Goal: Information Seeking & Learning: Learn about a topic

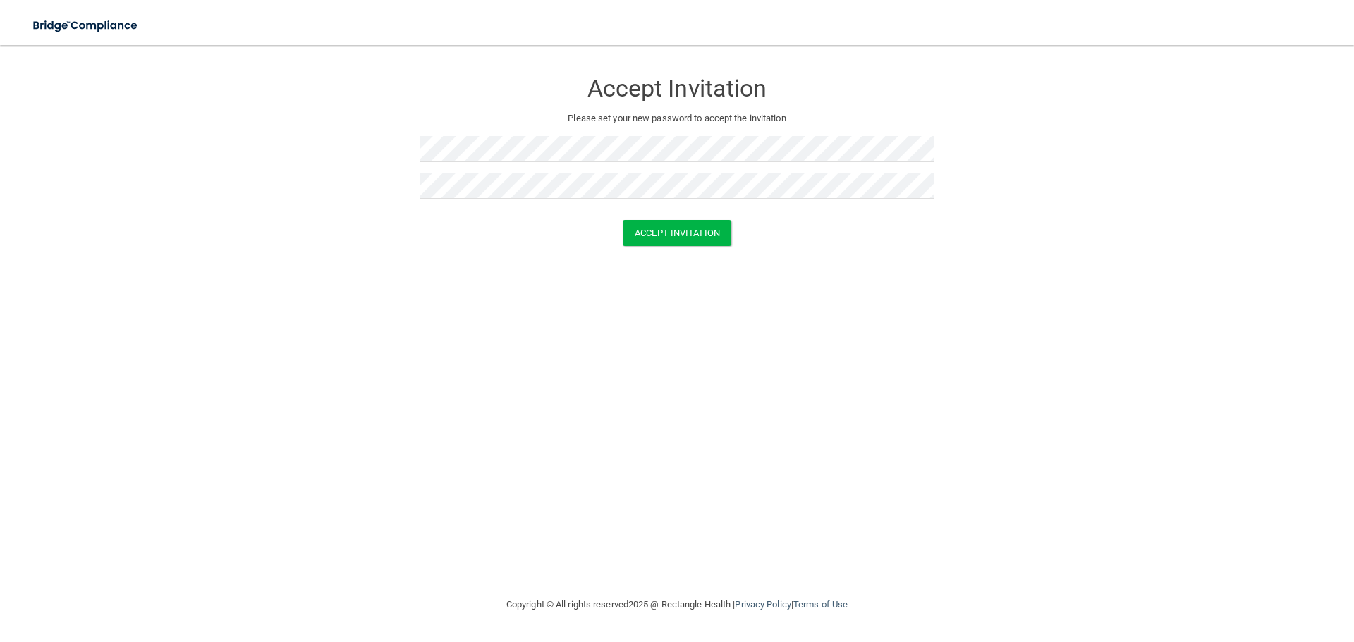
click at [758, 383] on div "Accept Invitation Please set your new password to accept the invitation Accept …" at bounding box center [676, 320] width 1297 height 523
click at [687, 236] on button "Accept Invitation" at bounding box center [676, 233] width 109 height 26
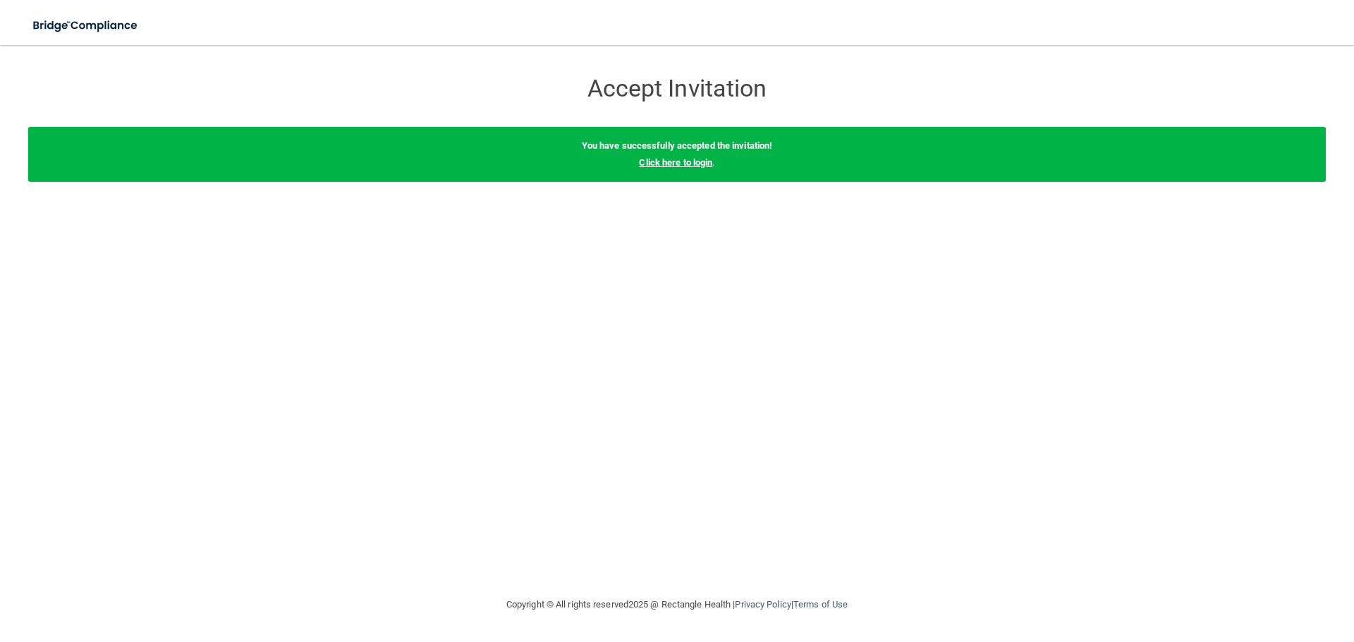
click at [687, 164] on link "Click here to login" at bounding box center [675, 162] width 73 height 11
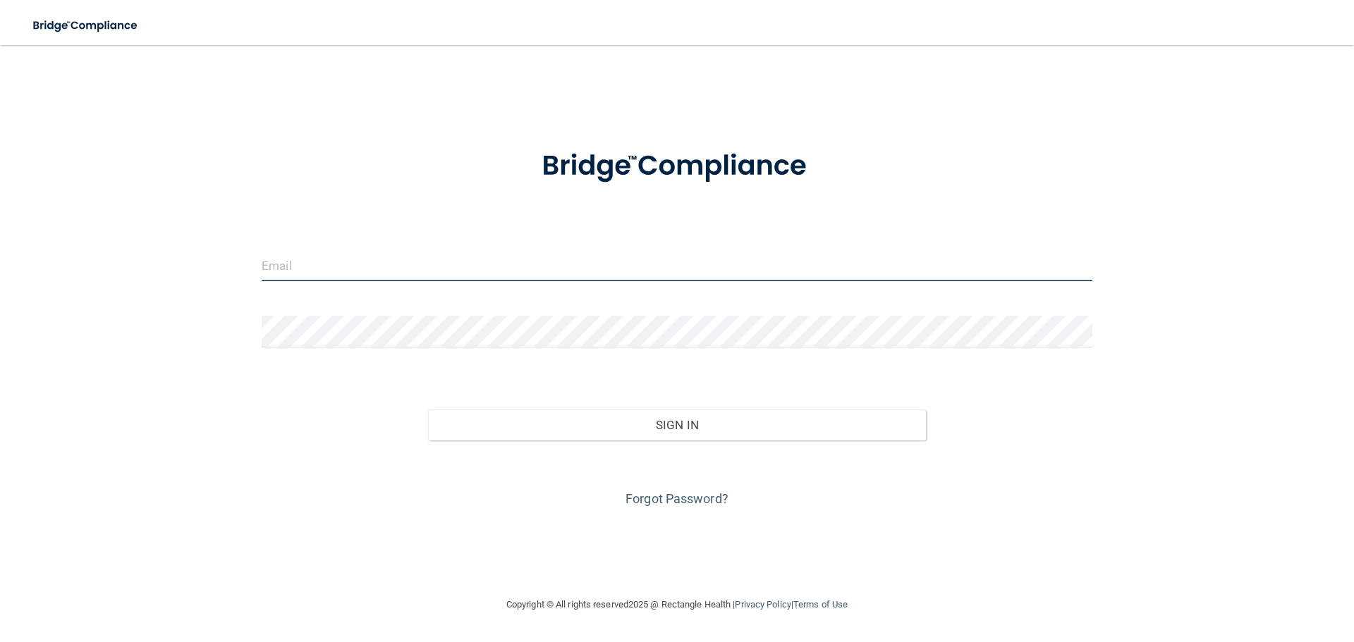
type input "[PERSON_NAME][EMAIL_ADDRESS][DOMAIN_NAME]"
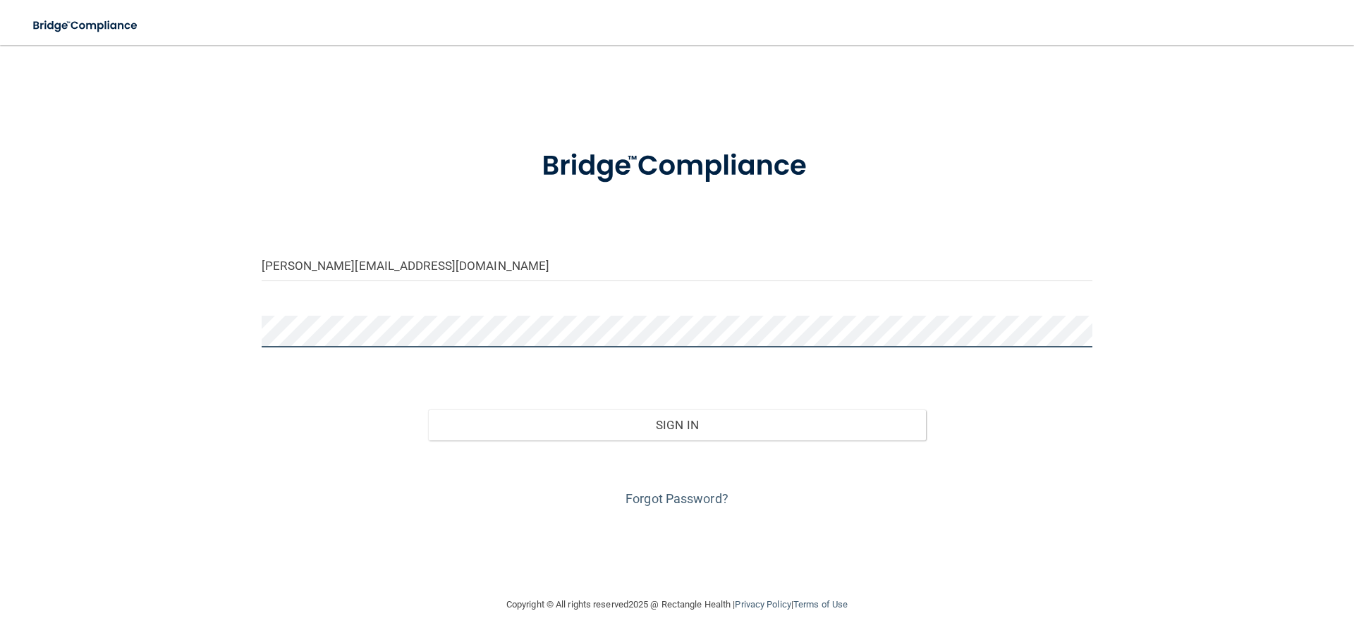
click at [209, 331] on div "[PERSON_NAME][EMAIL_ADDRESS][DOMAIN_NAME] Invalid email/password. You don't hav…" at bounding box center [676, 320] width 1297 height 523
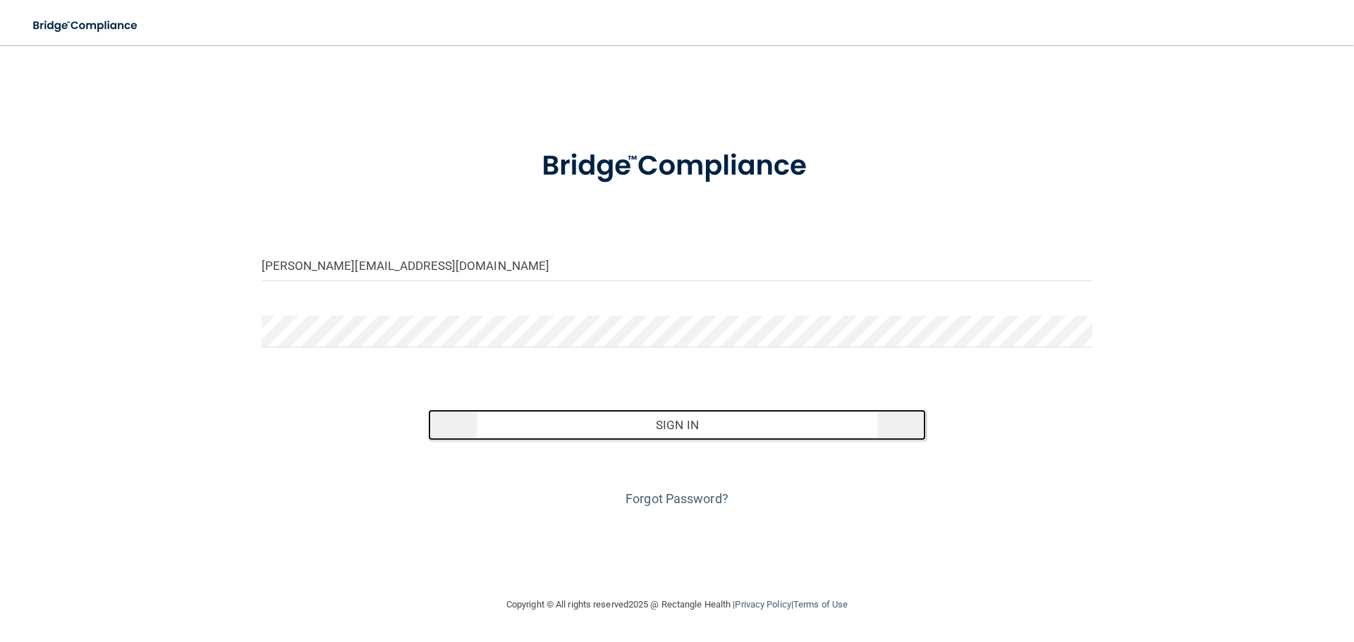
click at [651, 415] on button "Sign In" at bounding box center [677, 425] width 498 height 31
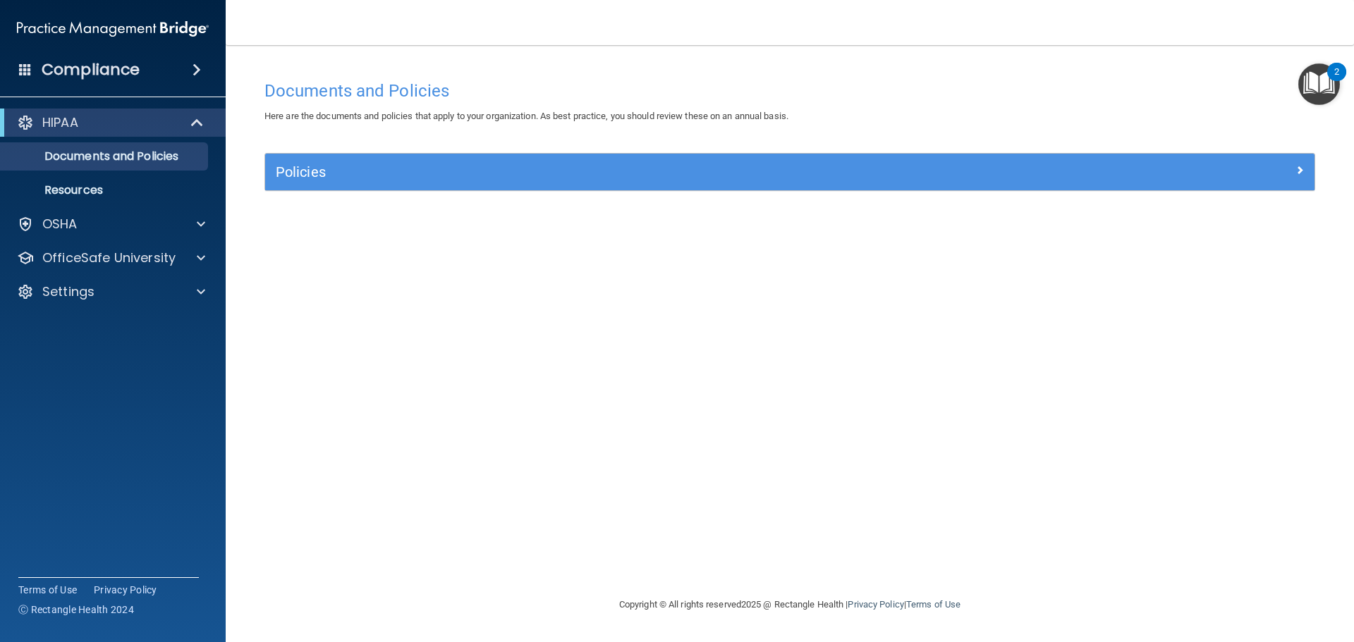
click at [168, 73] on div "Compliance" at bounding box center [113, 69] width 226 height 31
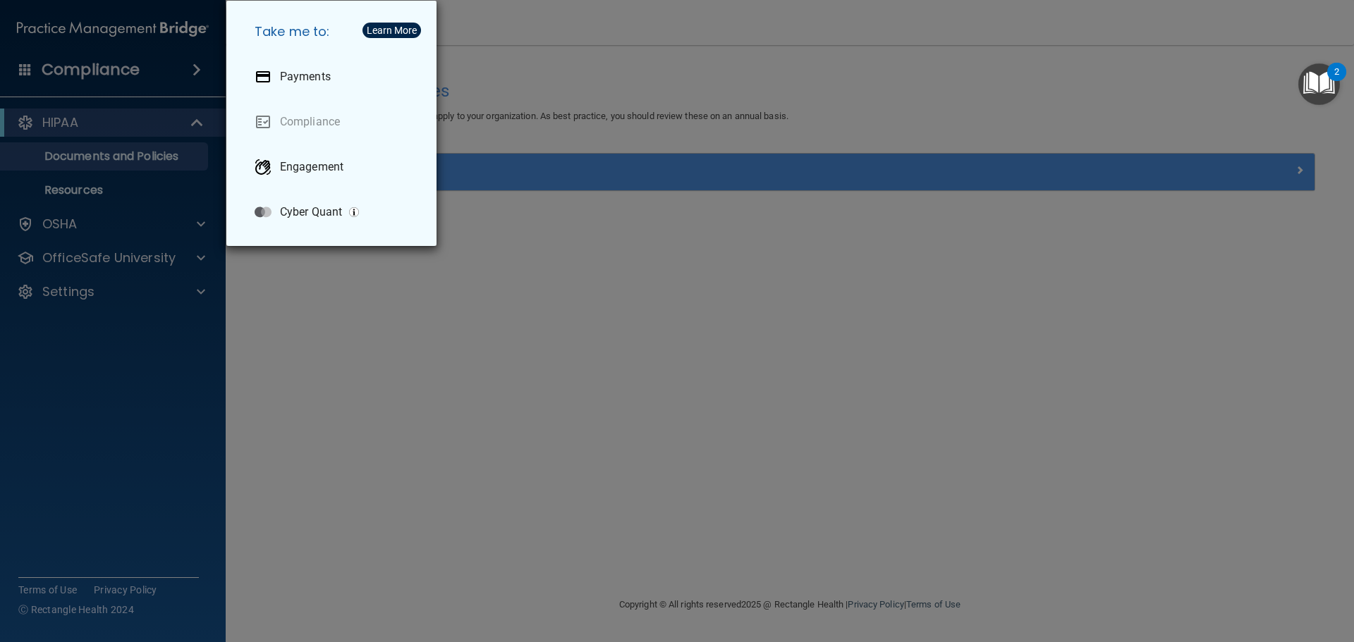
click at [140, 113] on div "Take me to: Payments Compliance Engagement Cyber Quant" at bounding box center [677, 321] width 1354 height 642
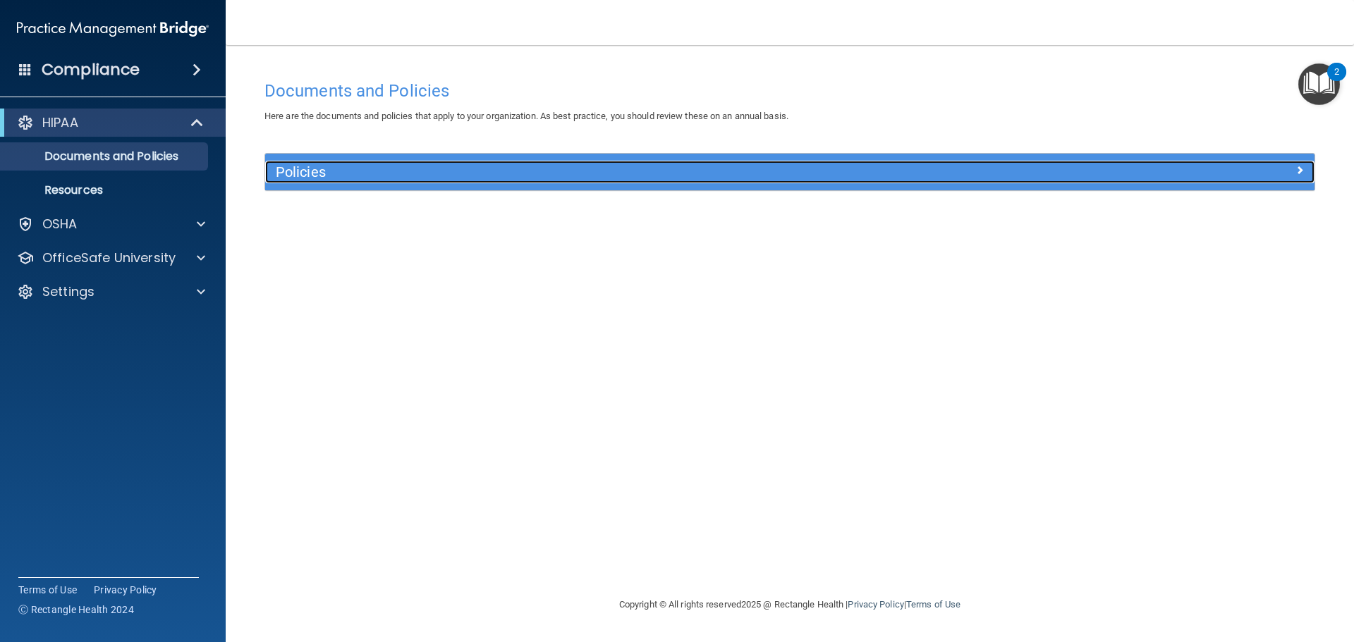
click at [338, 175] on h5 "Policies" at bounding box center [659, 172] width 766 height 16
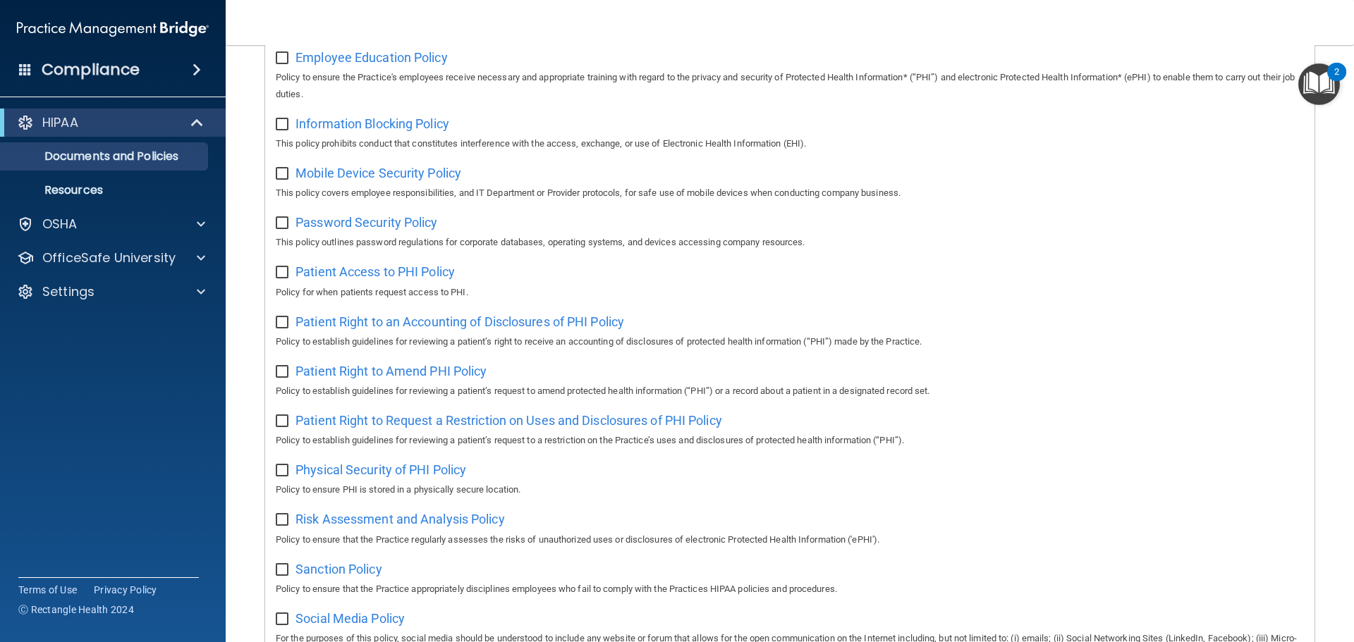
scroll to position [772, 0]
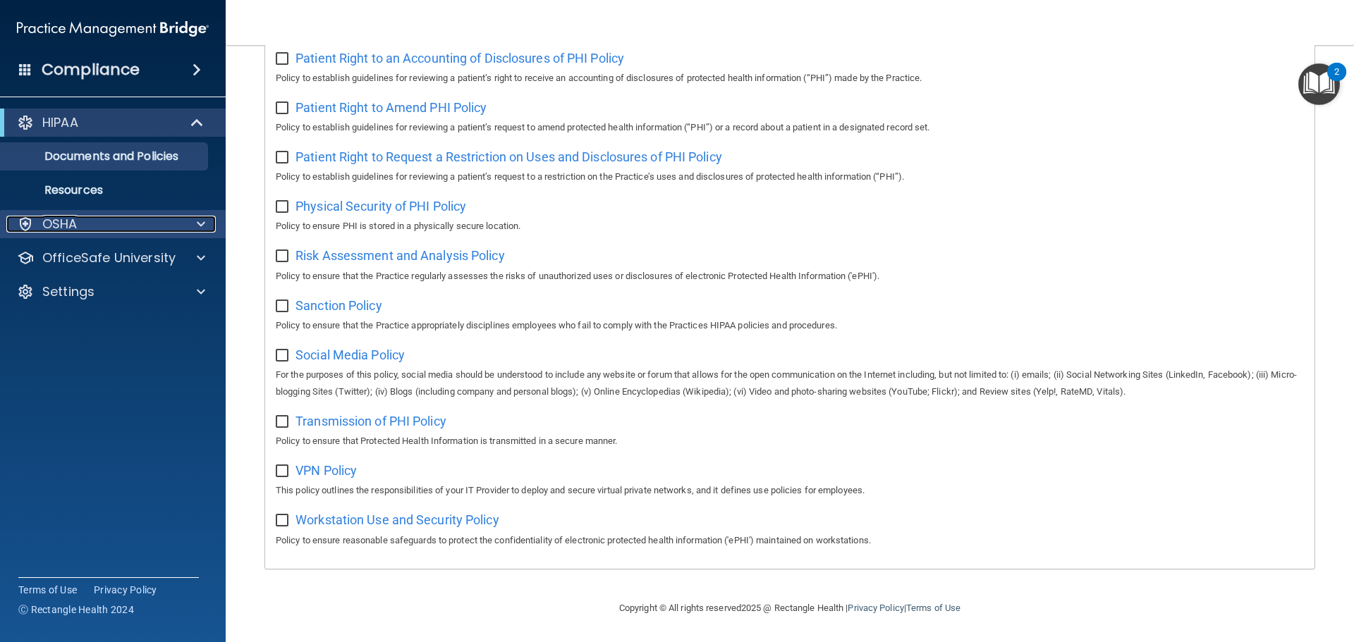
click at [168, 226] on div "OSHA" at bounding box center [93, 224] width 175 height 17
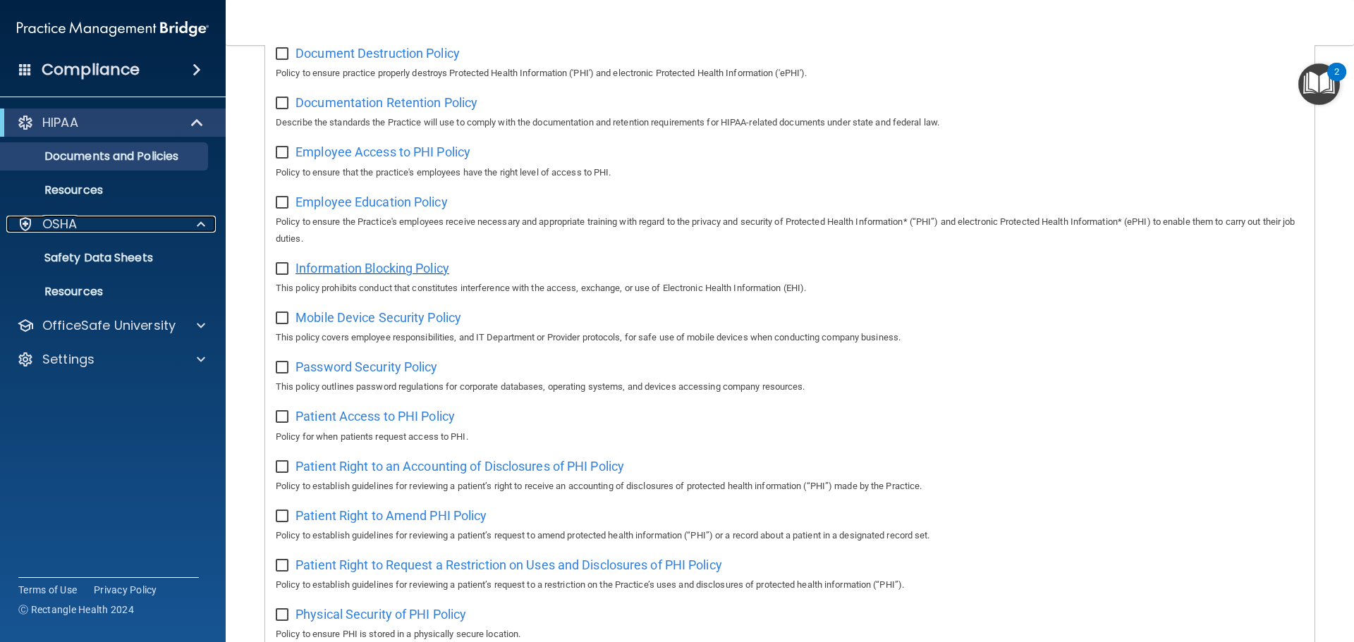
scroll to position [137, 0]
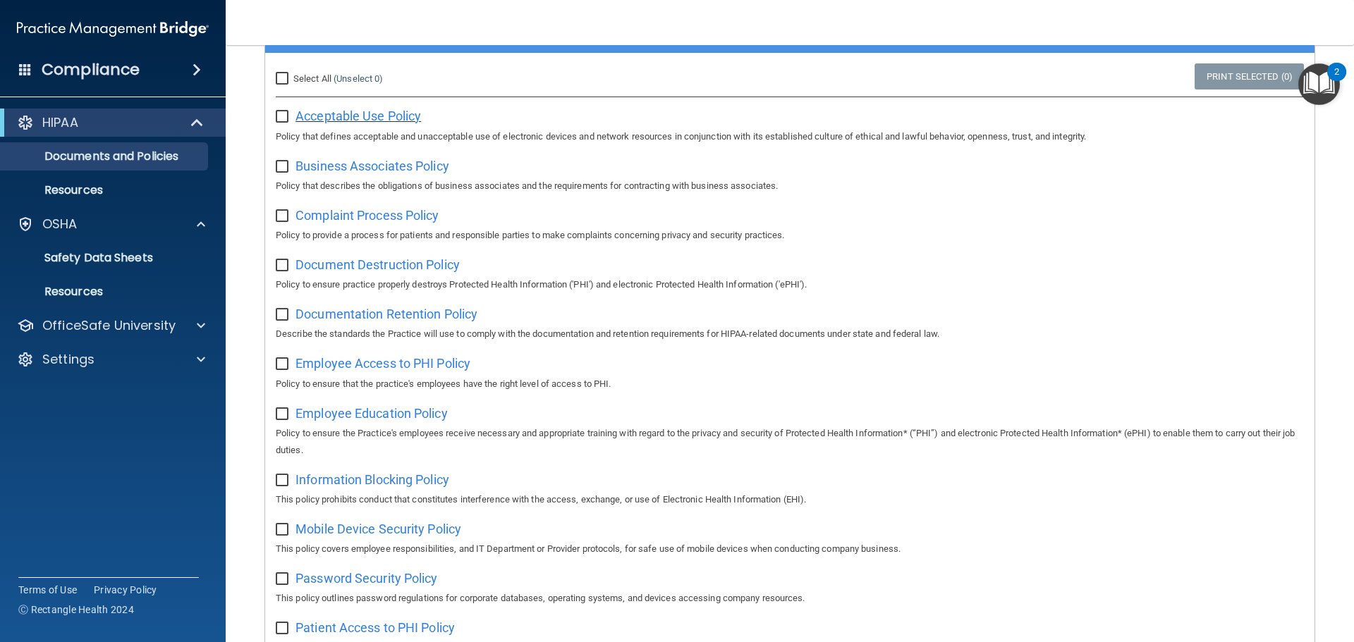
click at [340, 118] on span "Acceptable Use Policy" at bounding box center [357, 116] width 125 height 15
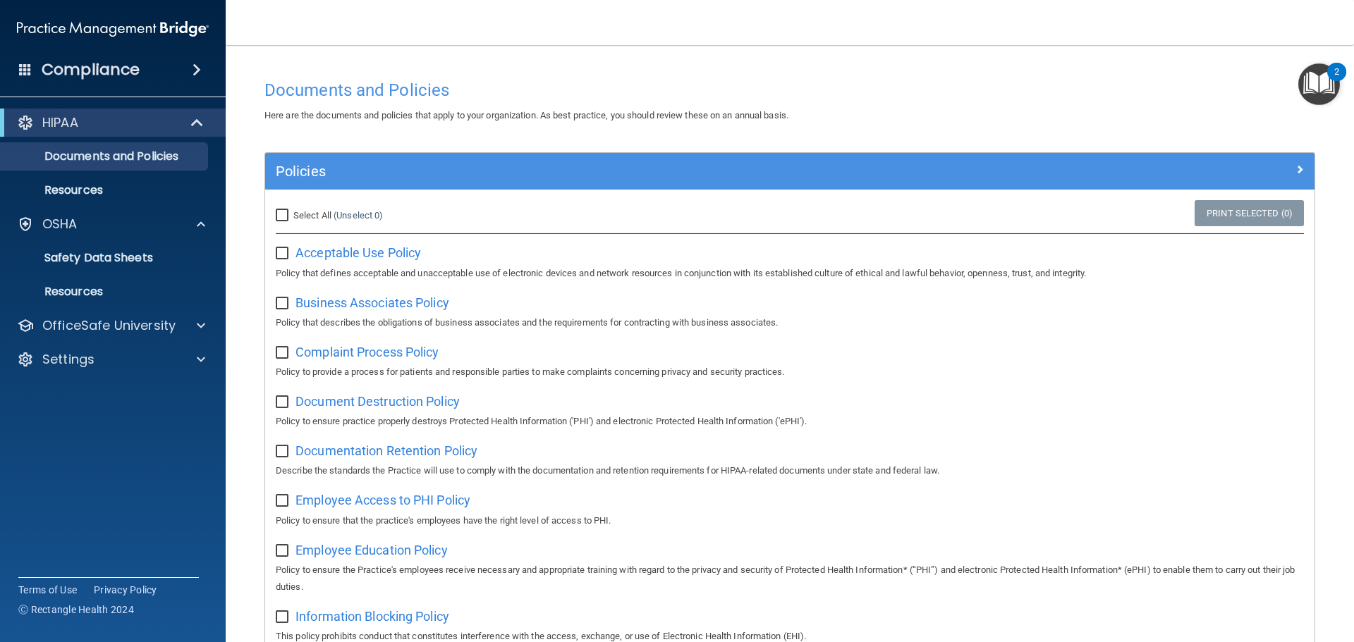
scroll to position [0, 0]
click at [196, 68] on span at bounding box center [196, 69] width 8 height 17
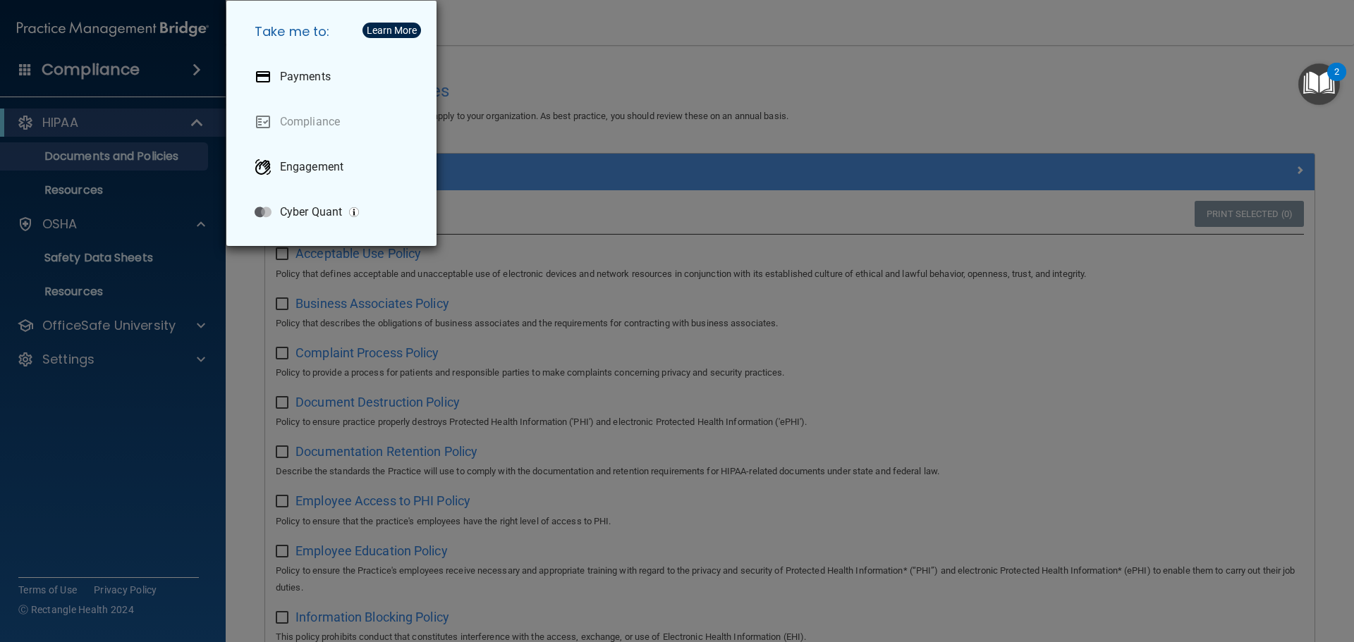
click at [84, 333] on div "Take me to: Payments Compliance Engagement Cyber Quant" at bounding box center [677, 321] width 1354 height 642
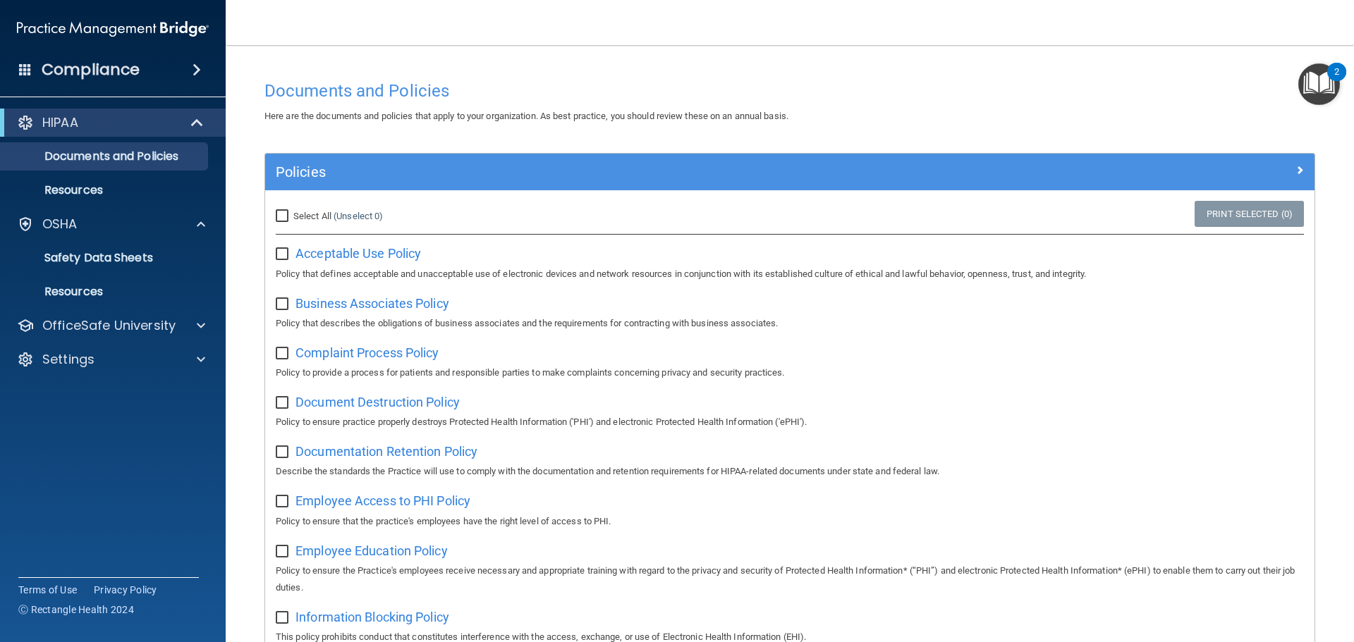
click at [1326, 85] on img "Open Resource Center, 2 new notifications" at bounding box center [1319, 84] width 42 height 42
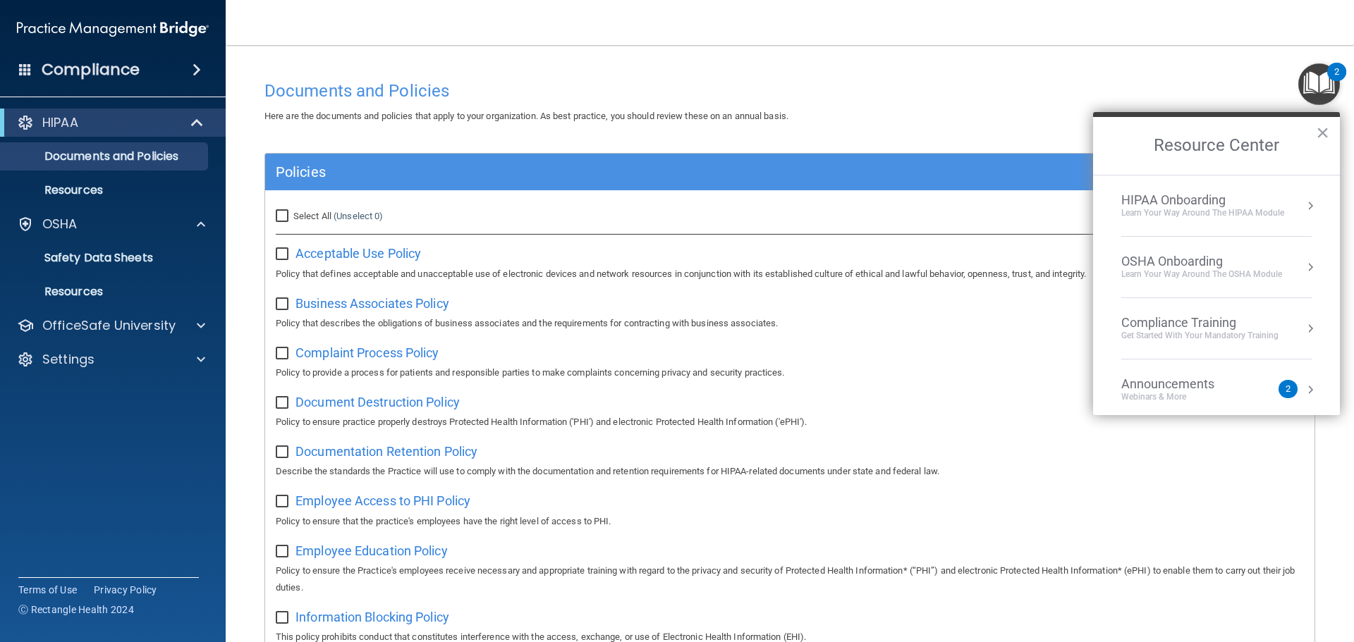
click at [1185, 331] on div "Get Started with your mandatory training" at bounding box center [1199, 336] width 157 height 12
click at [1194, 203] on div "HIPAA Training for Members" at bounding box center [1182, 198] width 157 height 13
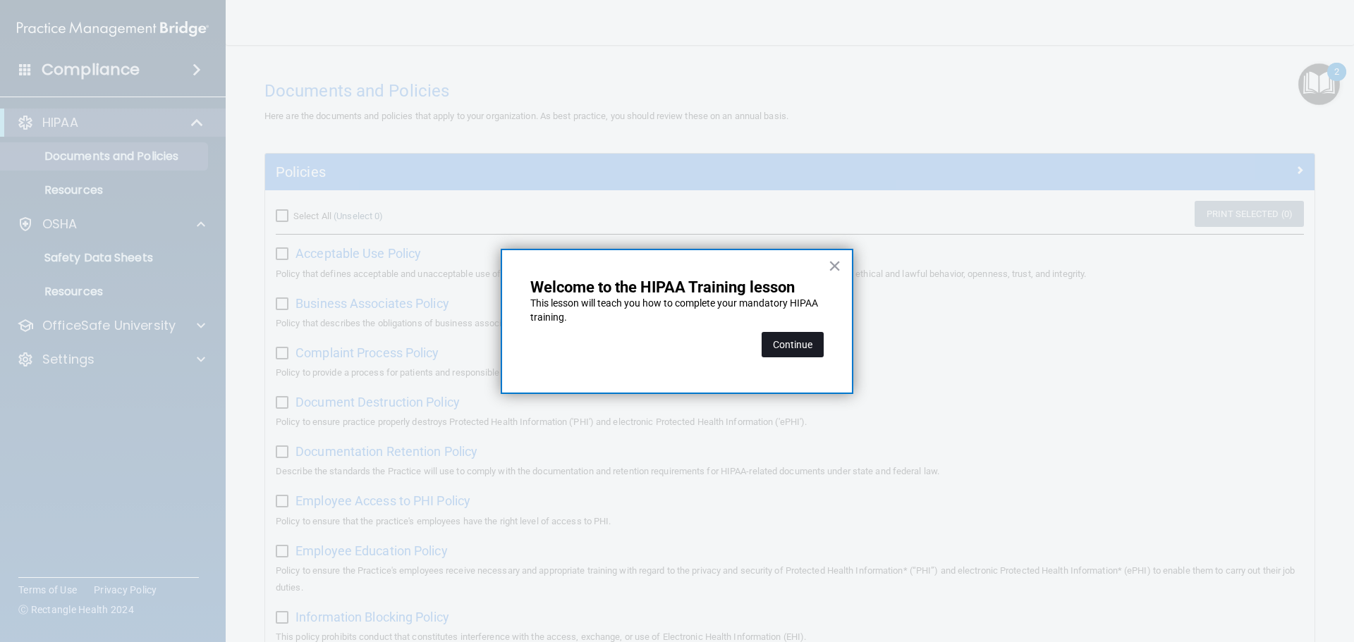
click at [798, 341] on button "Continue" at bounding box center [792, 344] width 62 height 25
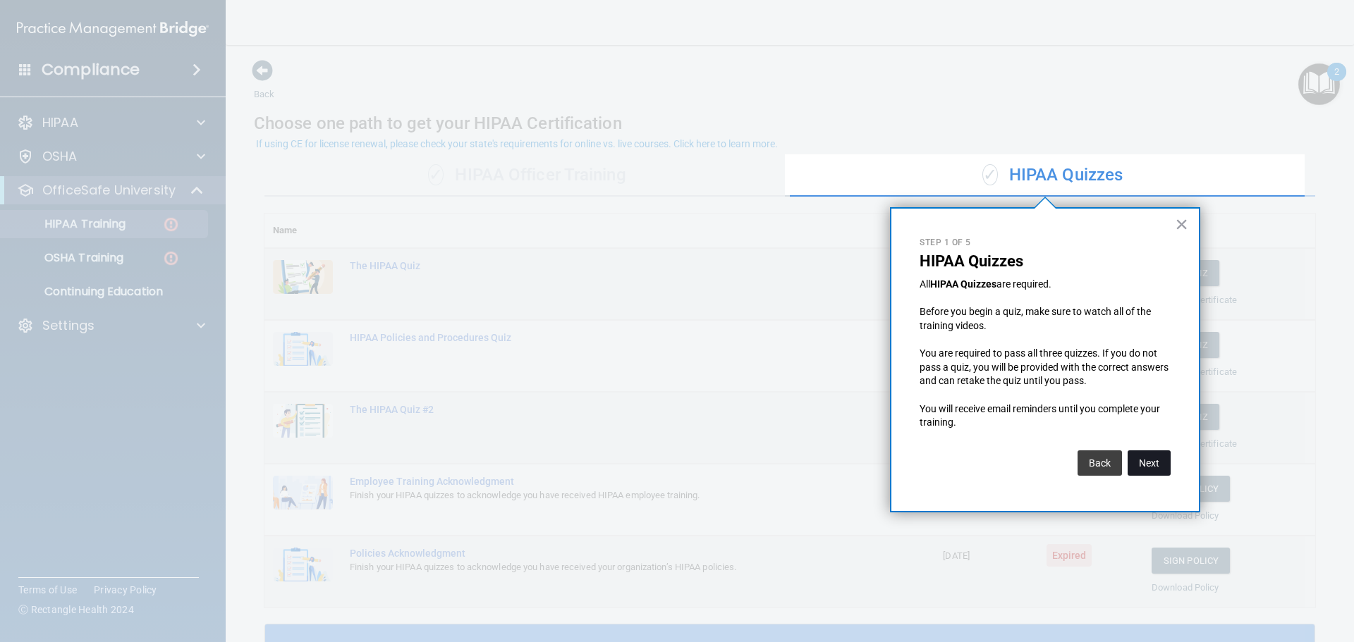
click at [1145, 460] on button "Next" at bounding box center [1148, 462] width 43 height 25
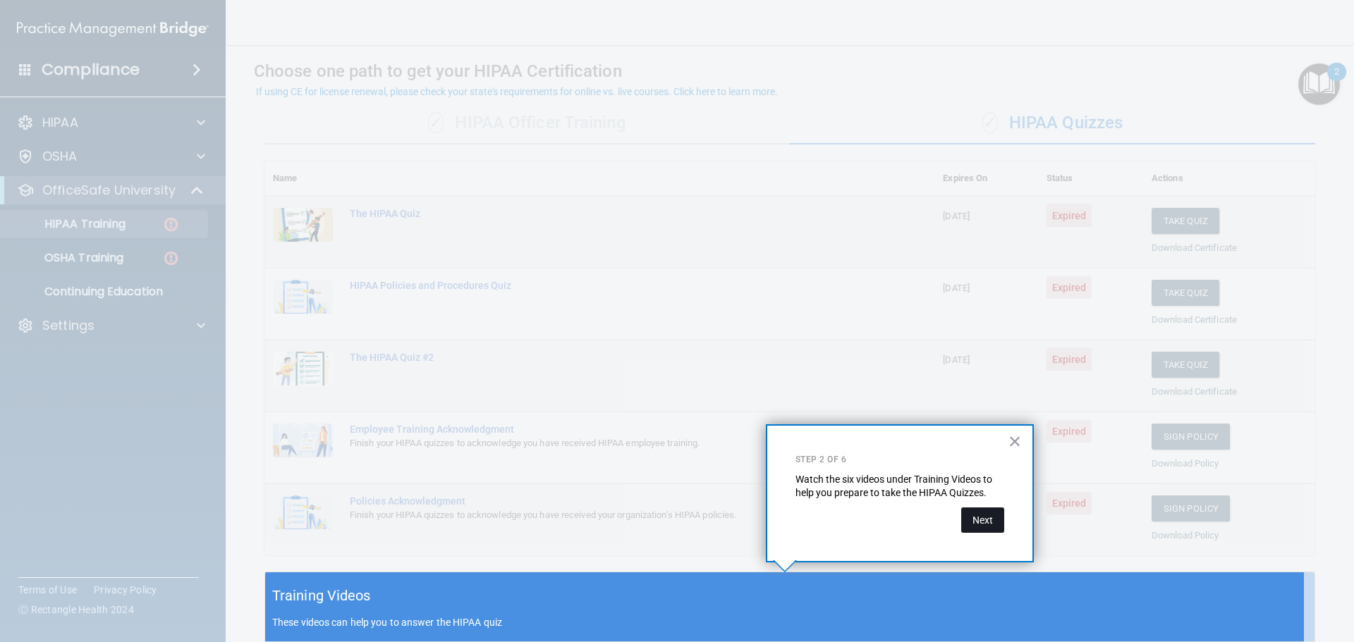
click at [974, 516] on button "Next" at bounding box center [982, 520] width 43 height 25
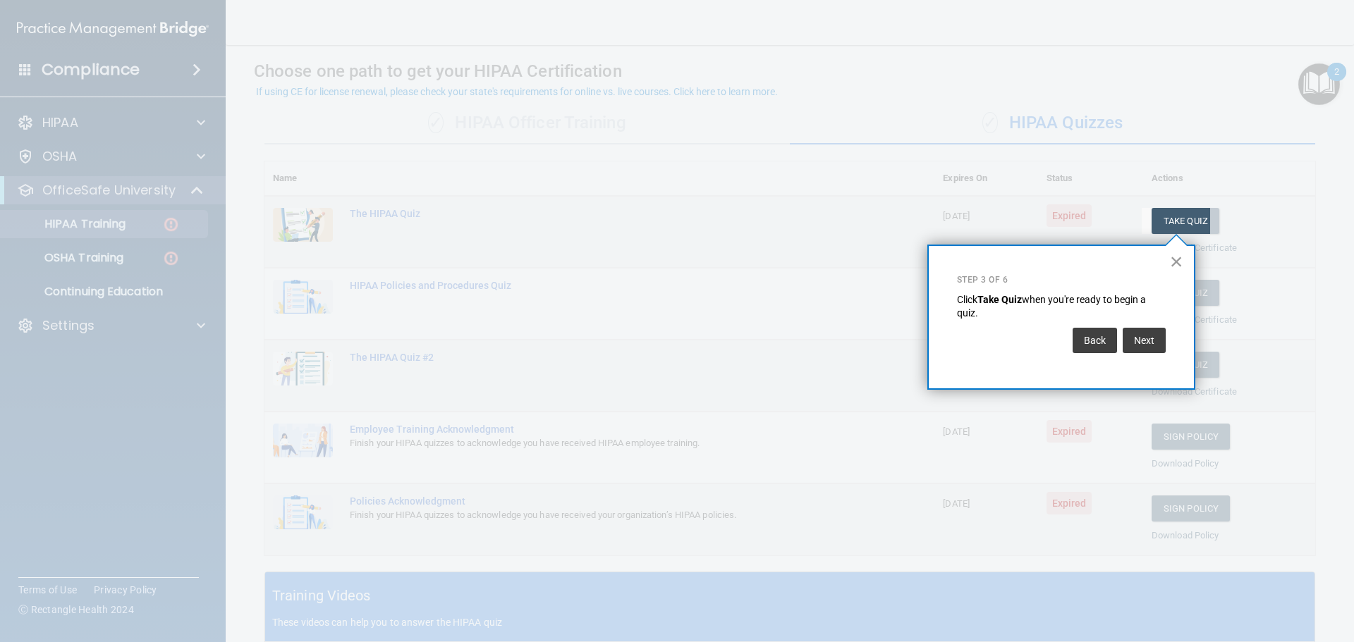
click at [1175, 258] on button "×" at bounding box center [1176, 261] width 13 height 23
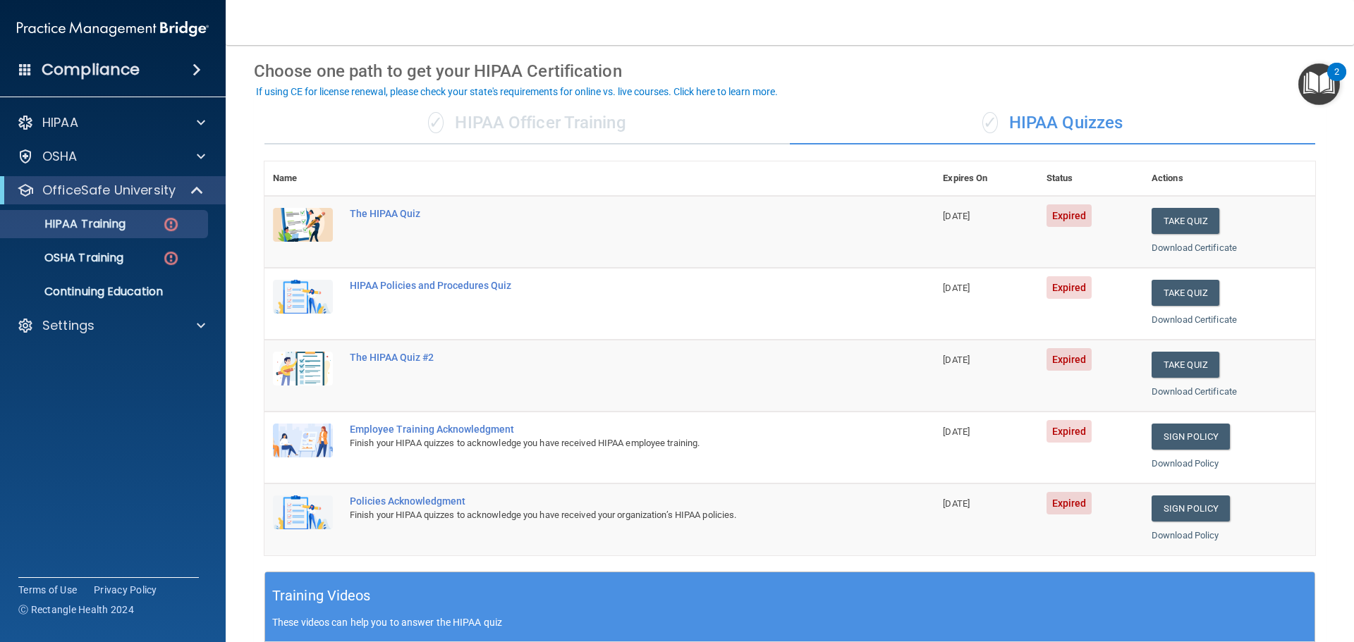
click at [1030, 104] on div "✓ HIPAA Quizzes" at bounding box center [1052, 123] width 525 height 42
click at [1029, 116] on div "✓ HIPAA Quizzes" at bounding box center [1052, 123] width 525 height 42
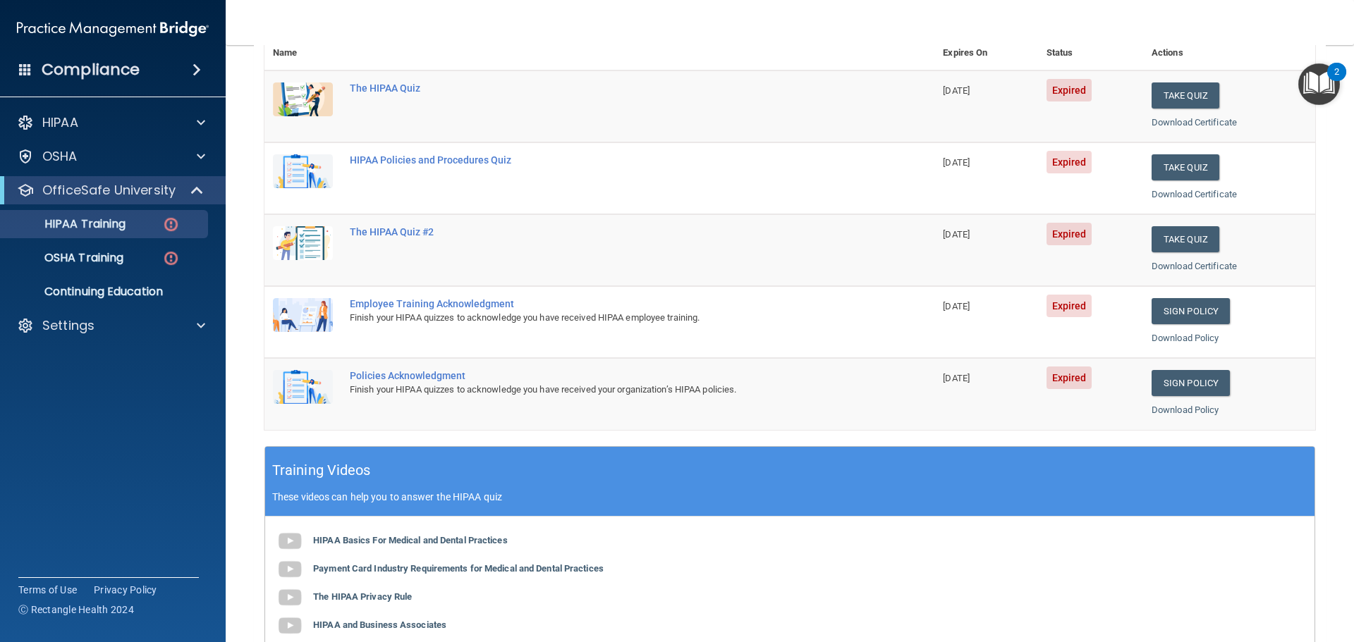
scroll to position [0, 0]
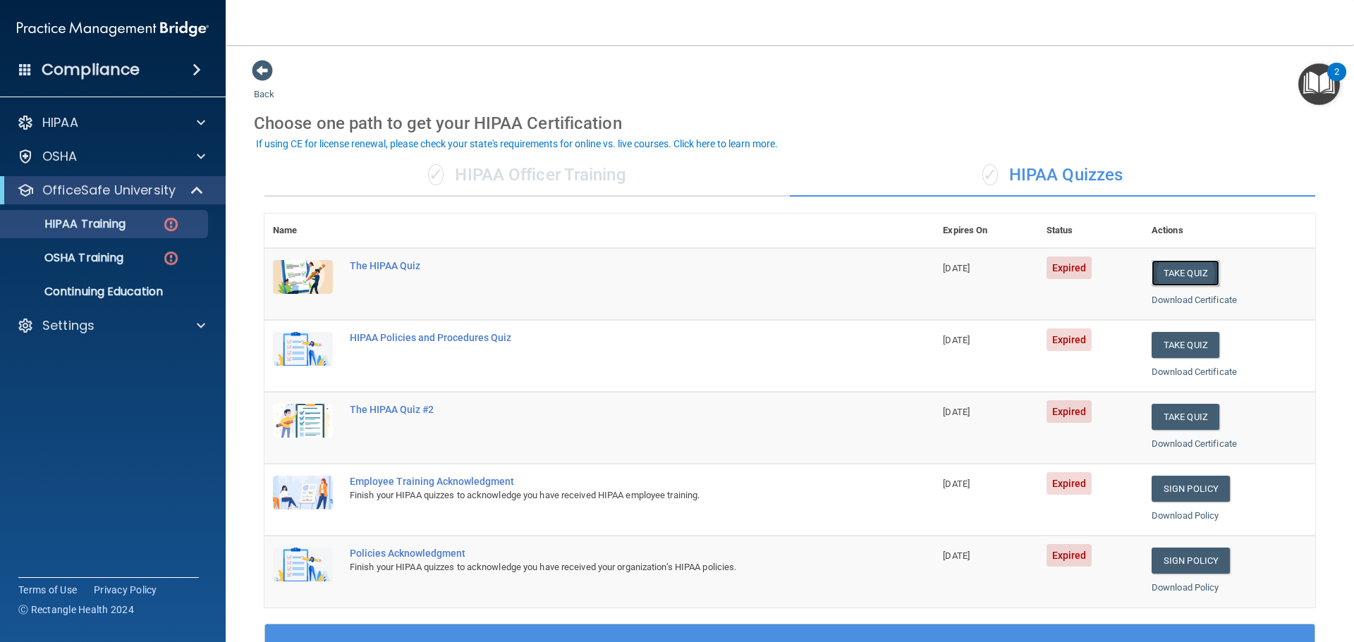
click at [1160, 276] on button "Take Quiz" at bounding box center [1185, 273] width 68 height 26
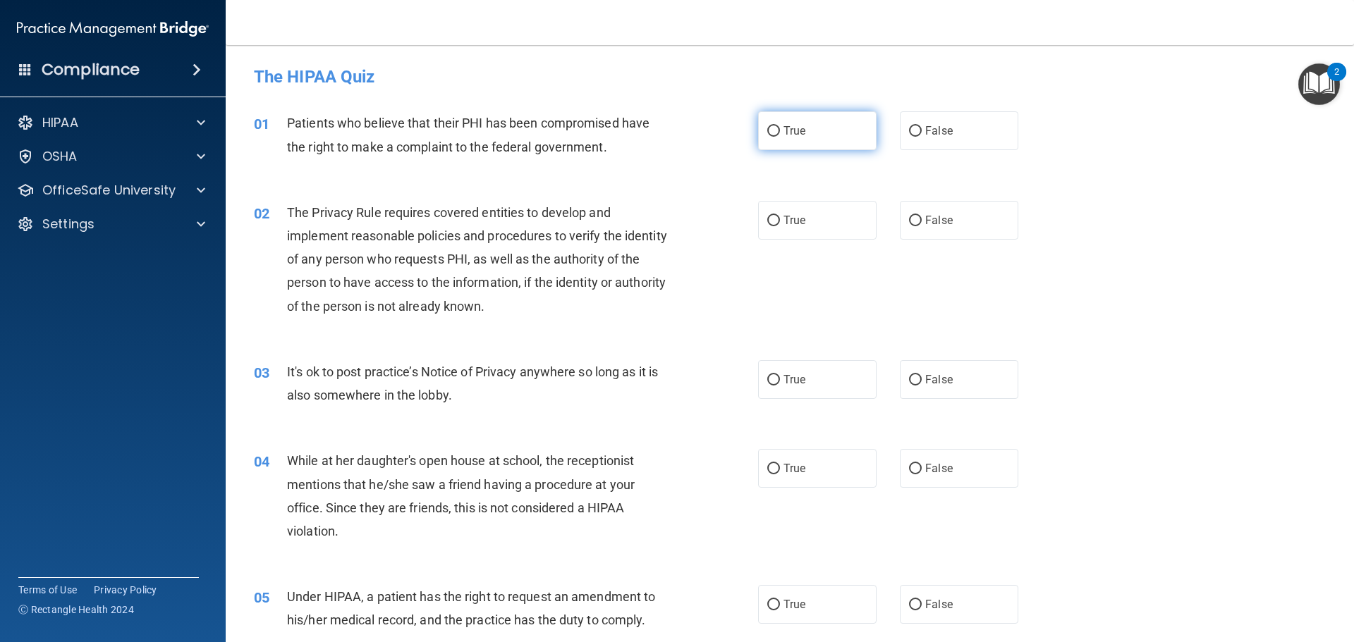
click at [777, 132] on label "True" at bounding box center [817, 130] width 118 height 39
click at [777, 132] on input "True" at bounding box center [773, 131] width 13 height 11
radio input "true"
click at [771, 216] on input "True" at bounding box center [773, 221] width 13 height 11
radio input "true"
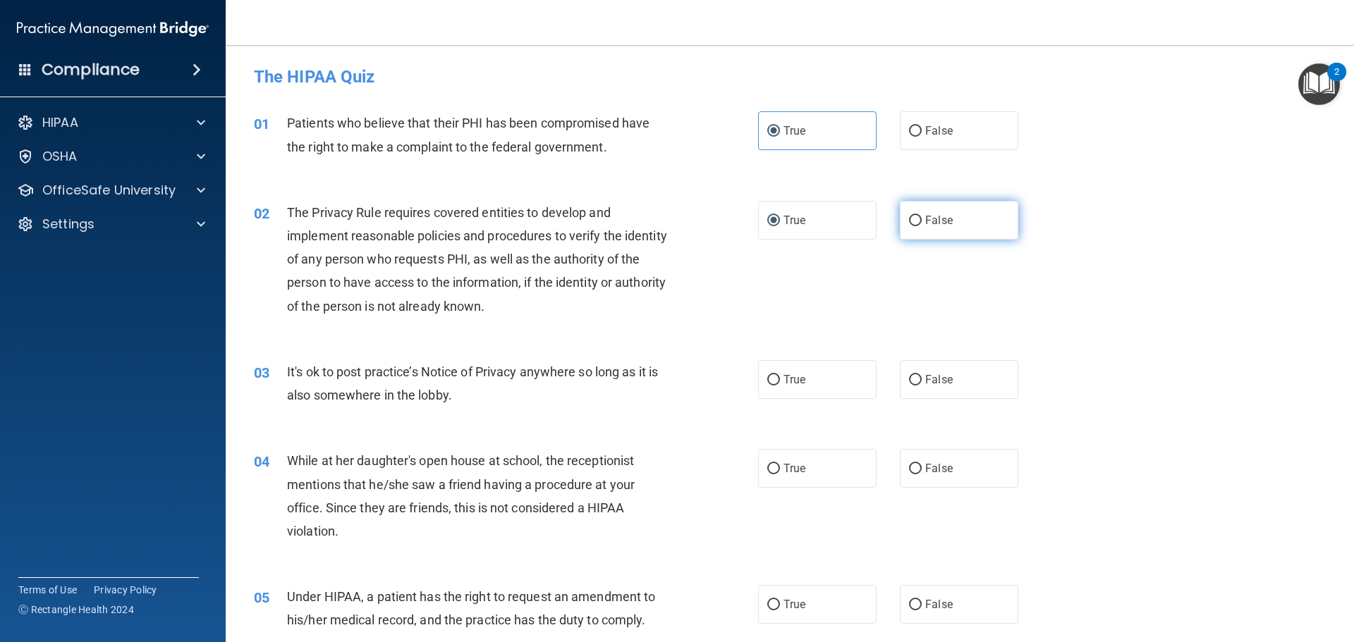
click at [925, 221] on span "False" at bounding box center [938, 220] width 27 height 13
click at [920, 221] on input "False" at bounding box center [915, 221] width 13 height 11
radio input "true"
radio input "false"
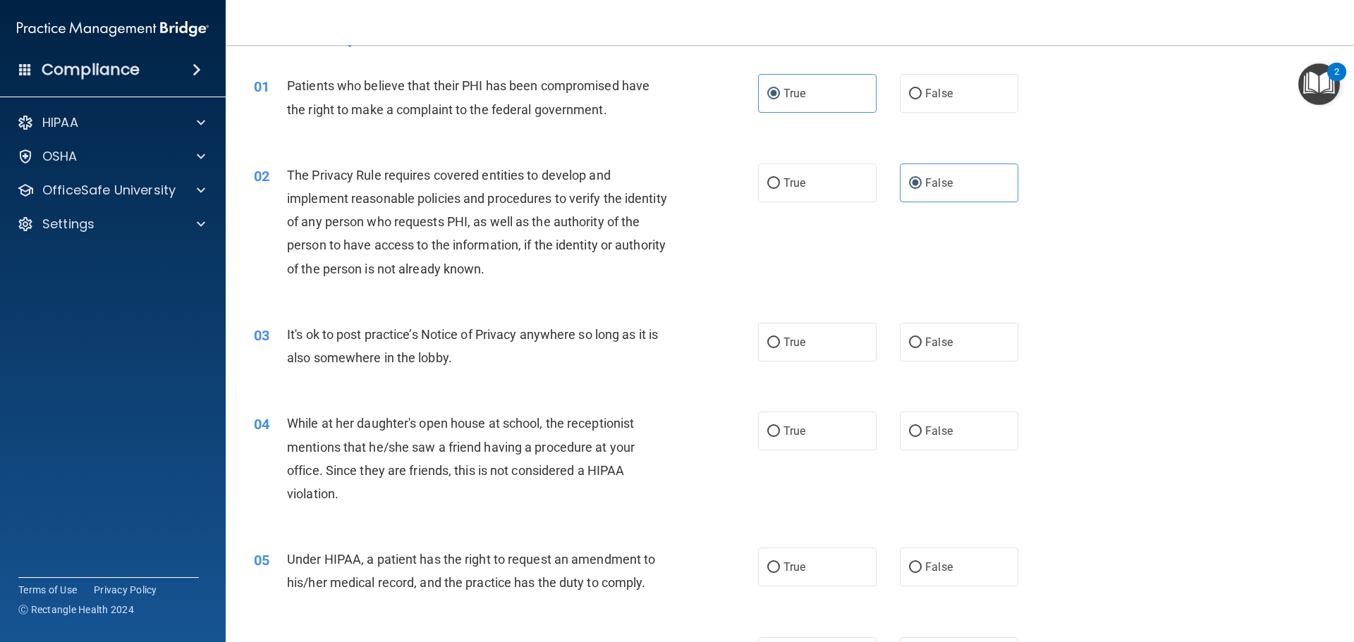
scroll to position [70, 0]
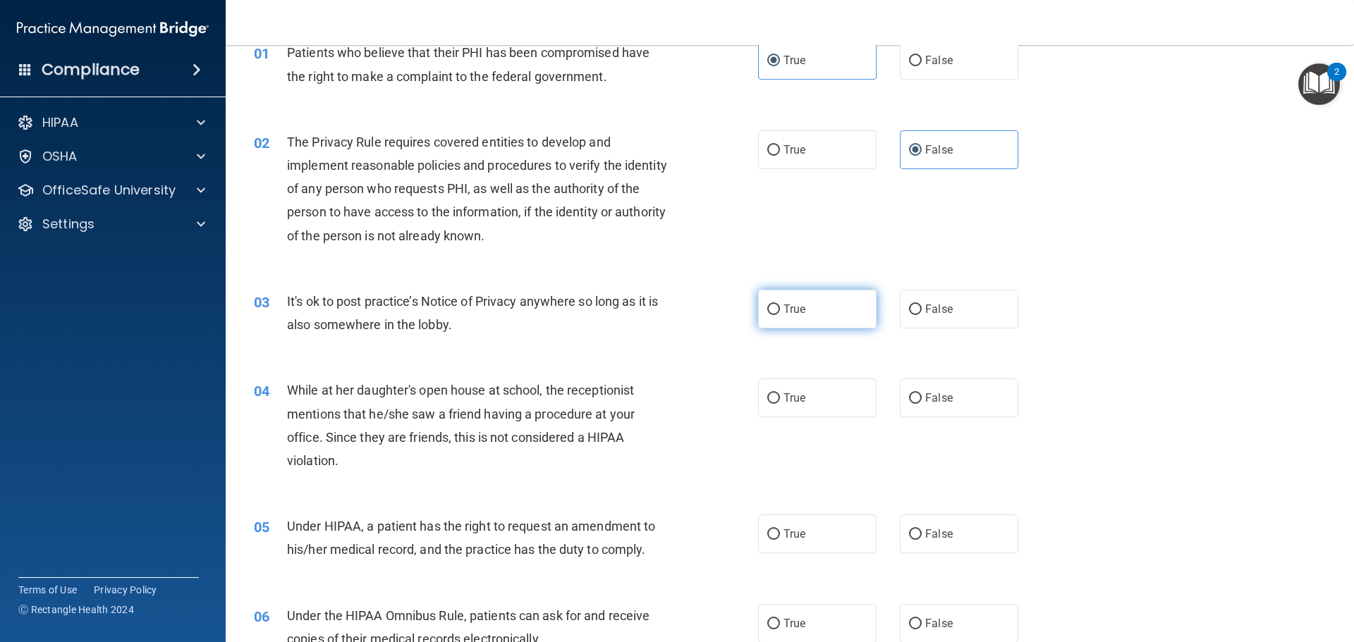
click at [767, 306] on input "True" at bounding box center [773, 310] width 13 height 11
radio input "true"
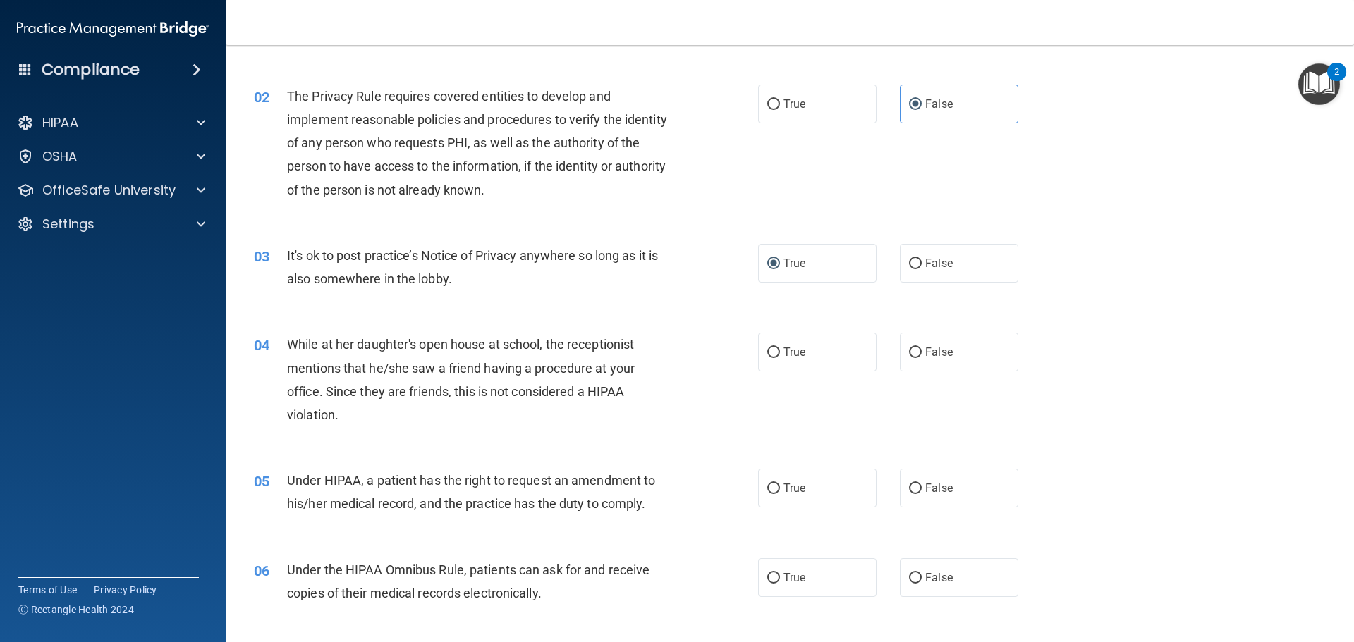
scroll to position [141, 0]
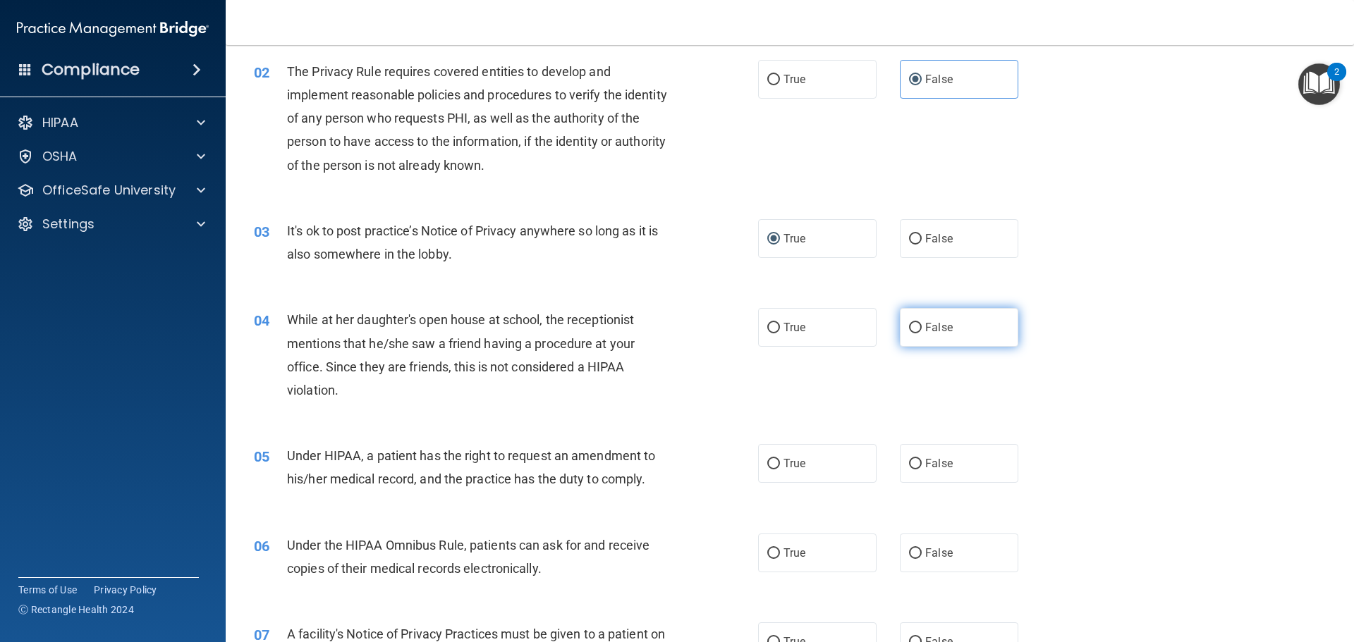
click at [909, 329] on input "False" at bounding box center [915, 328] width 13 height 11
radio input "true"
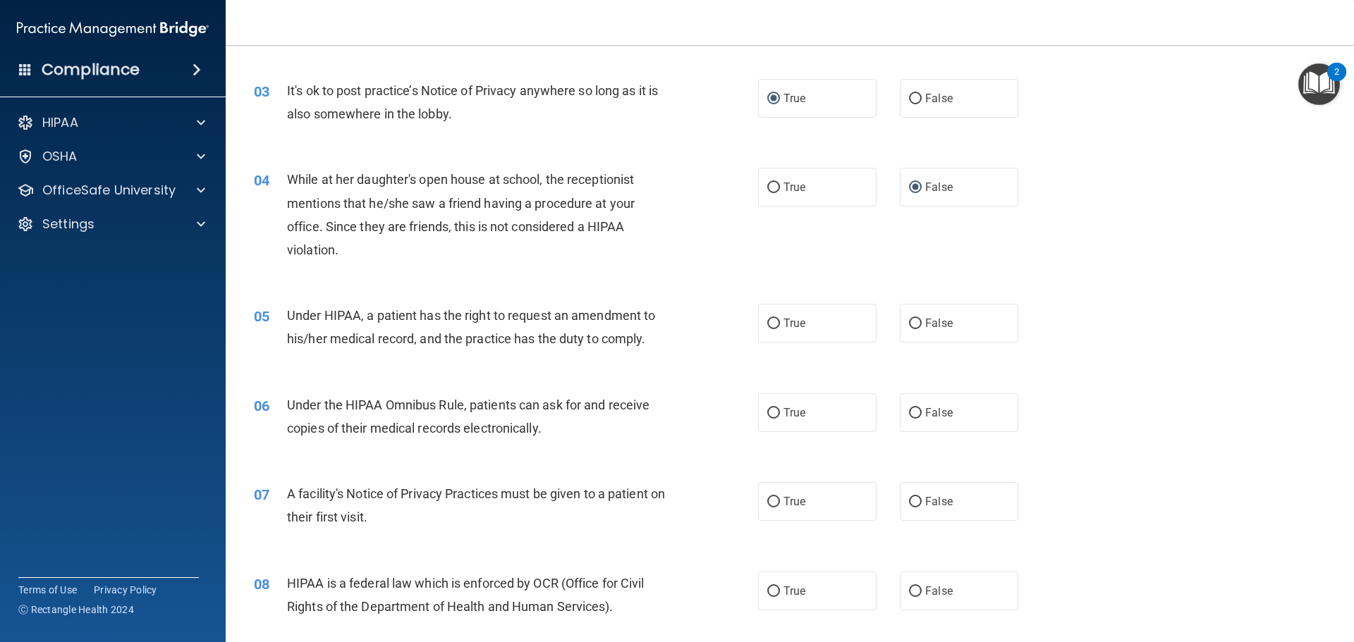
scroll to position [282, 0]
click at [775, 321] on label "True" at bounding box center [817, 322] width 118 height 39
click at [775, 321] on input "True" at bounding box center [773, 323] width 13 height 11
radio input "true"
click at [775, 412] on label "True" at bounding box center [817, 412] width 118 height 39
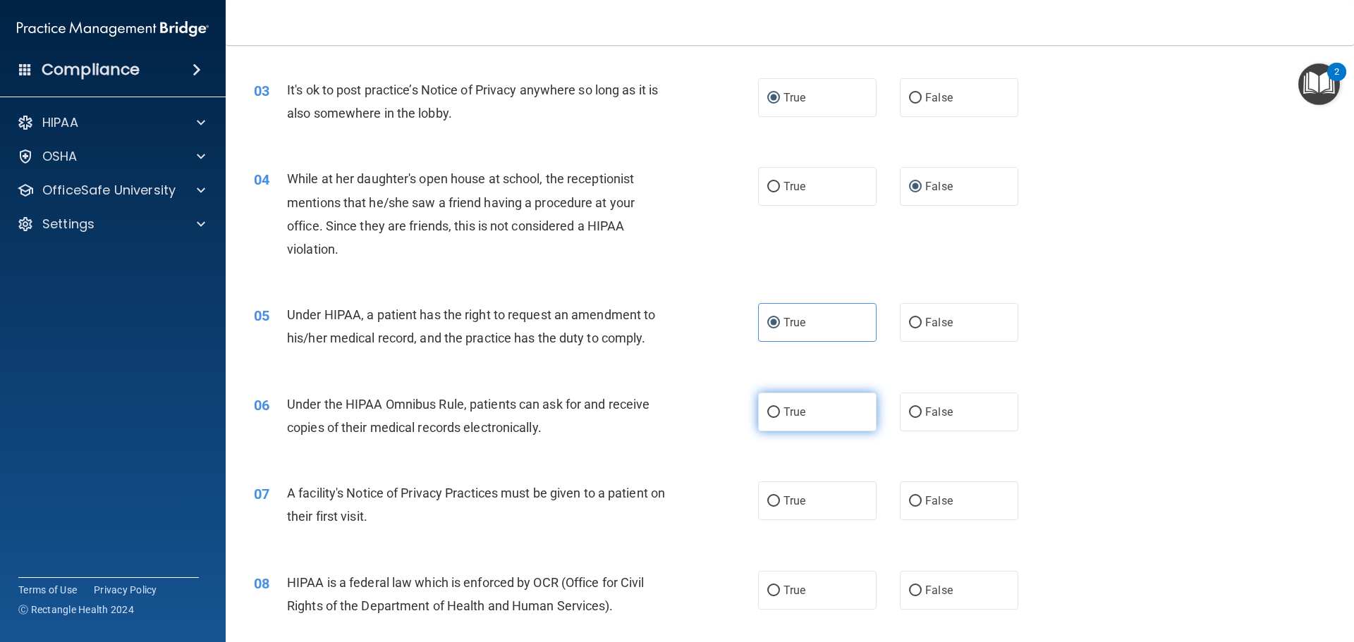
click at [775, 412] on input "True" at bounding box center [773, 412] width 13 height 11
radio input "true"
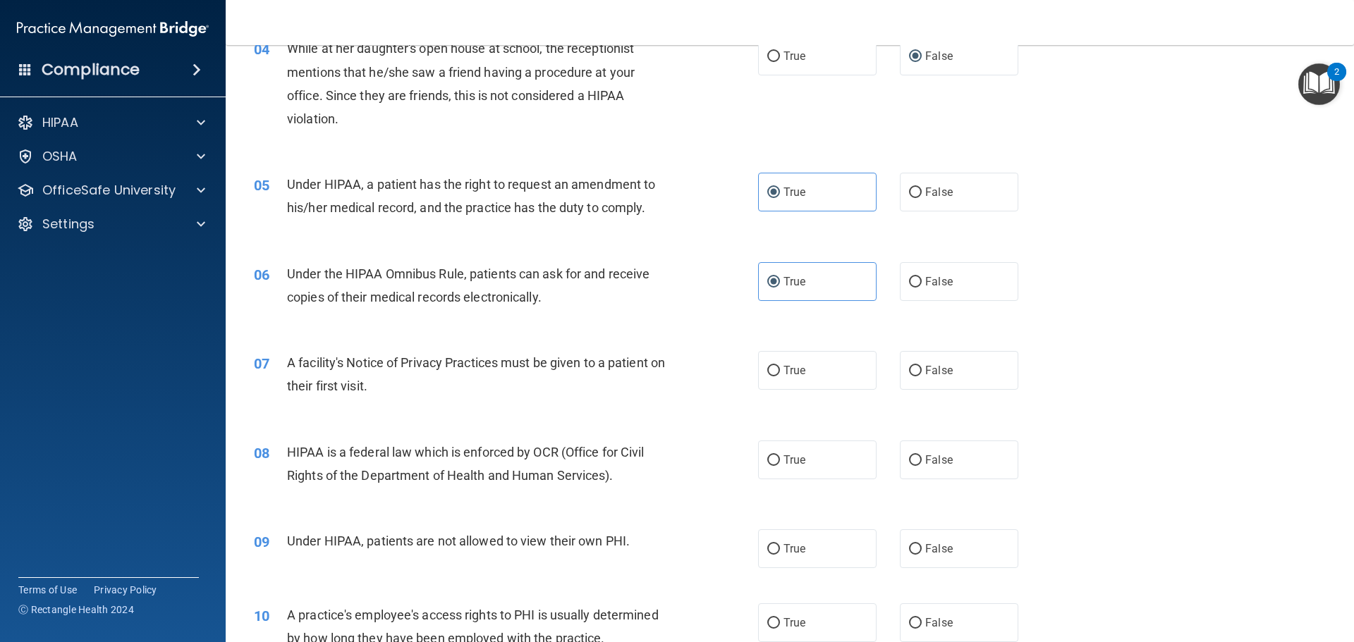
scroll to position [493, 0]
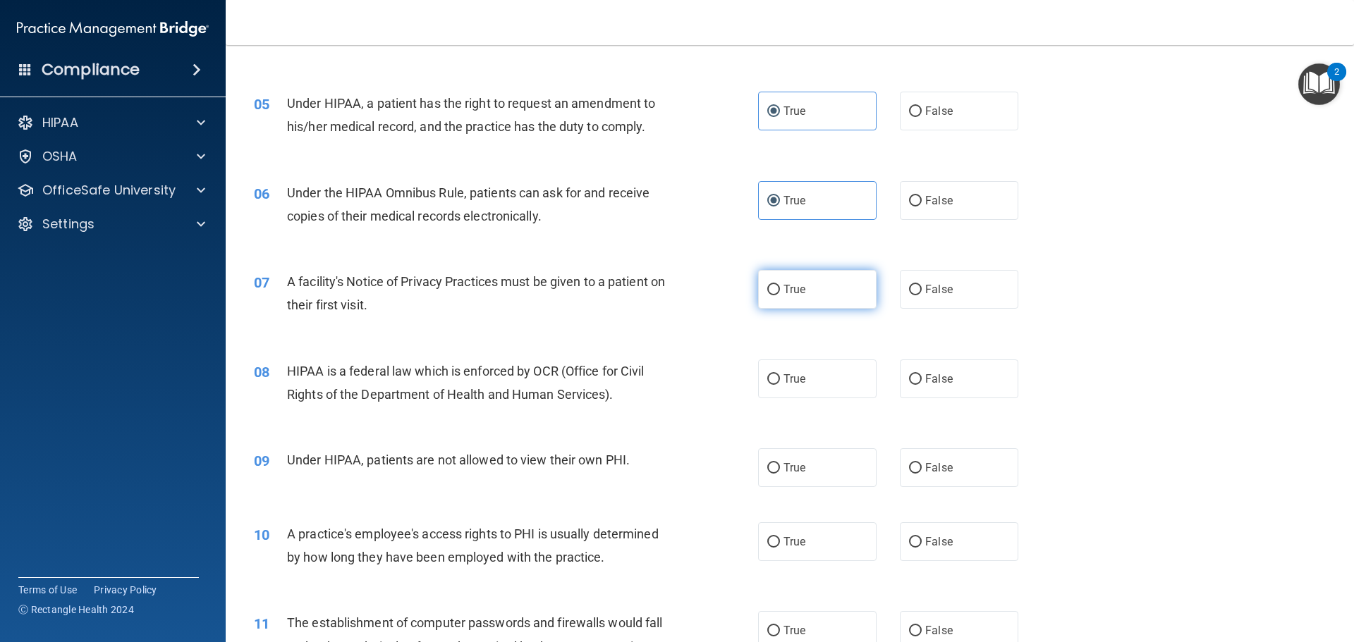
click at [773, 293] on input "True" at bounding box center [773, 290] width 13 height 11
radio input "true"
click at [761, 379] on label "True" at bounding box center [817, 379] width 118 height 39
click at [767, 379] on input "True" at bounding box center [773, 379] width 13 height 11
radio input "true"
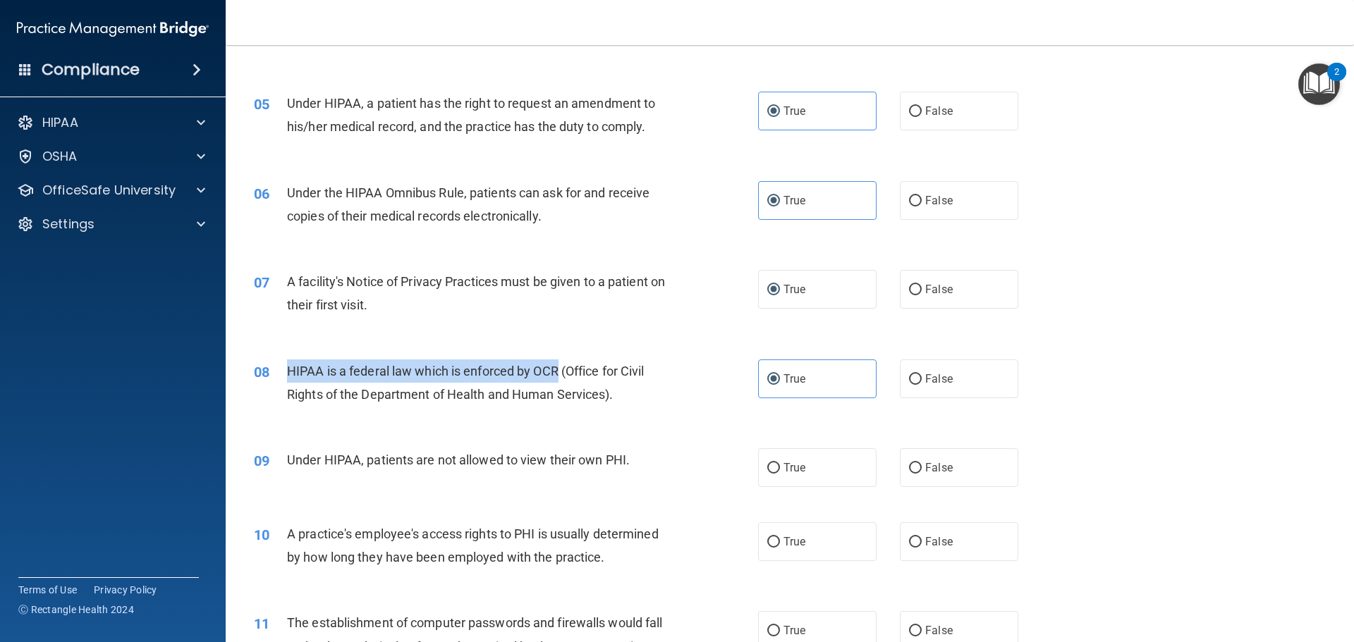
drag, startPoint x: 278, startPoint y: 367, endPoint x: 560, endPoint y: 371, distance: 282.7
click at [560, 371] on div "08 HIPAA is a federal law which is enforced by OCR (Office for Civil Rights of …" at bounding box center [506, 387] width 546 height 54
copy div "HIPAA is a federal law which is enforced by OCR"
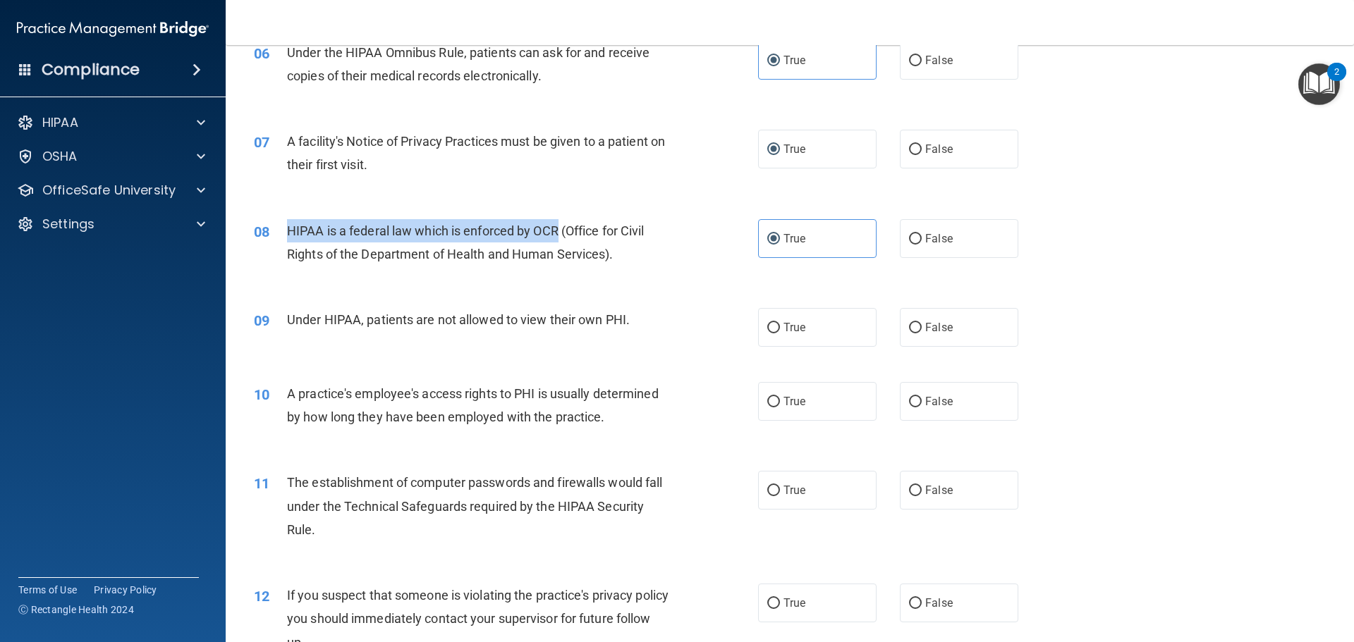
scroll to position [634, 0]
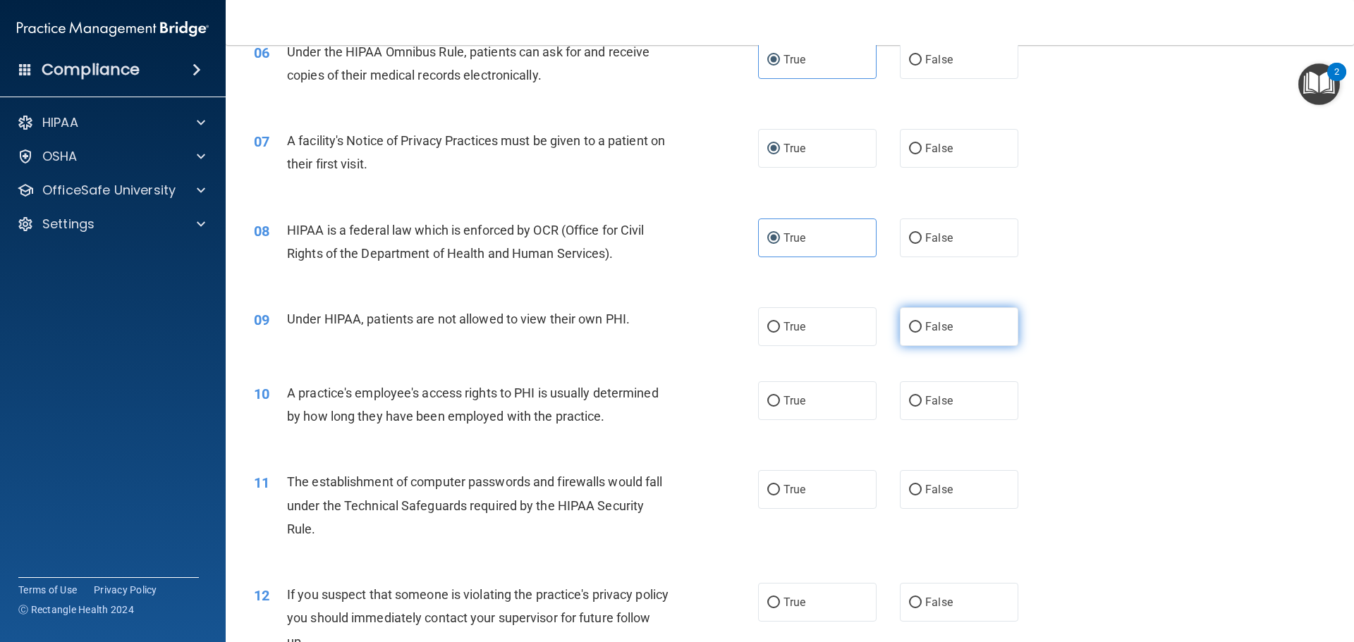
click at [915, 324] on label "False" at bounding box center [959, 326] width 118 height 39
click at [915, 324] on input "False" at bounding box center [915, 327] width 13 height 11
radio input "true"
click at [919, 408] on label "False" at bounding box center [959, 400] width 118 height 39
click at [919, 407] on input "False" at bounding box center [915, 401] width 13 height 11
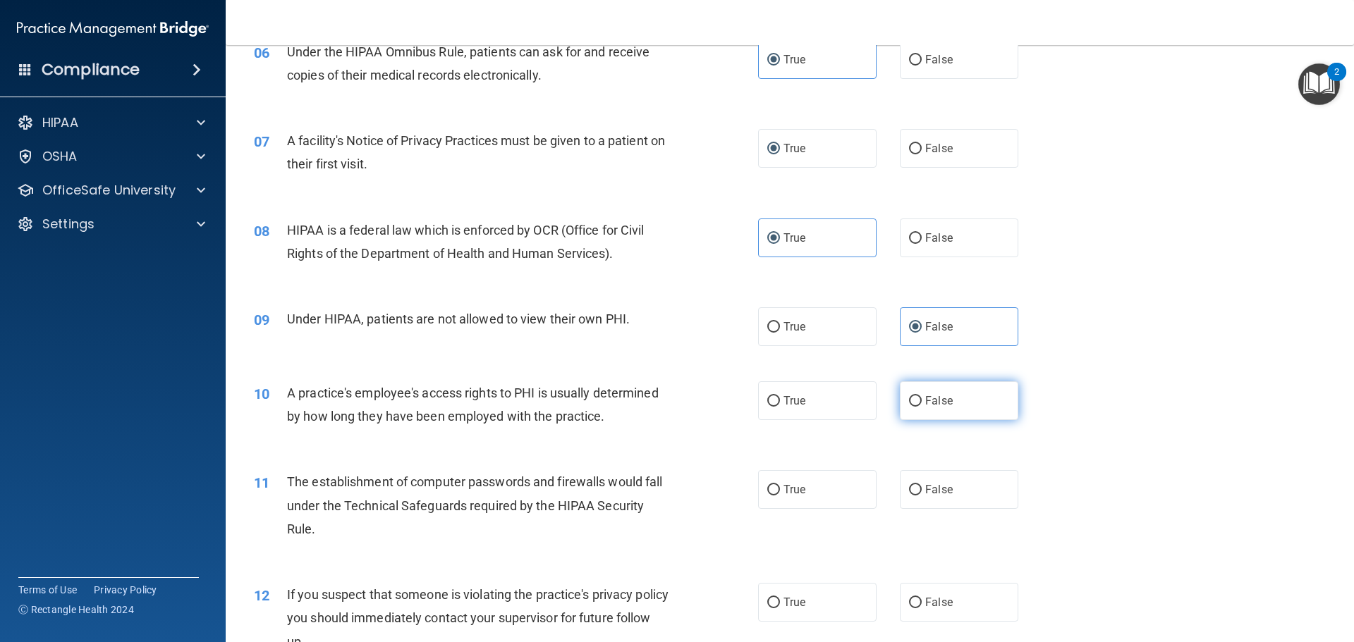
radio input "true"
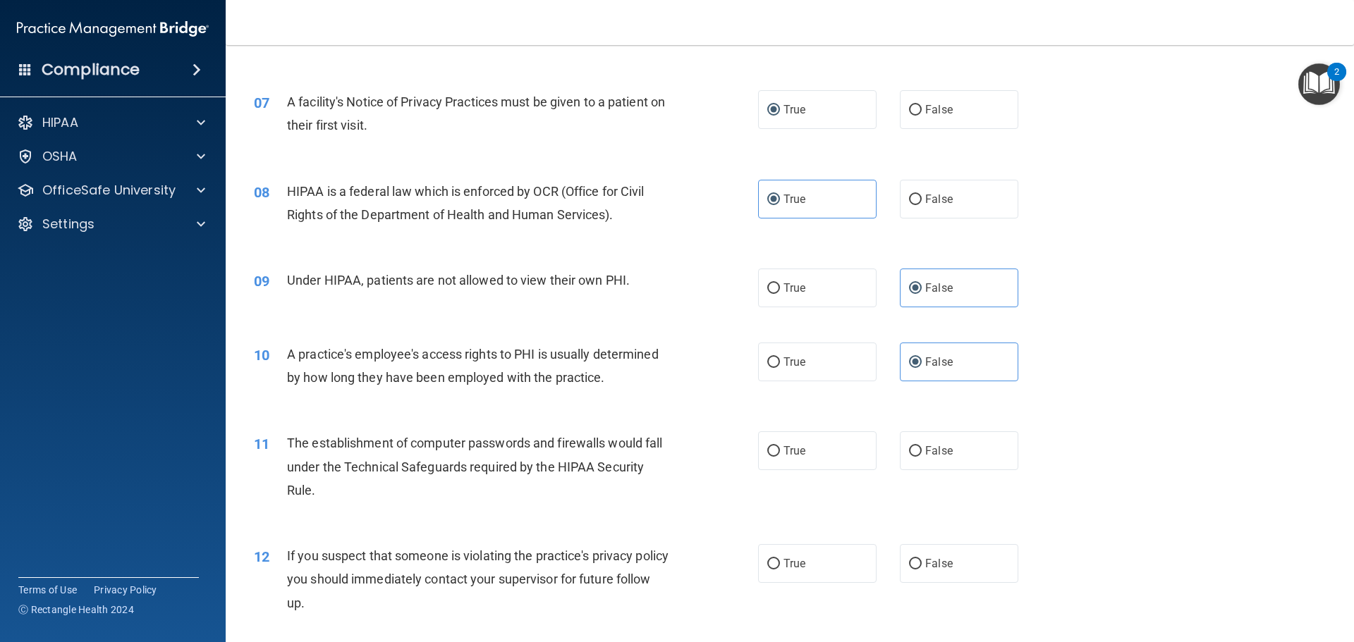
scroll to position [775, 0]
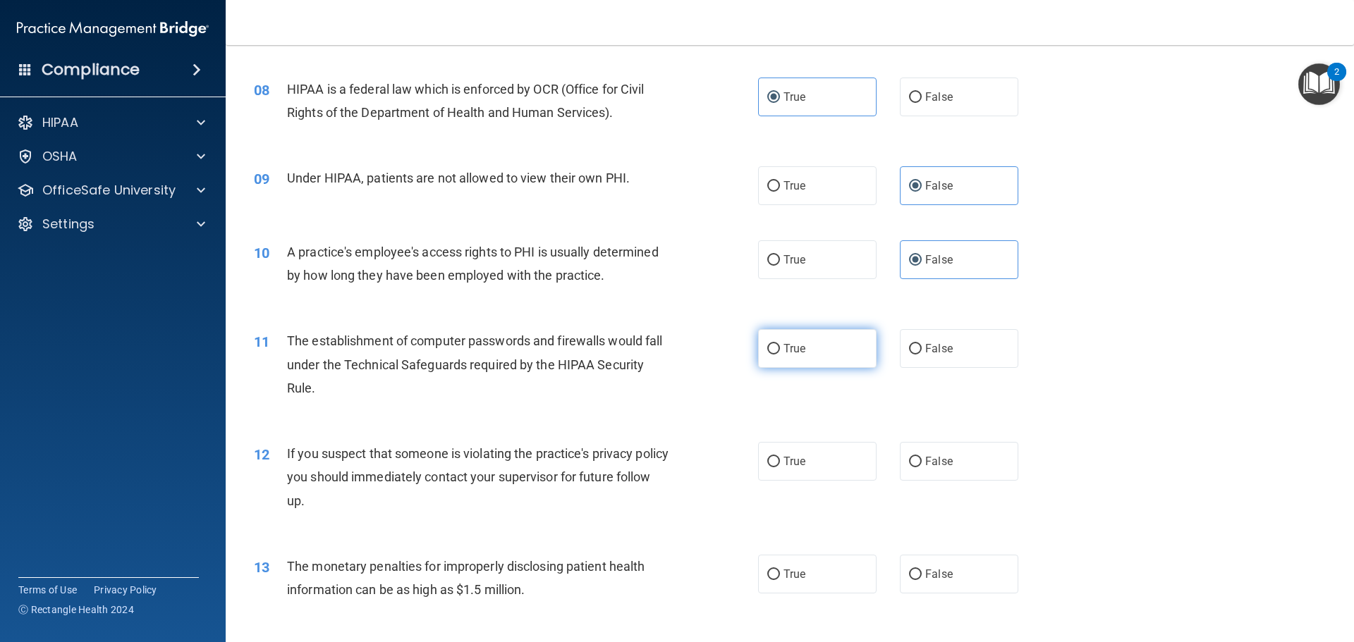
click at [768, 363] on label "True" at bounding box center [817, 348] width 118 height 39
click at [768, 355] on input "True" at bounding box center [773, 349] width 13 height 11
radio input "true"
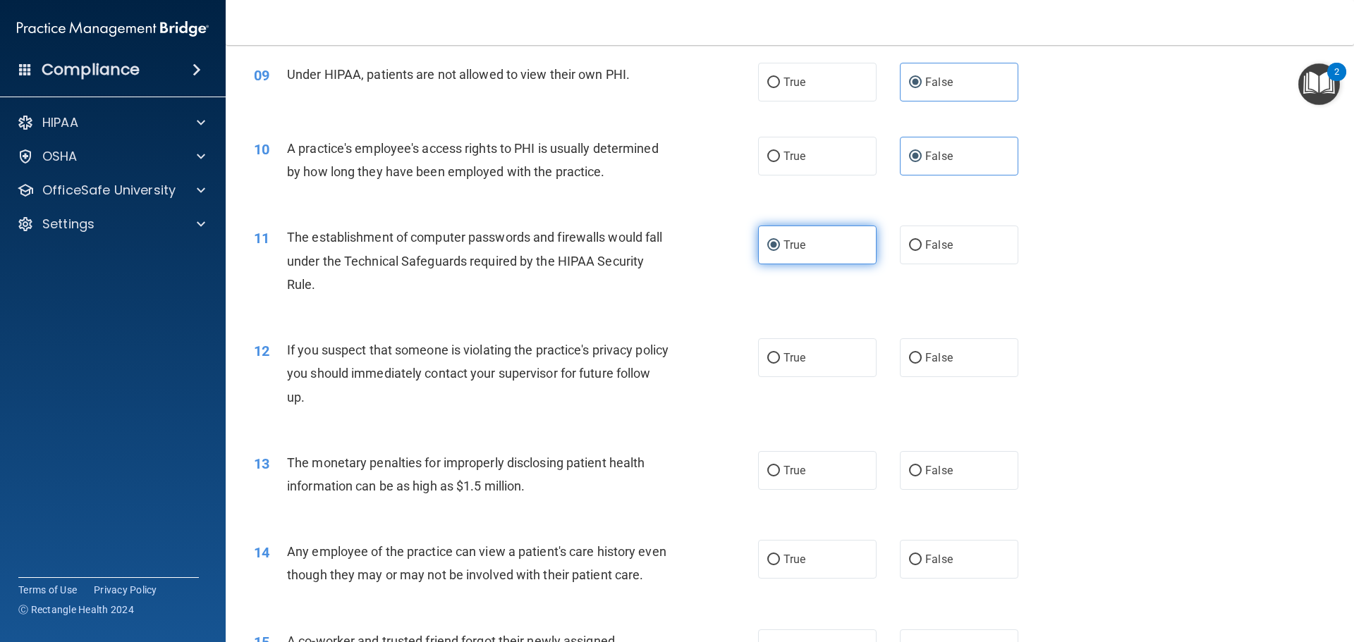
scroll to position [916, 0]
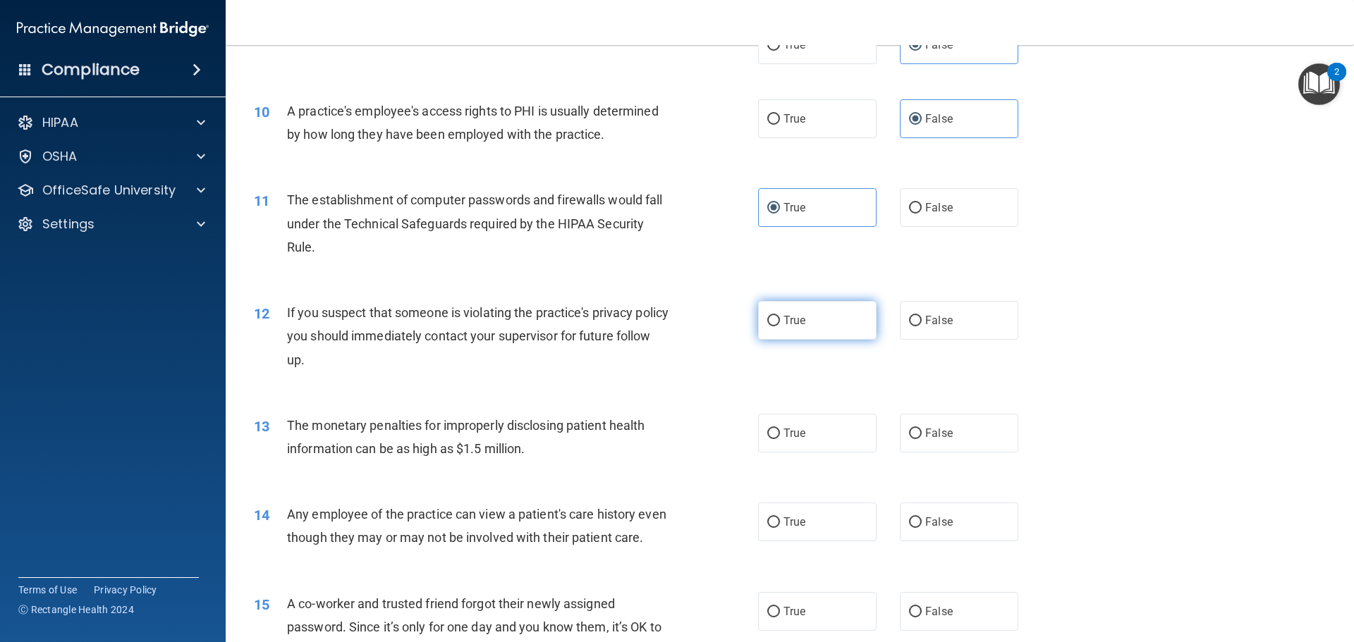
click at [768, 324] on input "True" at bounding box center [773, 321] width 13 height 11
radio input "true"
click at [786, 426] on label "True" at bounding box center [817, 433] width 118 height 39
click at [780, 429] on input "True" at bounding box center [773, 434] width 13 height 11
radio input "true"
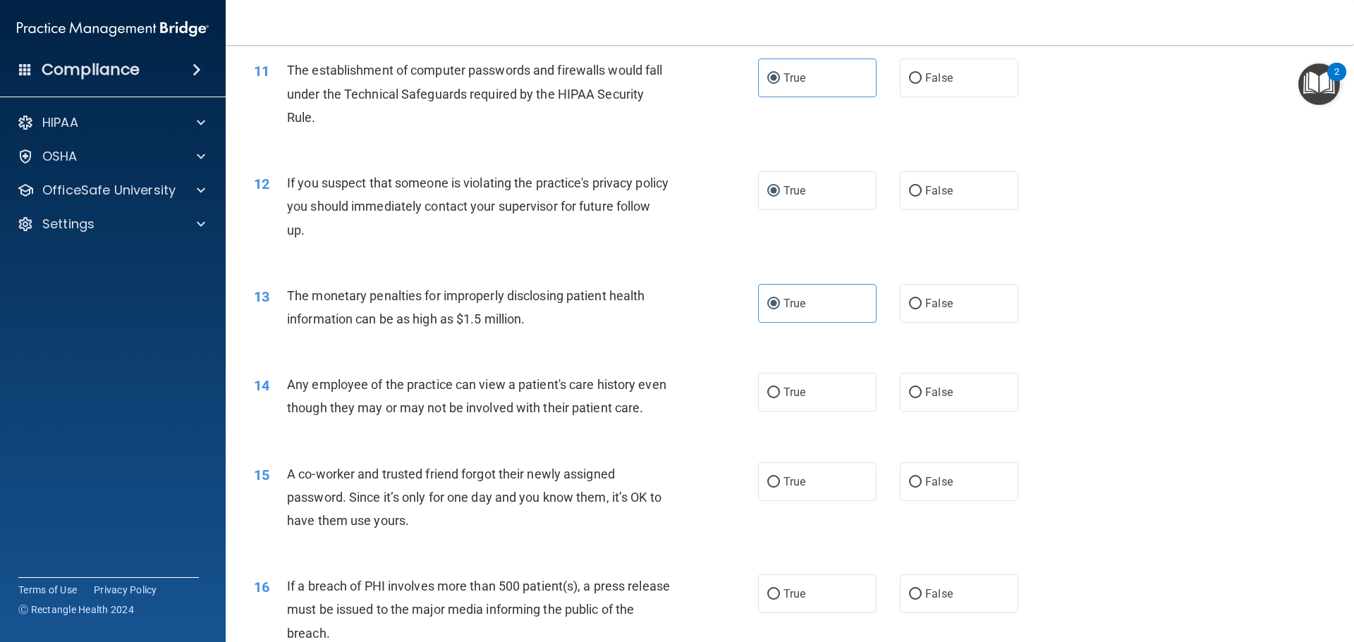
scroll to position [1057, 0]
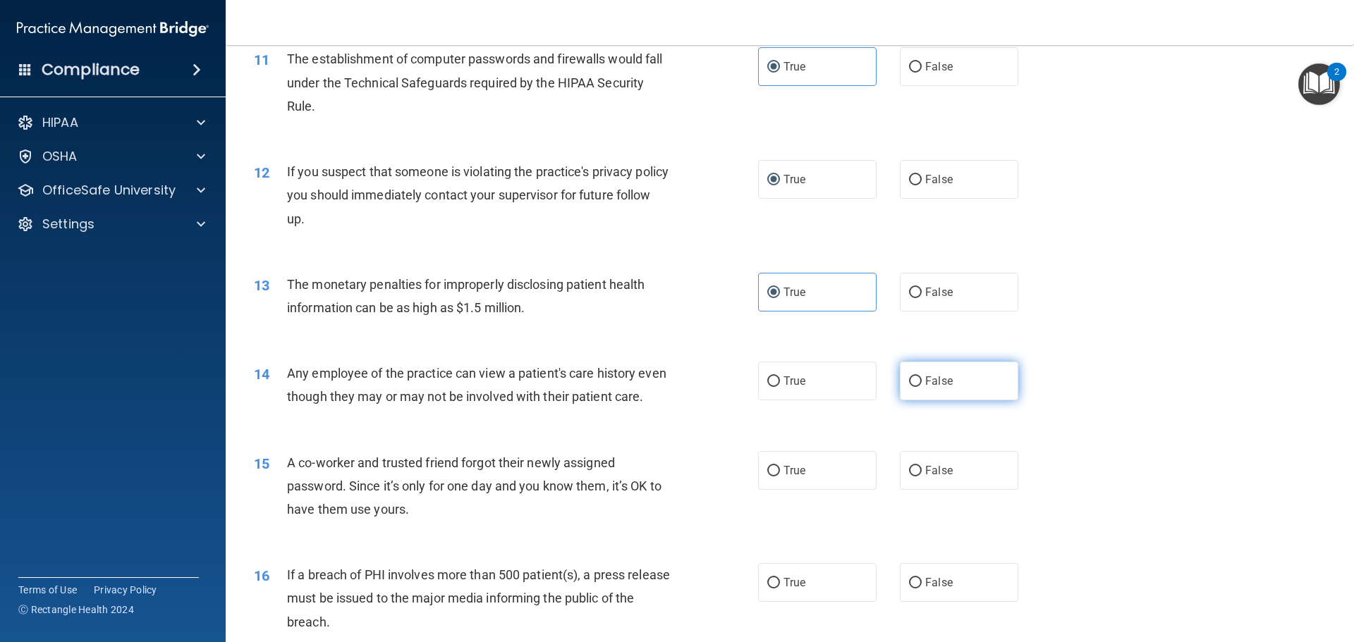
click at [909, 383] on input "False" at bounding box center [915, 381] width 13 height 11
radio input "true"
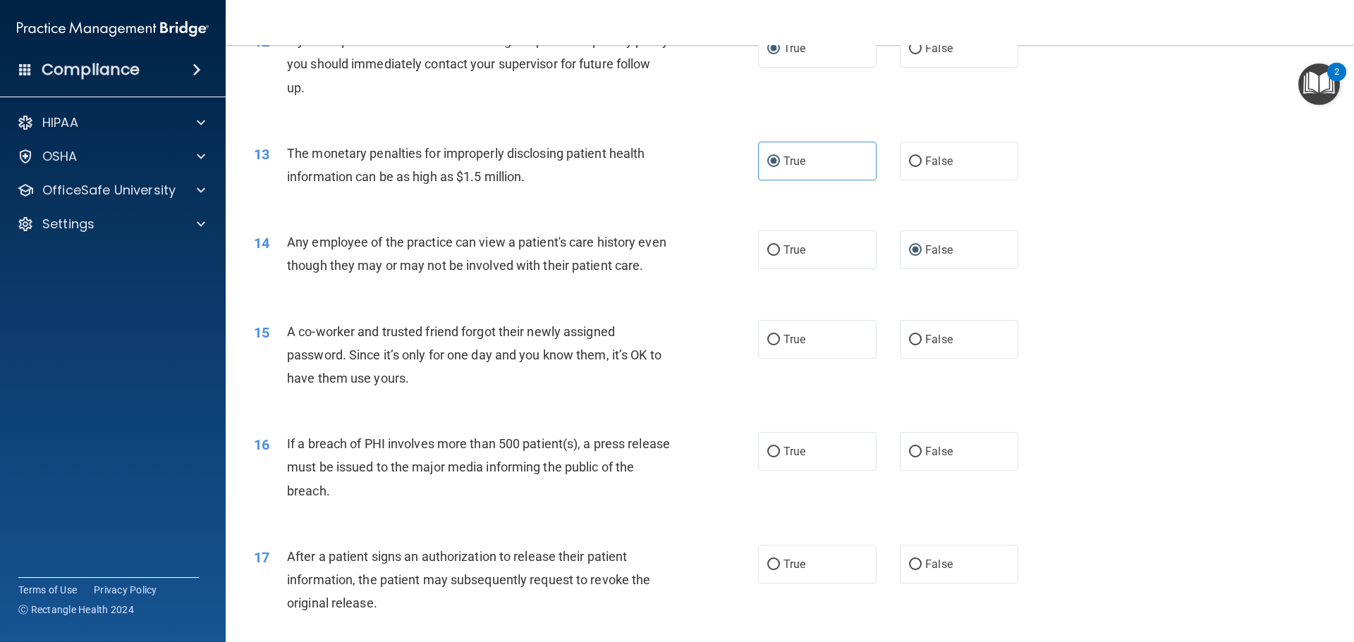
scroll to position [1198, 0]
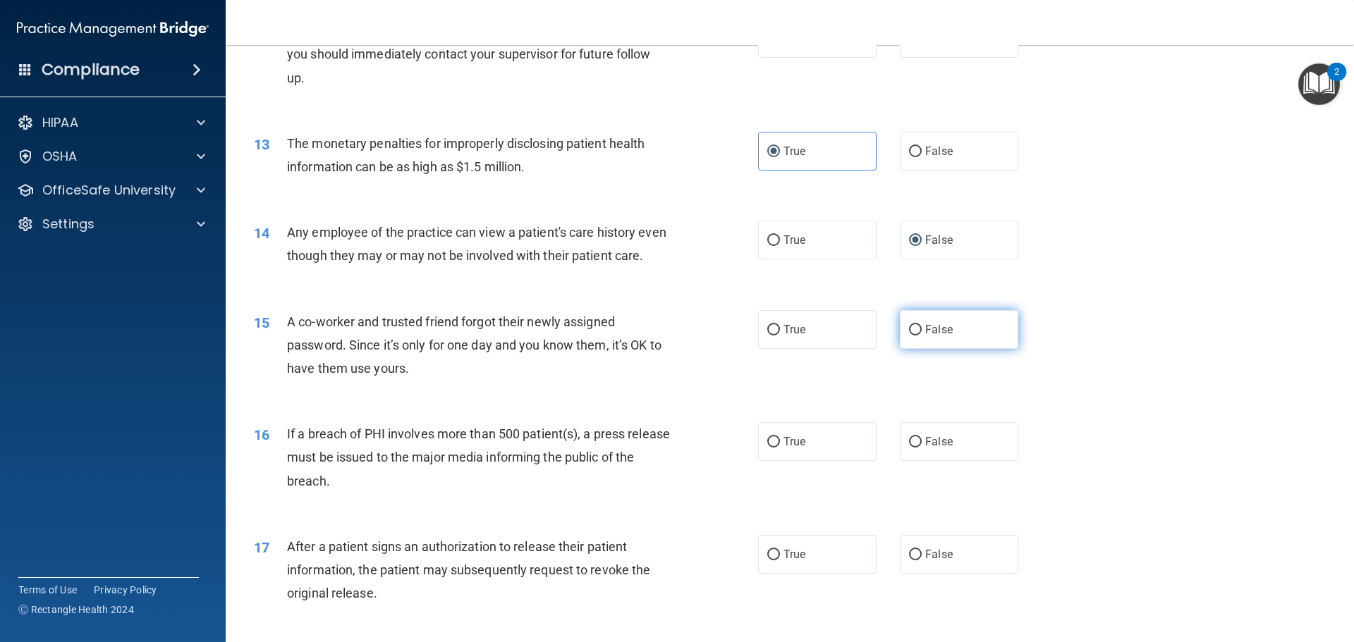
click at [925, 336] on span "False" at bounding box center [938, 329] width 27 height 13
click at [921, 336] on input "False" at bounding box center [915, 330] width 13 height 11
radio input "true"
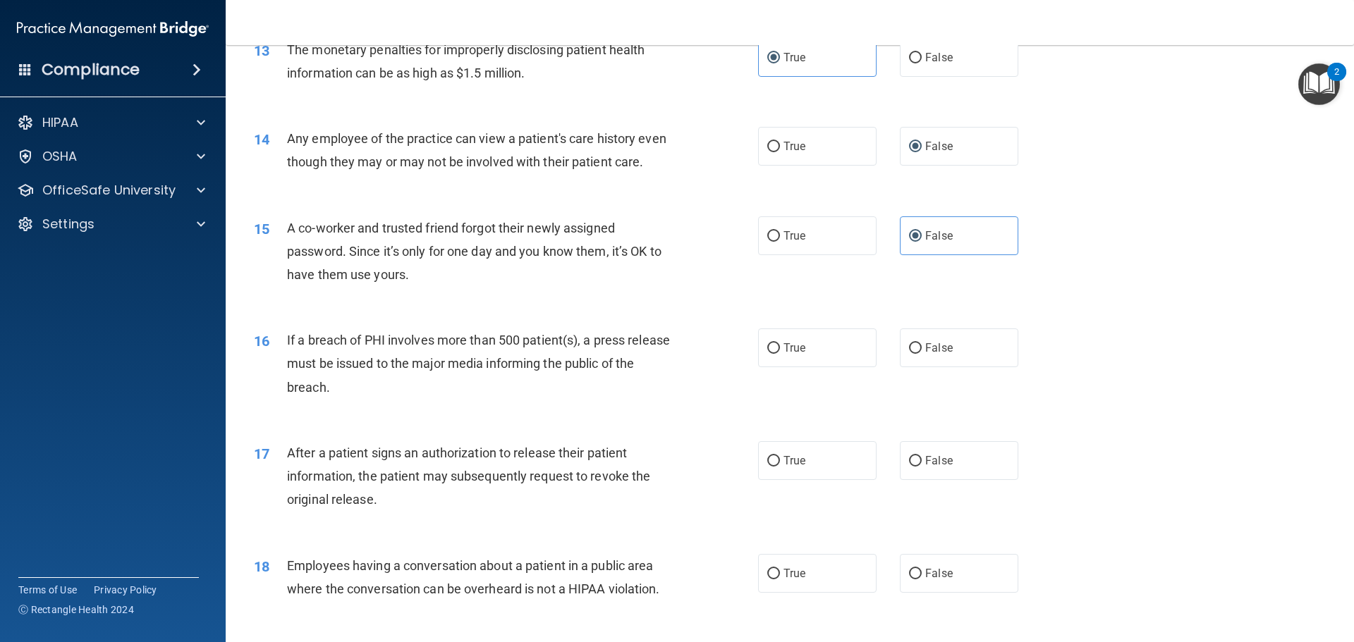
scroll to position [1339, 0]
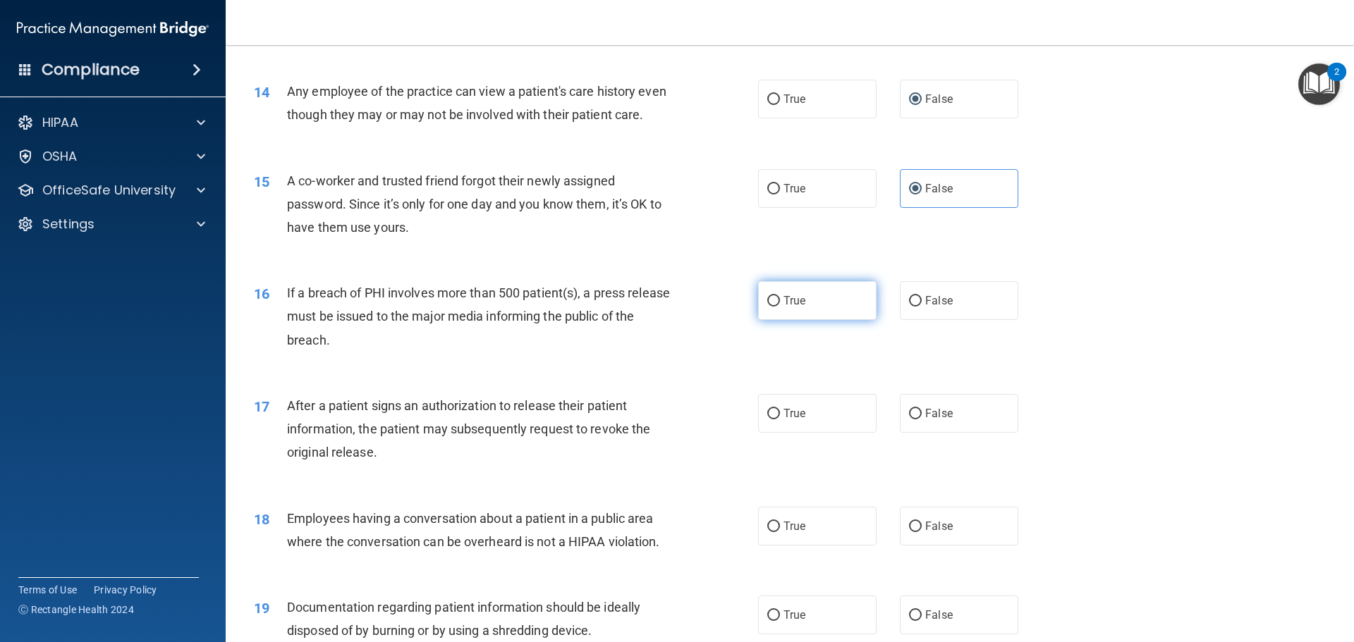
click at [771, 307] on input "True" at bounding box center [773, 301] width 13 height 11
radio input "true"
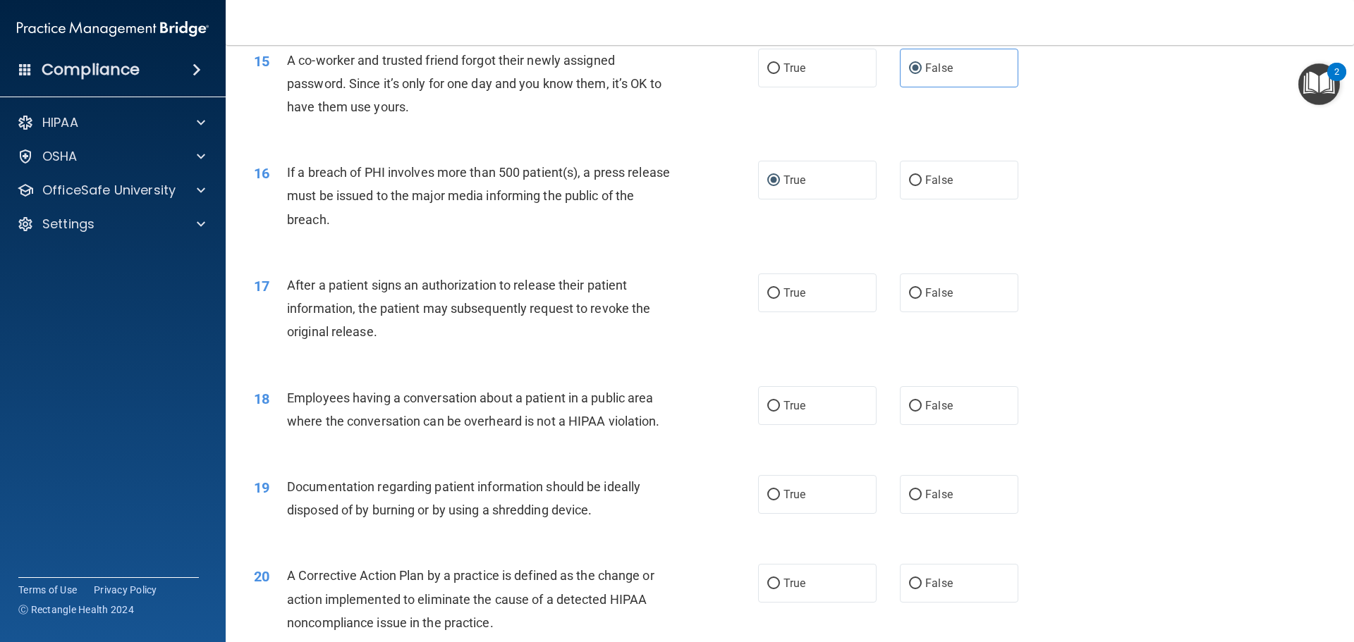
scroll to position [1551, 0]
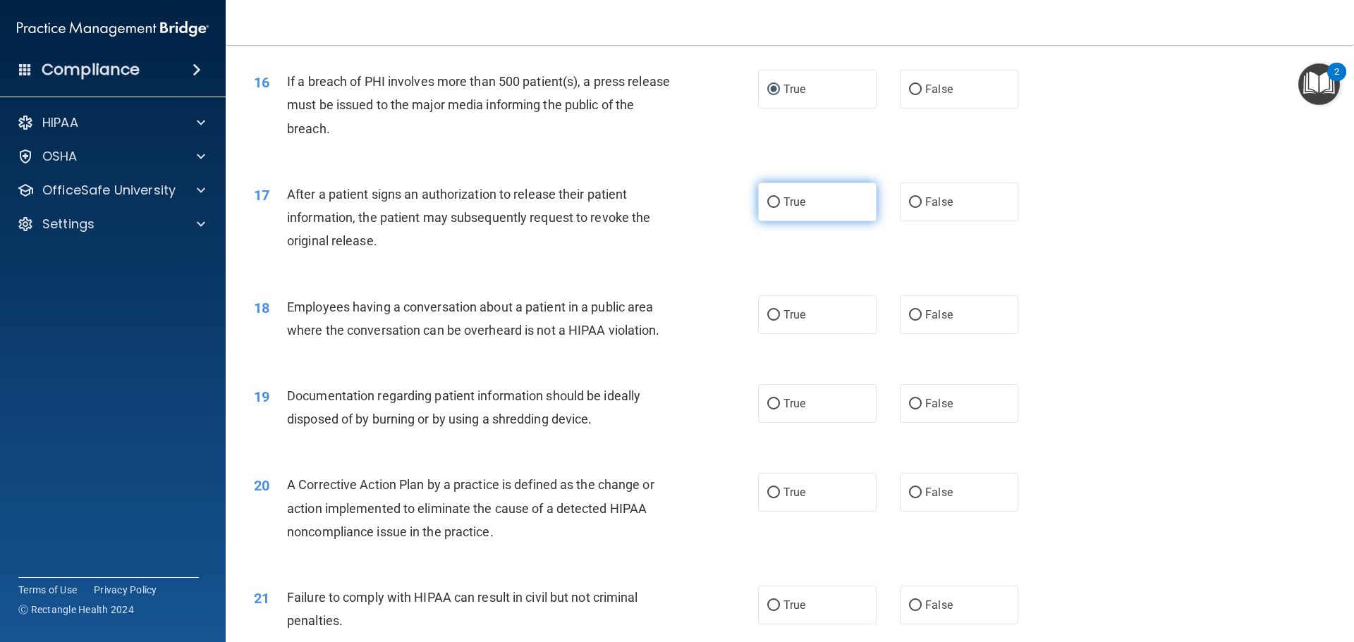
click at [769, 208] on input "True" at bounding box center [773, 202] width 13 height 11
radio input "true"
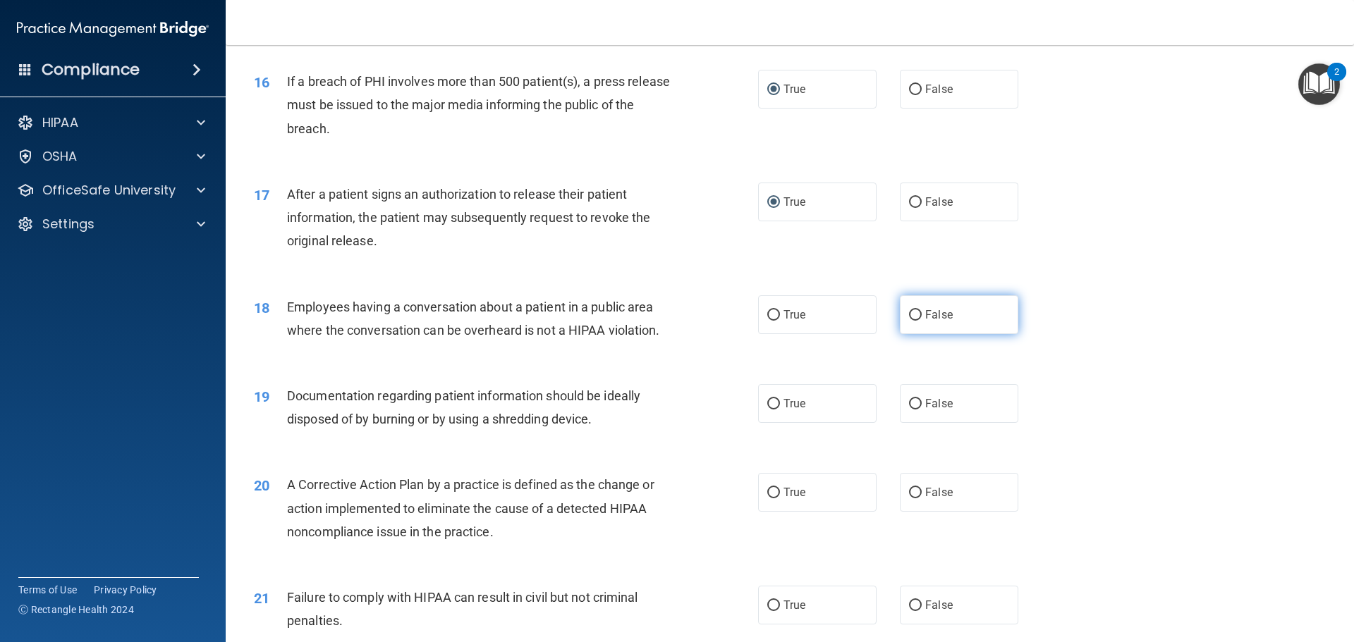
click at [914, 334] on label "False" at bounding box center [959, 314] width 118 height 39
click at [914, 321] on input "False" at bounding box center [915, 315] width 13 height 11
radio input "true"
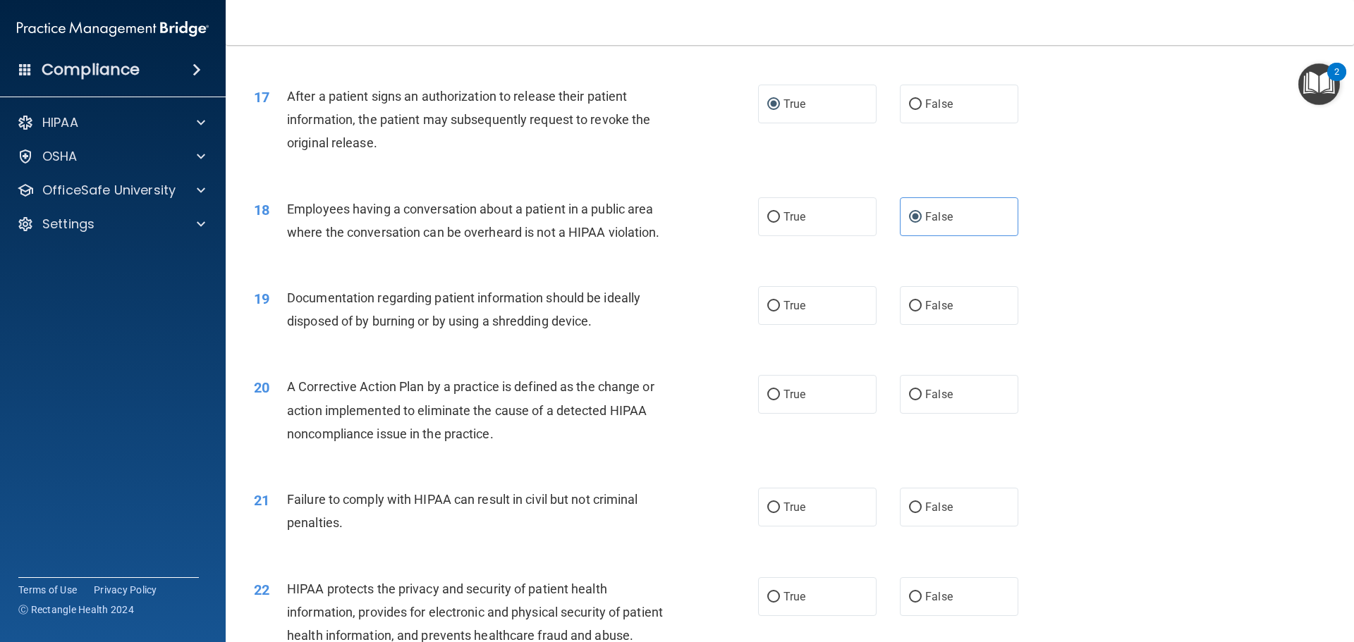
scroll to position [1692, 0]
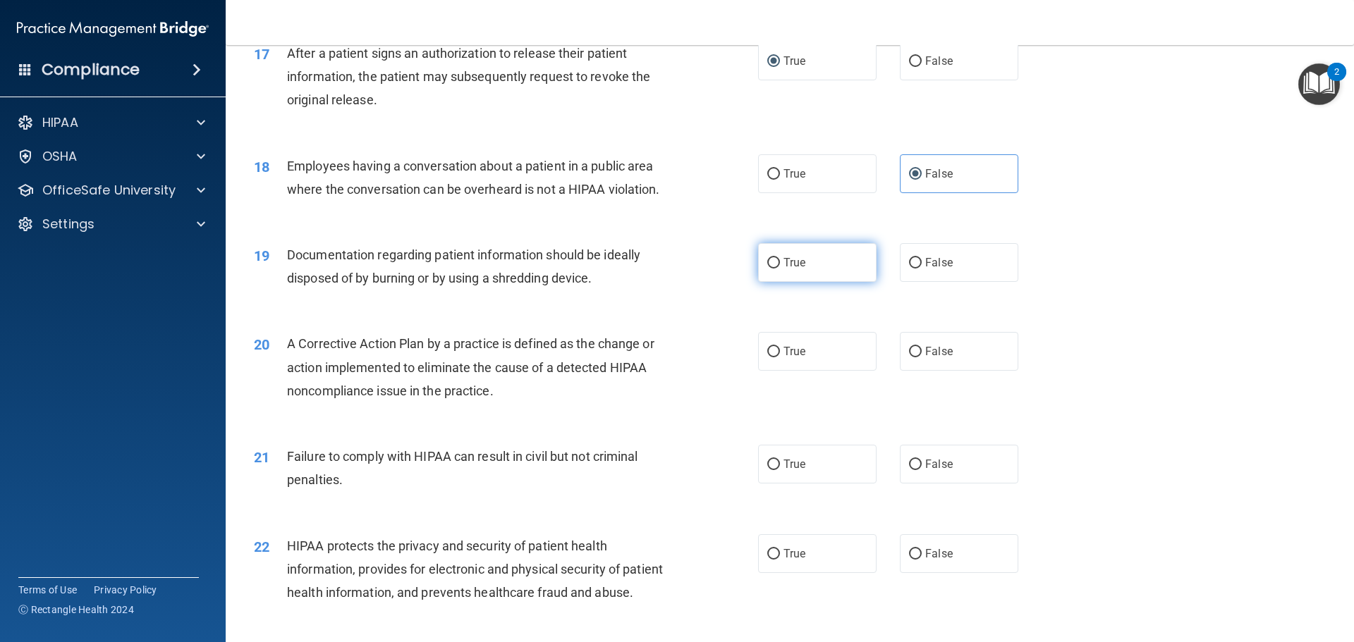
click at [771, 269] on input "True" at bounding box center [773, 263] width 13 height 11
radio input "true"
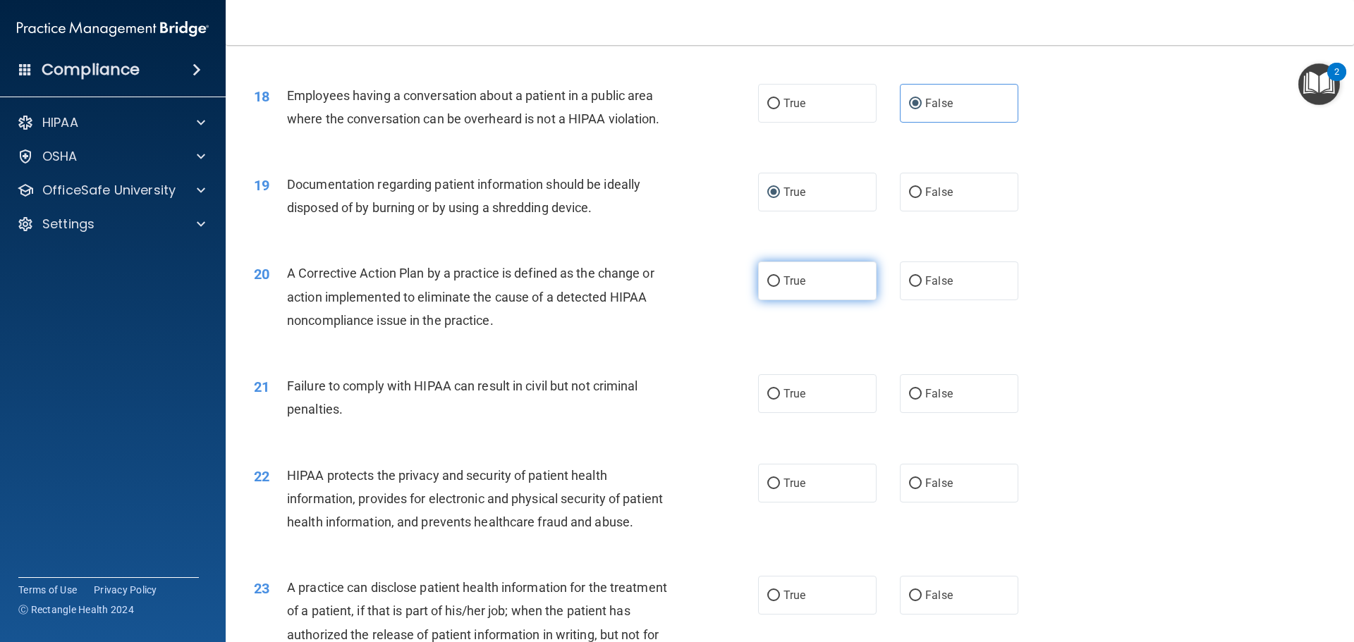
click at [760, 300] on label "True" at bounding box center [817, 281] width 118 height 39
click at [767, 287] on input "True" at bounding box center [773, 281] width 13 height 11
radio input "true"
click at [945, 413] on label "False" at bounding box center [959, 393] width 118 height 39
click at [921, 400] on input "False" at bounding box center [915, 394] width 13 height 11
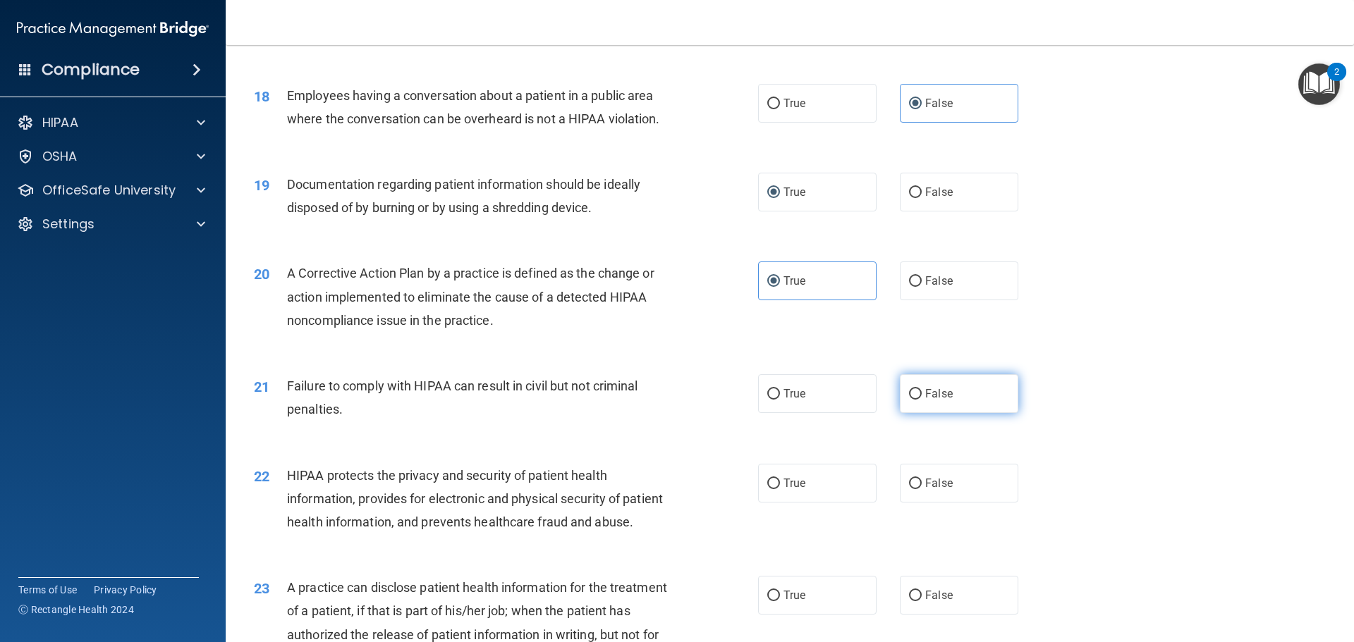
radio input "true"
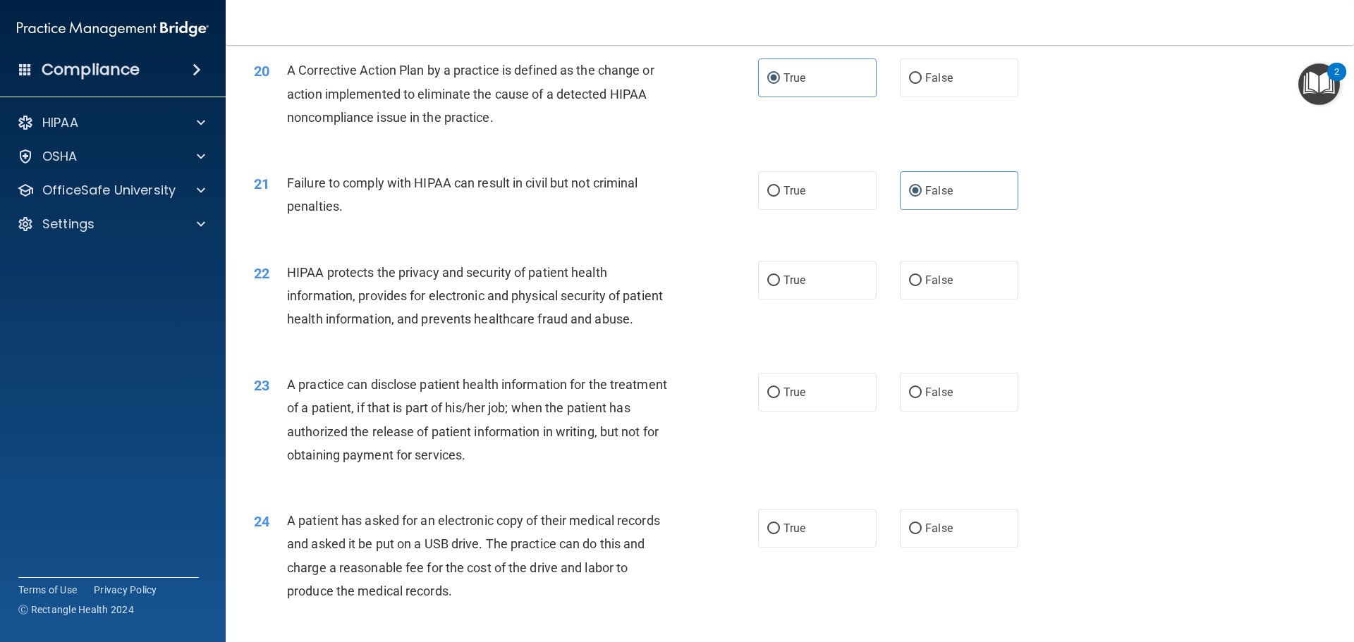
scroll to position [1974, 0]
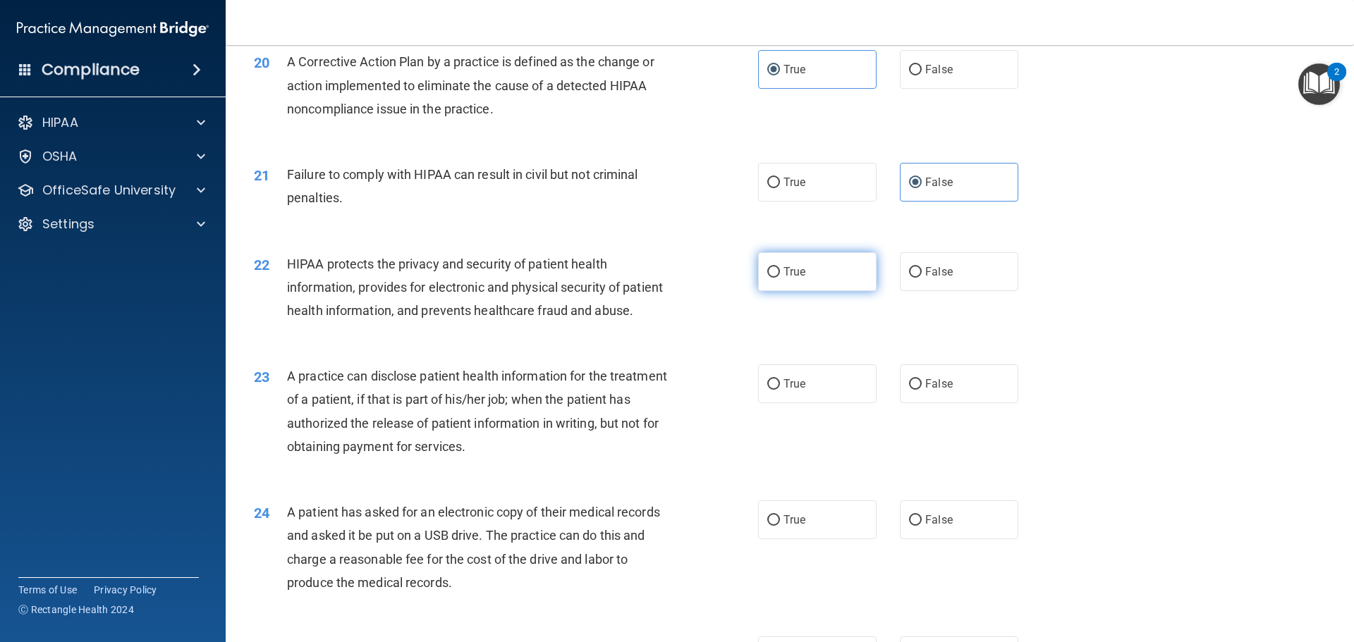
click at [776, 291] on label "True" at bounding box center [817, 271] width 118 height 39
click at [776, 278] on input "True" at bounding box center [773, 272] width 13 height 11
radio input "true"
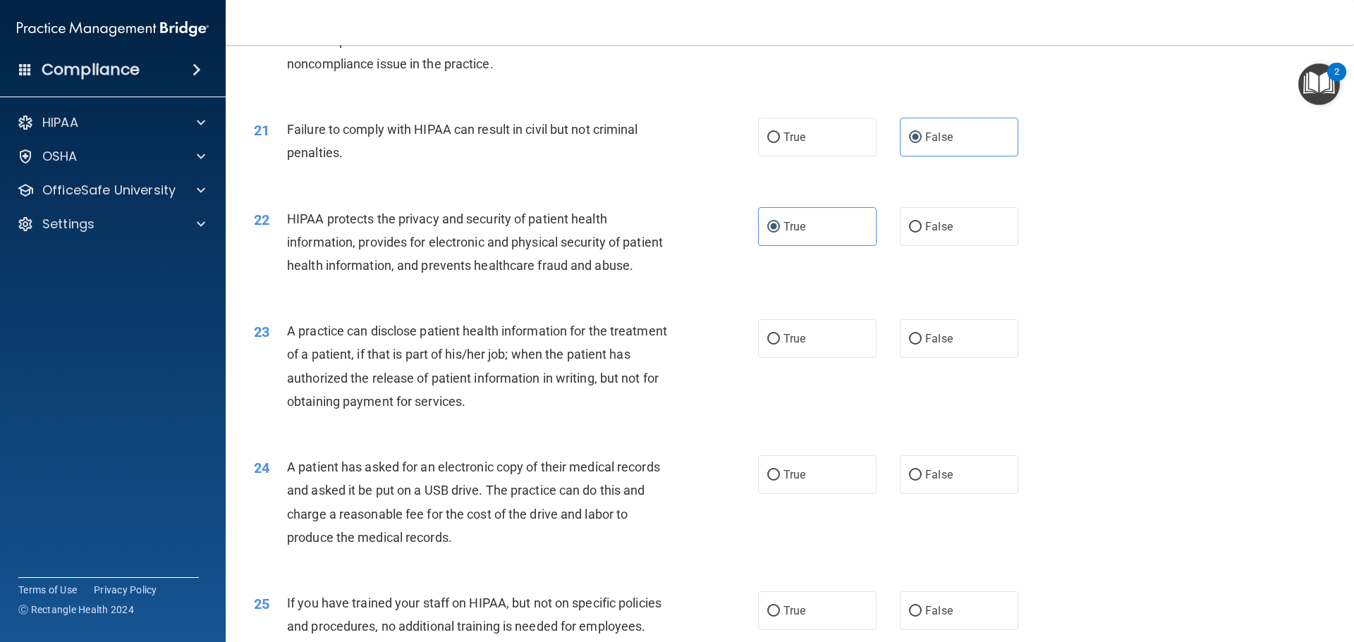
scroll to position [2115, 0]
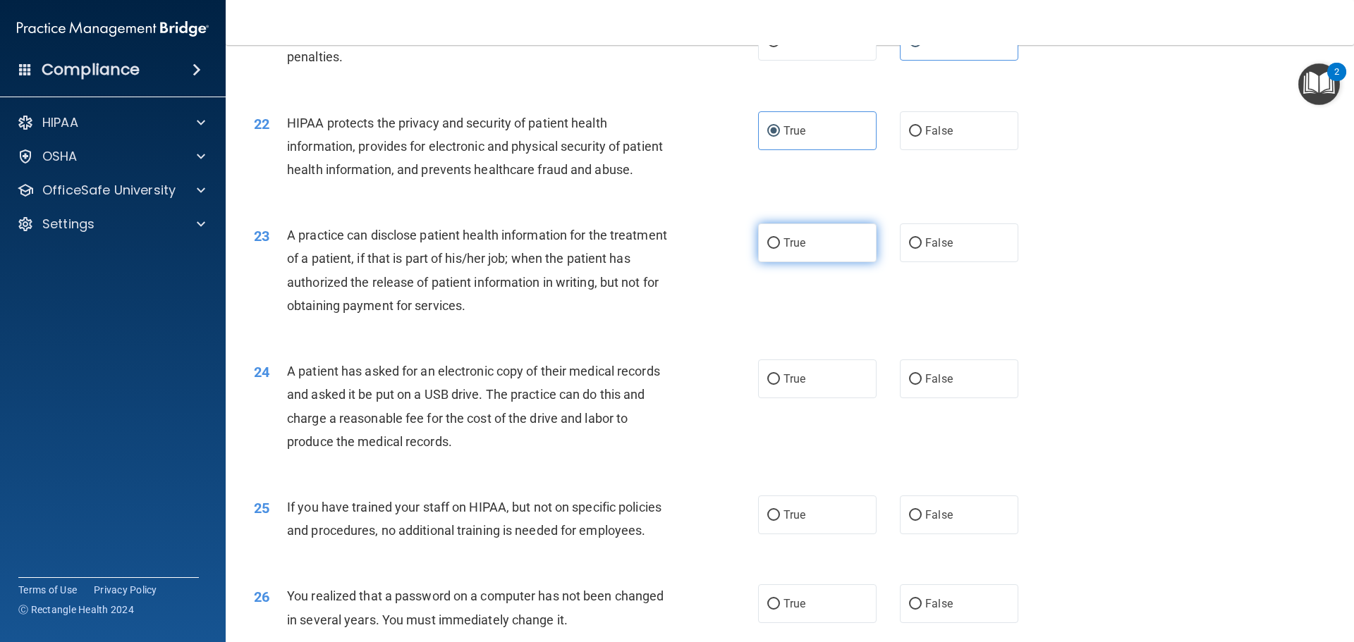
click at [768, 249] on input "True" at bounding box center [773, 243] width 13 height 11
radio input "true"
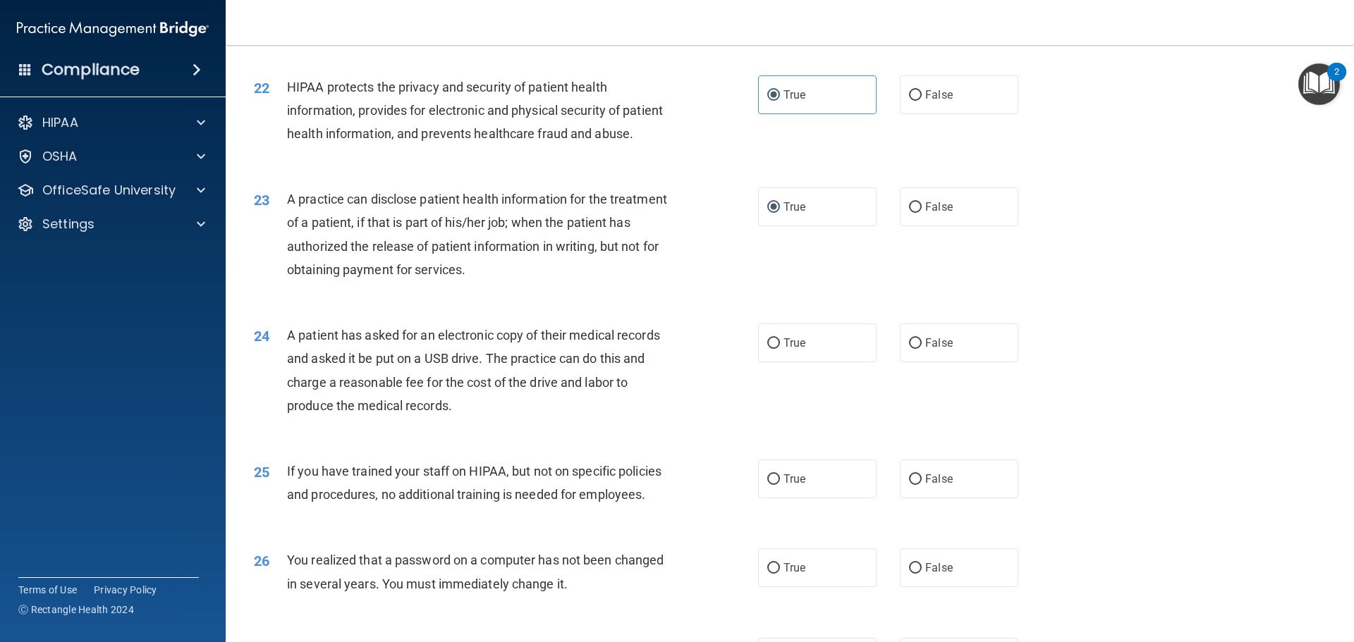
scroll to position [2256, 0]
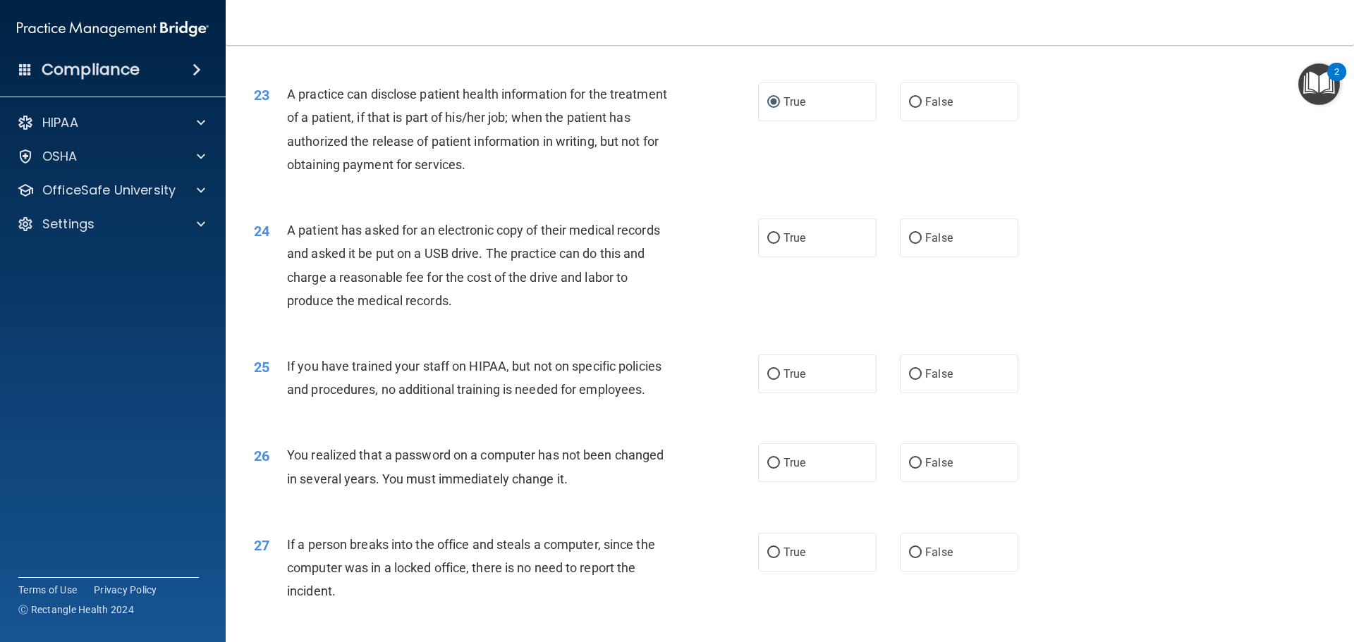
click at [732, 277] on div "24 A patient has asked for an electronic copy of their medical records and aske…" at bounding box center [506, 269] width 546 height 101
click at [792, 245] on span "True" at bounding box center [794, 237] width 22 height 13
click at [780, 244] on input "True" at bounding box center [773, 238] width 13 height 11
radio input "true"
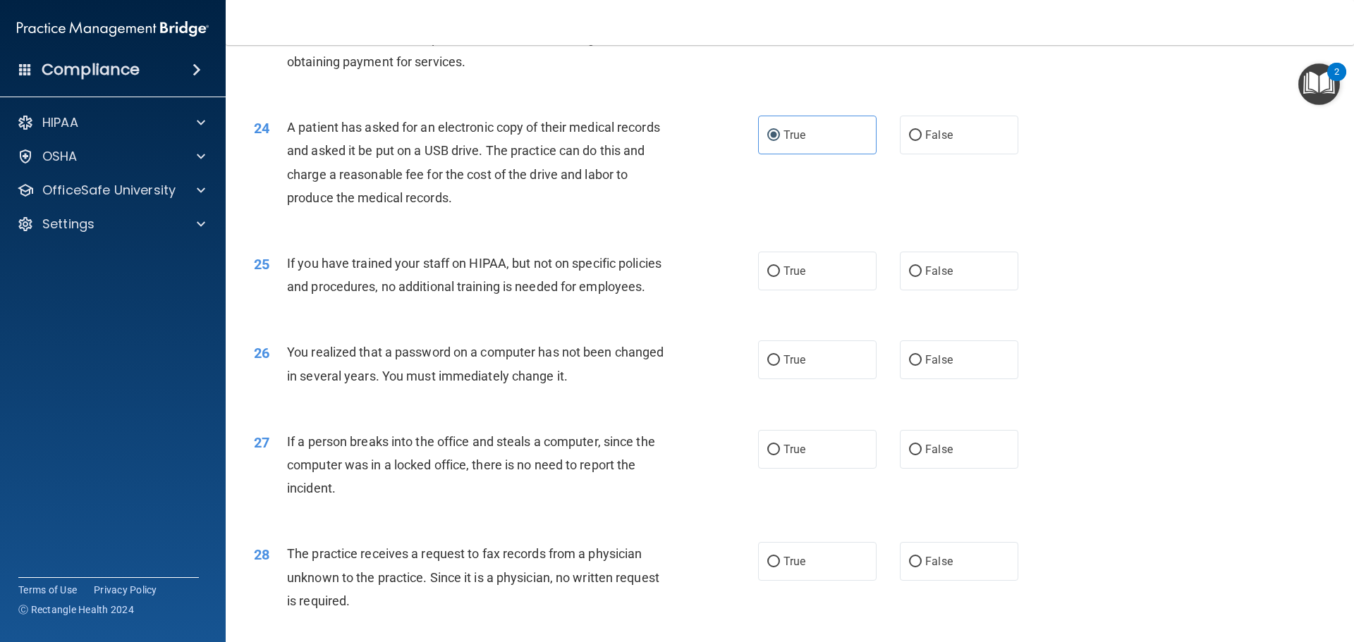
scroll to position [2397, 0]
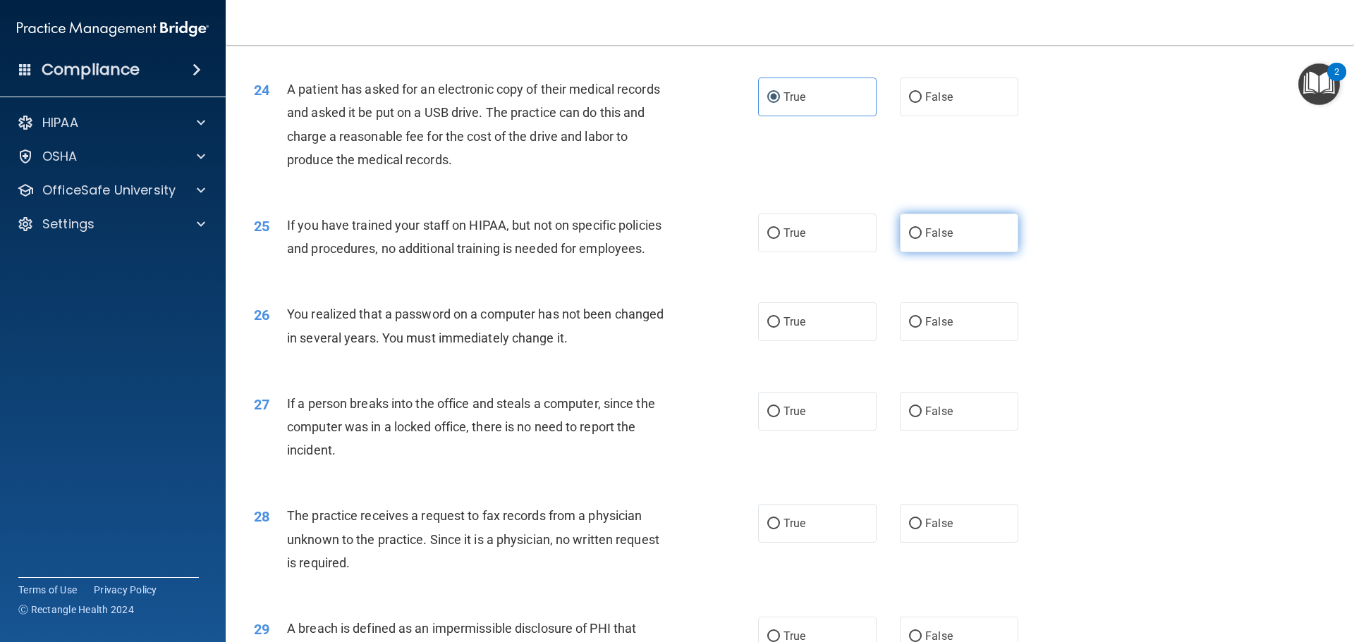
click at [925, 240] on span "False" at bounding box center [938, 232] width 27 height 13
click at [921, 239] on input "False" at bounding box center [915, 233] width 13 height 11
radio input "true"
click at [767, 328] on input "True" at bounding box center [773, 322] width 13 height 11
radio input "true"
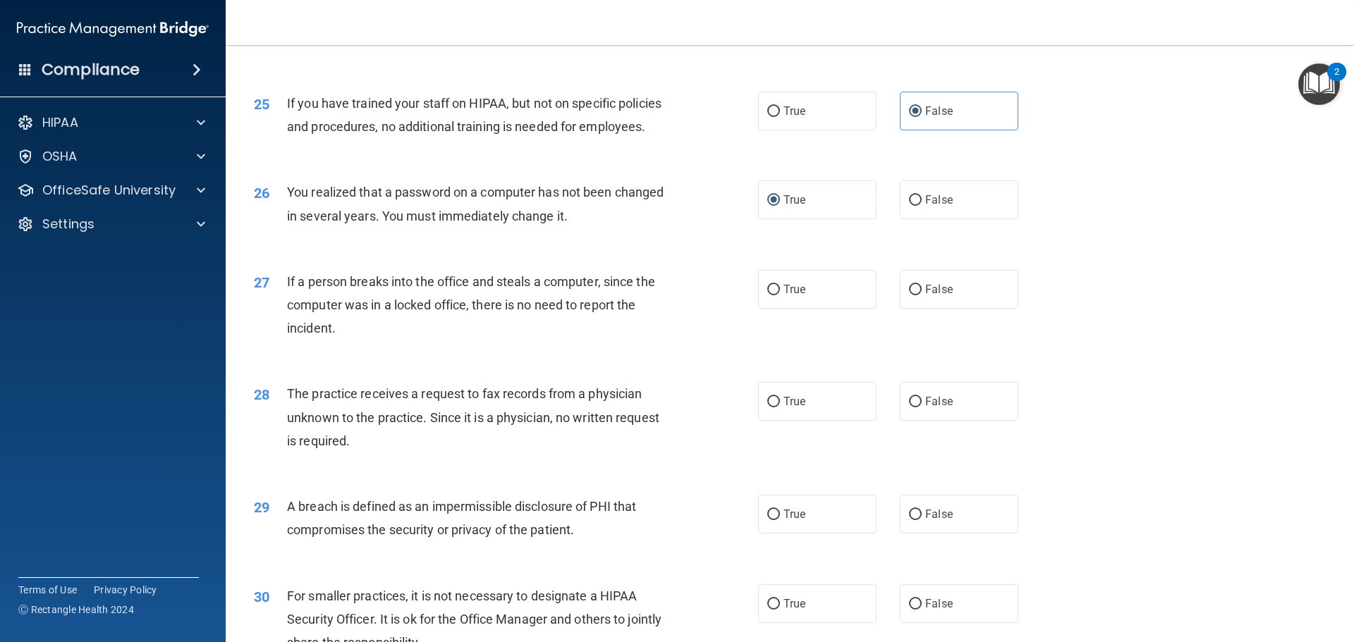
scroll to position [2538, 0]
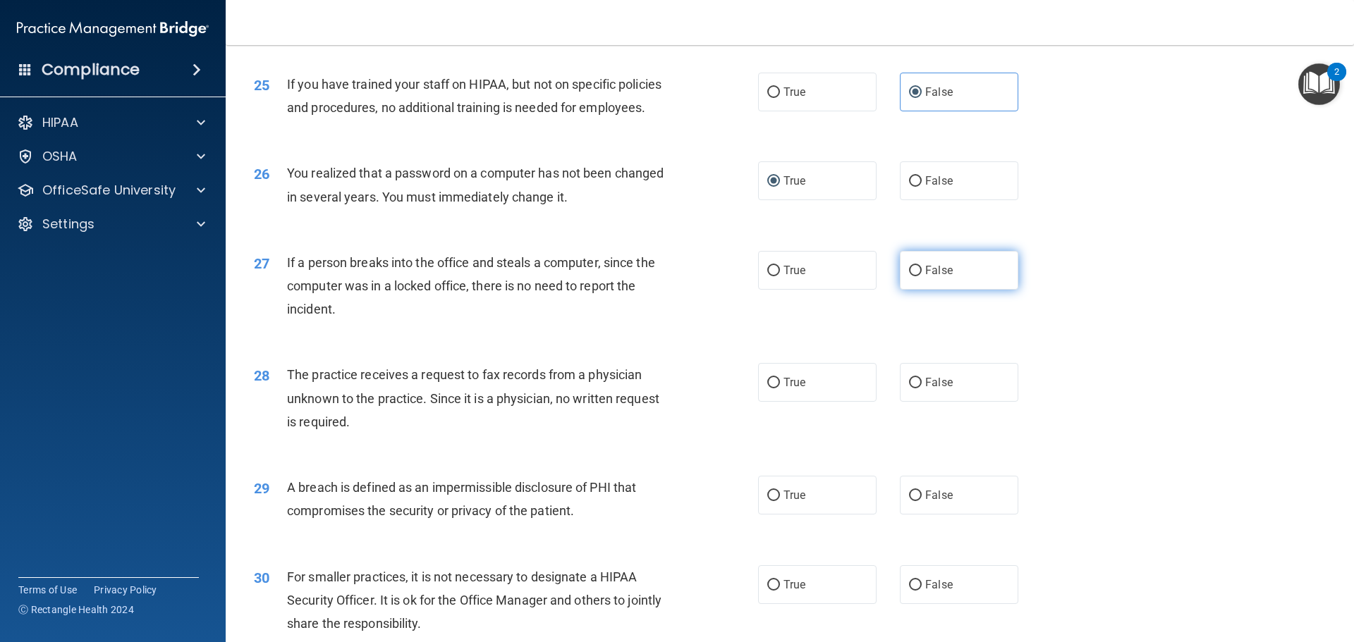
click at [910, 276] on input "False" at bounding box center [915, 271] width 13 height 11
radio input "true"
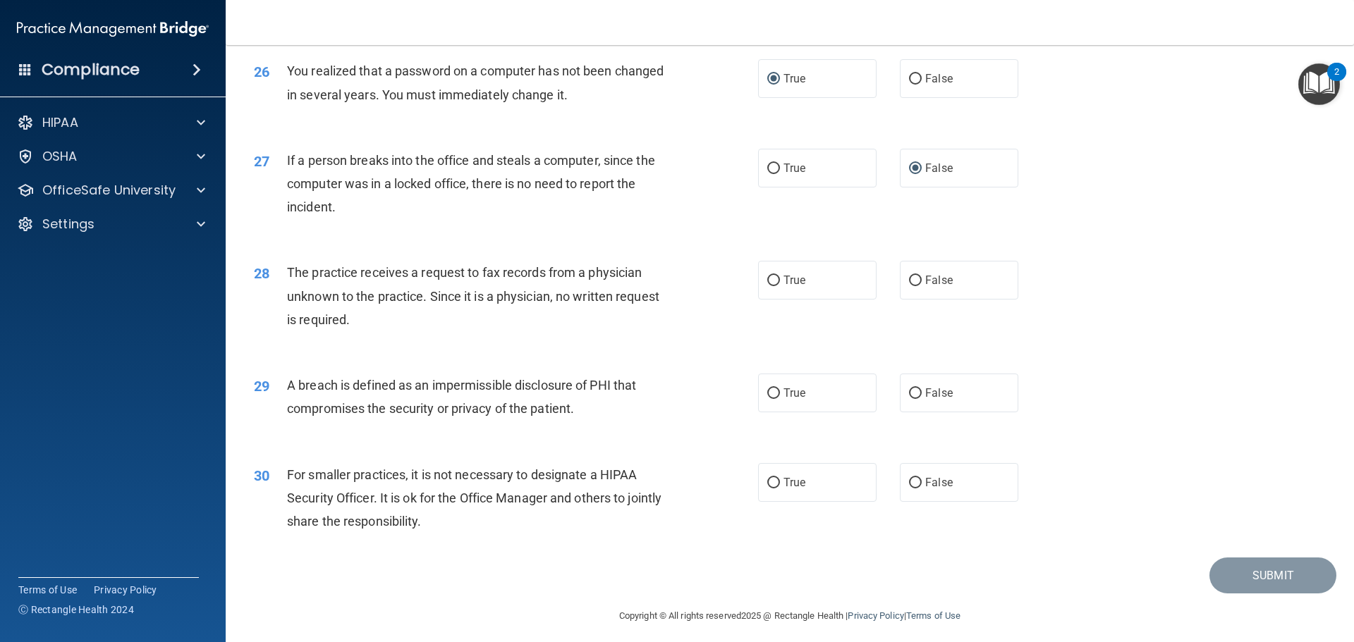
scroll to position [2679, 0]
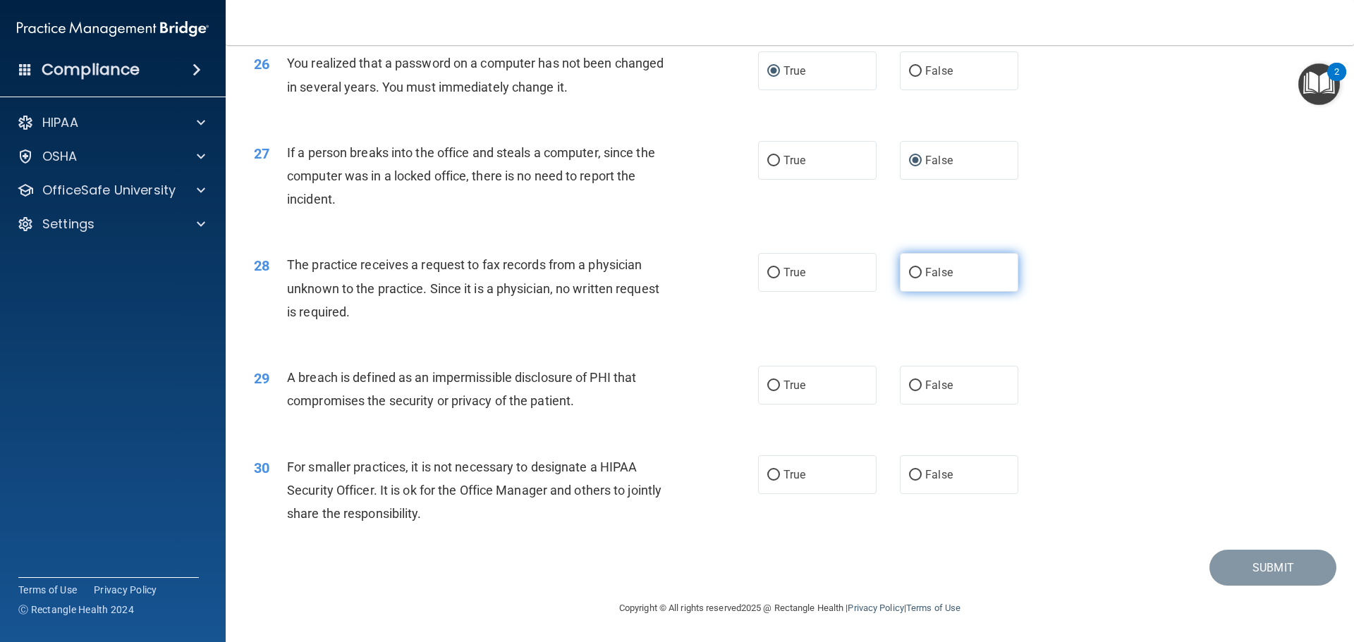
click at [953, 285] on label "False" at bounding box center [959, 272] width 118 height 39
click at [921, 278] on input "False" at bounding box center [915, 273] width 13 height 11
radio input "true"
click at [775, 405] on label "True" at bounding box center [817, 385] width 118 height 39
click at [775, 391] on input "True" at bounding box center [773, 386] width 13 height 11
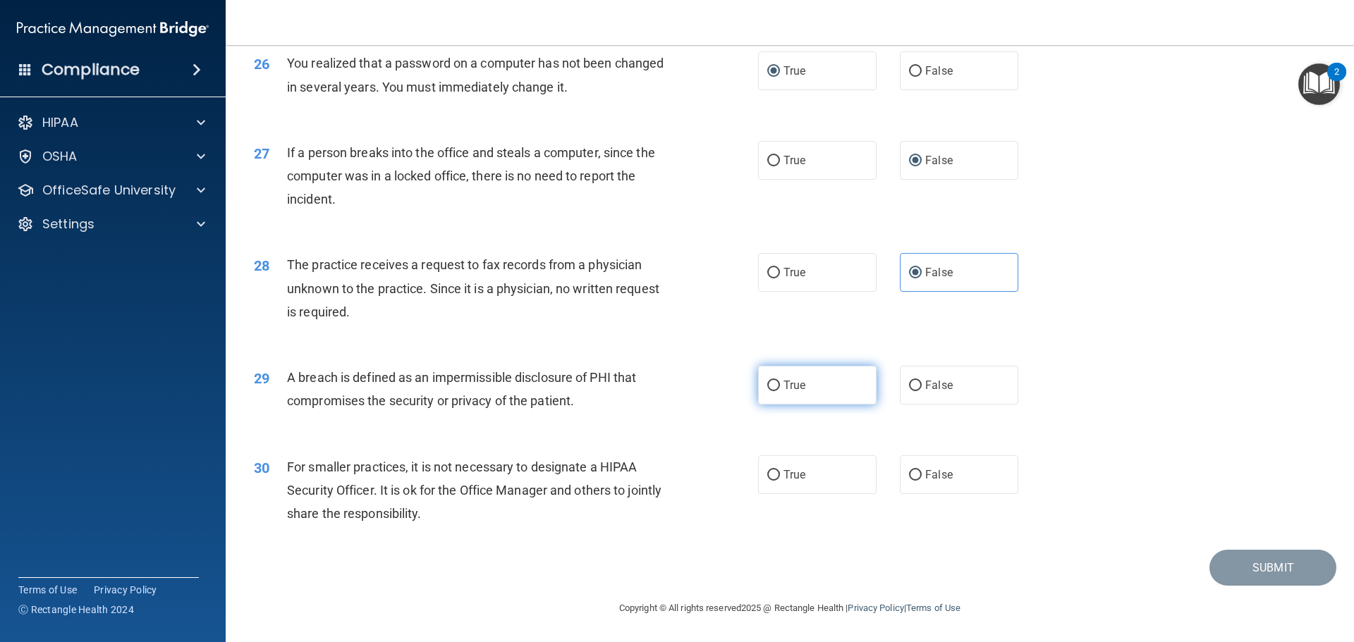
radio input "true"
click at [926, 481] on span "False" at bounding box center [938, 474] width 27 height 13
click at [921, 481] on input "False" at bounding box center [915, 475] width 13 height 11
radio input "true"
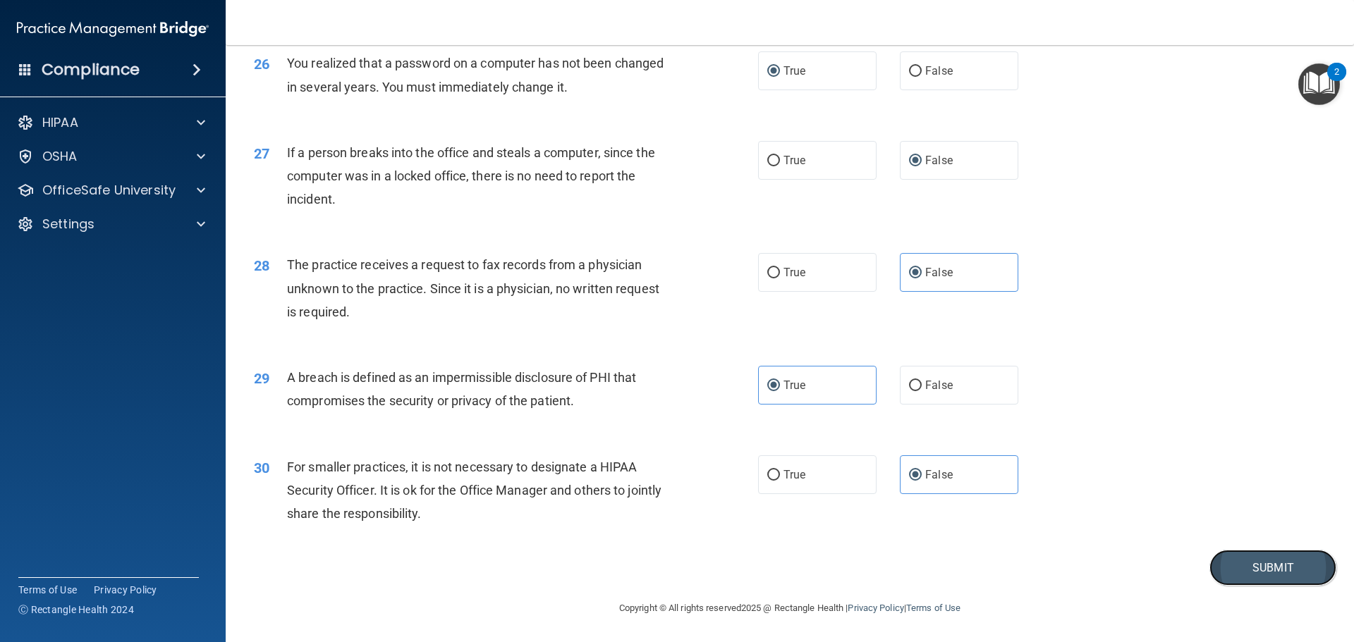
click at [1238, 586] on button "Submit" at bounding box center [1272, 568] width 127 height 36
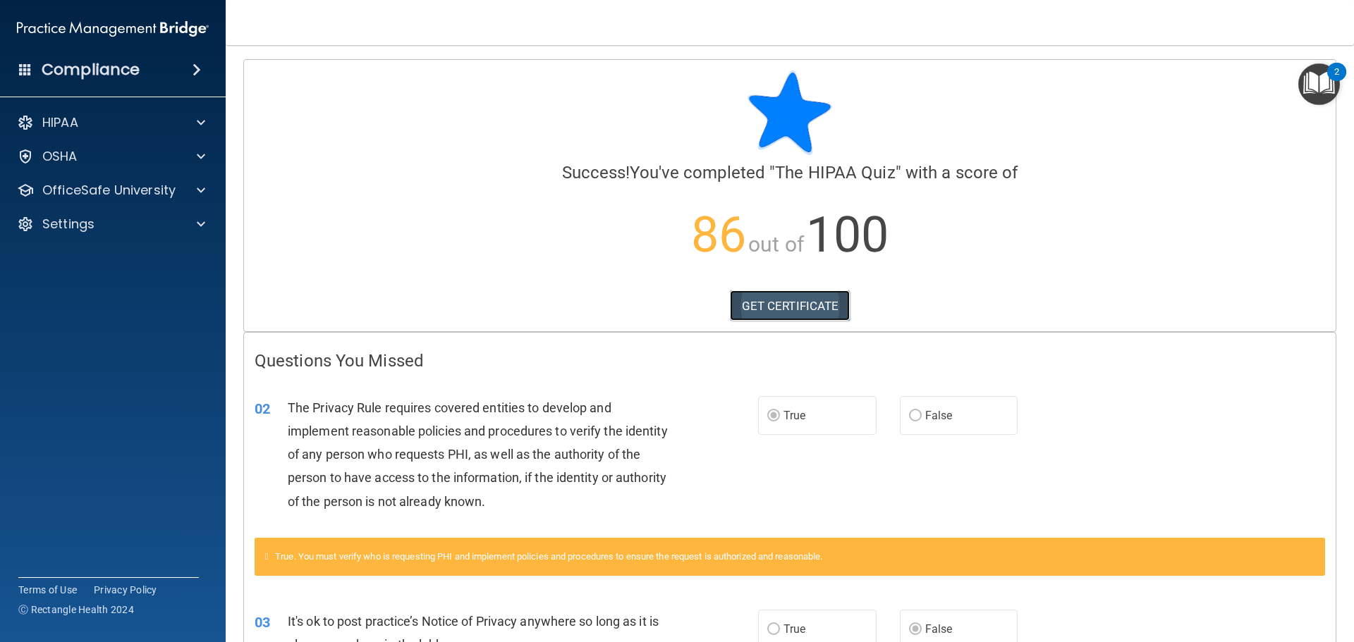
click at [742, 311] on link "GET CERTIFICATE" at bounding box center [790, 305] width 121 height 31
click at [94, 118] on div "HIPAA" at bounding box center [93, 122] width 175 height 17
click at [82, 74] on h4 "Compliance" at bounding box center [91, 70] width 98 height 20
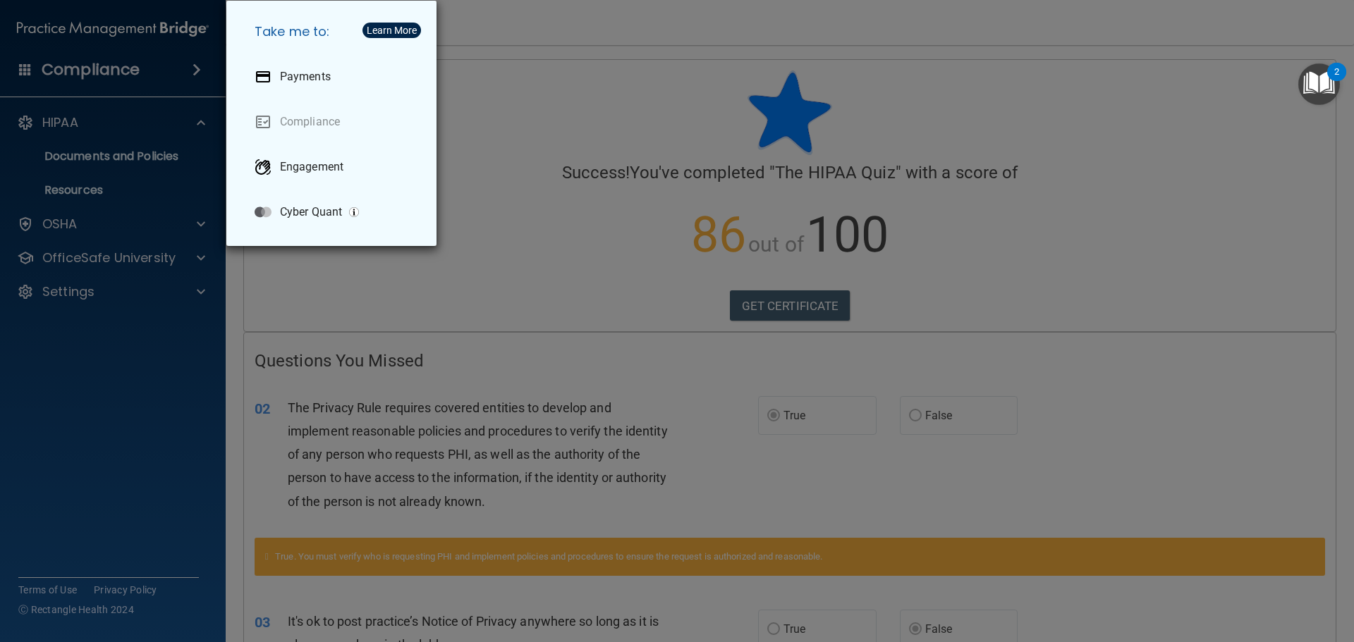
click at [121, 73] on div "Take me to: Payments Compliance Engagement Cyber Quant" at bounding box center [677, 321] width 1354 height 642
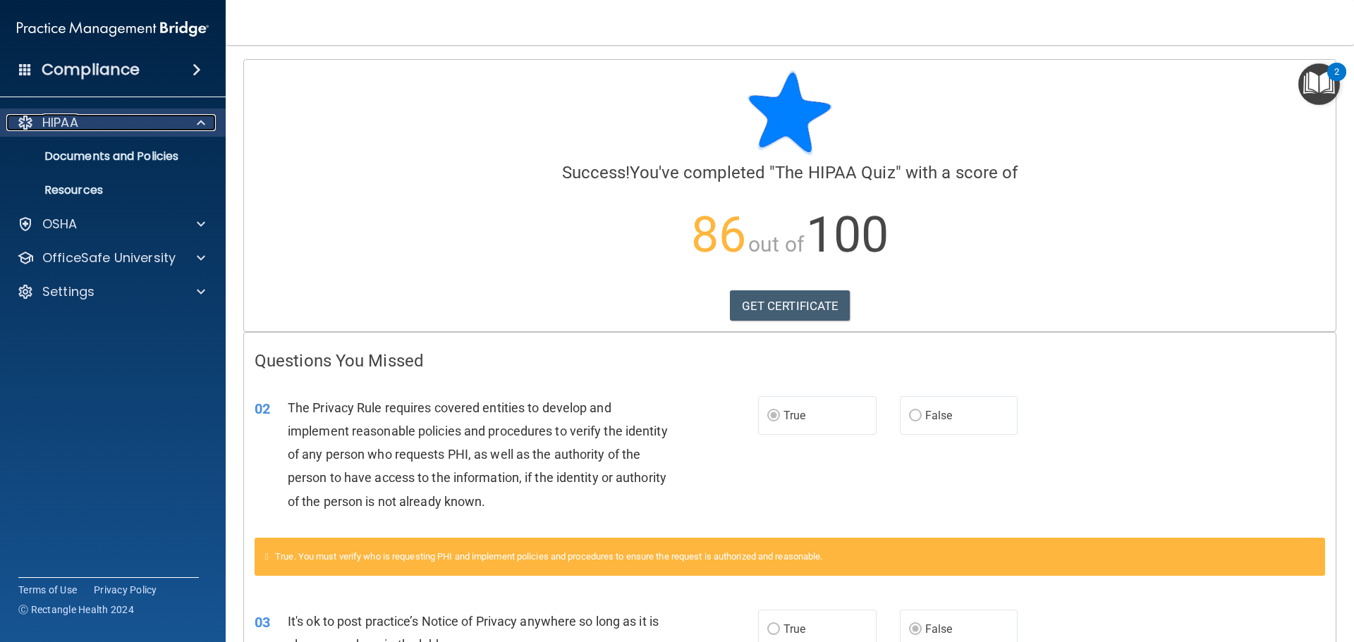
click at [73, 127] on p "HIPAA" at bounding box center [60, 122] width 36 height 17
click at [117, 127] on div "HIPAA" at bounding box center [93, 122] width 175 height 17
click at [116, 152] on p "Documents and Policies" at bounding box center [105, 156] width 192 height 14
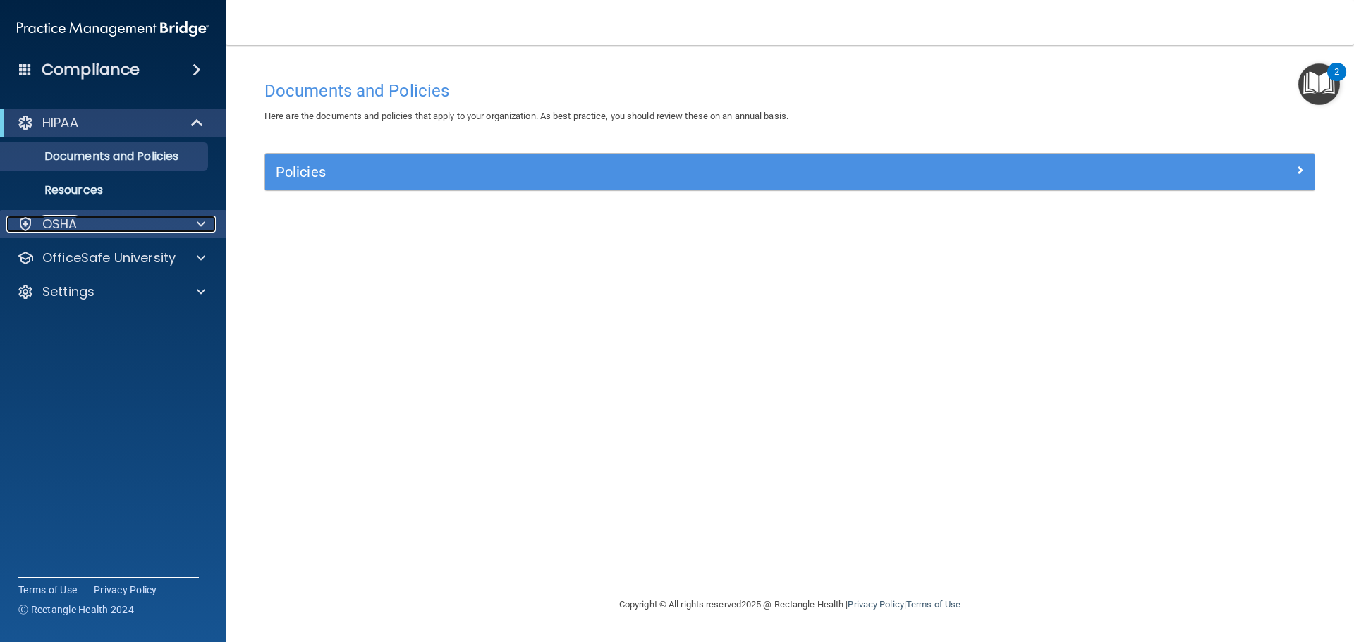
click at [61, 224] on p "OSHA" at bounding box center [59, 224] width 35 height 17
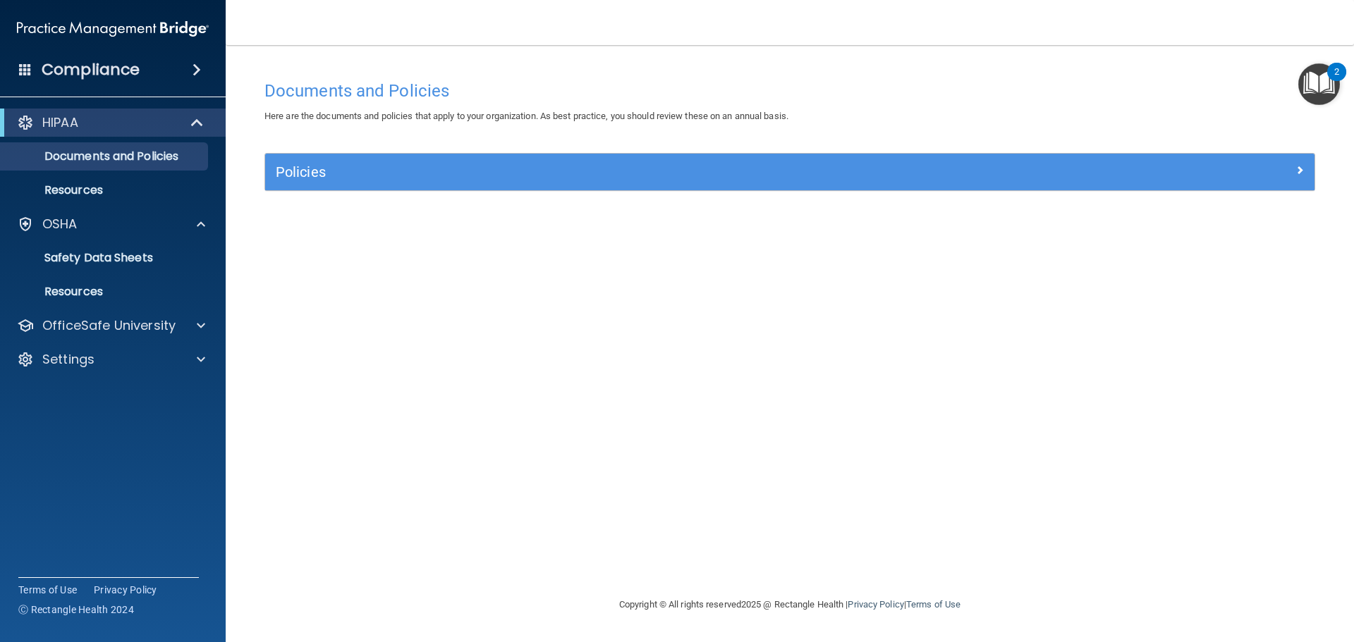
click at [72, 76] on h4 "Compliance" at bounding box center [91, 70] width 98 height 20
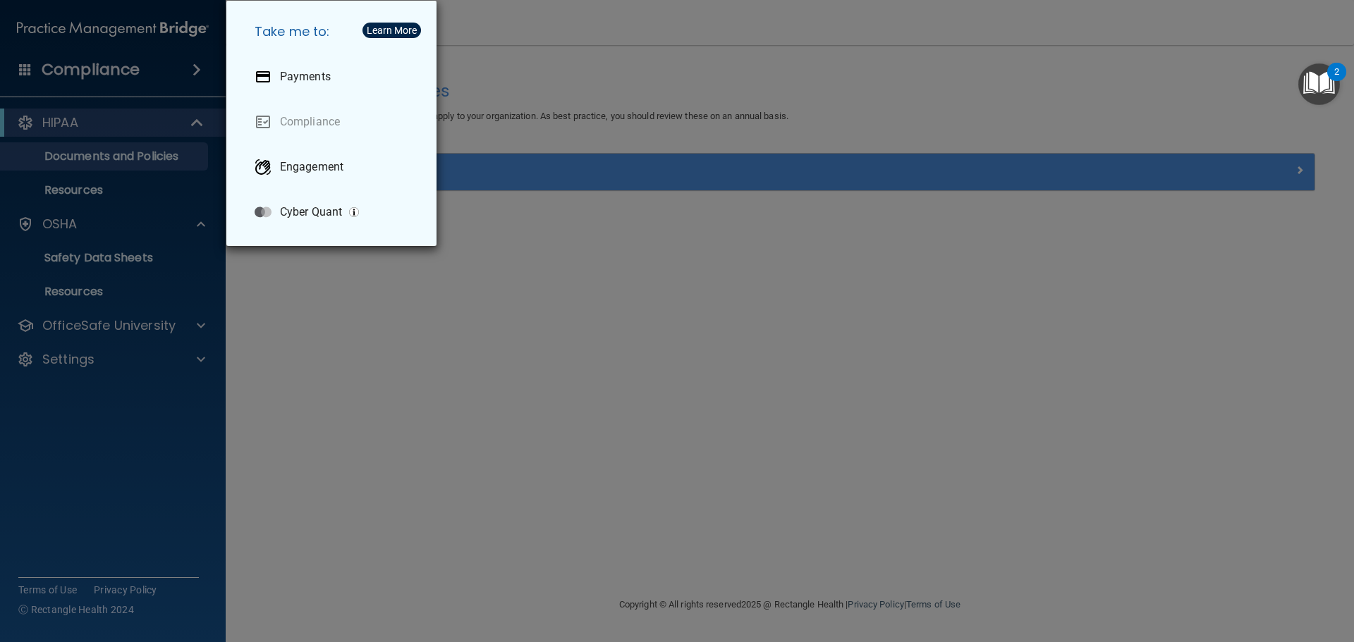
click at [138, 30] on div "Take me to: Payments Compliance Engagement Cyber Quant" at bounding box center [677, 321] width 1354 height 642
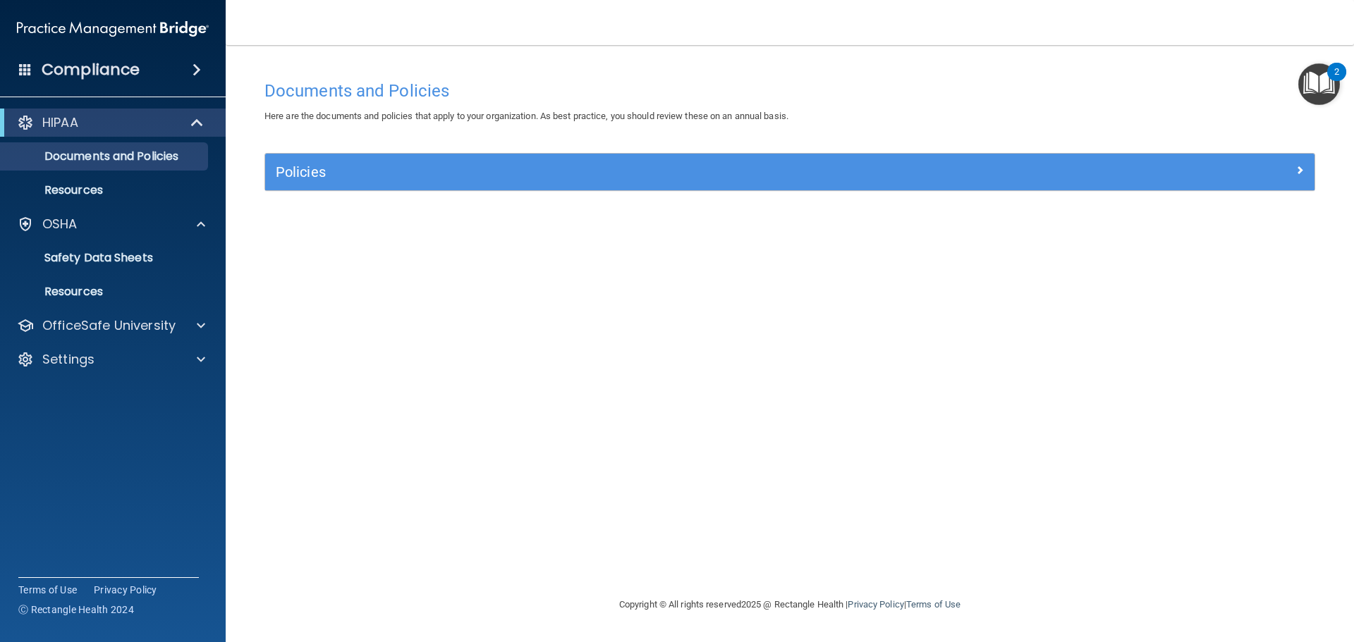
click at [137, 30] on img at bounding box center [113, 29] width 192 height 28
click at [30, 69] on span at bounding box center [25, 69] width 13 height 13
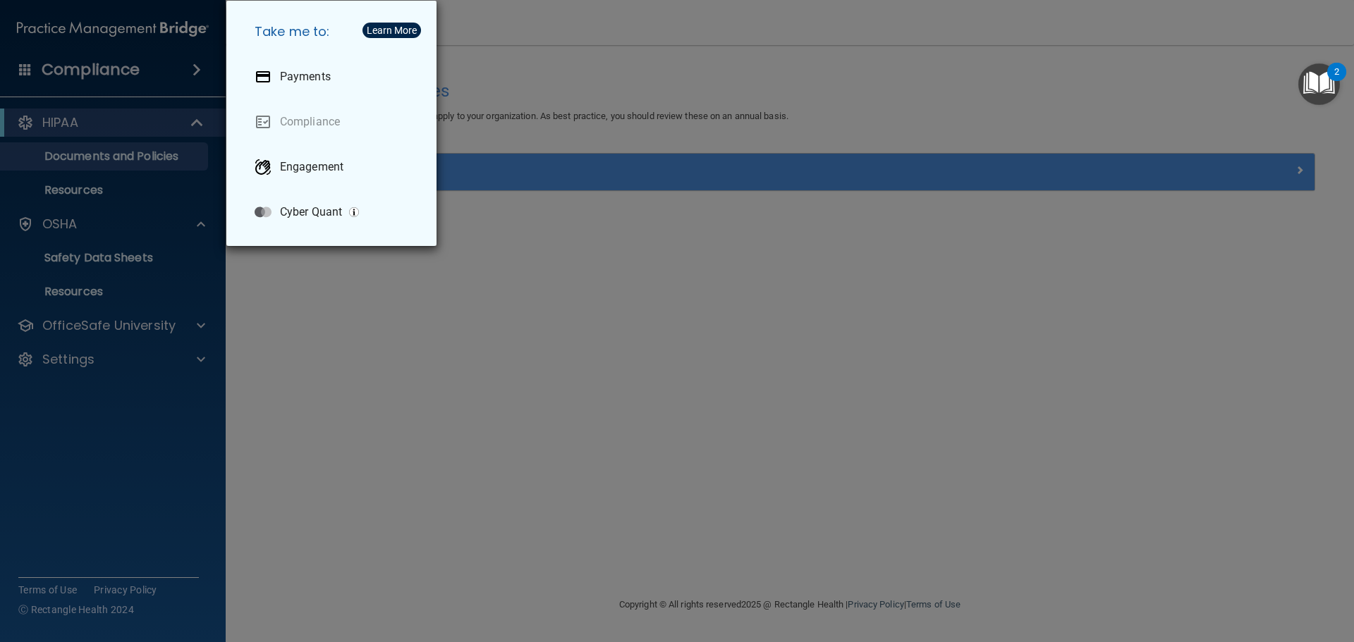
click at [101, 119] on div "Take me to: Payments Compliance Engagement Cyber Quant" at bounding box center [677, 321] width 1354 height 642
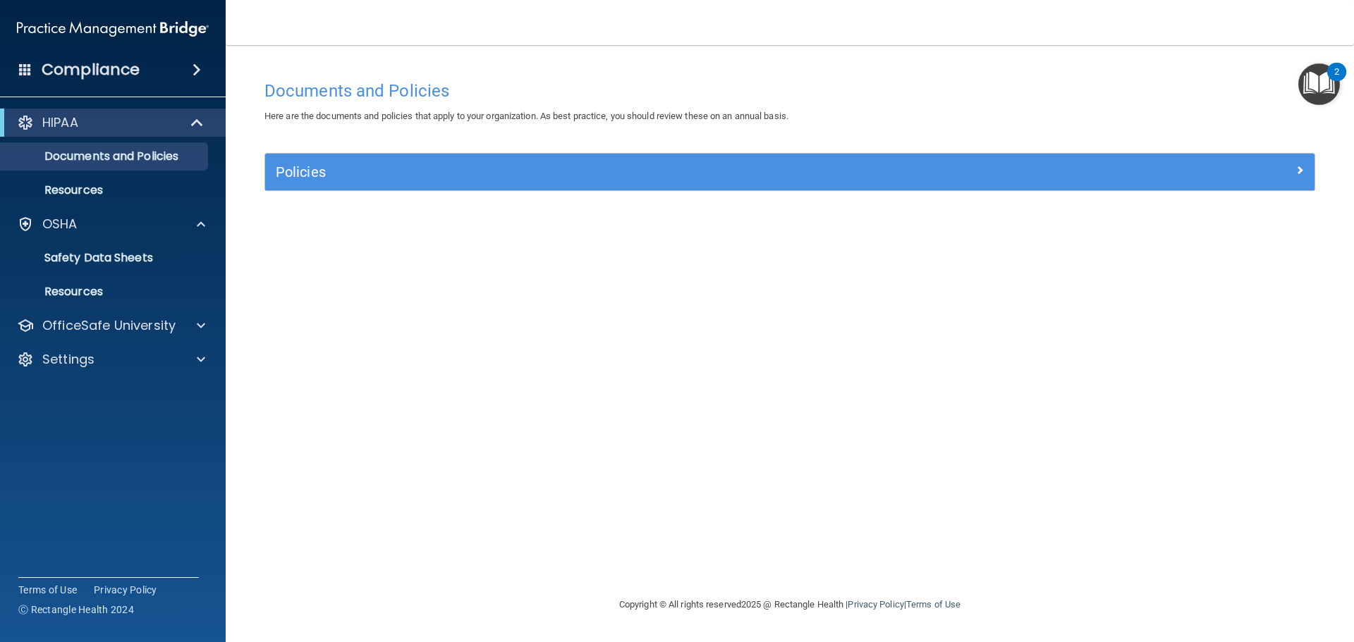
click at [311, 96] on h4 "Documents and Policies" at bounding box center [789, 91] width 1050 height 18
click at [1311, 82] on img "Open Resource Center, 2 new notifications" at bounding box center [1319, 84] width 42 height 42
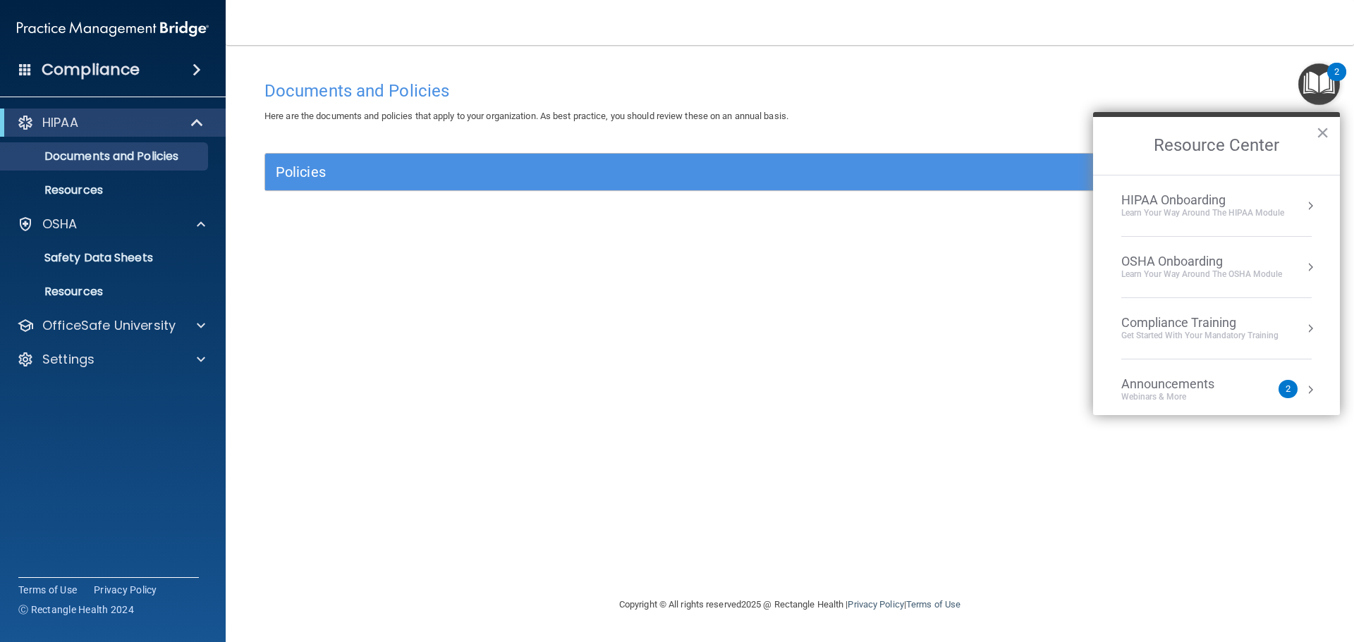
click at [1165, 338] on div "Get Started with your mandatory training" at bounding box center [1199, 336] width 157 height 12
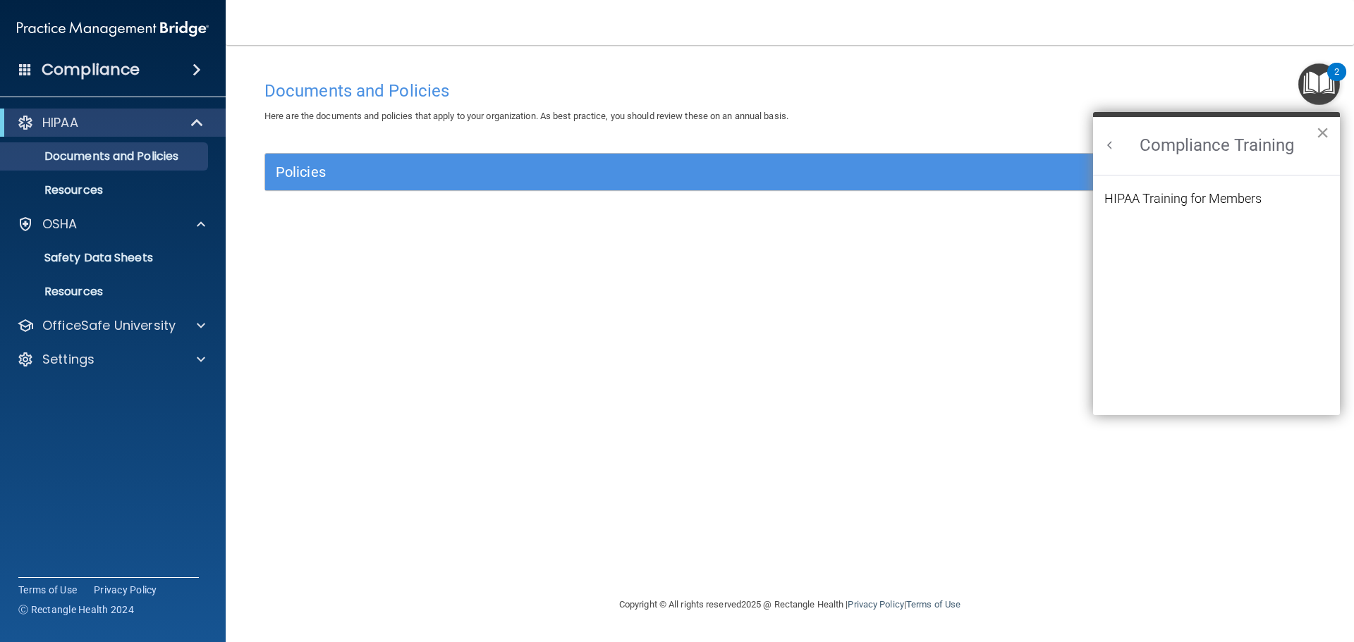
click at [1326, 128] on button "×" at bounding box center [1321, 132] width 13 height 23
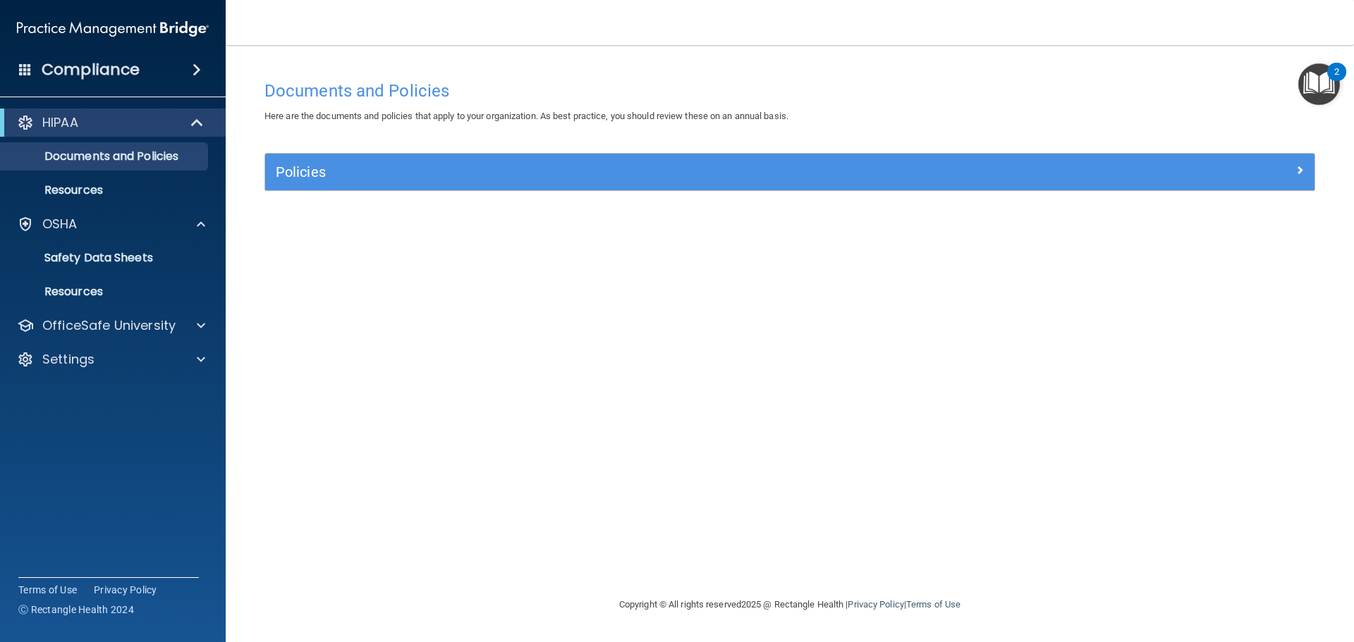
click at [74, 340] on div "HIPAA Documents and Policies Report an Incident Business Associates Emergency P…" at bounding box center [113, 244] width 226 height 282
click at [77, 329] on p "OfficeSafe University" at bounding box center [108, 325] width 133 height 17
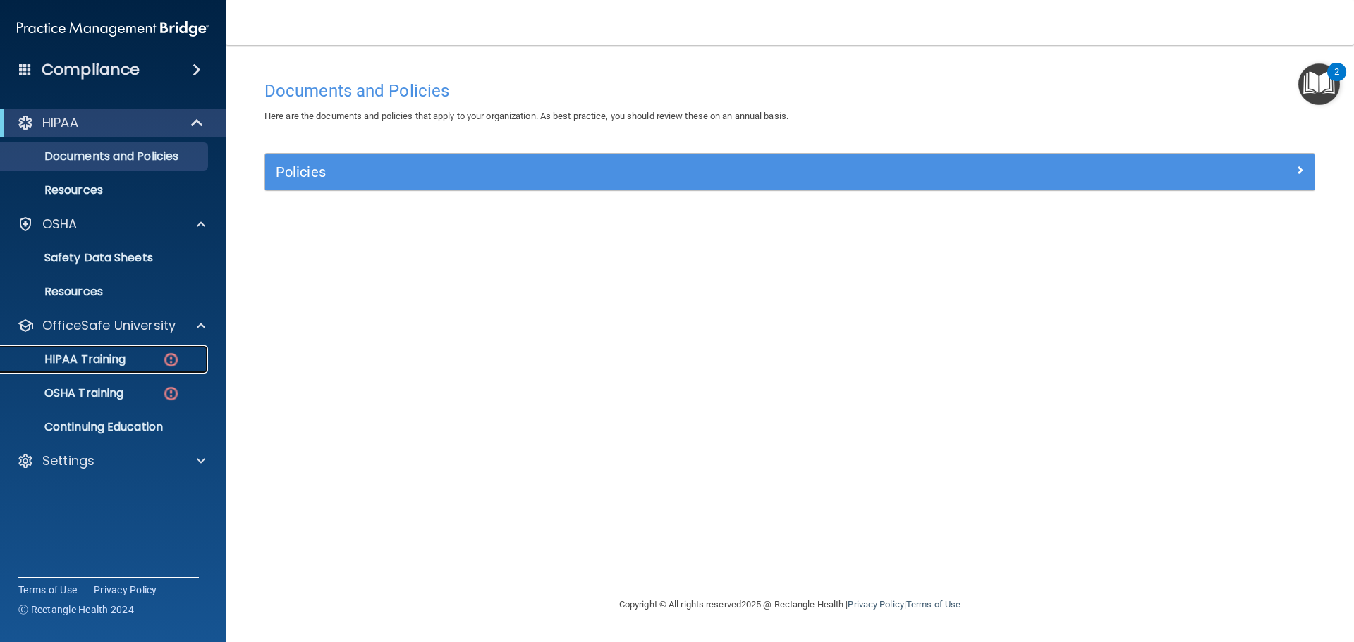
click at [99, 356] on p "HIPAA Training" at bounding box center [67, 359] width 116 height 14
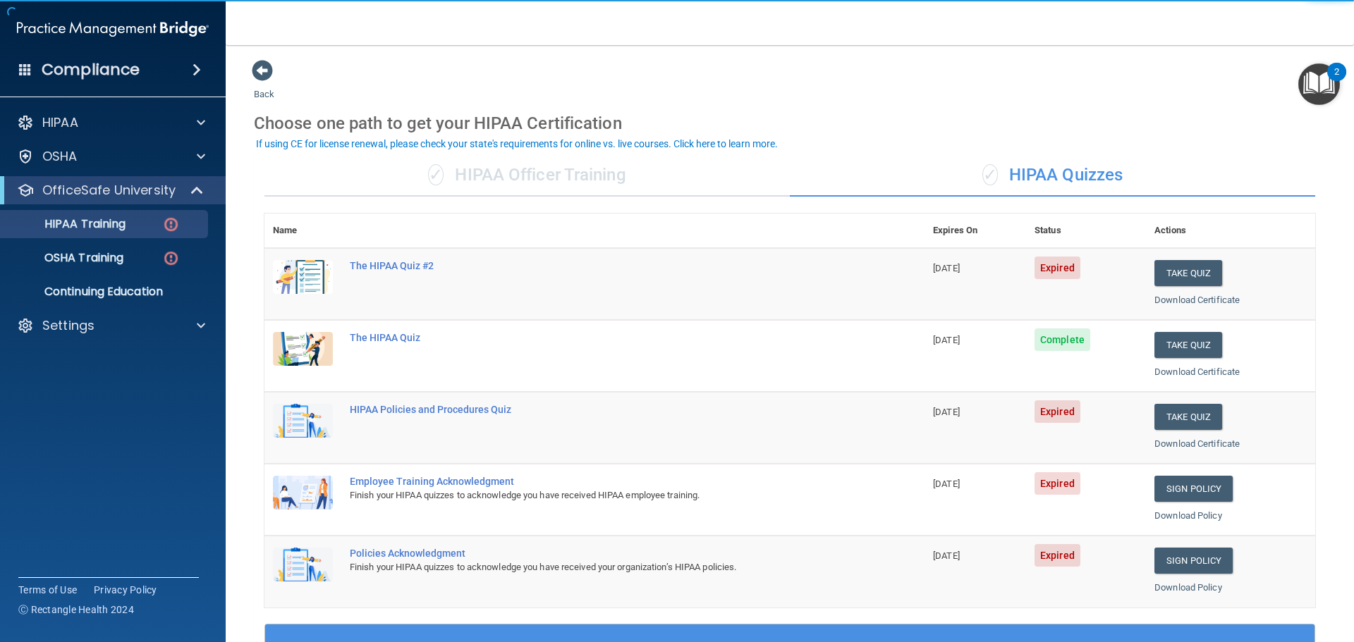
click at [1064, 166] on div "✓ HIPAA Quizzes" at bounding box center [1052, 175] width 525 height 42
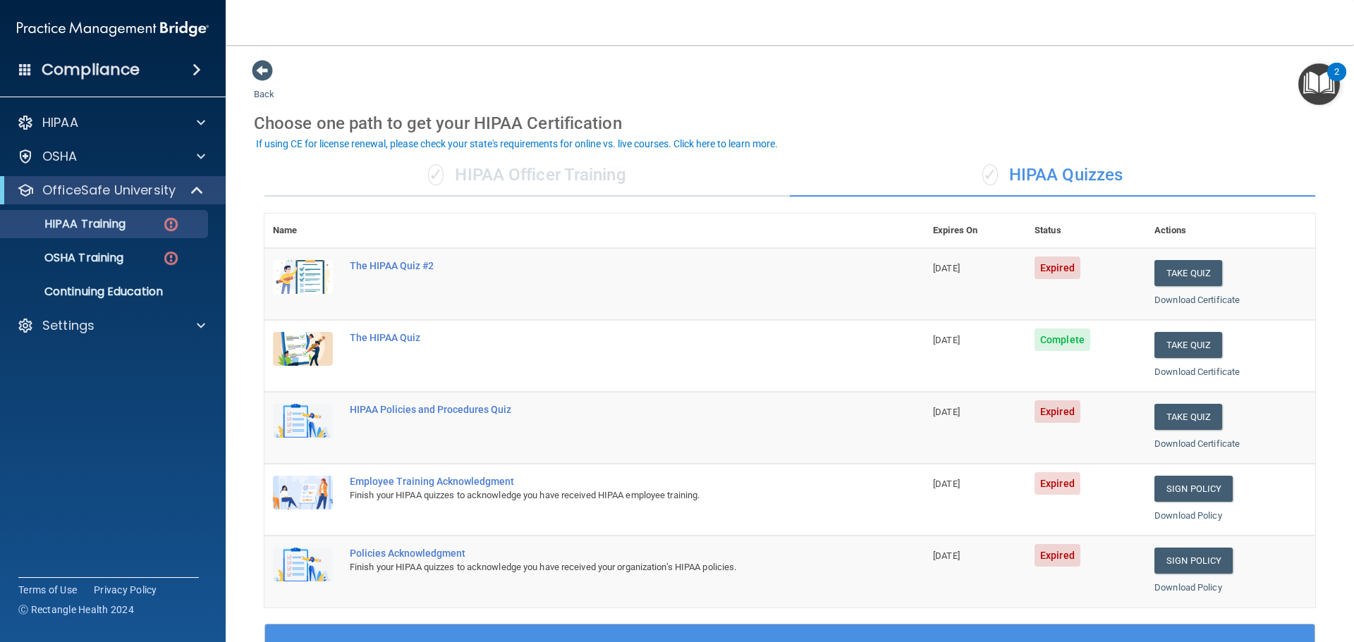
scroll to position [70, 0]
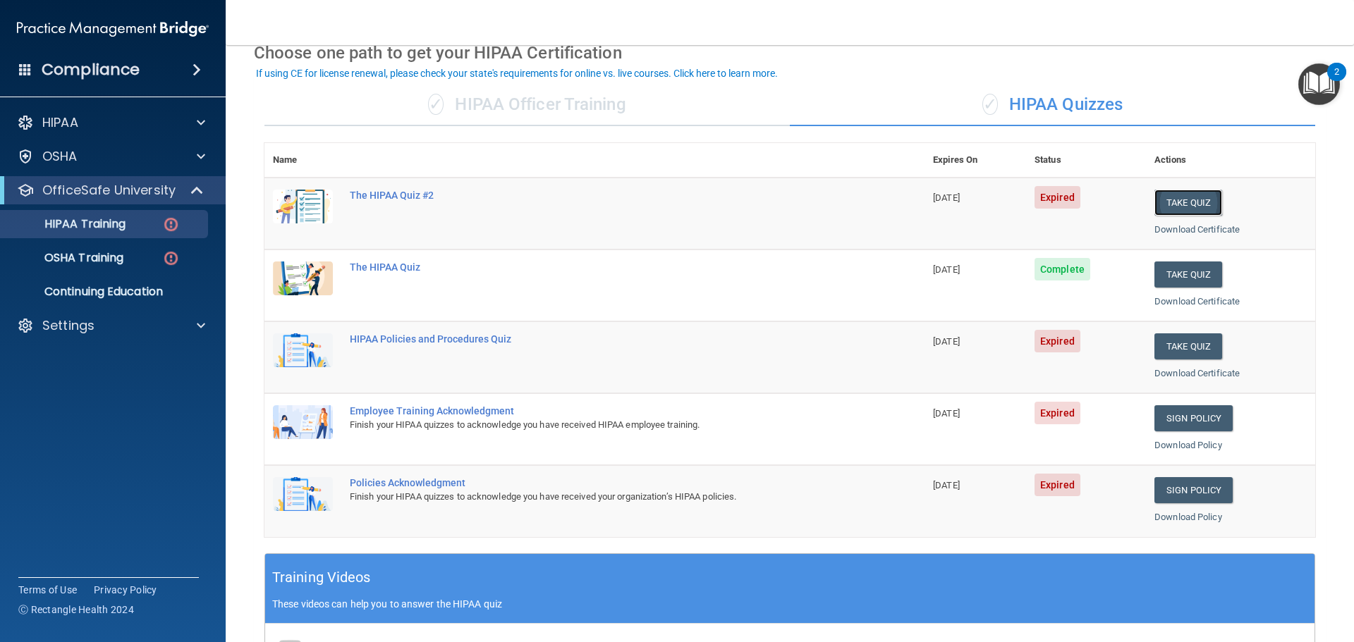
click at [1178, 205] on button "Take Quiz" at bounding box center [1188, 203] width 68 height 26
click at [1045, 272] on span "Complete" at bounding box center [1062, 269] width 56 height 23
click at [1162, 297] on link "Download Certificate" at bounding box center [1196, 301] width 85 height 11
click at [1200, 200] on button "Take Quiz" at bounding box center [1188, 203] width 68 height 26
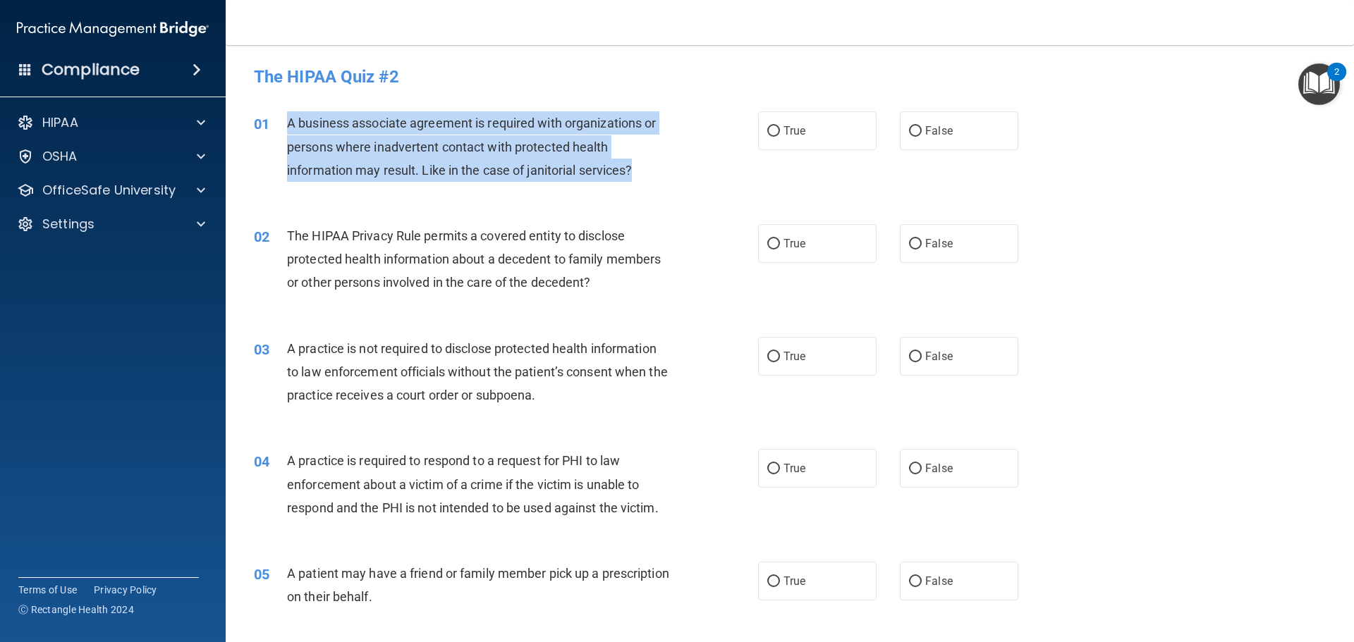
drag, startPoint x: 285, startPoint y: 122, endPoint x: 646, endPoint y: 183, distance: 366.1
click at [646, 183] on div "01 A business associate agreement is required with organizations or persons whe…" at bounding box center [506, 150] width 546 height 78
copy div "A business associate agreement is required with organizations or persons where …"
click at [913, 132] on input "False" at bounding box center [915, 131] width 13 height 11
radio input "true"
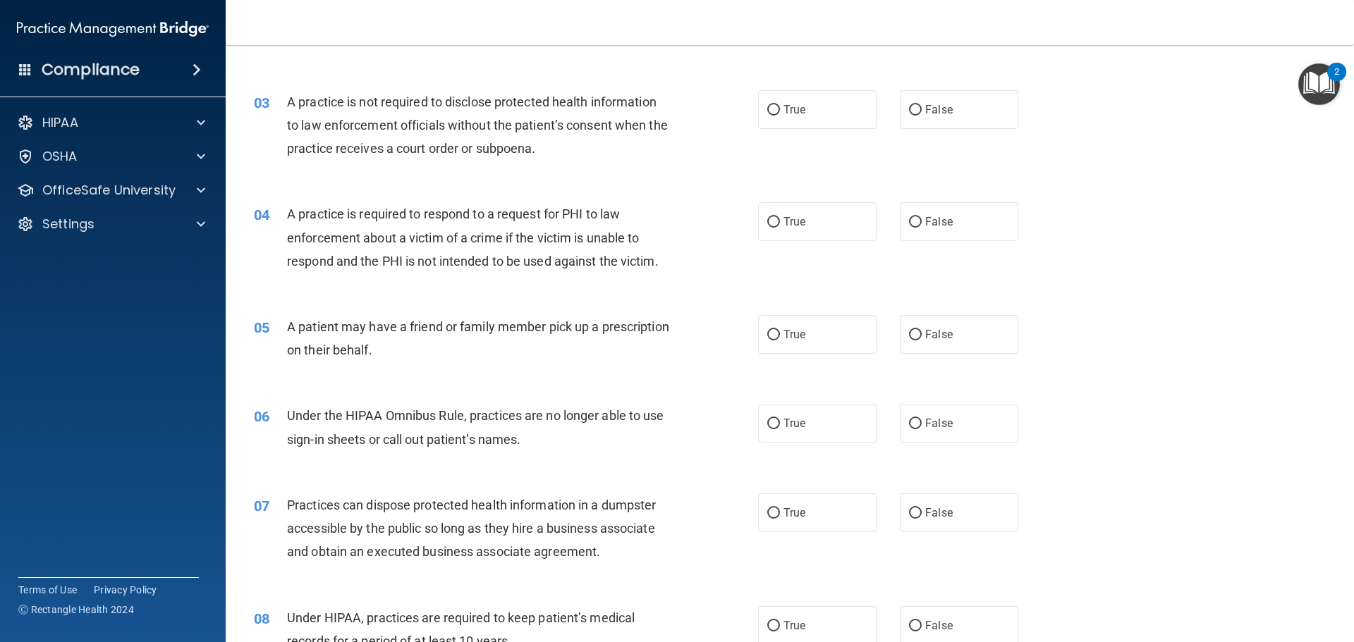
scroll to position [31, 0]
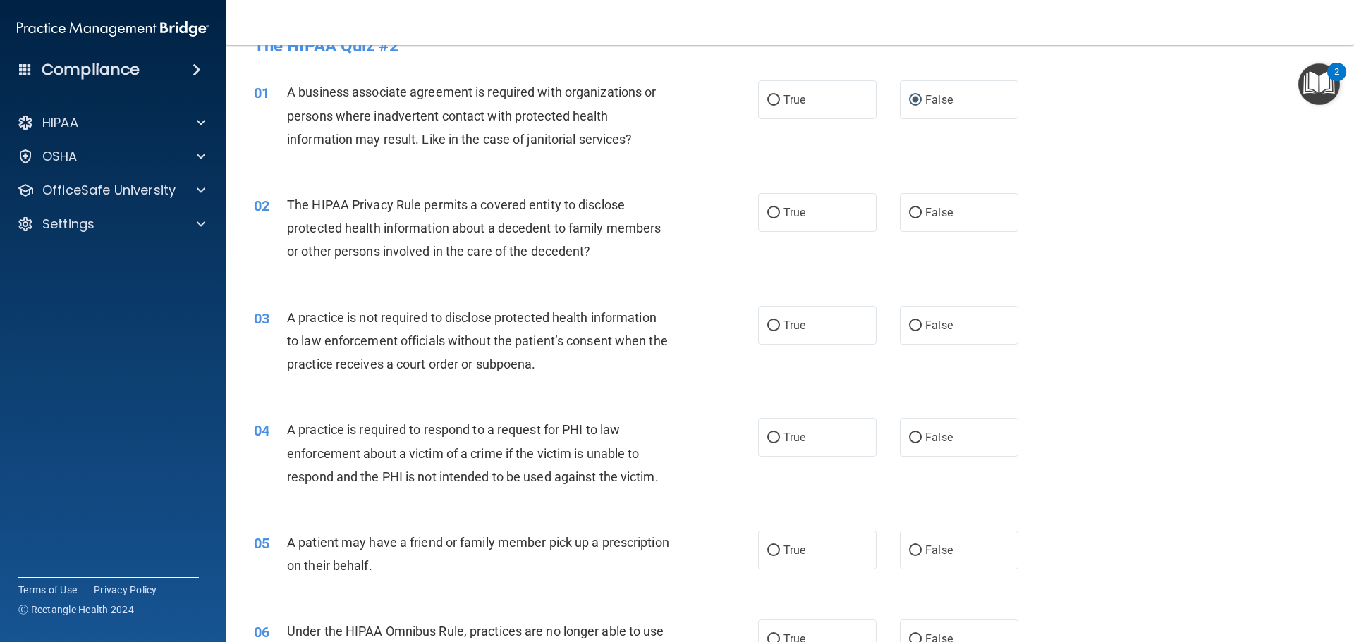
click at [290, 203] on span "The HIPAA Privacy Rule permits a covered entity to disclose protected health in…" at bounding box center [474, 227] width 374 height 61
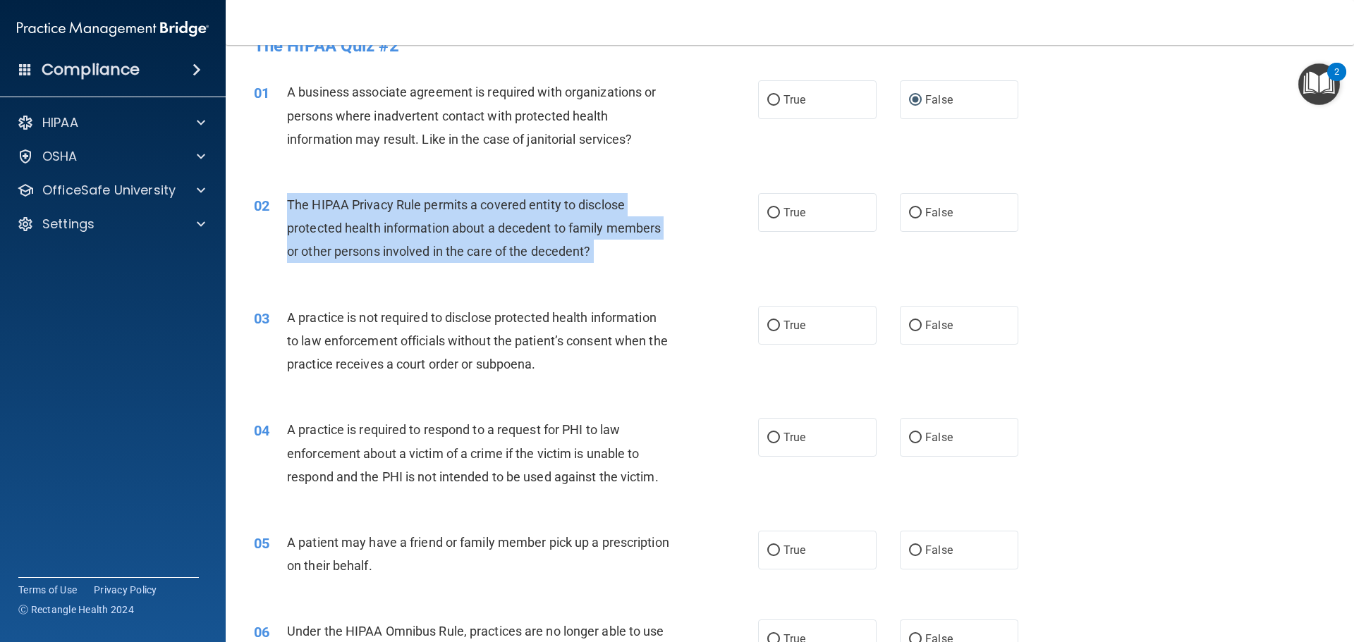
drag, startPoint x: 290, startPoint y: 203, endPoint x: 601, endPoint y: 257, distance: 316.3
click at [601, 257] on div "The HIPAA Privacy Rule permits a covered entity to disclose protected health in…" at bounding box center [484, 228] width 394 height 70
copy ng-form "The HIPAA Privacy Rule permits a covered entity to disclose protected health in…"
click at [767, 208] on input "True" at bounding box center [773, 213] width 13 height 11
radio input "true"
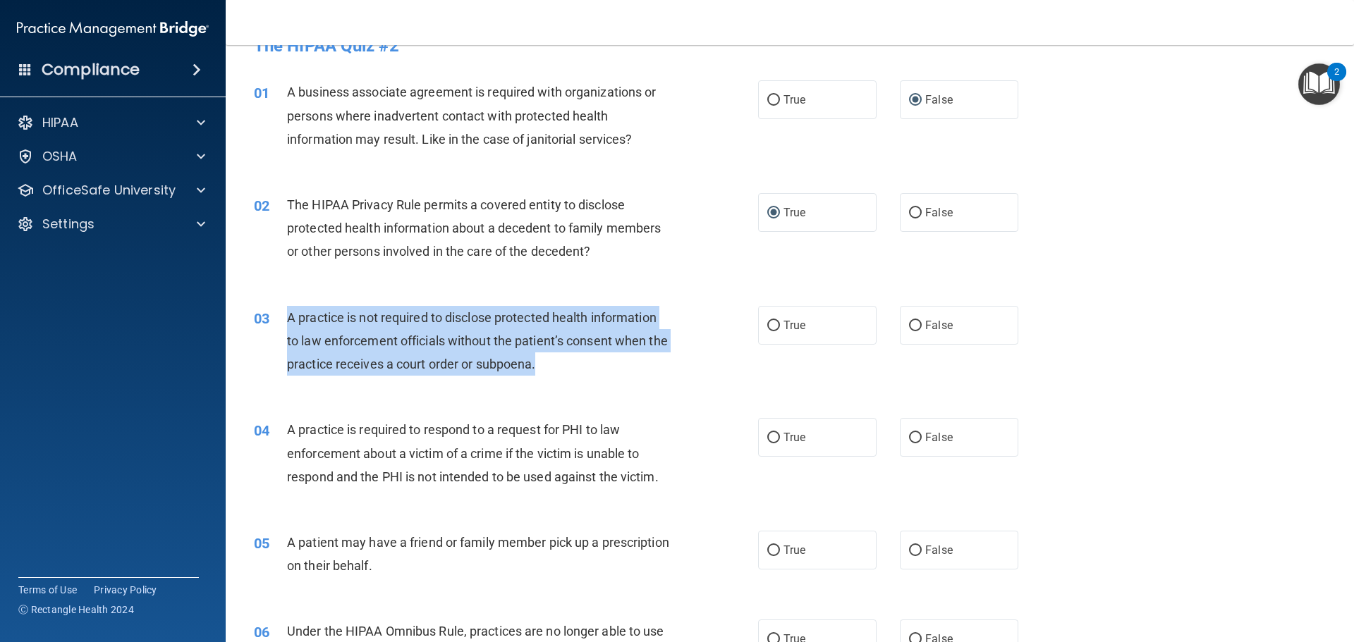
drag, startPoint x: 288, startPoint y: 316, endPoint x: 601, endPoint y: 366, distance: 317.7
click at [601, 366] on div "A practice is not required to disclose protected health information to law enfo…" at bounding box center [484, 341] width 394 height 70
copy span "A practice is not required to disclose protected health information to law enfo…"
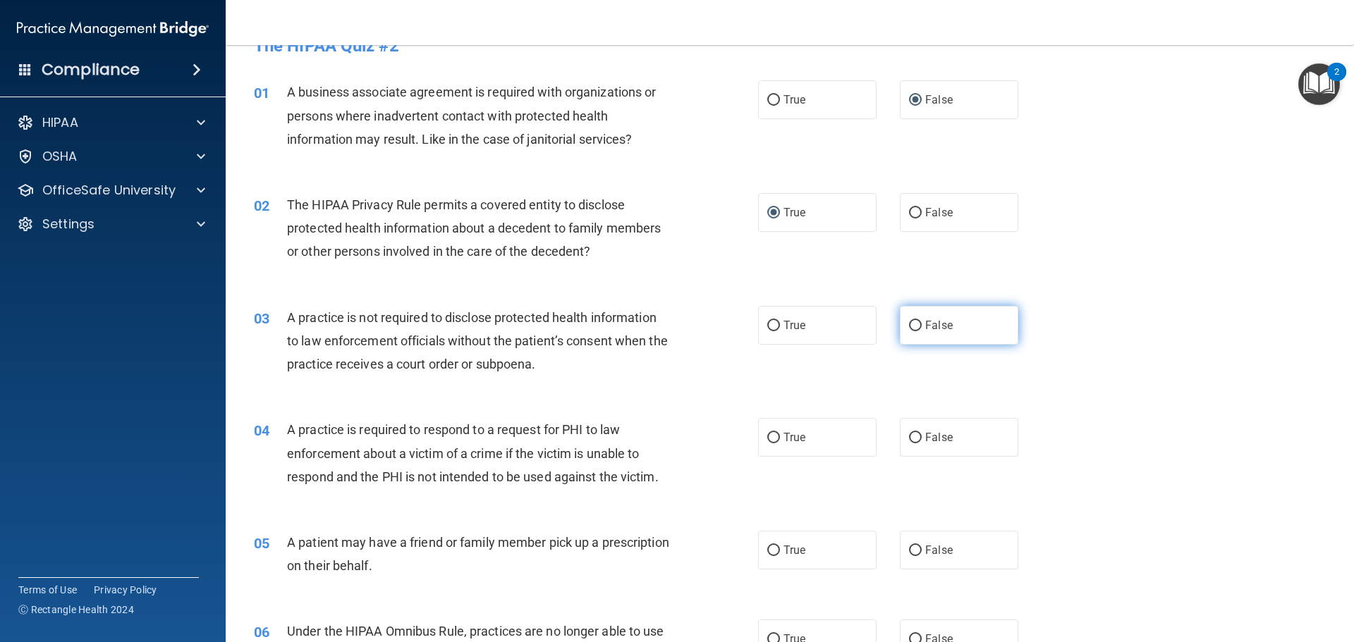
click at [903, 319] on label "False" at bounding box center [959, 325] width 118 height 39
click at [909, 321] on input "False" at bounding box center [915, 326] width 13 height 11
radio input "true"
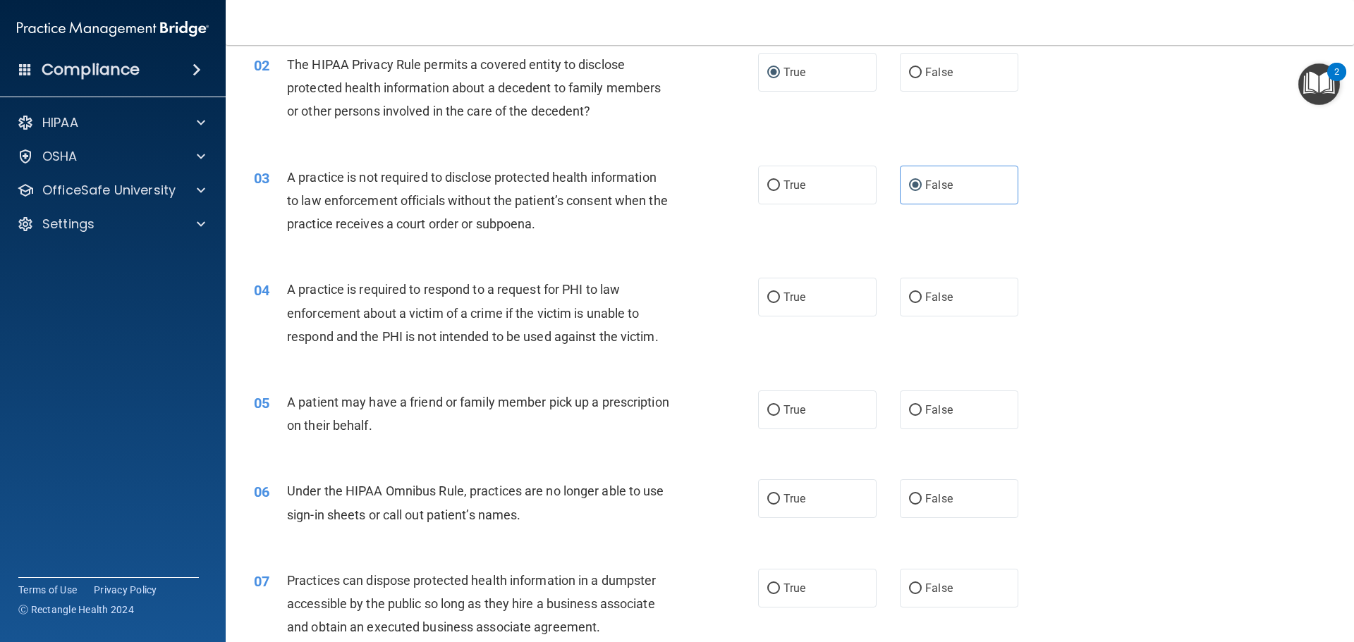
scroll to position [172, 0]
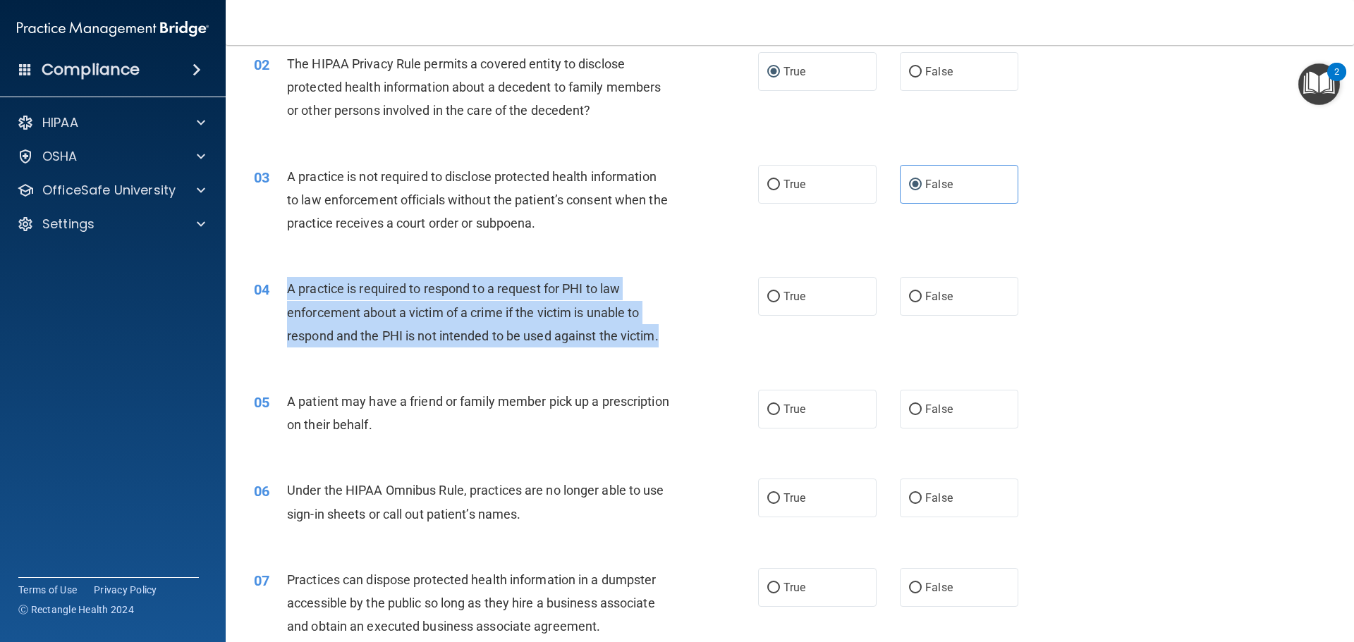
drag, startPoint x: 288, startPoint y: 287, endPoint x: 669, endPoint y: 340, distance: 384.4
click at [669, 340] on div "A practice is required to respond to a request for PHI to law enforcement about…" at bounding box center [484, 312] width 394 height 70
copy span "A practice is required to respond to a request for PHI to law enforcement about…"
click at [773, 299] on input "True" at bounding box center [773, 297] width 13 height 11
radio input "true"
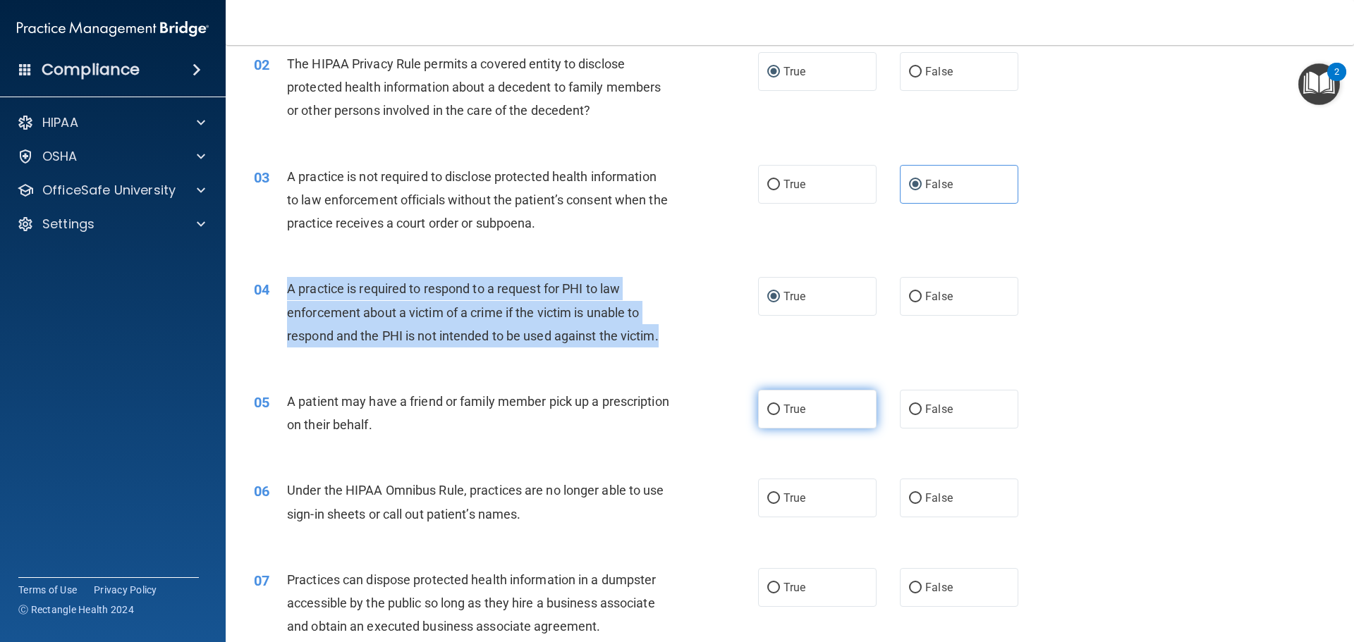
click at [767, 413] on input "True" at bounding box center [773, 410] width 13 height 11
radio input "true"
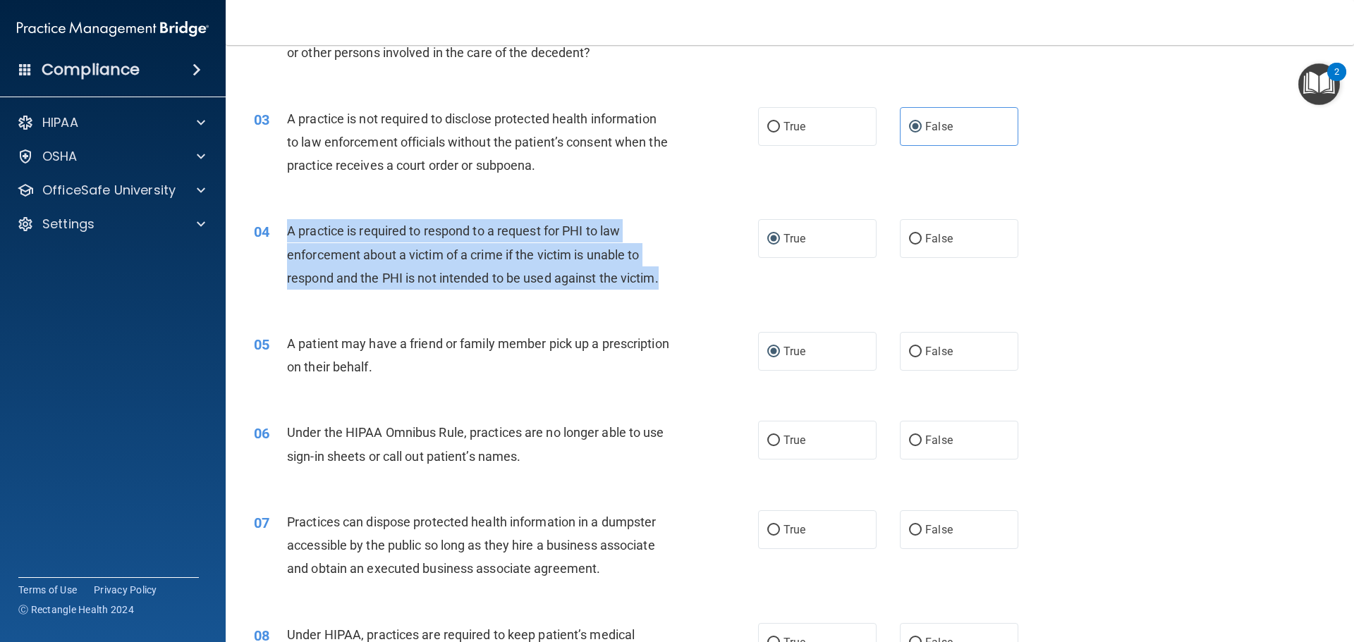
scroll to position [313, 0]
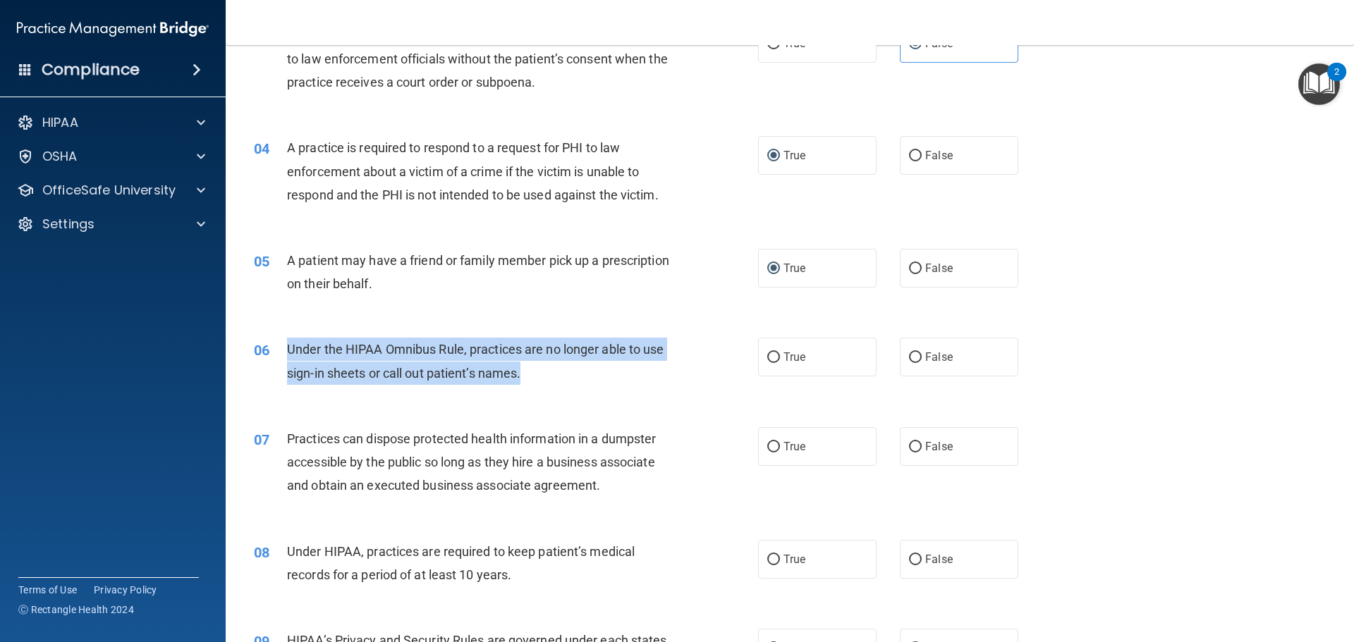
drag, startPoint x: 288, startPoint y: 345, endPoint x: 614, endPoint y: 378, distance: 328.1
click at [614, 378] on div "Under the HIPAA Omnibus Rule, practices are no longer able to use sign-in sheet…" at bounding box center [484, 361] width 394 height 47
copy span "Under the HIPAA Omnibus Rule, practices are no longer able to use sign-in sheet…"
click at [909, 355] on input "False" at bounding box center [915, 357] width 13 height 11
radio input "true"
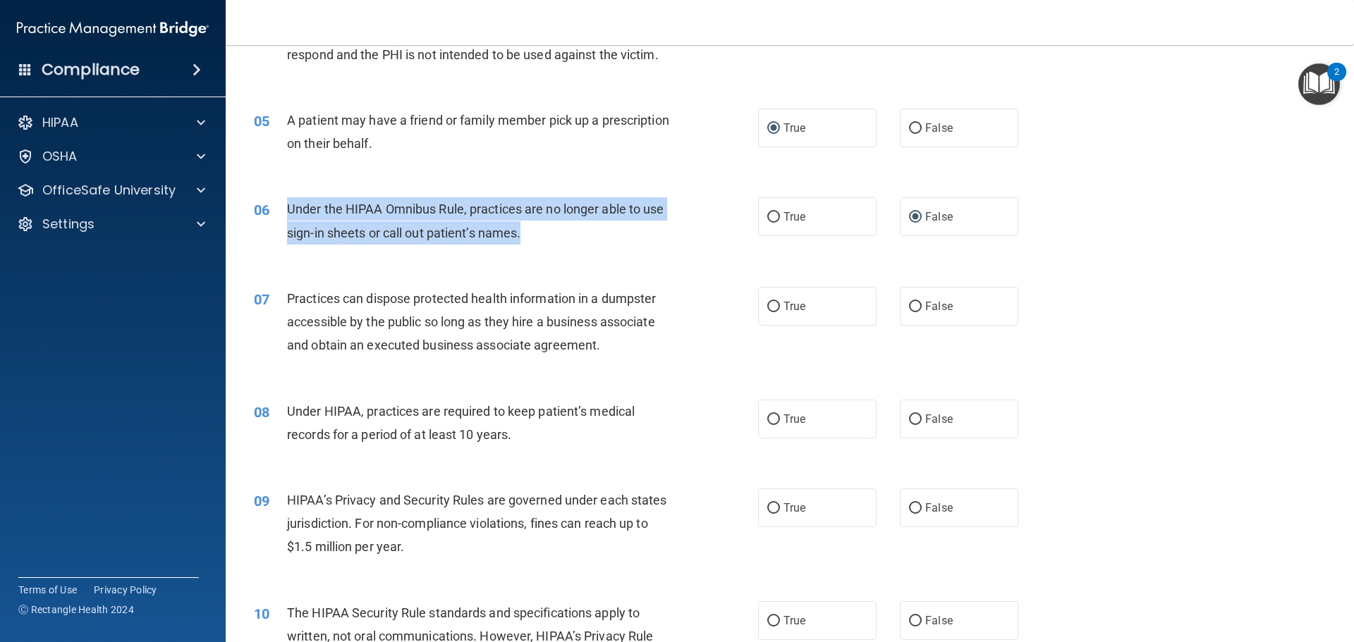
scroll to position [454, 0]
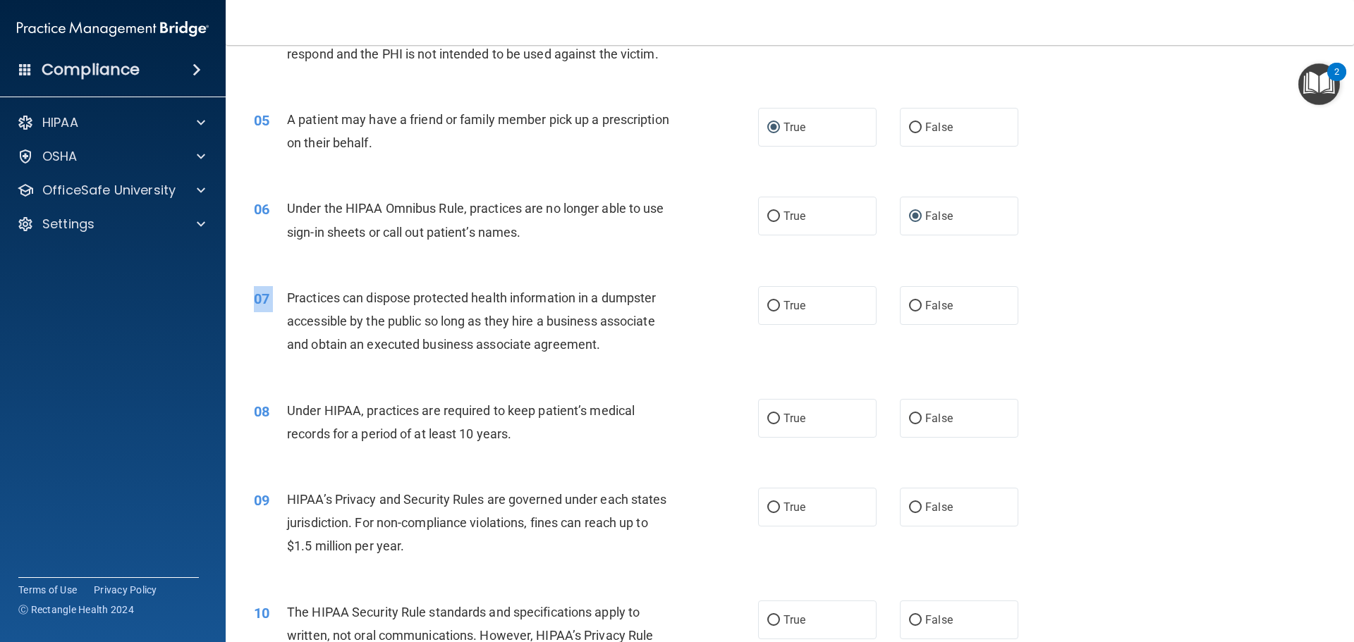
drag, startPoint x: 287, startPoint y: 297, endPoint x: 711, endPoint y: 365, distance: 429.9
click at [711, 365] on div "07 Practices can dispose protected health information in a dumpster accessible …" at bounding box center [789, 325] width 1093 height 113
click at [293, 296] on span "Practices can dispose protected health information in a dumpster accessible by …" at bounding box center [471, 320] width 369 height 61
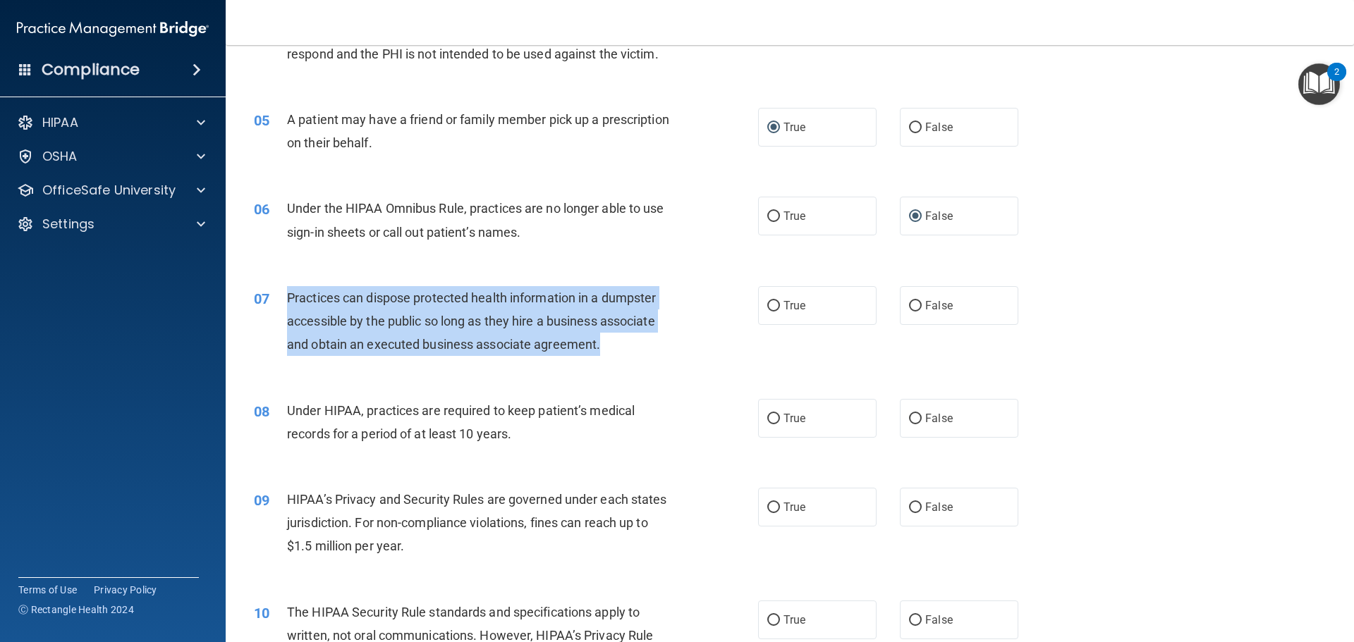
drag, startPoint x: 287, startPoint y: 296, endPoint x: 635, endPoint y: 348, distance: 352.0
click at [634, 348] on div "Practices can dispose protected health information in a dumpster accessible by …" at bounding box center [484, 321] width 394 height 70
copy span "Practices can dispose protected health information in a dumpster accessible by …"
click at [912, 307] on input "False" at bounding box center [915, 306] width 13 height 11
radio input "true"
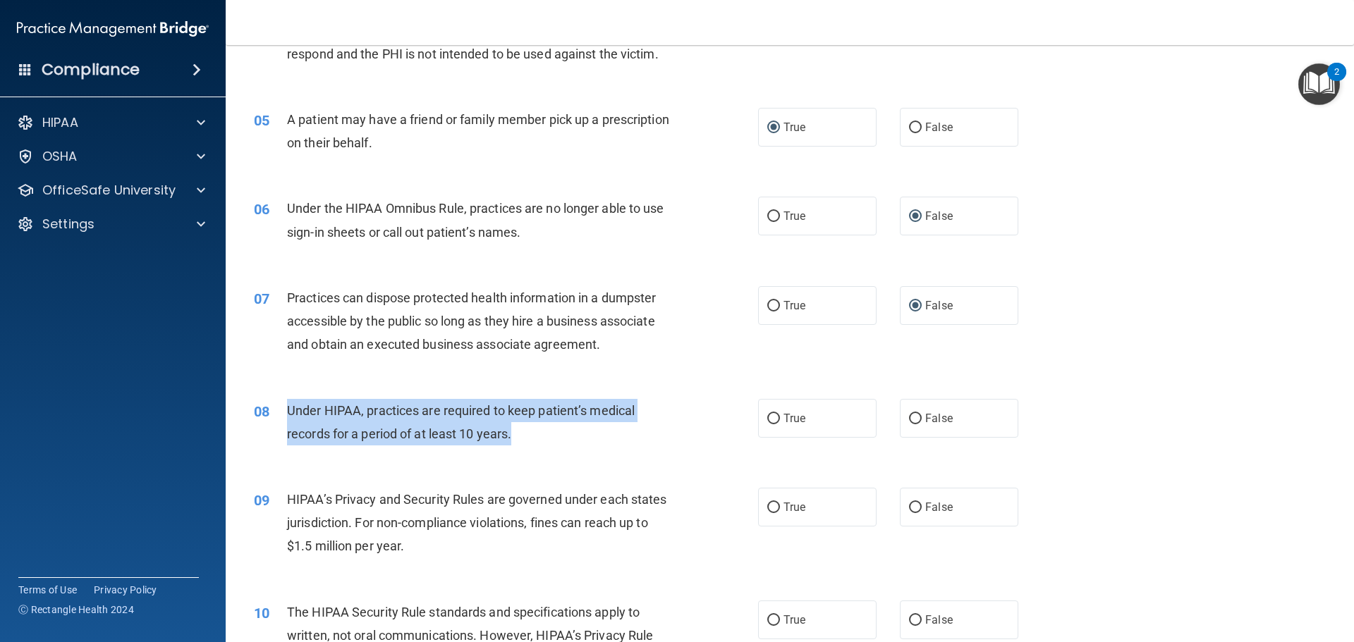
drag, startPoint x: 287, startPoint y: 410, endPoint x: 584, endPoint y: 446, distance: 299.0
click at [584, 446] on div "08 Under HIPAA, practices are required to keep patient’s medical records for a …" at bounding box center [506, 426] width 546 height 54
copy span "Under HIPAA, practices are required to keep patient’s medical records for a per…"
click at [909, 419] on input "False" at bounding box center [915, 419] width 13 height 11
radio input "true"
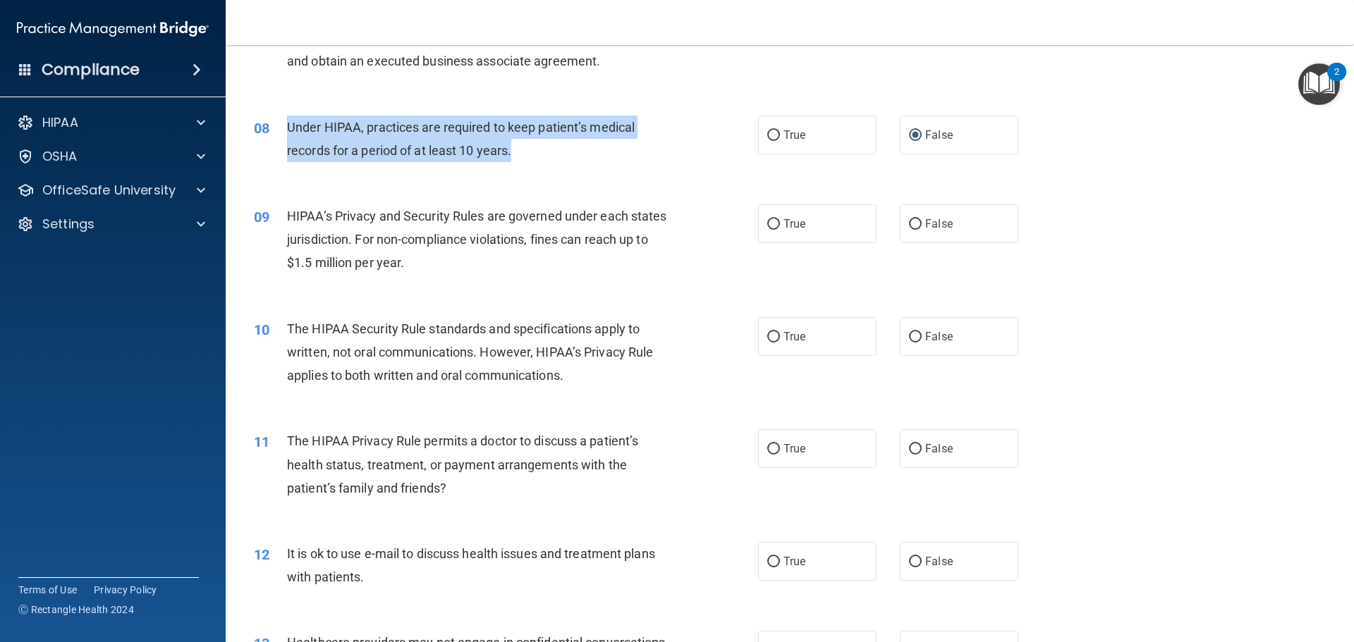
scroll to position [806, 0]
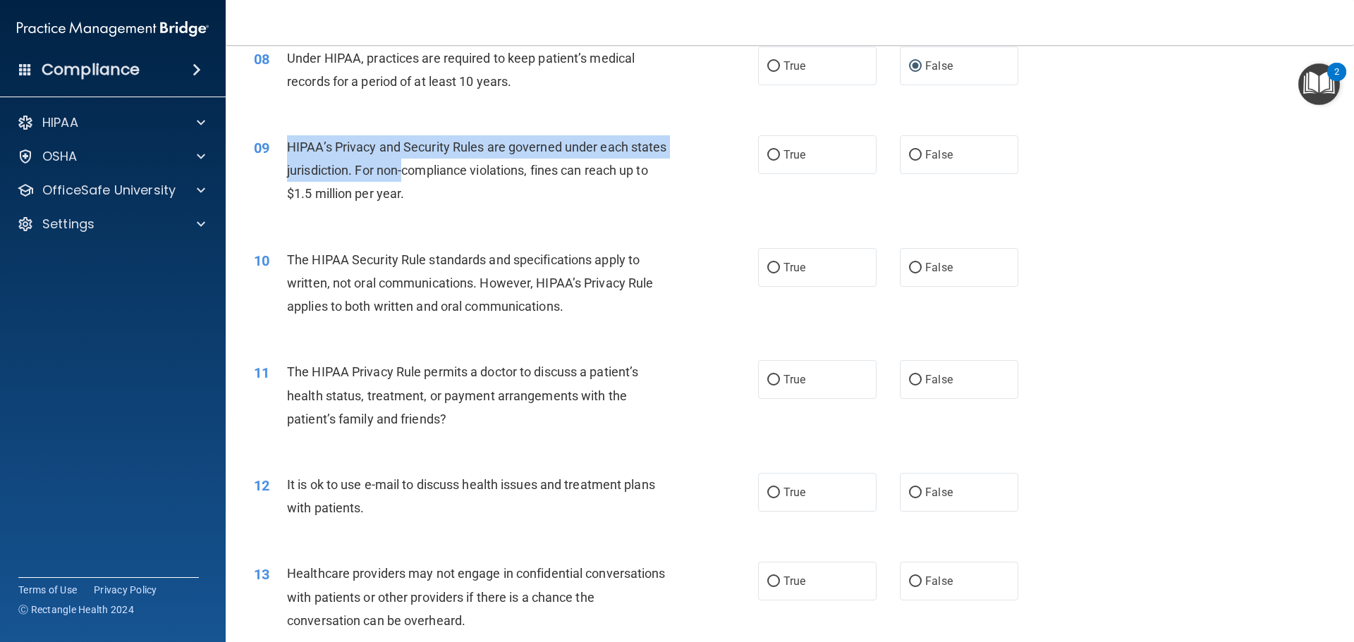
drag, startPoint x: 288, startPoint y: 145, endPoint x: 441, endPoint y: 175, distance: 155.8
click at [441, 175] on span "HIPAA’s Privacy and Security Rules are governed under each states jurisdiction.…" at bounding box center [477, 170] width 380 height 61
click at [771, 150] on input "True" at bounding box center [773, 155] width 13 height 11
radio input "true"
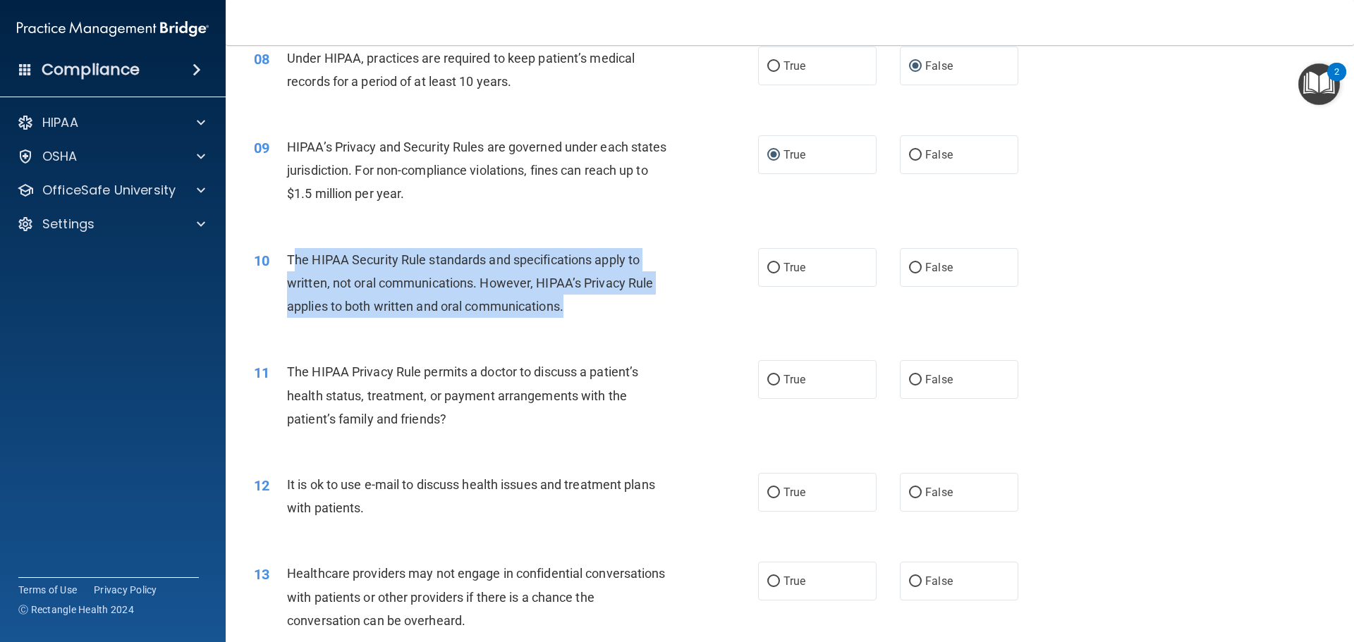
drag, startPoint x: 296, startPoint y: 259, endPoint x: 599, endPoint y: 311, distance: 307.6
click at [599, 311] on div "The HIPAA Security Rule standards and specifications apply to written, not oral…" at bounding box center [484, 283] width 394 height 70
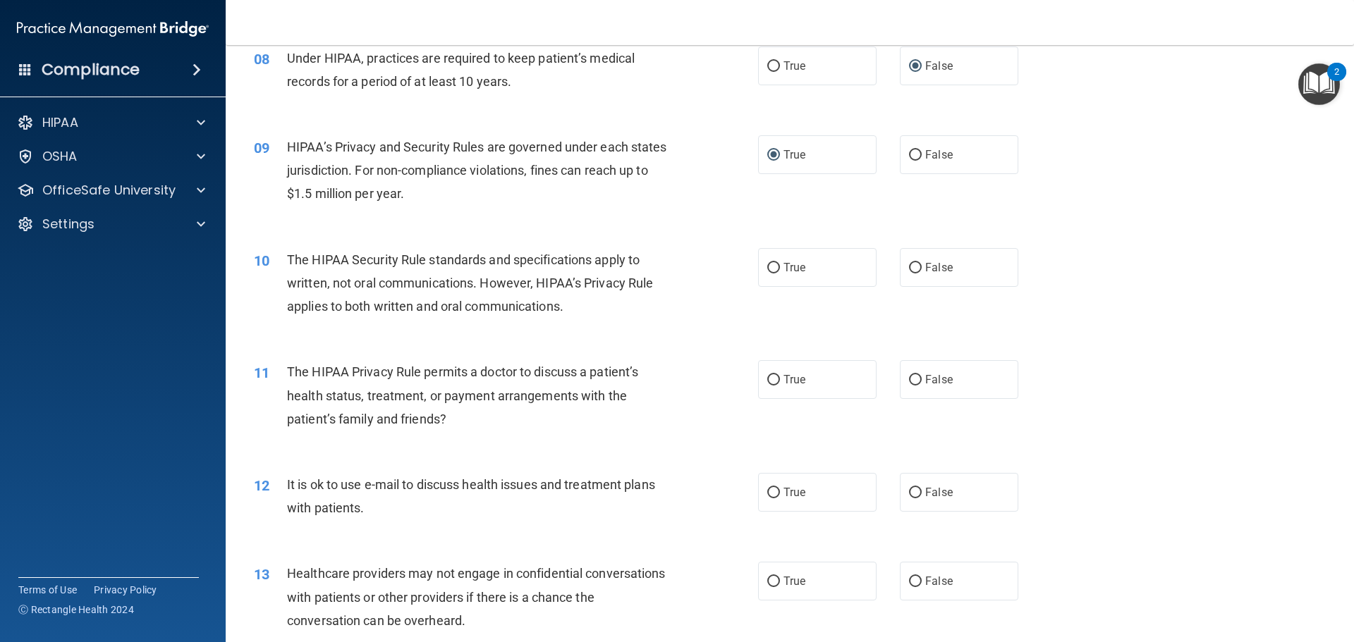
click at [277, 243] on div "10 The HIPAA Security Rule standards and specifications apply to written, not o…" at bounding box center [789, 287] width 1093 height 113
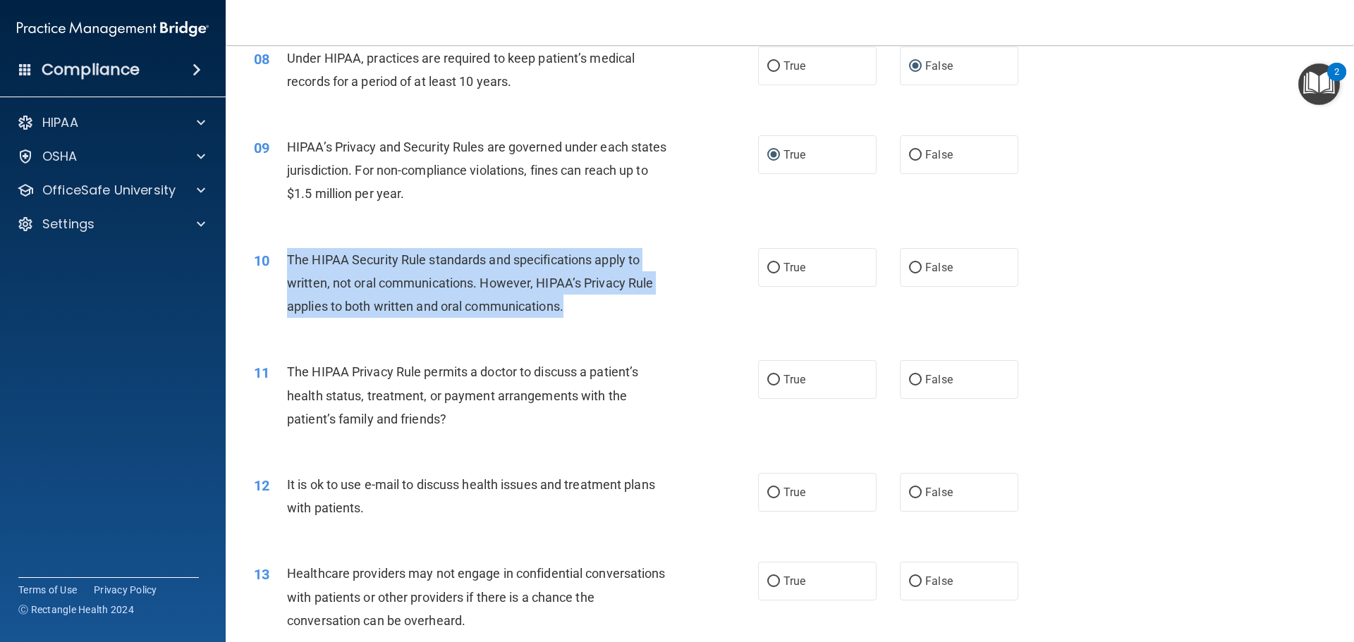
drag, startPoint x: 286, startPoint y: 259, endPoint x: 639, endPoint y: 315, distance: 358.4
click at [639, 315] on div "10 The HIPAA Security Rule standards and specifications apply to written, not o…" at bounding box center [506, 287] width 546 height 78
copy div "The HIPAA Security Rule standards and specifications apply to written, not oral…"
click at [913, 268] on input "False" at bounding box center [915, 268] width 13 height 11
radio input "true"
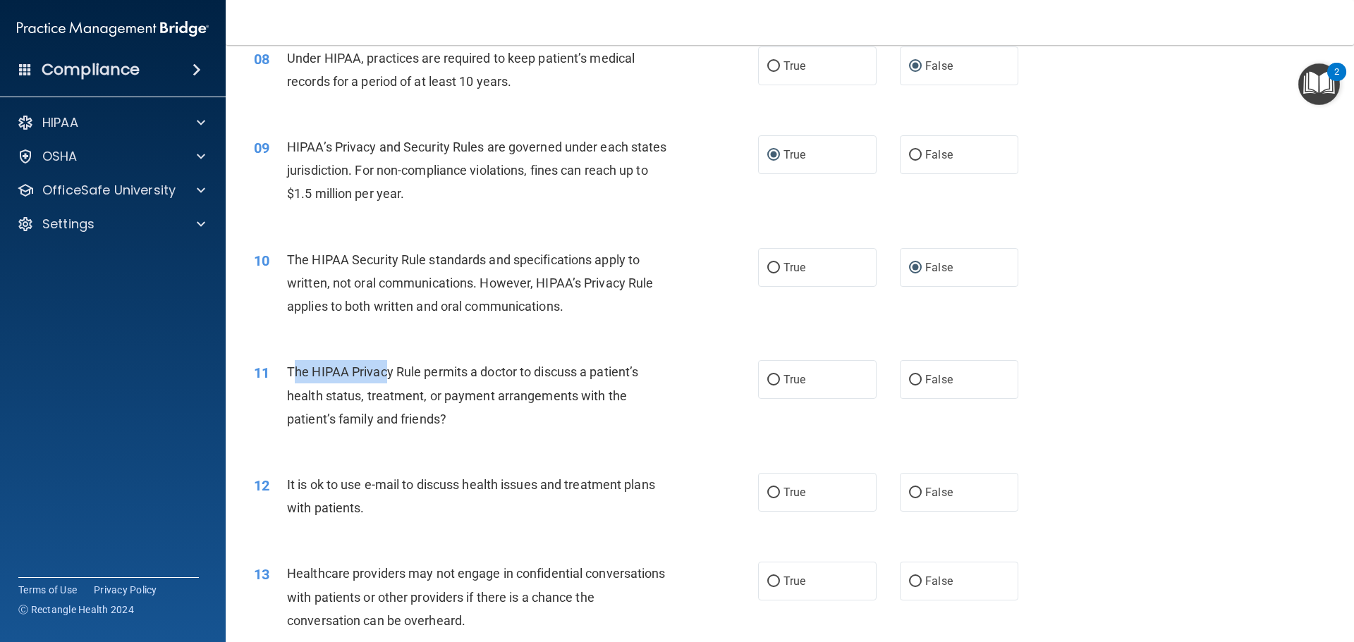
drag, startPoint x: 291, startPoint y: 371, endPoint x: 388, endPoint y: 379, distance: 97.6
click at [388, 379] on span "The HIPAA Privacy Rule permits a doctor to discuss a patient’s health status, t…" at bounding box center [462, 394] width 351 height 61
click at [286, 372] on div "11" at bounding box center [265, 373] width 44 height 26
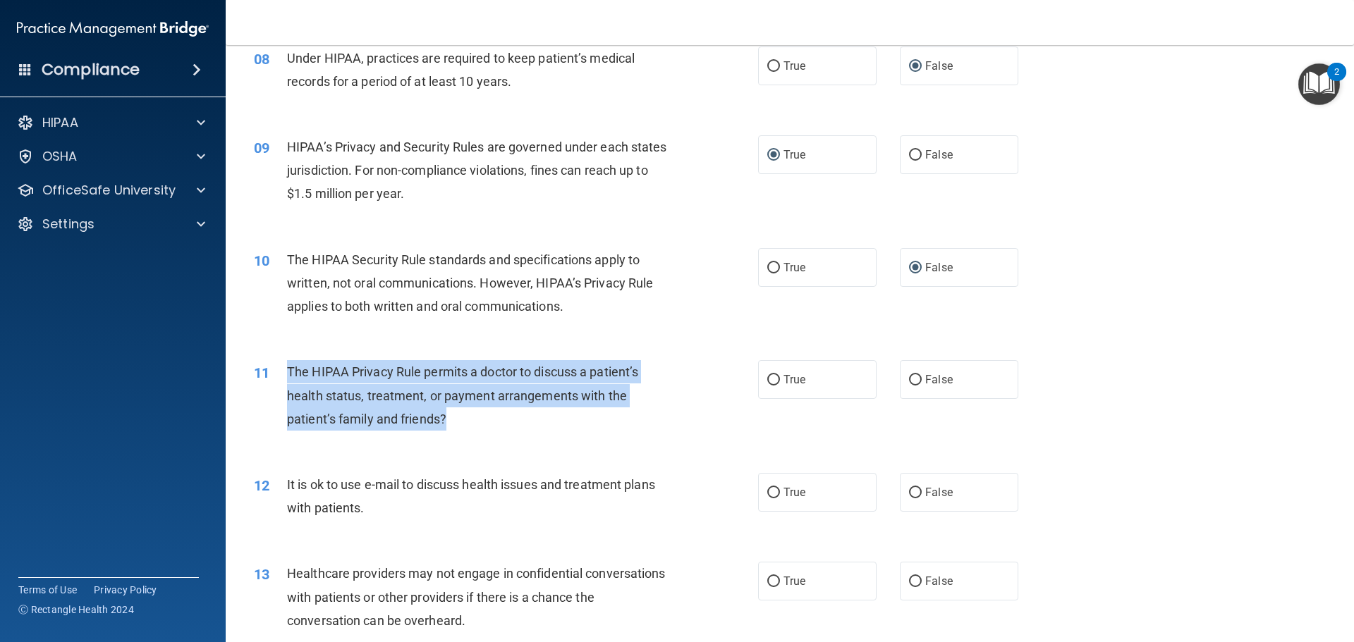
drag, startPoint x: 286, startPoint y: 367, endPoint x: 474, endPoint y: 417, distance: 194.8
click at [474, 417] on div "The HIPAA Privacy Rule permits a doctor to discuss a patient’s health status, t…" at bounding box center [484, 395] width 394 height 70
copy span "The HIPAA Privacy Rule permits a doctor to discuss a patient’s health status, t…"
click at [767, 381] on input "True" at bounding box center [773, 380] width 13 height 11
radio input "true"
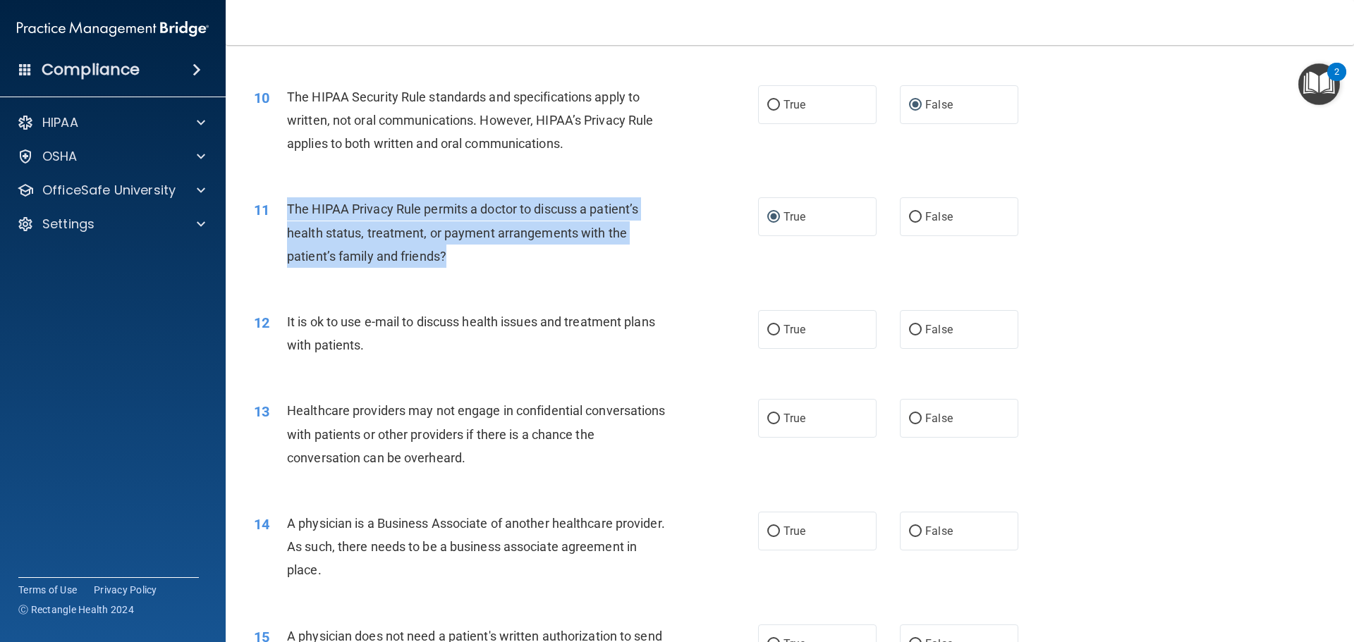
scroll to position [1018, 0]
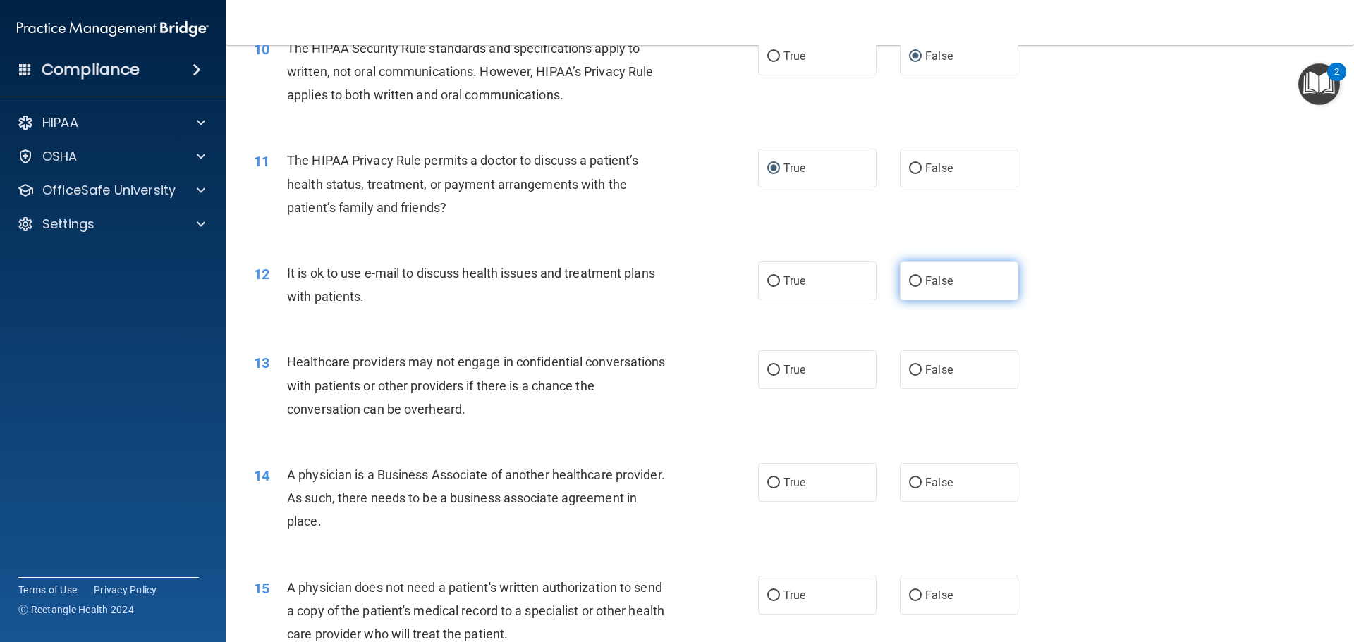
click at [916, 281] on label "False" at bounding box center [959, 281] width 118 height 39
click at [916, 281] on input "False" at bounding box center [915, 281] width 13 height 11
radio input "true"
drag, startPoint x: 289, startPoint y: 271, endPoint x: 350, endPoint y: 271, distance: 60.6
click at [350, 271] on span "It is ok to use e-mail to discuss health issues and treatment plans with patien…" at bounding box center [471, 285] width 368 height 38
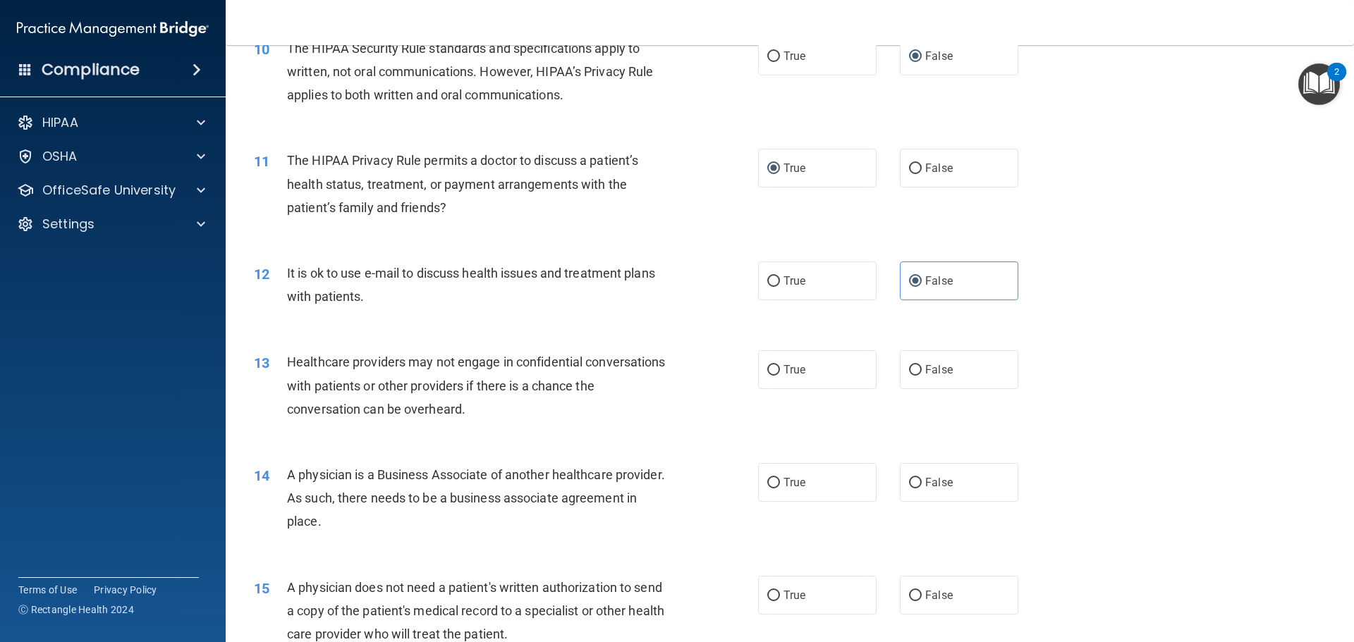
click at [372, 309] on div "12 It is ok to use e-mail to discuss health issues and treatment plans with pat…" at bounding box center [506, 289] width 546 height 54
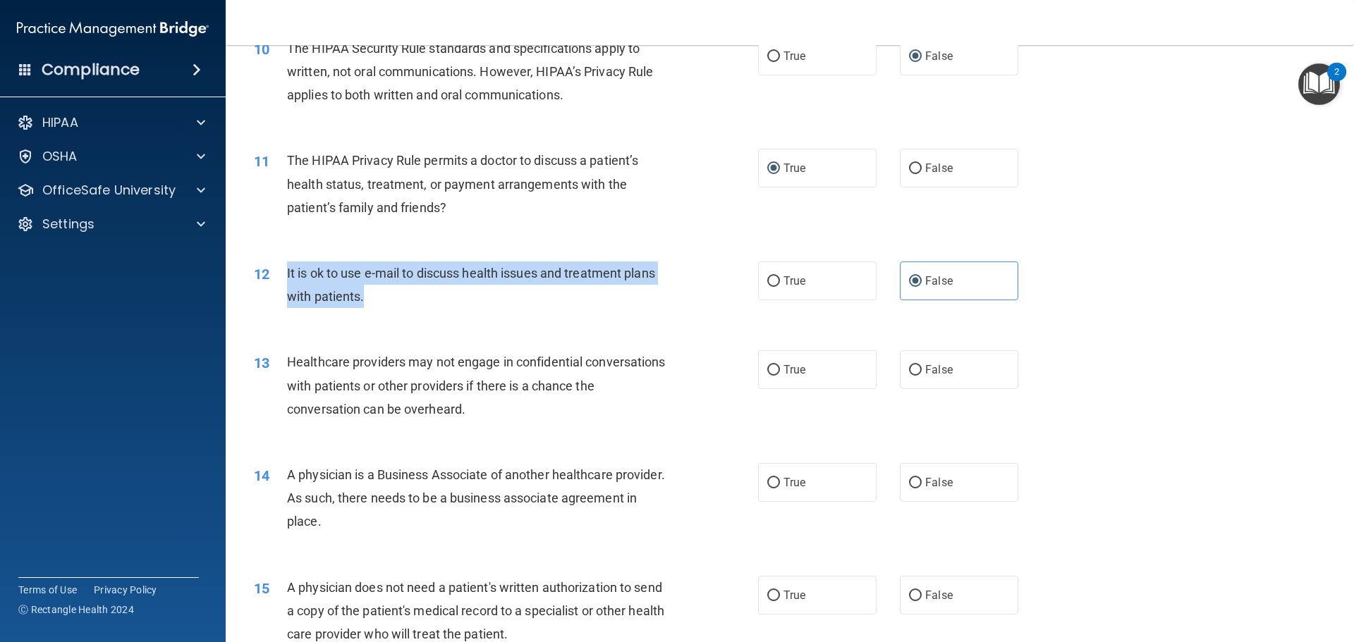
drag, startPoint x: 286, startPoint y: 271, endPoint x: 380, endPoint y: 300, distance: 98.6
click at [380, 300] on div "12 It is ok to use e-mail to discuss health issues and treatment plans with pat…" at bounding box center [506, 289] width 546 height 54
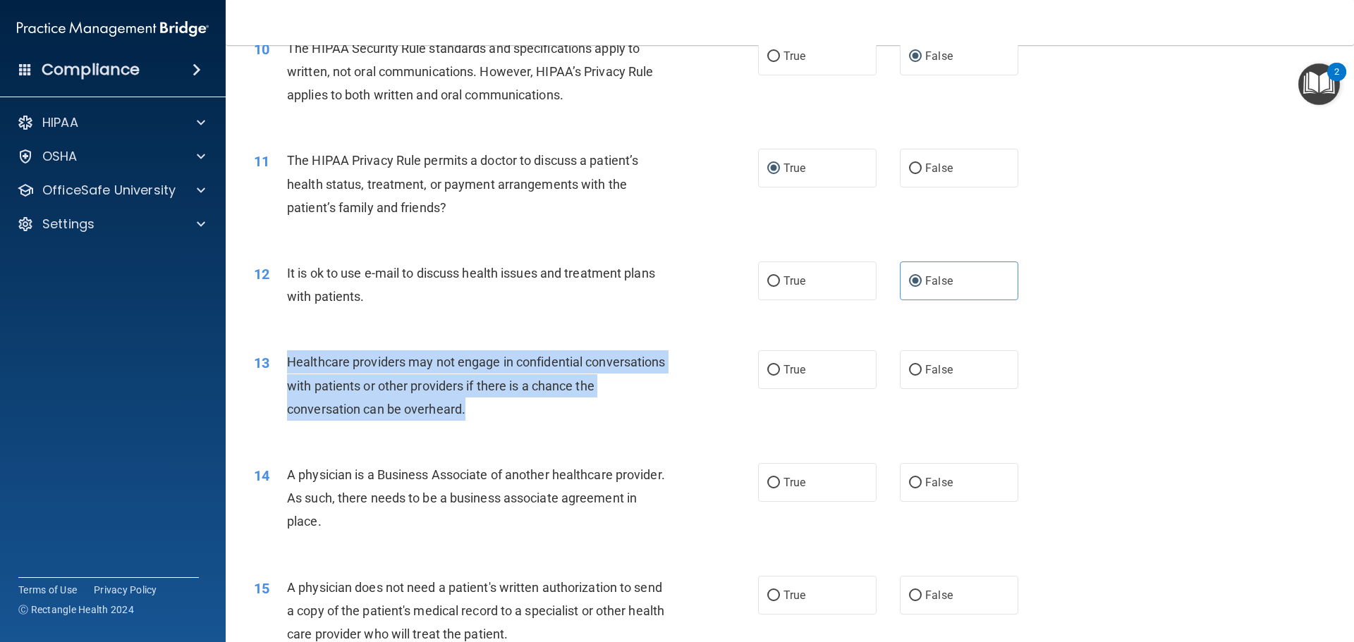
drag, startPoint x: 289, startPoint y: 364, endPoint x: 523, endPoint y: 406, distance: 237.8
click at [523, 406] on div "Healthcare providers may not engage in confidential conversations with patients…" at bounding box center [484, 385] width 394 height 70
click at [909, 367] on input "False" at bounding box center [915, 370] width 13 height 11
radio input "true"
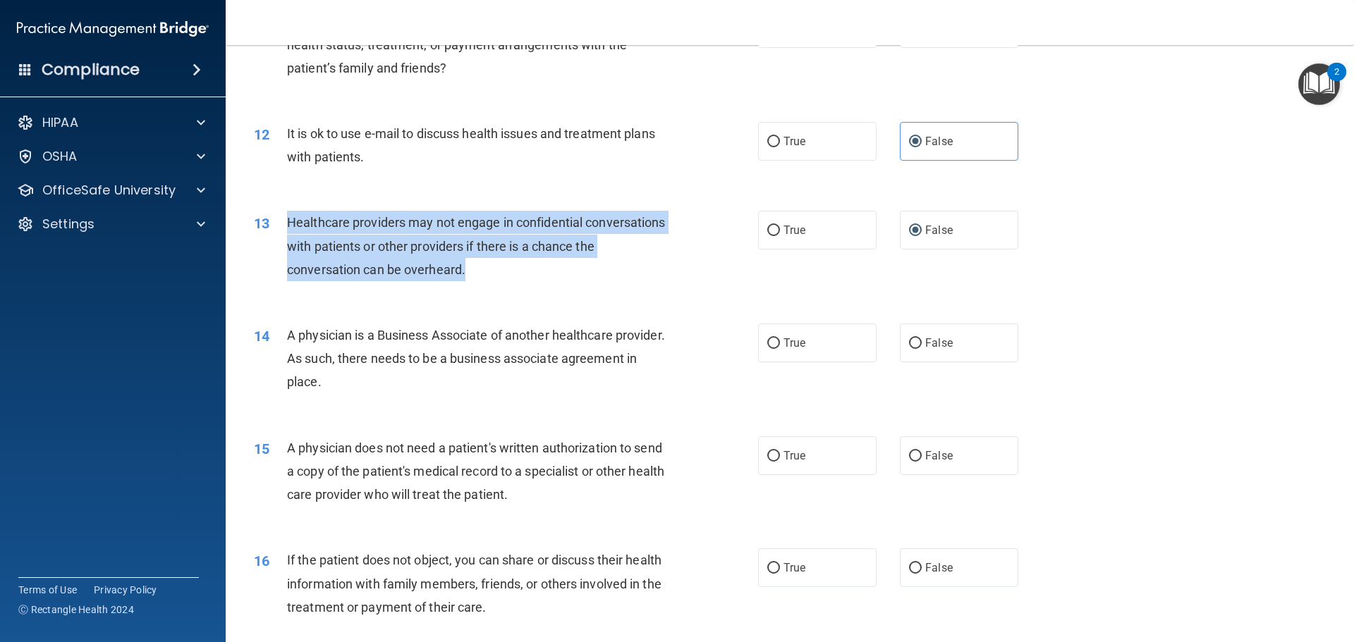
scroll to position [1159, 0]
drag, startPoint x: 288, startPoint y: 333, endPoint x: 415, endPoint y: 386, distance: 136.8
click at [415, 386] on div "A physician is a Business Associate of another healthcare provider. As such, th…" at bounding box center [484, 357] width 394 height 70
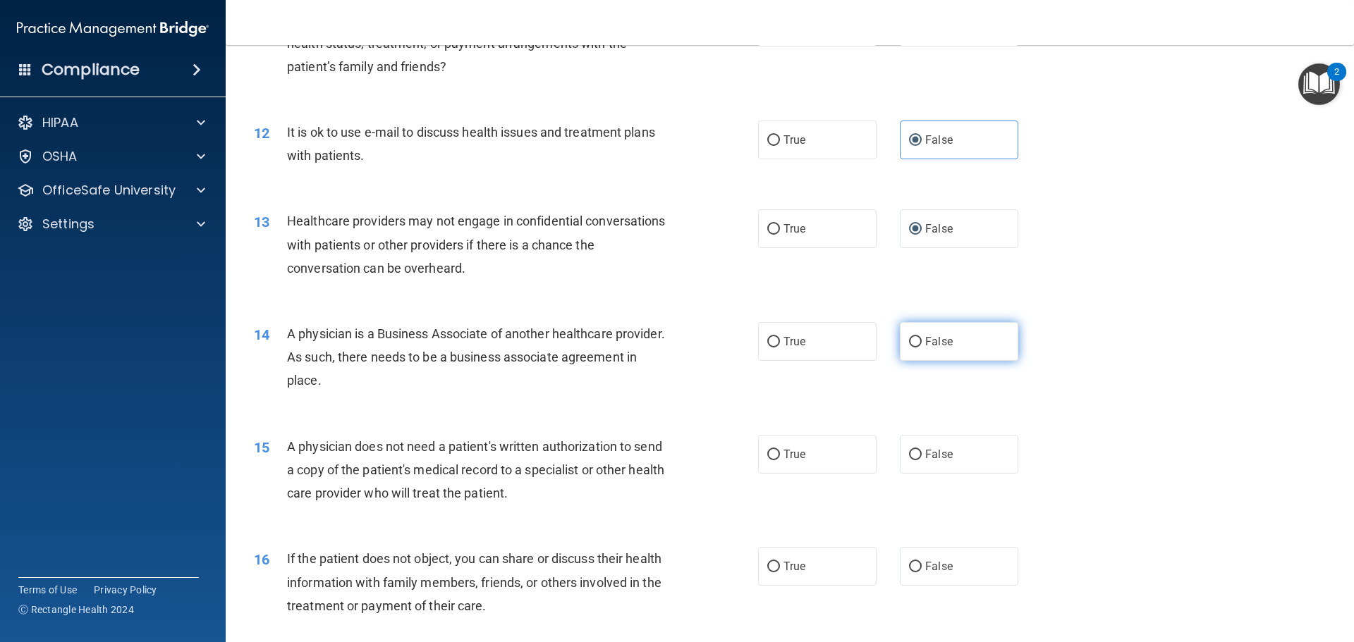
click at [900, 345] on label "False" at bounding box center [959, 341] width 118 height 39
click at [909, 345] on input "False" at bounding box center [915, 342] width 13 height 11
radio input "true"
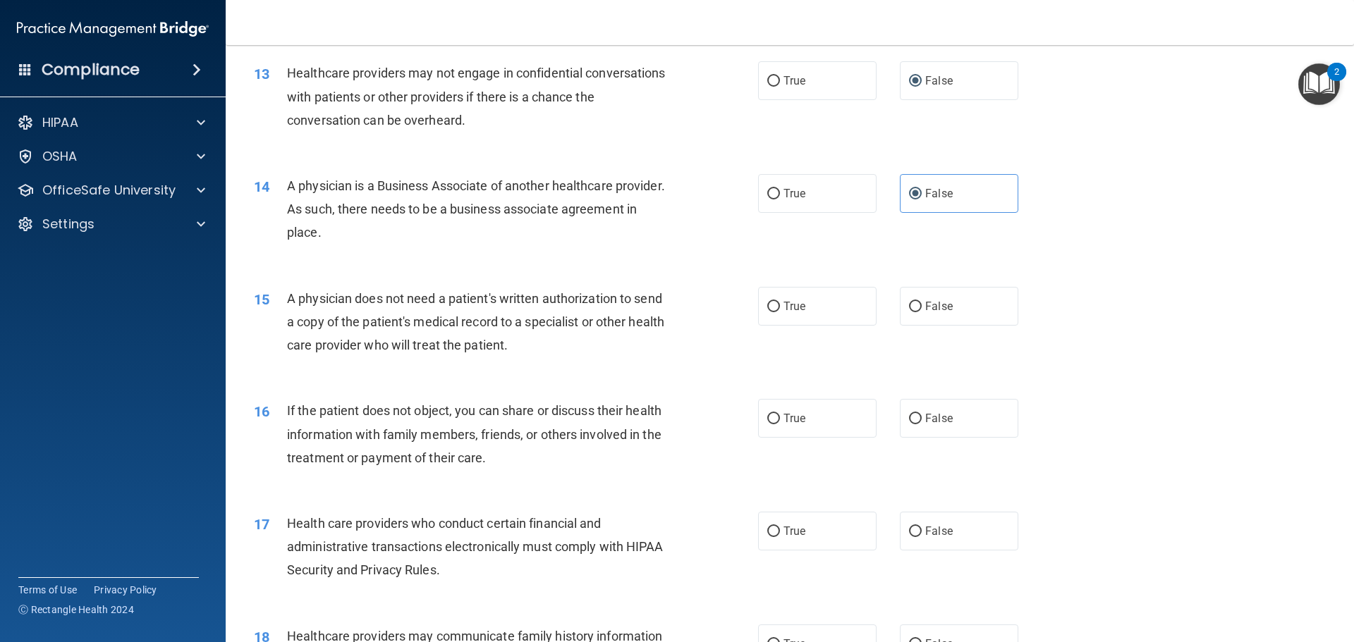
scroll to position [1370, 0]
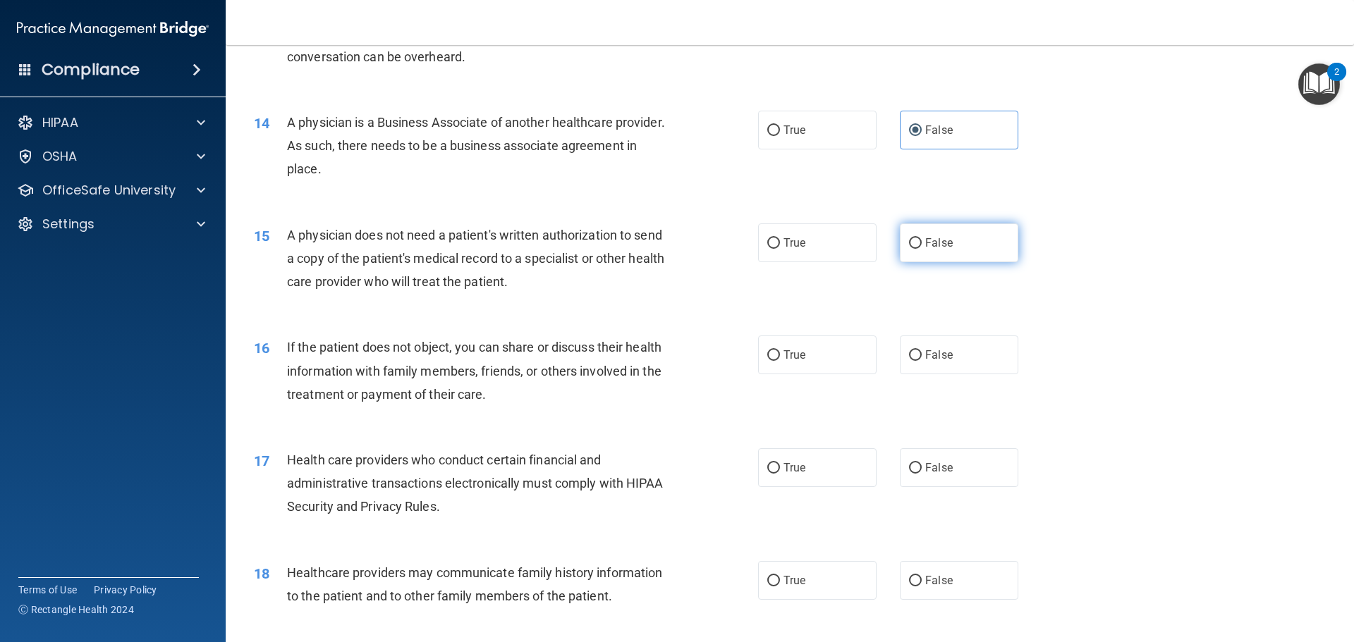
click at [909, 240] on input "False" at bounding box center [915, 243] width 13 height 11
radio input "true"
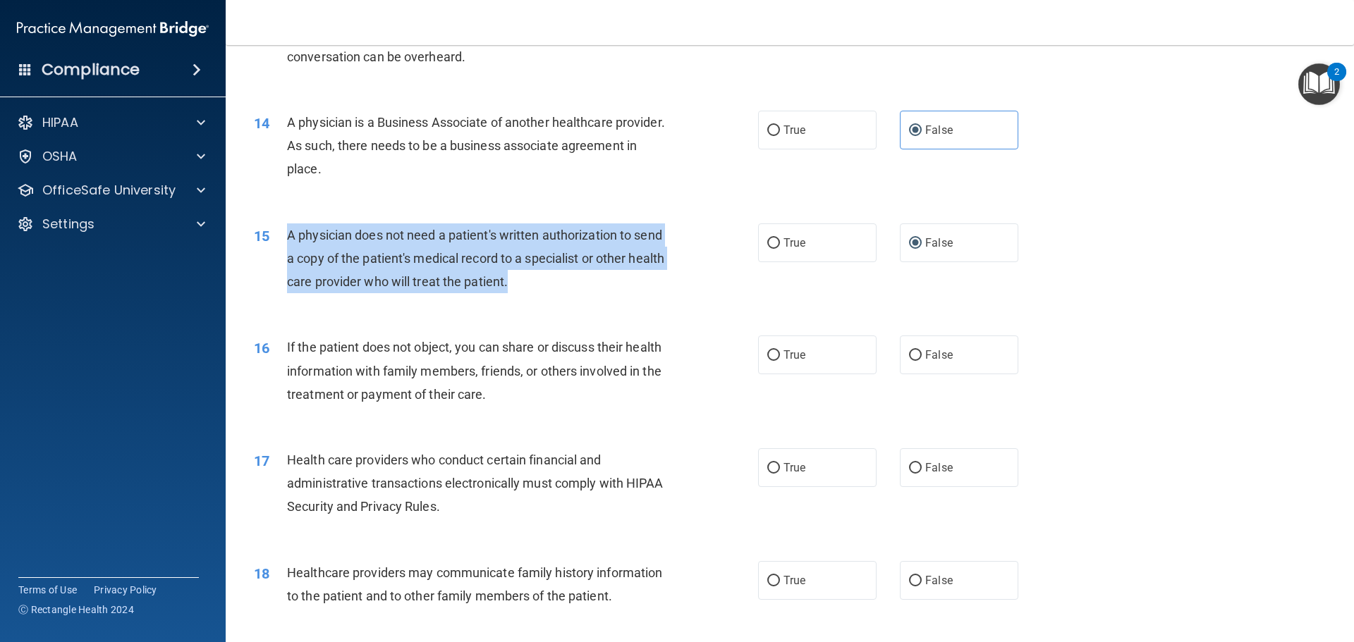
drag, startPoint x: 287, startPoint y: 235, endPoint x: 627, endPoint y: 291, distance: 344.4
click at [627, 291] on div "A physician does not need a patient's written authorization to send a copy of t…" at bounding box center [484, 258] width 394 height 70
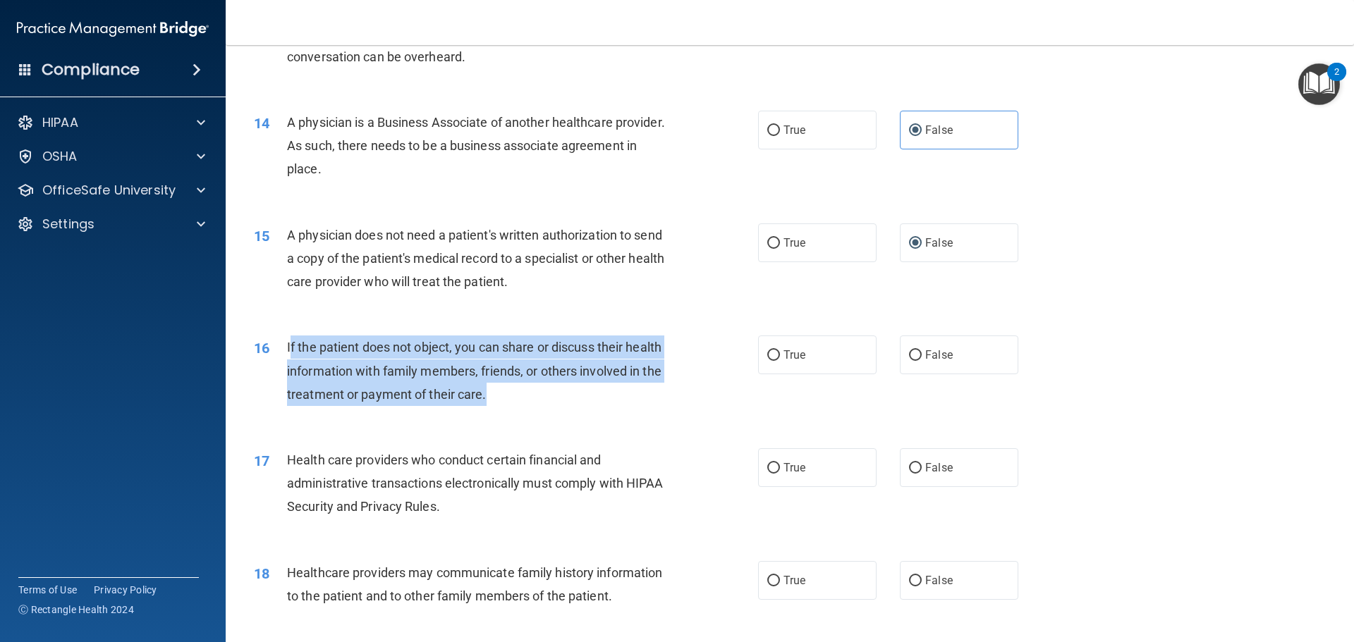
drag, startPoint x: 288, startPoint y: 344, endPoint x: 539, endPoint y: 395, distance: 255.4
click at [539, 395] on div "If the patient does not object, you can share or discuss their health informati…" at bounding box center [484, 371] width 394 height 70
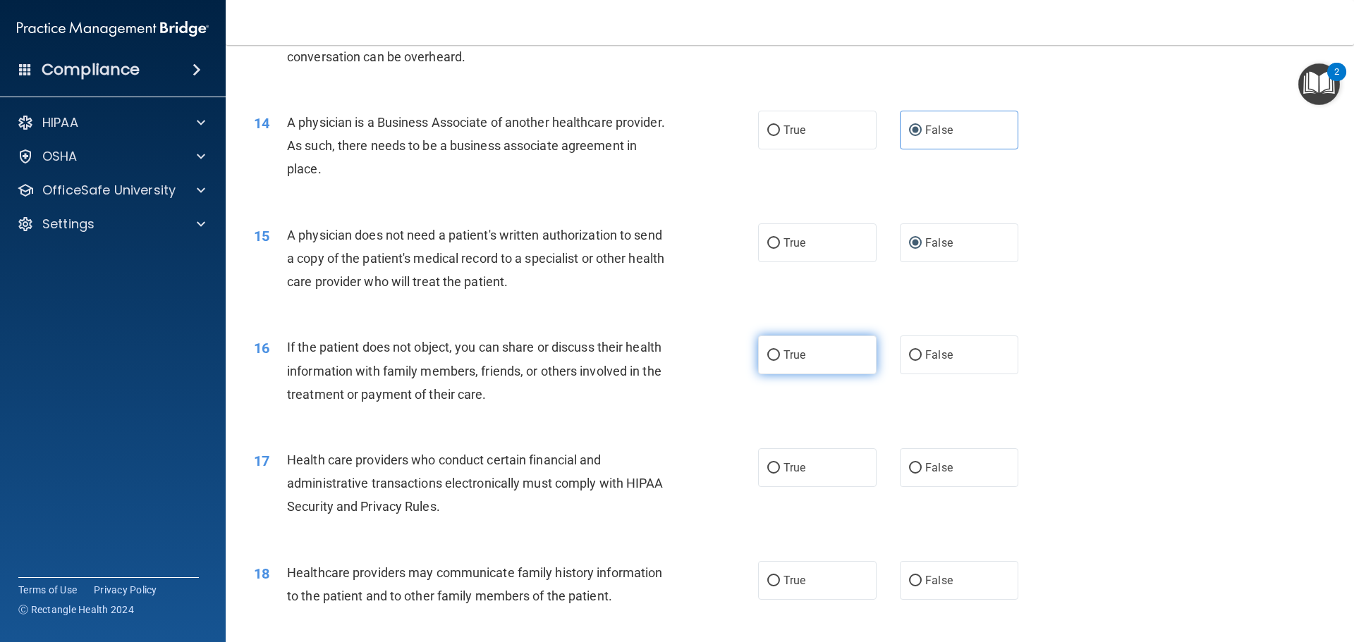
click at [776, 354] on label "True" at bounding box center [817, 355] width 118 height 39
click at [776, 354] on input "True" at bounding box center [773, 355] width 13 height 11
radio input "true"
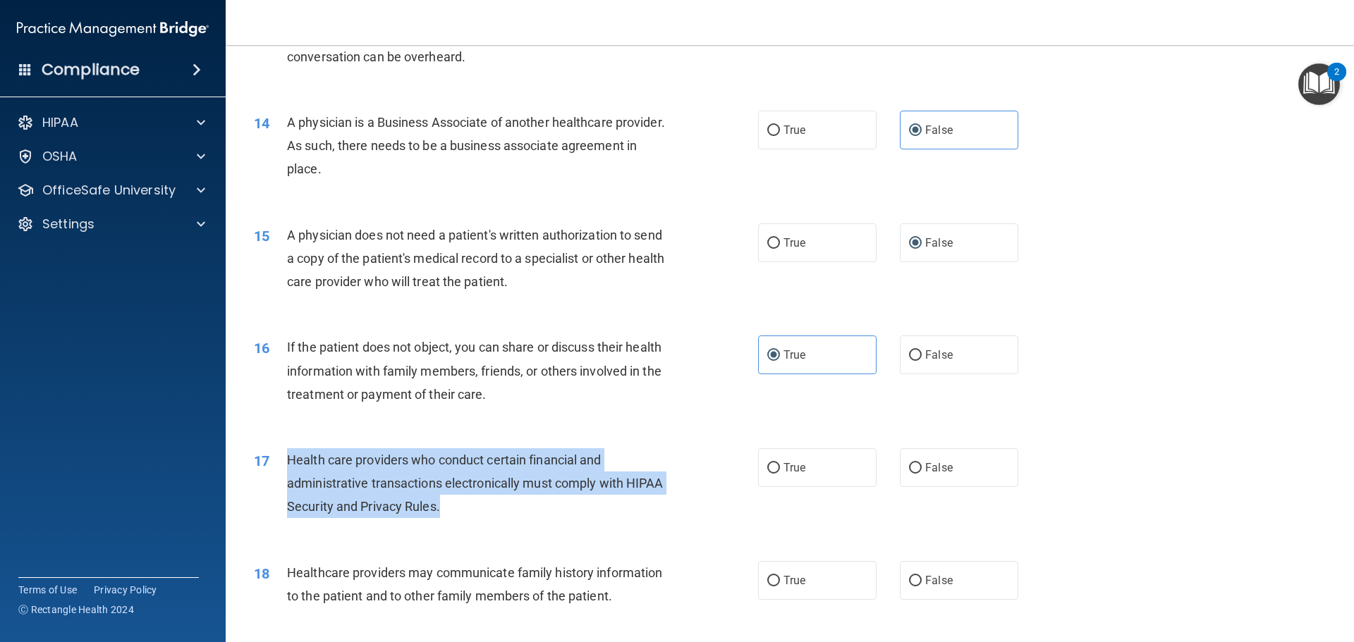
drag, startPoint x: 287, startPoint y: 458, endPoint x: 480, endPoint y: 505, distance: 198.8
click at [480, 505] on div "Health care providers who conduct certain financial and administrative transact…" at bounding box center [484, 483] width 394 height 70
click at [771, 465] on input "True" at bounding box center [773, 468] width 13 height 11
radio input "true"
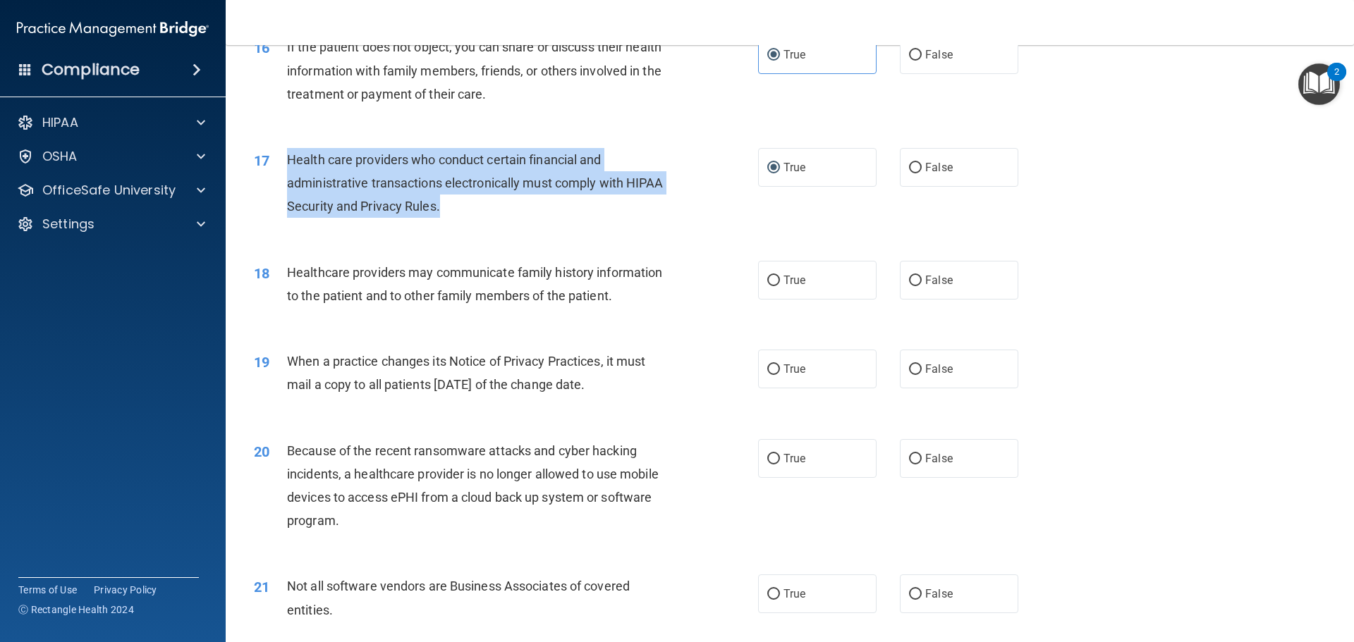
scroll to position [1723, 0]
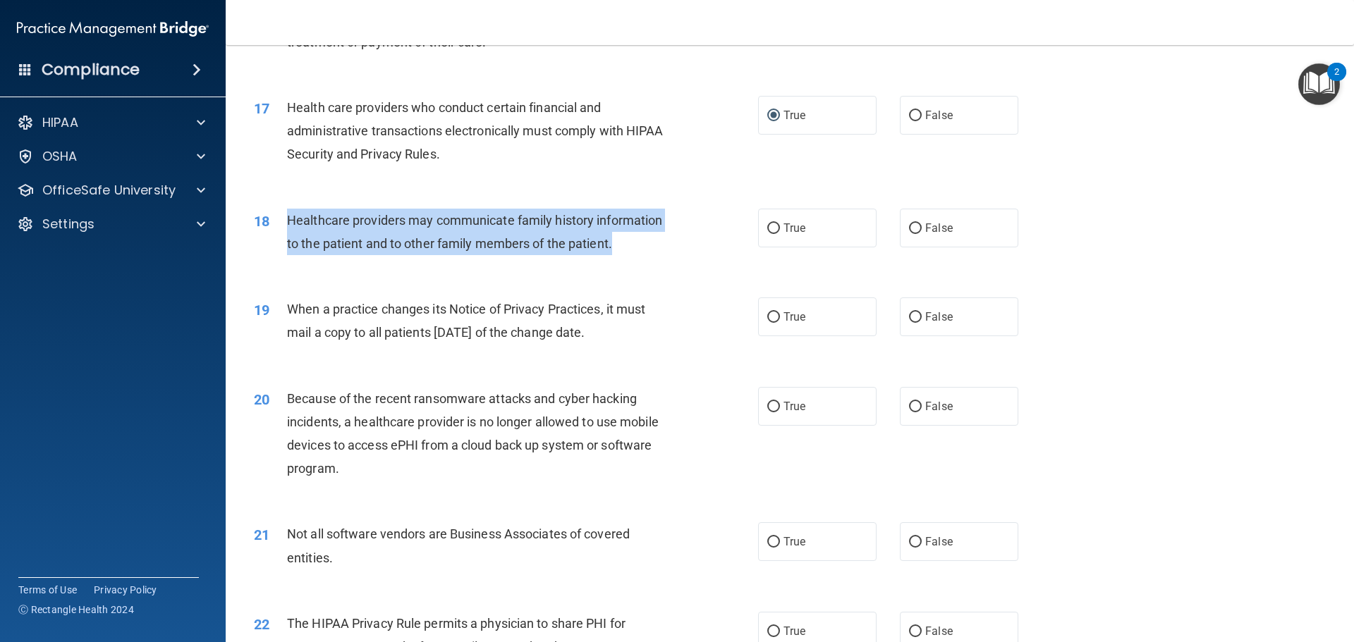
drag, startPoint x: 288, startPoint y: 222, endPoint x: 716, endPoint y: 254, distance: 429.8
click at [716, 254] on div "18 Healthcare providers may communicate family history information to the patie…" at bounding box center [506, 236] width 546 height 54
click at [767, 226] on input "True" at bounding box center [773, 228] width 13 height 11
radio input "true"
click at [767, 319] on input "True" at bounding box center [773, 317] width 13 height 11
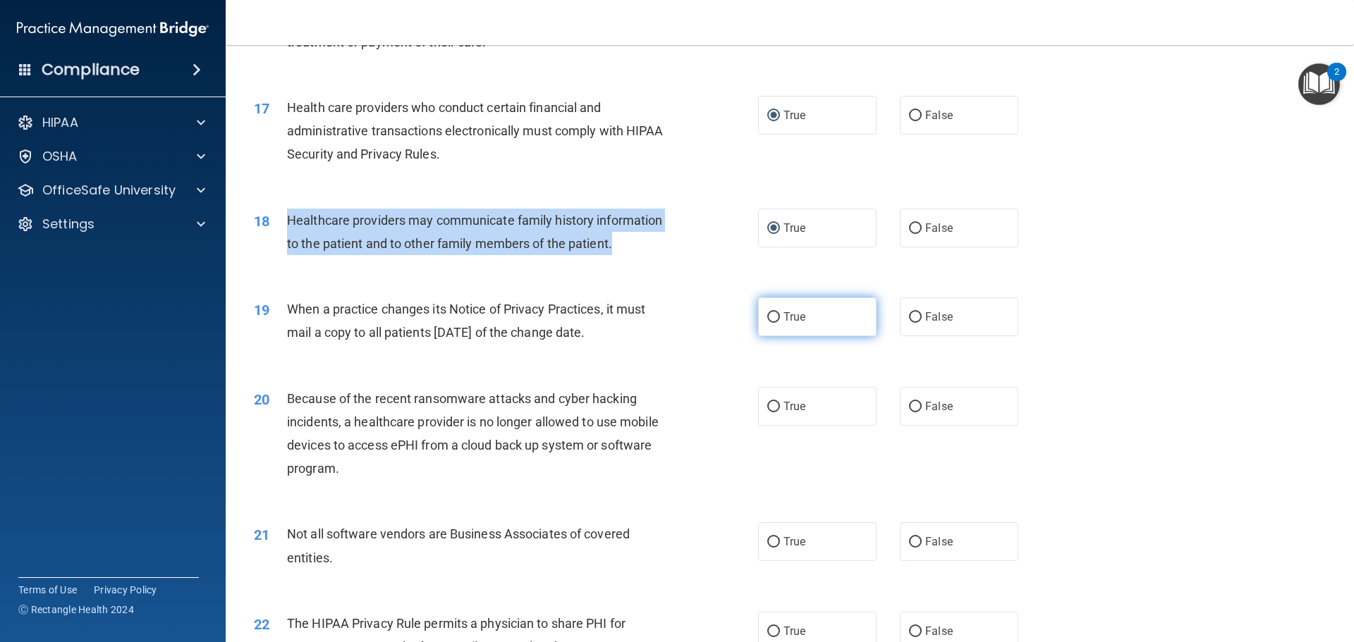
radio input "true"
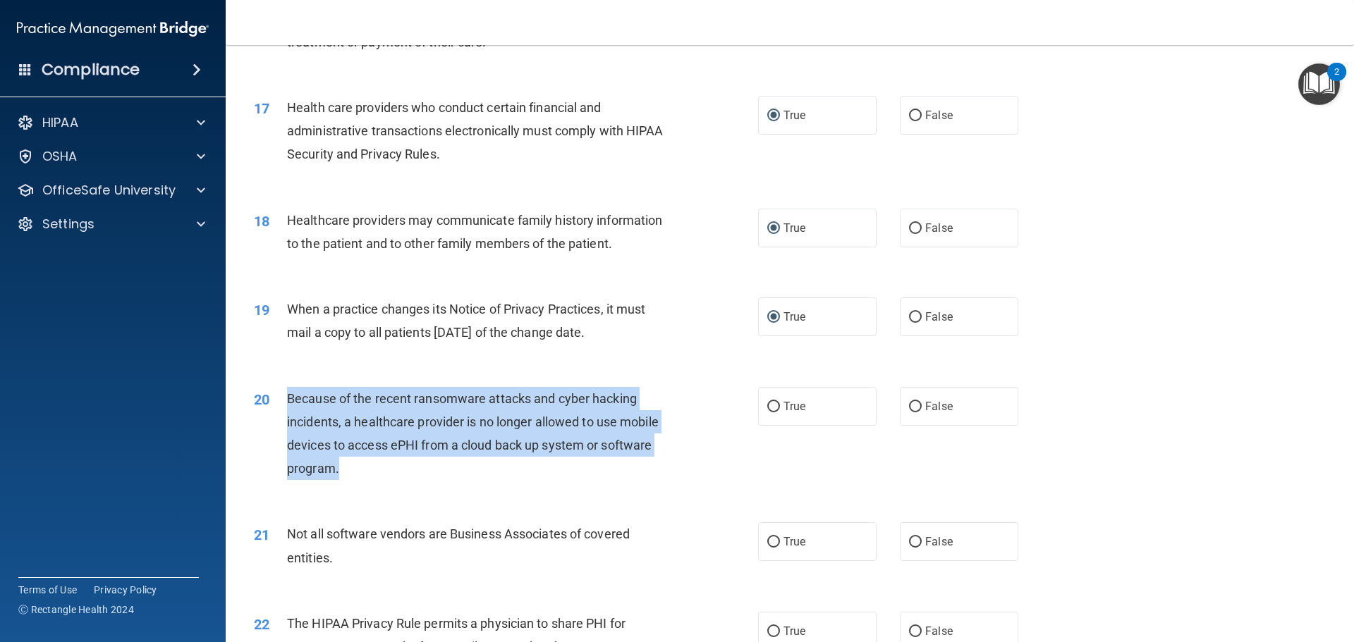
drag, startPoint x: 288, startPoint y: 398, endPoint x: 424, endPoint y: 470, distance: 153.3
click at [424, 470] on div "Because of the recent ransomware attacks and cyber hacking incidents, a healthc…" at bounding box center [484, 434] width 394 height 94
click at [909, 403] on input "False" at bounding box center [915, 407] width 13 height 11
radio input "true"
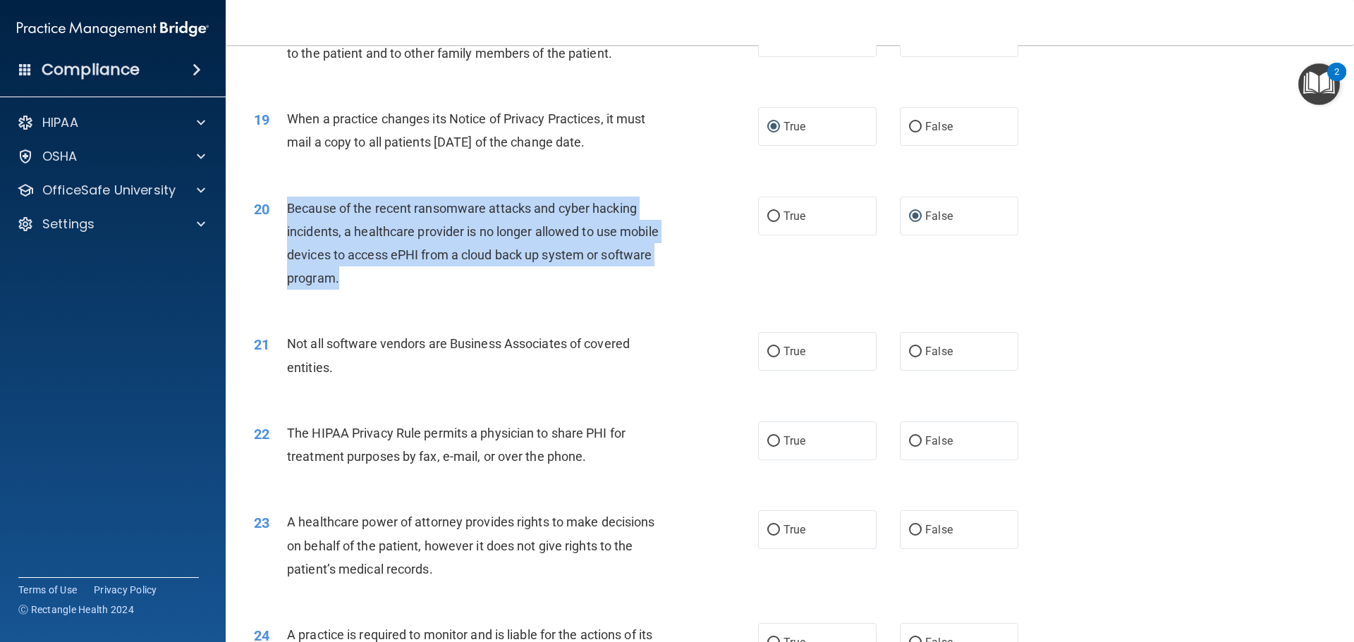
scroll to position [2005, 0]
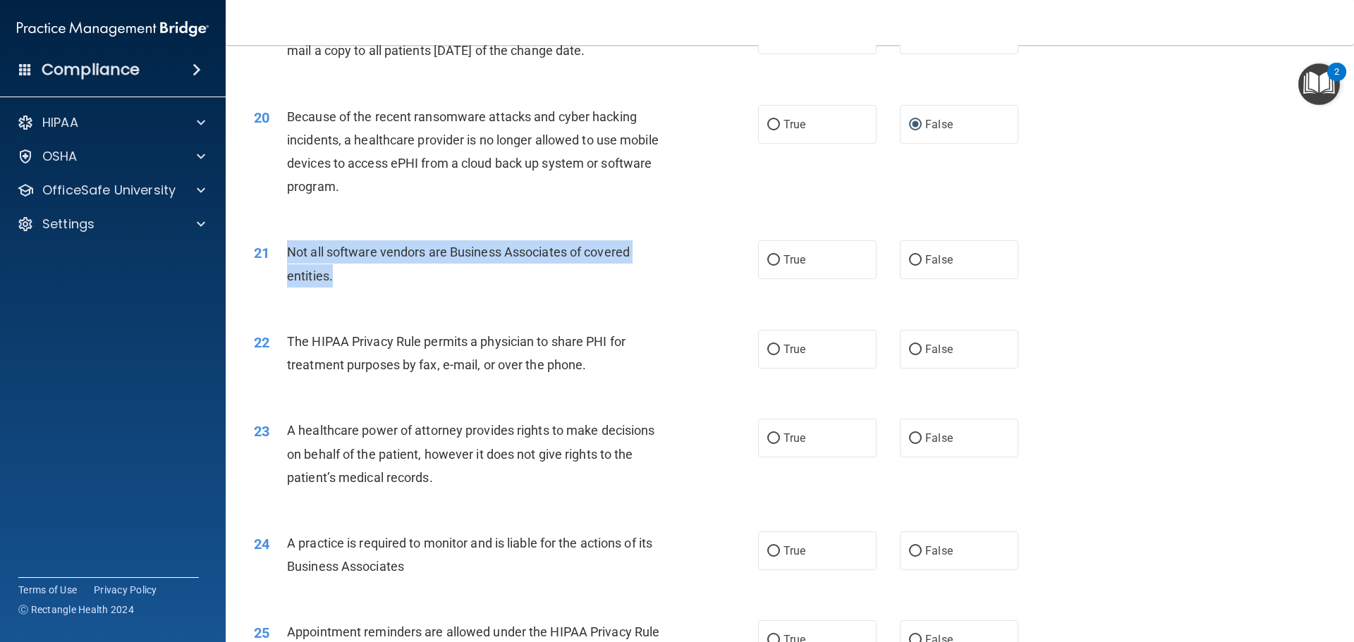
drag, startPoint x: 287, startPoint y: 251, endPoint x: 354, endPoint y: 281, distance: 73.5
click at [354, 281] on div "Not all software vendors are Business Associates of covered entities." at bounding box center [484, 263] width 394 height 47
click at [769, 260] on input "True" at bounding box center [773, 260] width 13 height 11
radio input "true"
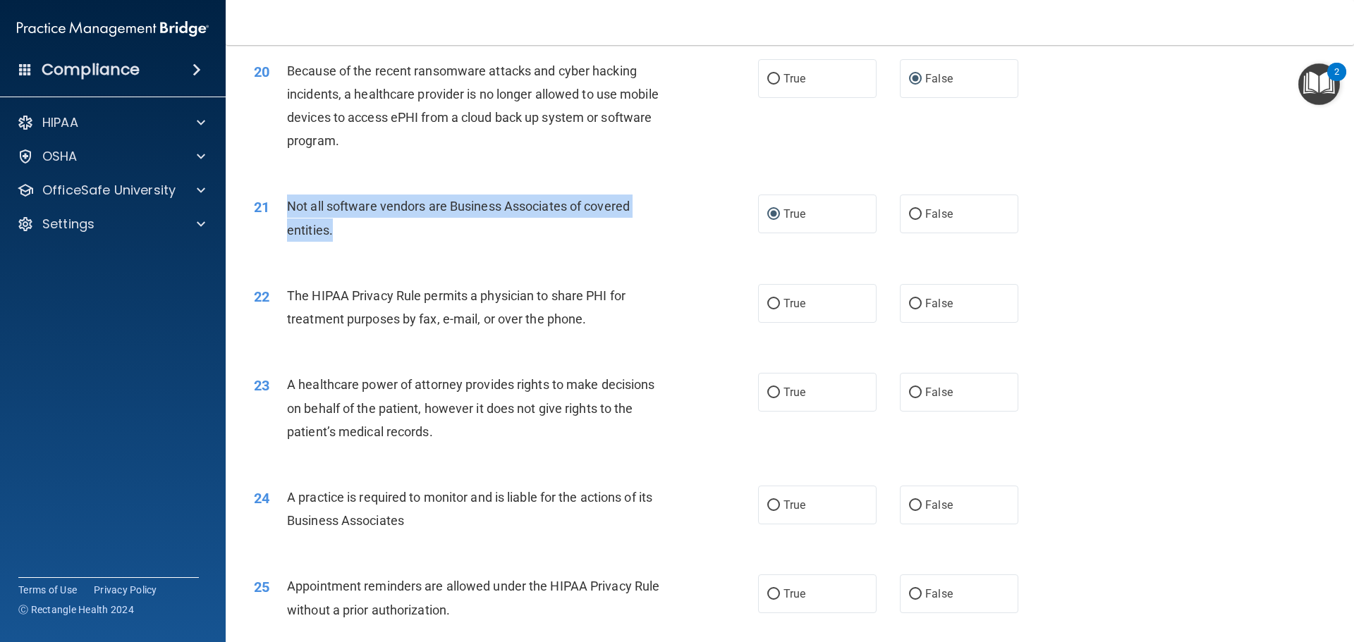
scroll to position [2075, 0]
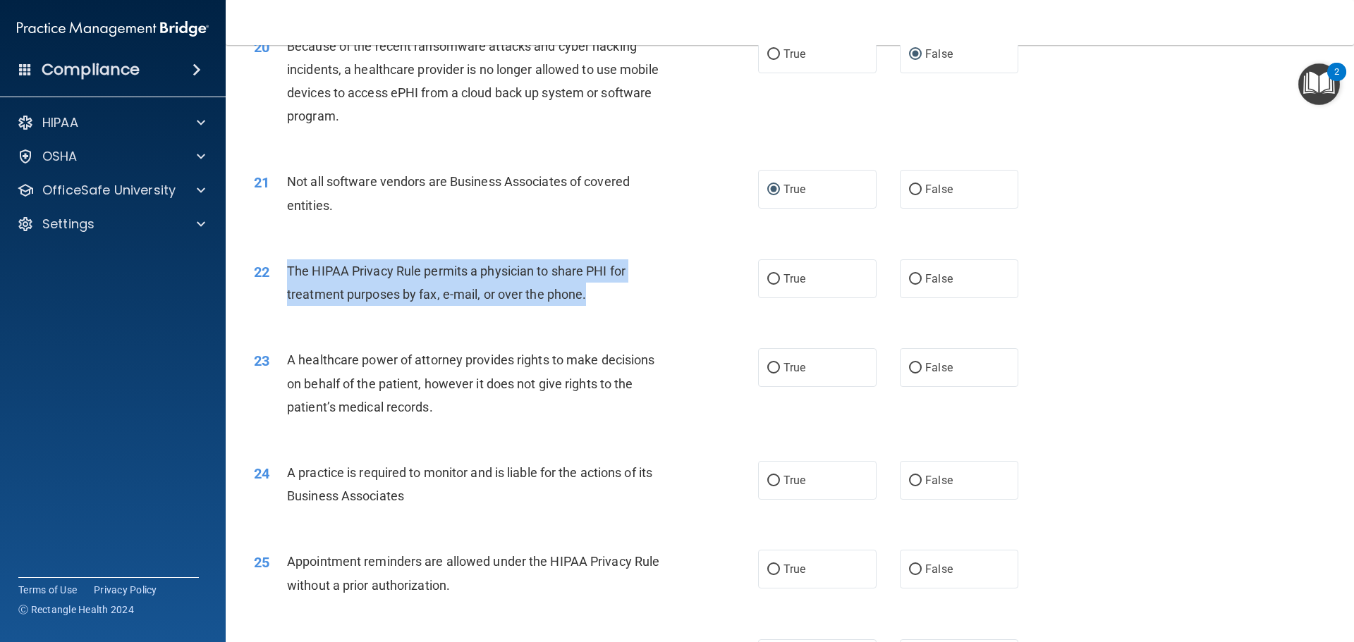
drag, startPoint x: 288, startPoint y: 270, endPoint x: 634, endPoint y: 309, distance: 349.1
click at [634, 309] on div "22 The HIPAA Privacy Rule permits a physician to share PHI for treatment purpos…" at bounding box center [506, 286] width 546 height 54
click at [767, 283] on input "True" at bounding box center [773, 279] width 13 height 11
radio input "true"
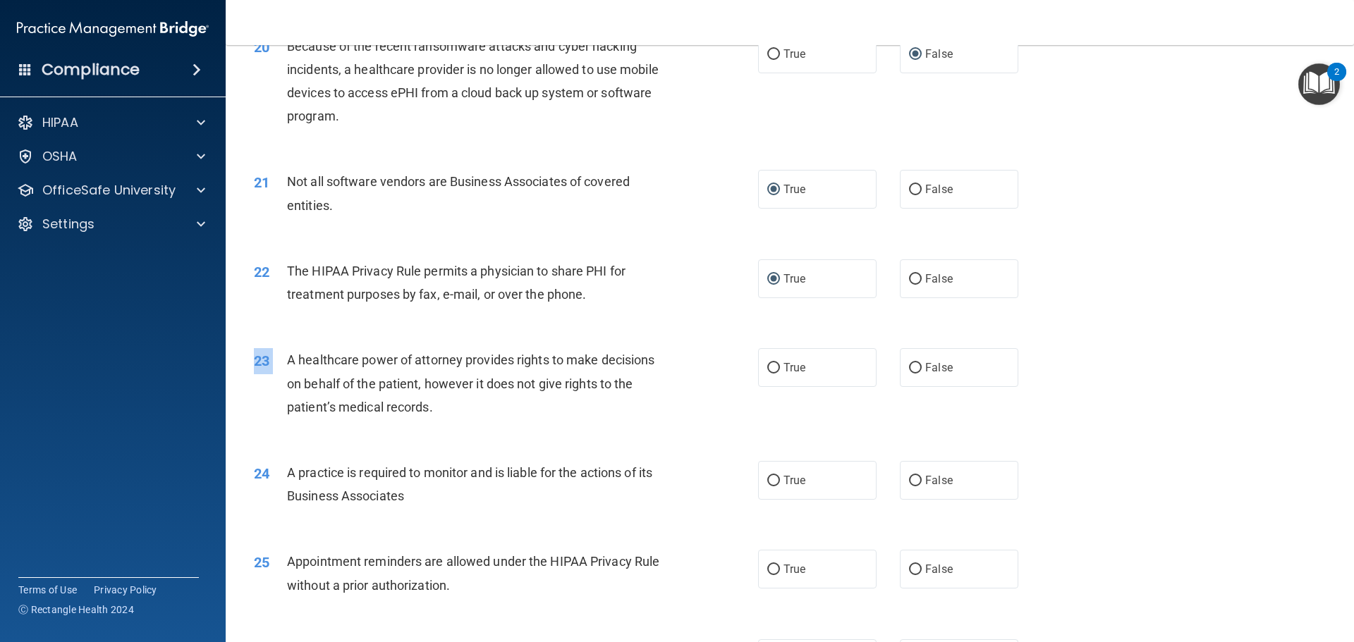
drag, startPoint x: 287, startPoint y: 360, endPoint x: 469, endPoint y: 427, distance: 194.1
click at [469, 427] on div "23 A healthcare power of attorney provides rights to make decisions on behalf o…" at bounding box center [789, 387] width 1093 height 113
click at [306, 339] on div "23 A healthcare power of attorney provides rights to make decisions on behalf o…" at bounding box center [789, 387] width 1093 height 113
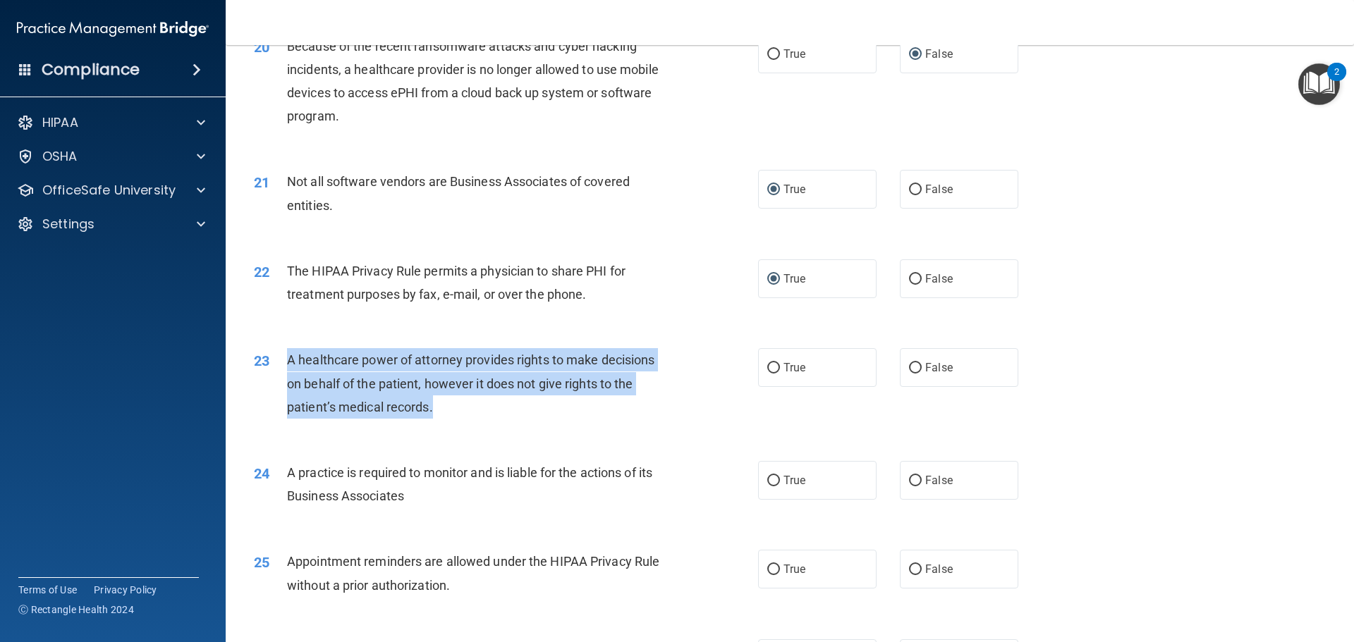
drag, startPoint x: 288, startPoint y: 359, endPoint x: 457, endPoint y: 405, distance: 175.3
click at [457, 405] on div "A healthcare power of attorney provides rights to make decisions on behalf of t…" at bounding box center [484, 383] width 394 height 70
click at [909, 367] on input "False" at bounding box center [915, 368] width 13 height 11
radio input "true"
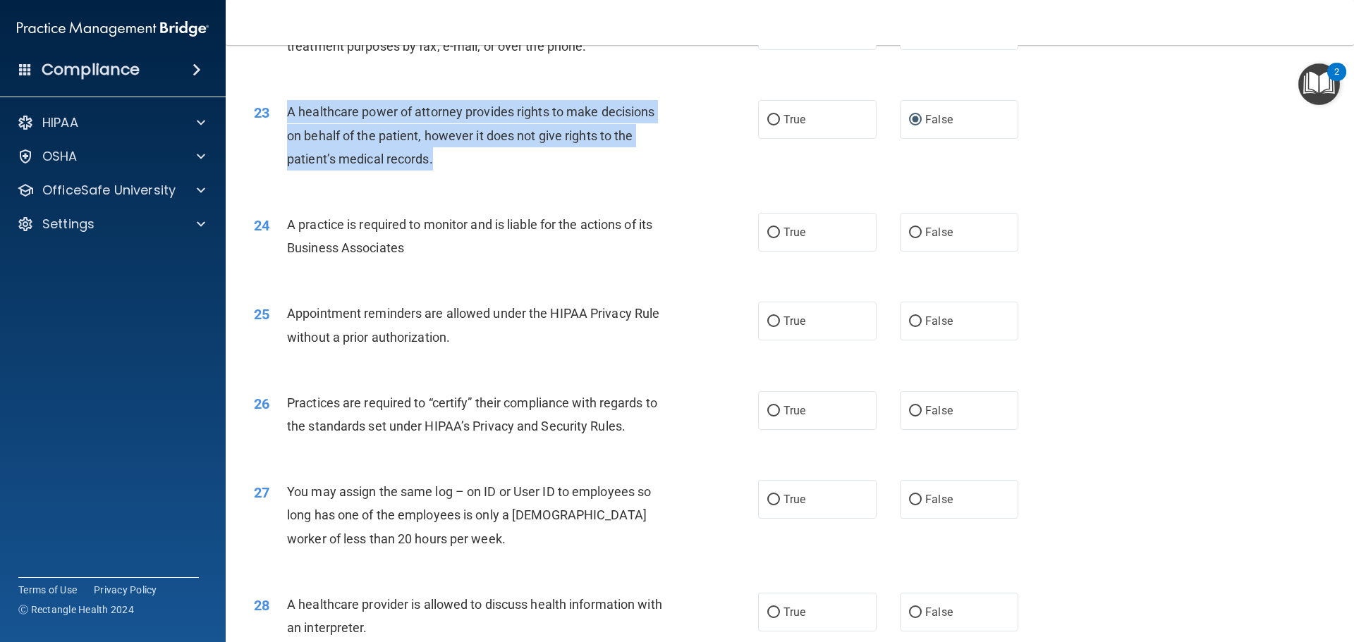
scroll to position [2357, 0]
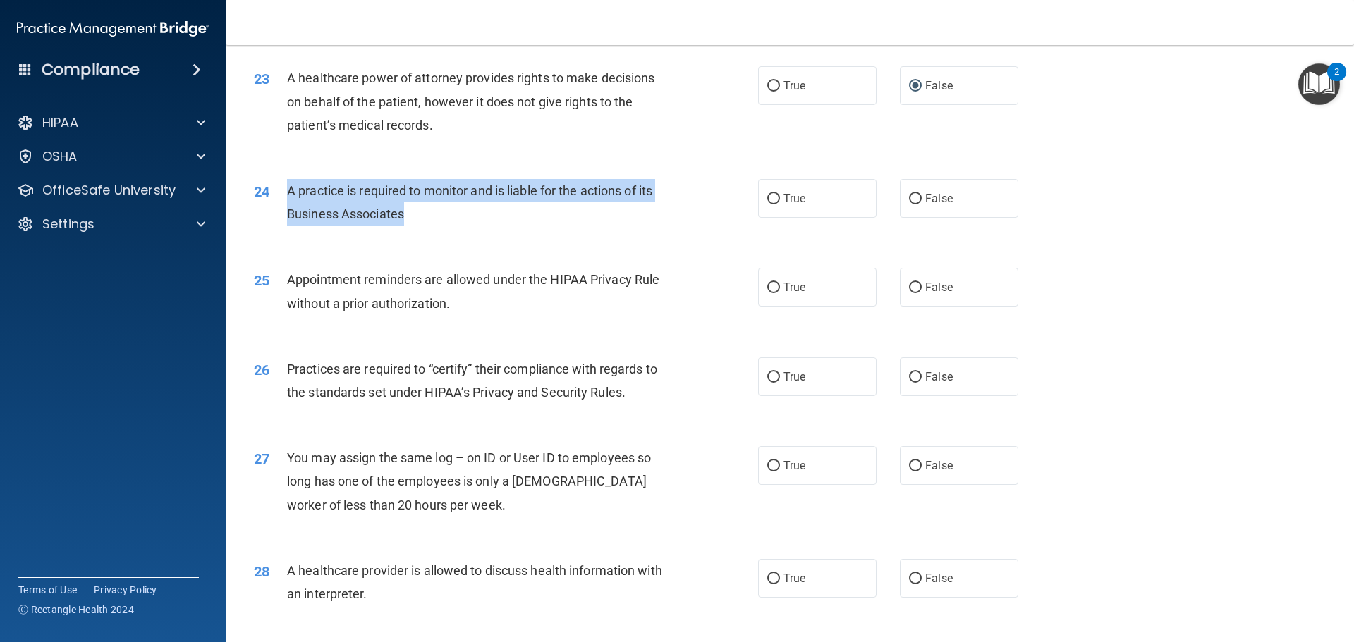
drag, startPoint x: 288, startPoint y: 191, endPoint x: 450, endPoint y: 221, distance: 164.3
click at [450, 221] on div "A practice is required to monitor and is liable for the actions of its Business…" at bounding box center [484, 202] width 394 height 47
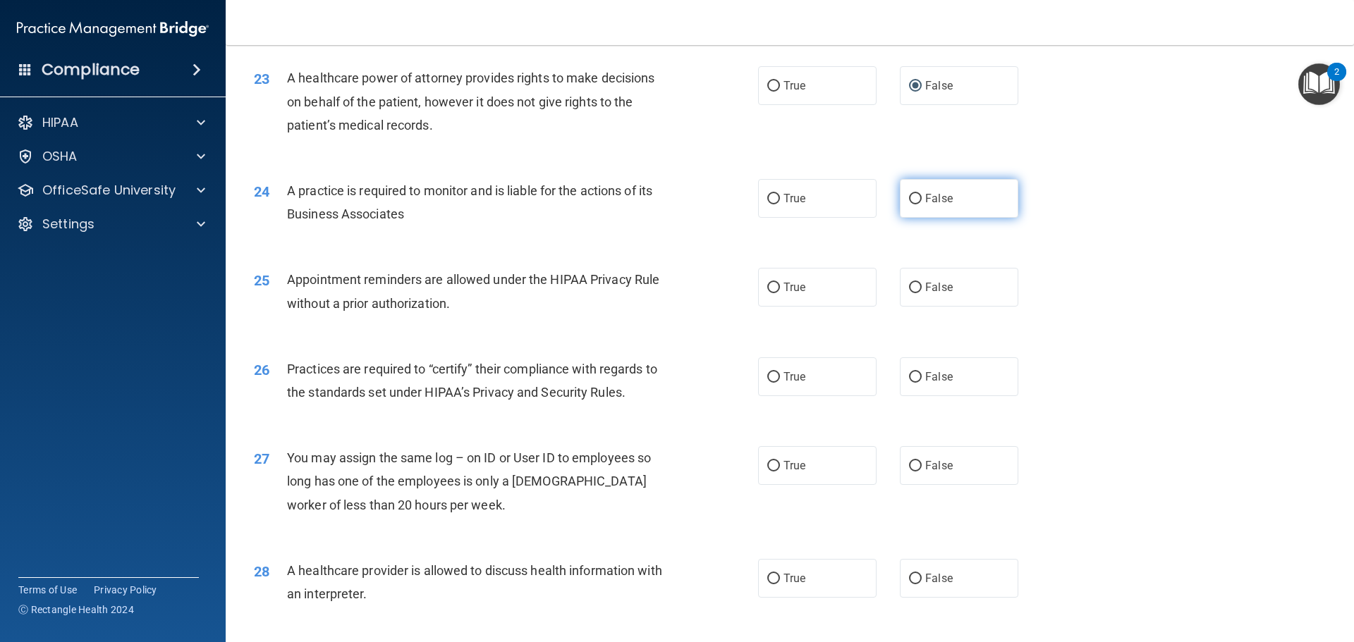
click at [915, 202] on label "False" at bounding box center [959, 198] width 118 height 39
click at [915, 202] on input "False" at bounding box center [915, 199] width 13 height 11
radio input "true"
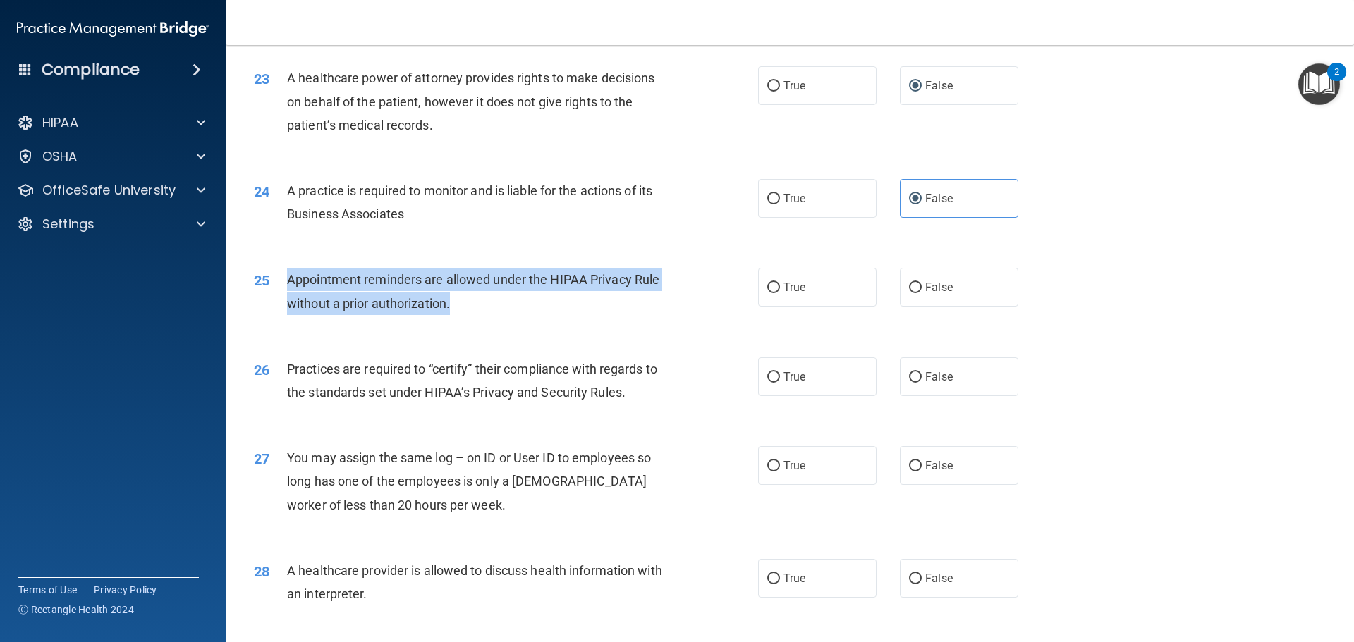
drag, startPoint x: 287, startPoint y: 280, endPoint x: 487, endPoint y: 309, distance: 202.4
click at [487, 309] on div "Appointment reminders are allowed under the HIPAA Privacy Rule without a prior …" at bounding box center [484, 291] width 394 height 47
click at [769, 289] on input "True" at bounding box center [773, 288] width 13 height 11
radio input "true"
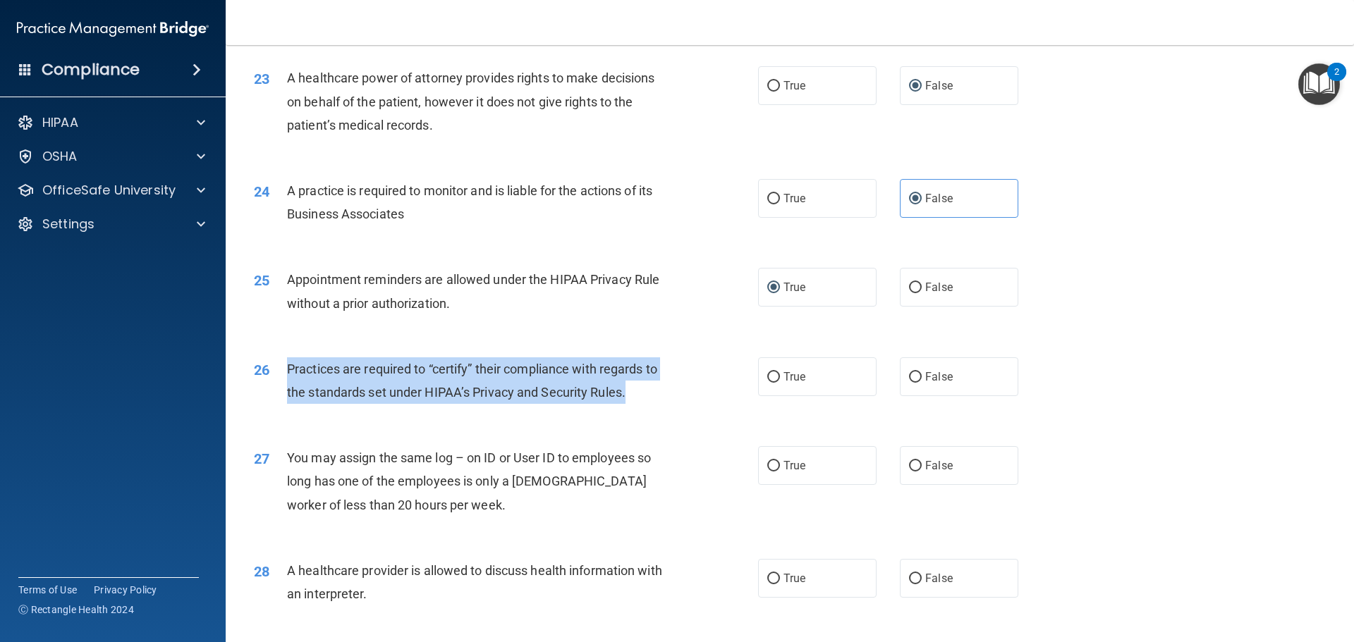
drag, startPoint x: 287, startPoint y: 369, endPoint x: 674, endPoint y: 401, distance: 388.3
click at [674, 401] on div "Practices are required to “certify” their compliance with regards to the standa…" at bounding box center [484, 380] width 394 height 47
click at [909, 376] on input "False" at bounding box center [915, 377] width 13 height 11
radio input "true"
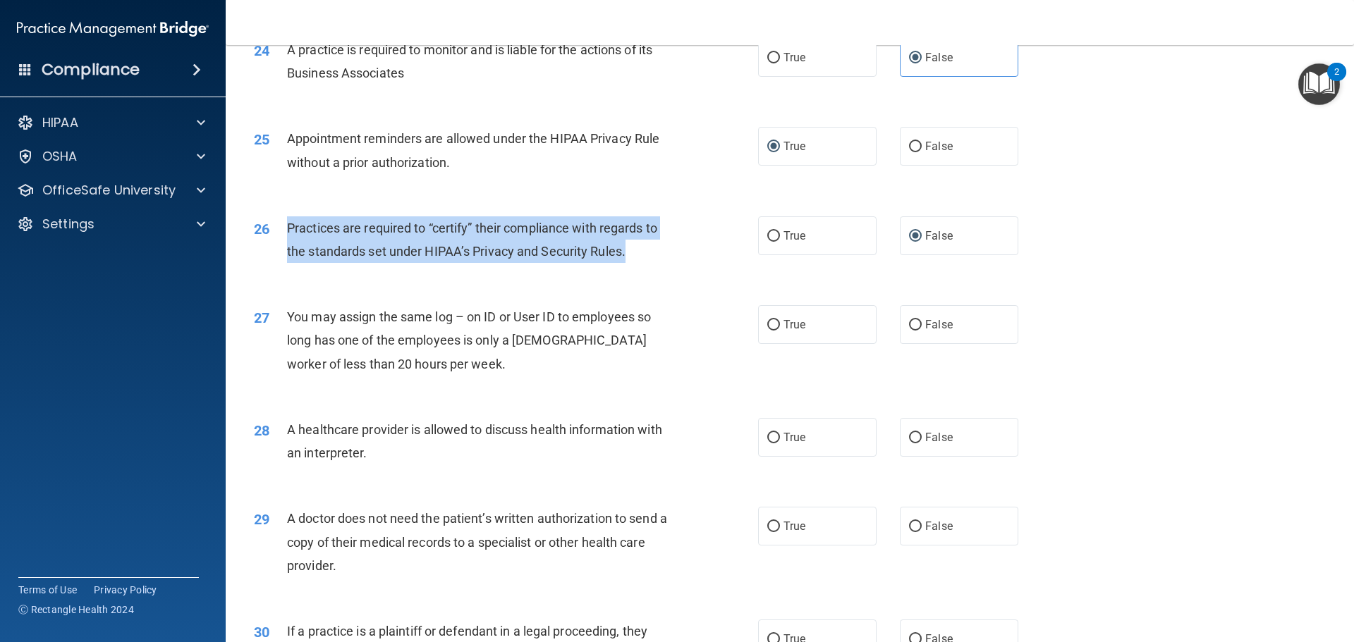
scroll to position [2569, 0]
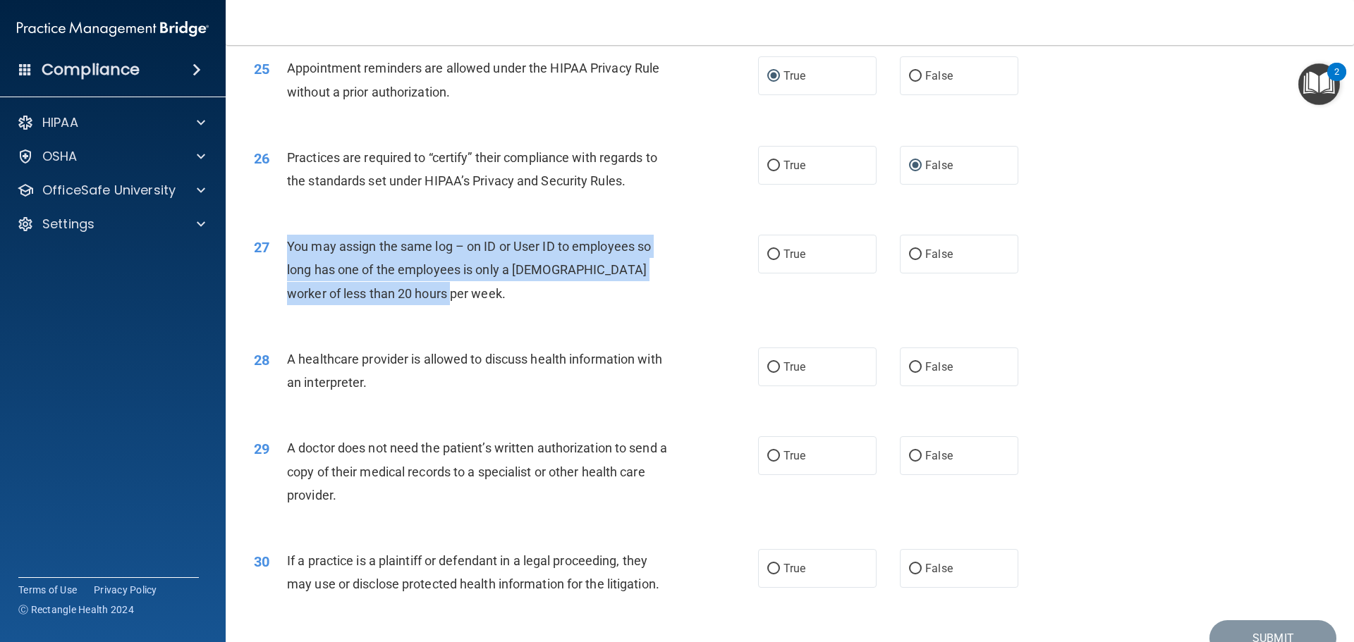
drag, startPoint x: 287, startPoint y: 245, endPoint x: 458, endPoint y: 293, distance: 177.4
click at [458, 293] on div "You may assign the same log – on ID or User ID to employees so long has one of …" at bounding box center [484, 270] width 394 height 70
click at [912, 371] on input "False" at bounding box center [915, 367] width 13 height 11
radio input "true"
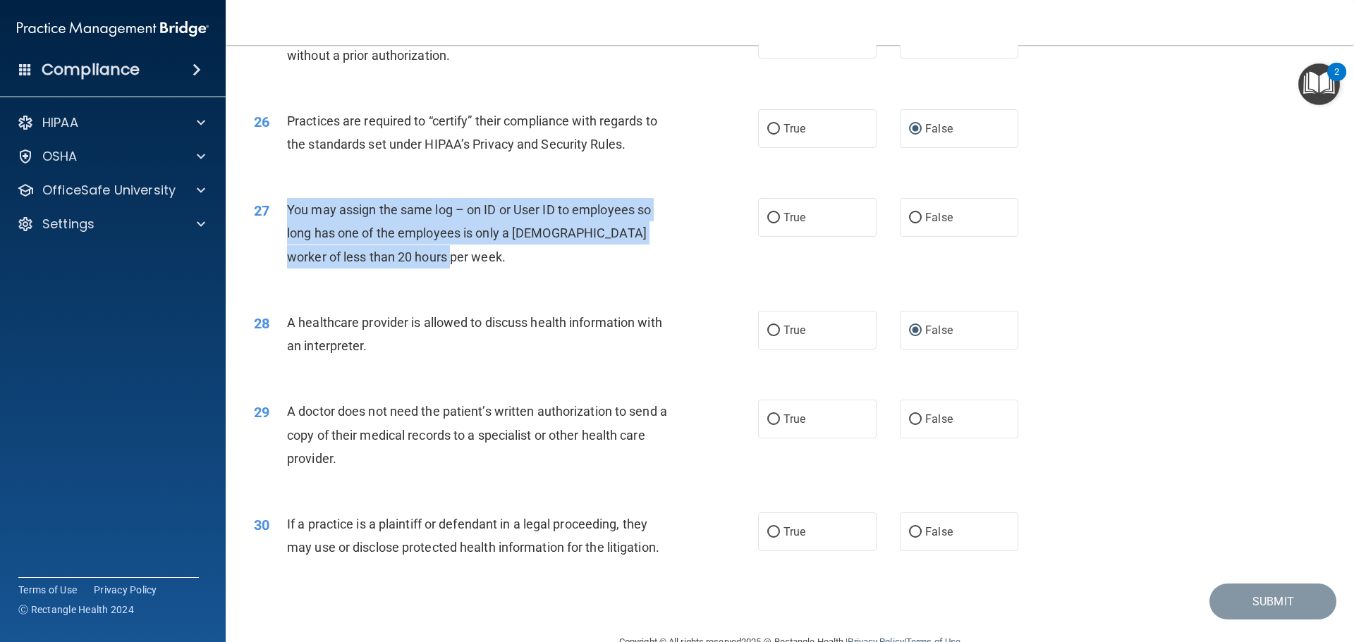
scroll to position [2639, 0]
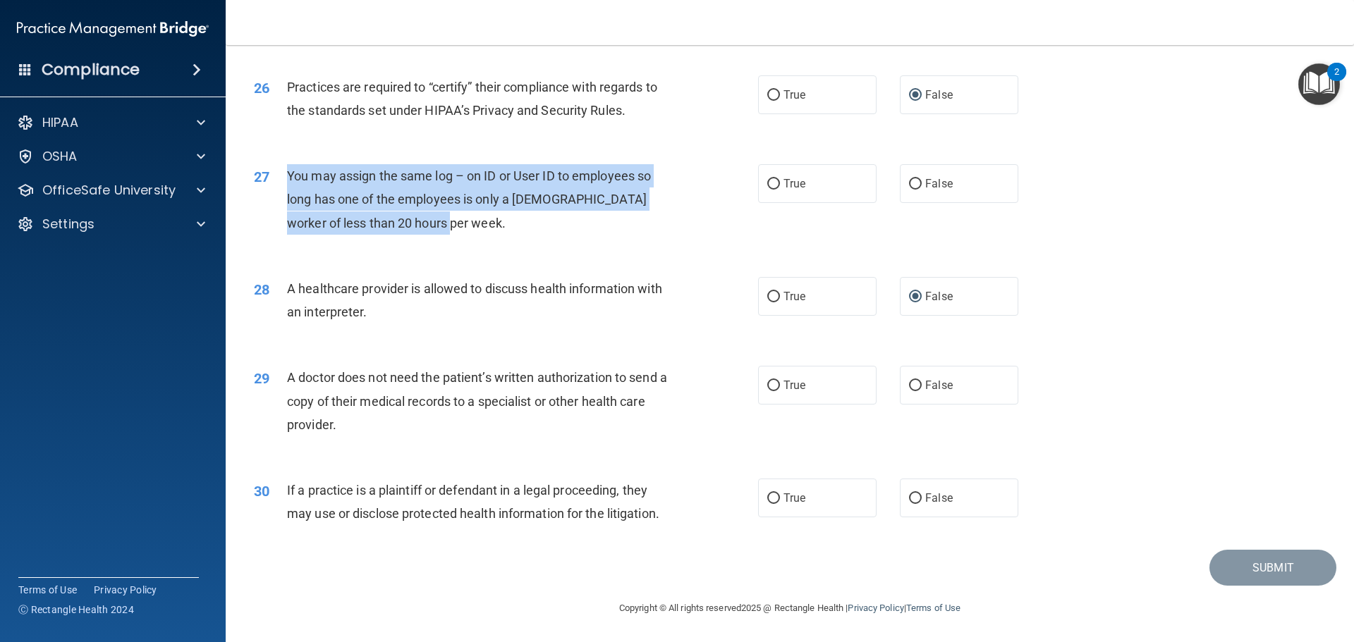
drag, startPoint x: 286, startPoint y: 376, endPoint x: 700, endPoint y: 431, distance: 418.1
click at [700, 431] on div "29 A doctor does not need the patient’s written authorization to send a copy of…" at bounding box center [506, 405] width 546 height 78
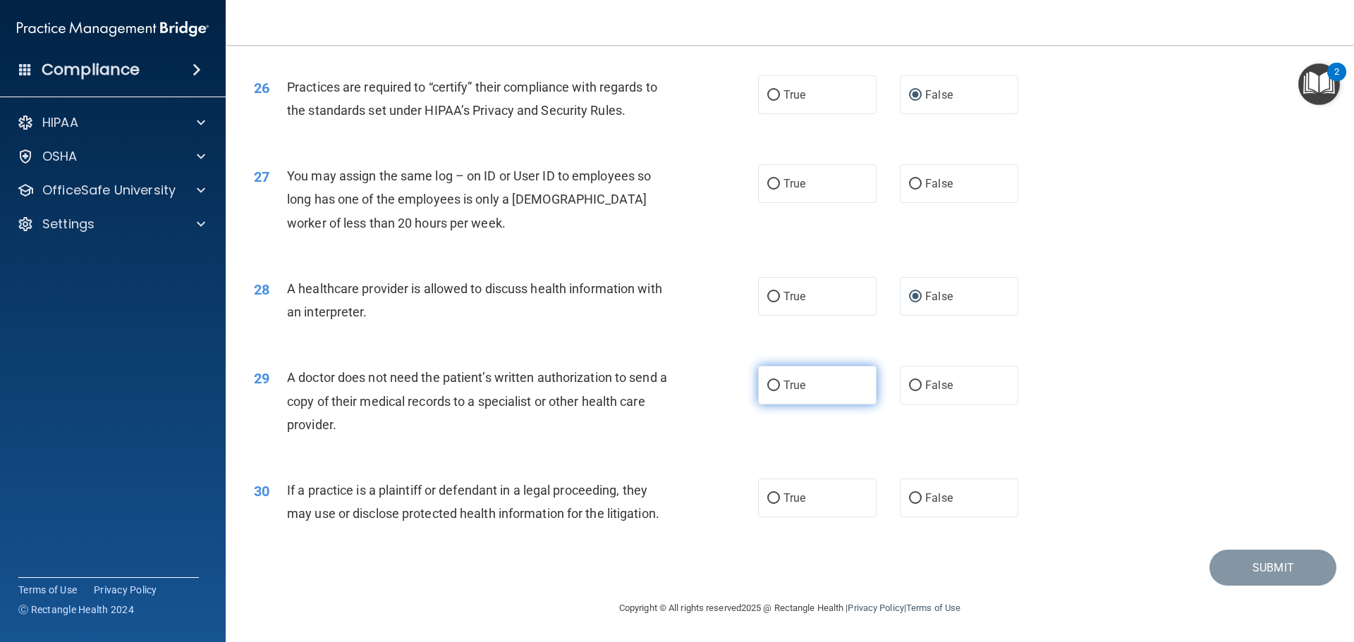
click at [778, 386] on label "True" at bounding box center [817, 385] width 118 height 39
click at [778, 386] on input "True" at bounding box center [773, 386] width 13 height 11
radio input "true"
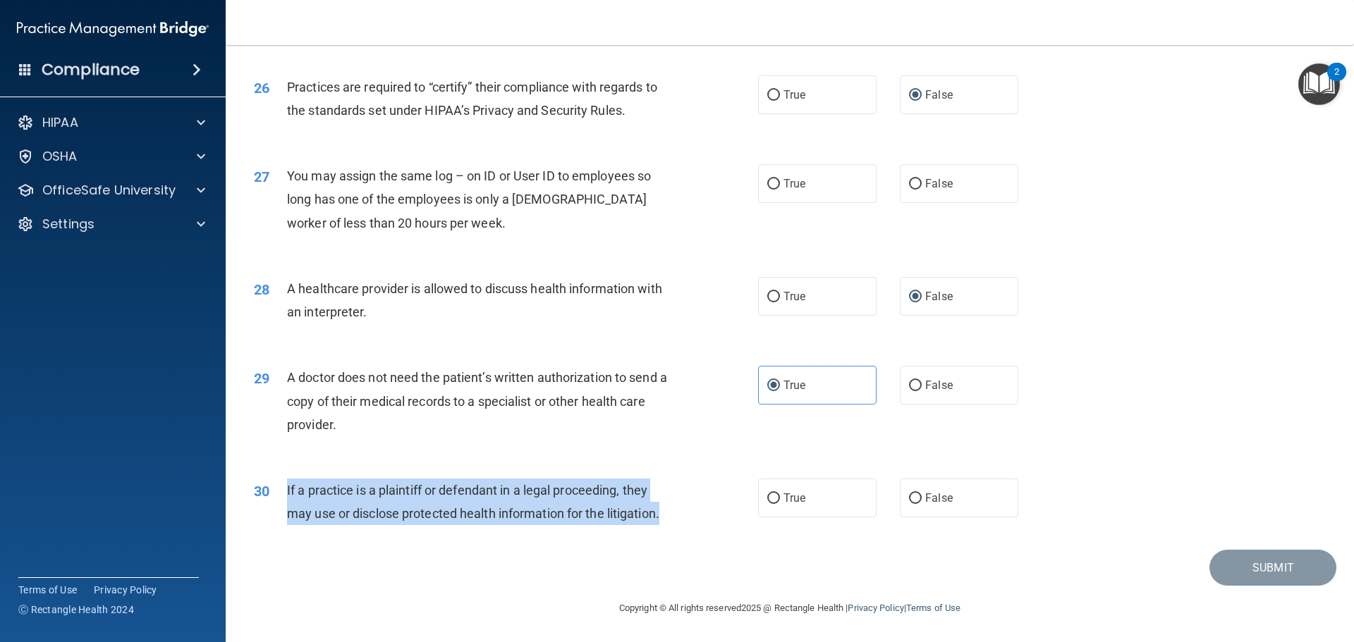
drag, startPoint x: 286, startPoint y: 491, endPoint x: 730, endPoint y: 518, distance: 444.9
click at [730, 518] on div "30 If a practice is a plaintiff or defendant in a legal proceeding, they may us…" at bounding box center [506, 506] width 546 height 54
click at [769, 497] on input "True" at bounding box center [773, 498] width 13 height 11
radio input "true"
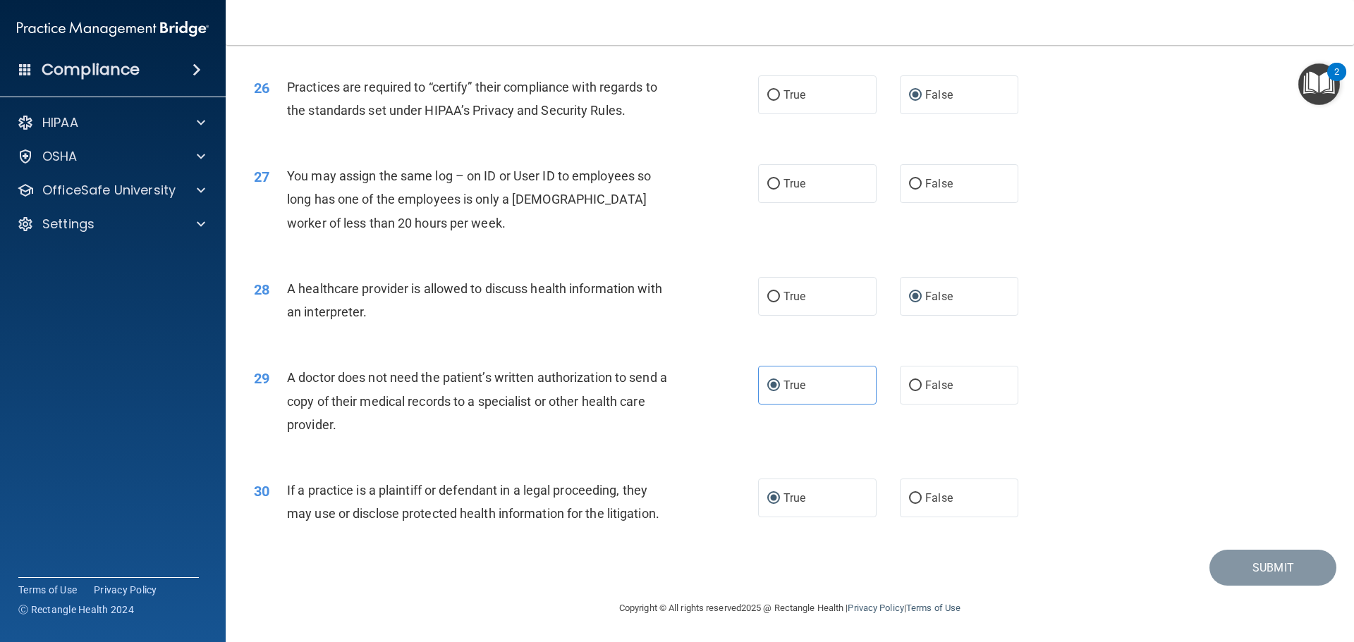
click at [741, 567] on div "Submit" at bounding box center [789, 568] width 1093 height 36
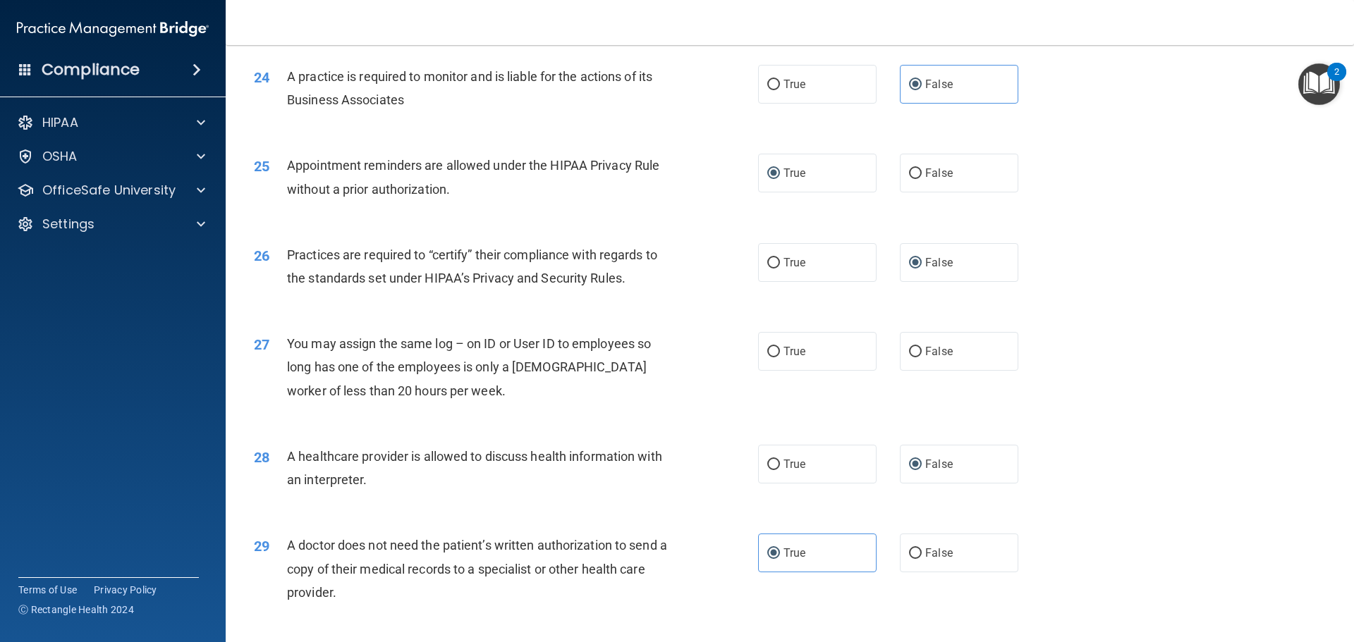
scroll to position [2428, 0]
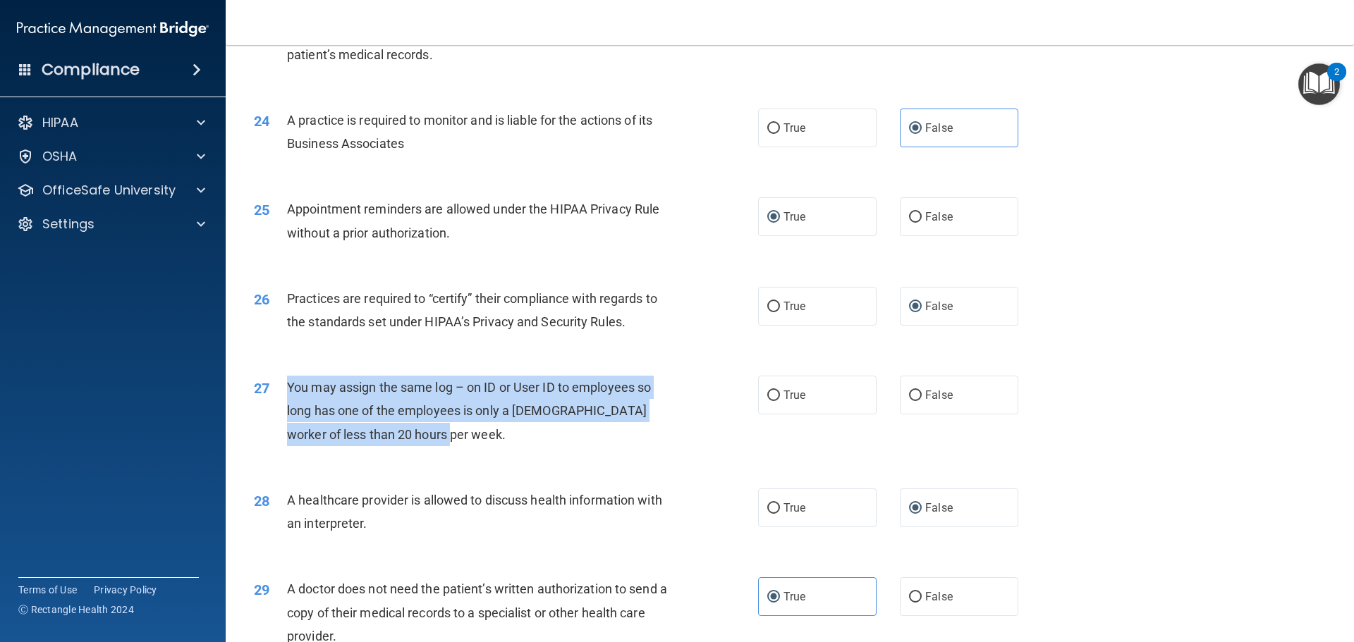
drag, startPoint x: 287, startPoint y: 388, endPoint x: 447, endPoint y: 441, distance: 168.8
click at [447, 441] on div "You may assign the same log – on ID or User ID to employees so long has one of …" at bounding box center [484, 411] width 394 height 70
click at [909, 392] on input "False" at bounding box center [915, 396] width 13 height 11
radio input "true"
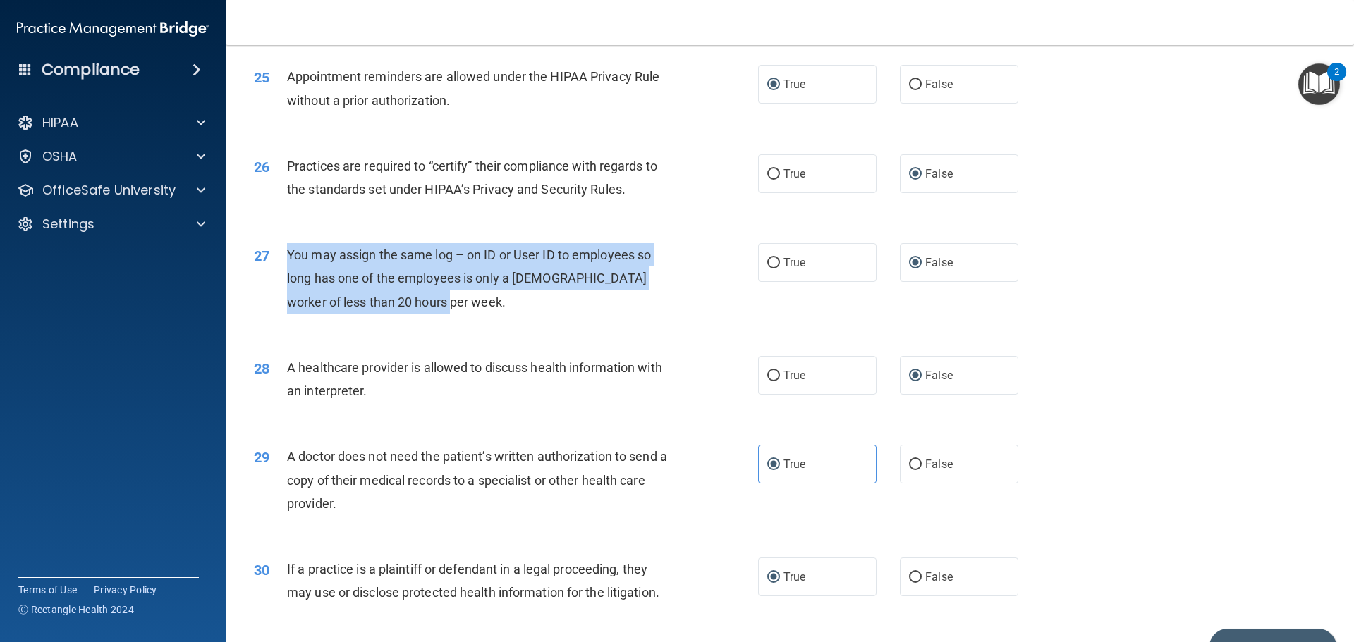
scroll to position [2639, 0]
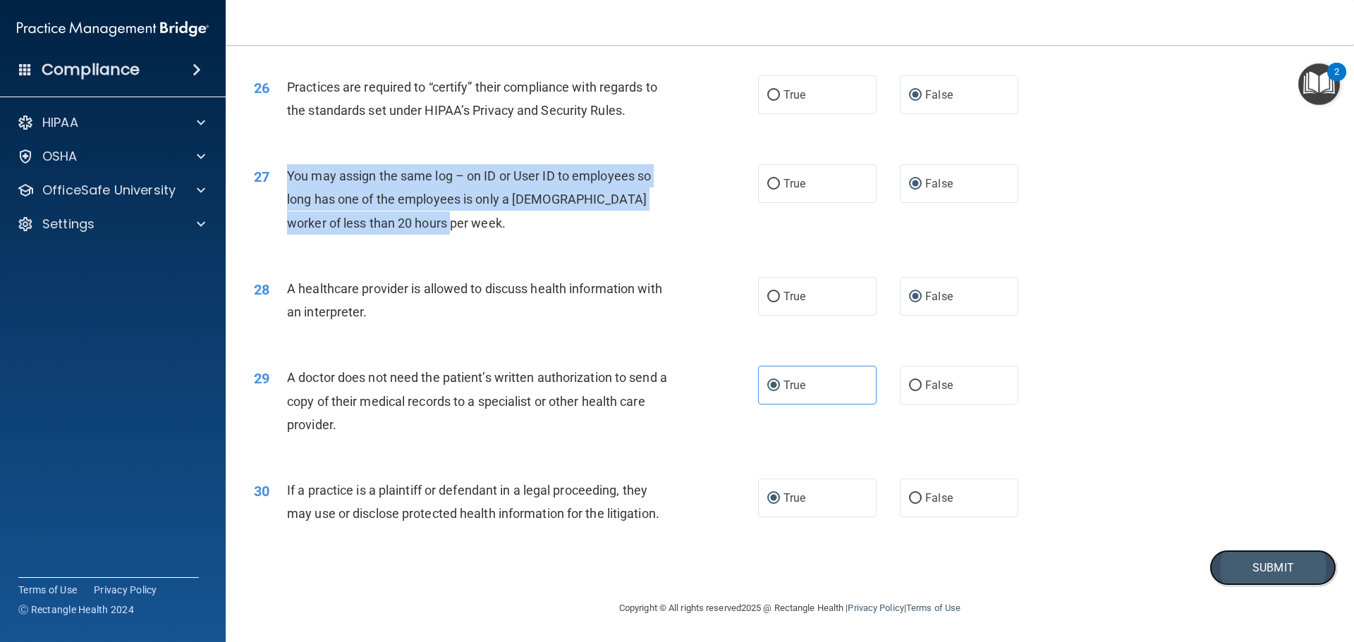
click at [1255, 581] on button "Submit" at bounding box center [1272, 568] width 127 height 36
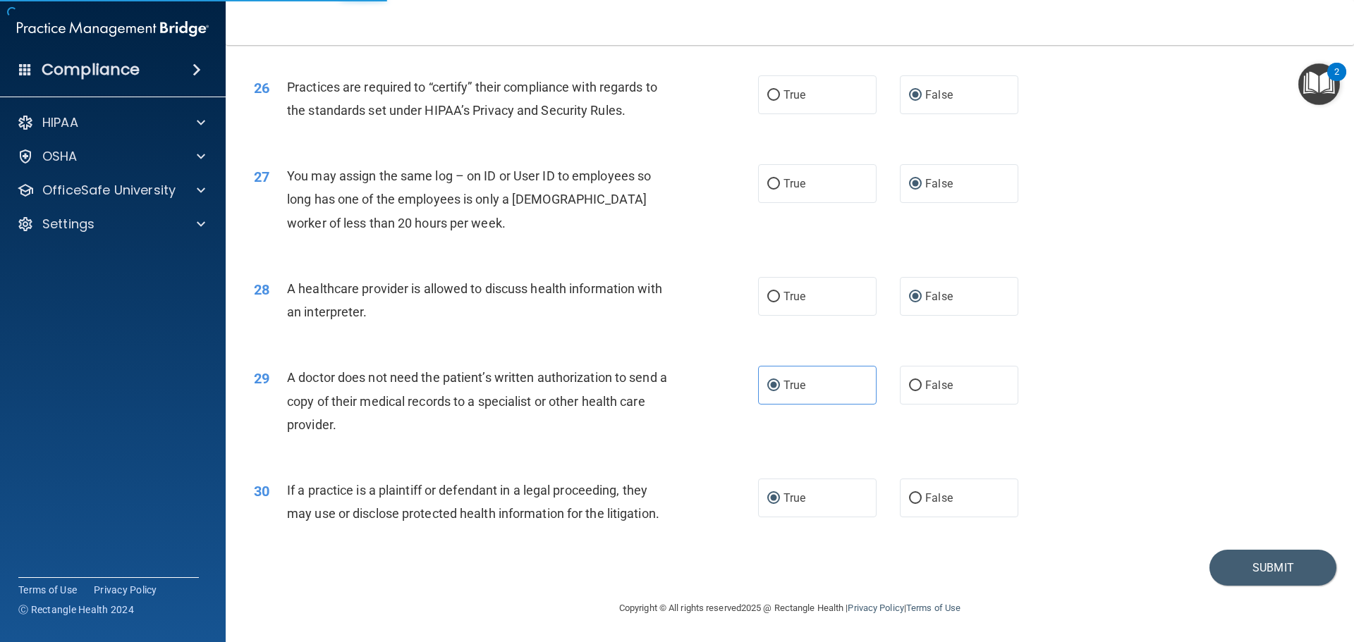
click at [1072, 316] on div "28 A healthcare provider is allowed to discuss health information with an inter…" at bounding box center [789, 303] width 1093 height 89
click at [1256, 561] on button "Submit" at bounding box center [1272, 568] width 127 height 36
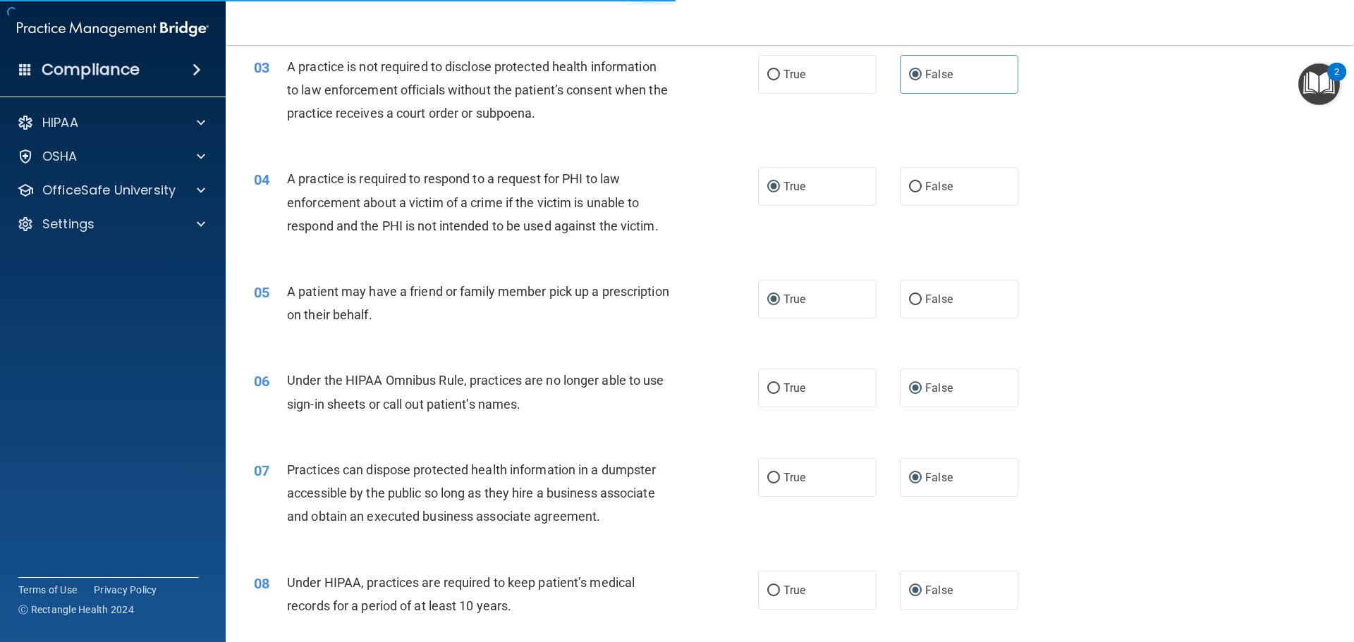
scroll to position [0, 0]
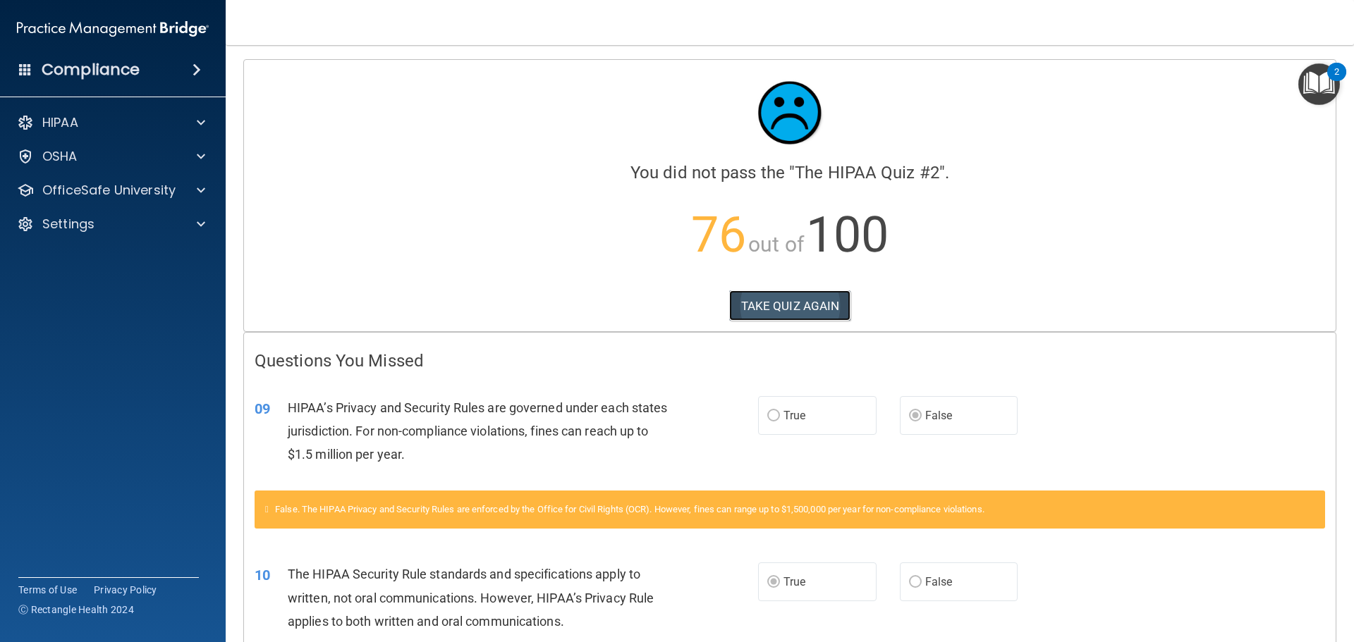
click at [775, 307] on button "TAKE QUIZ AGAIN" at bounding box center [790, 305] width 122 height 31
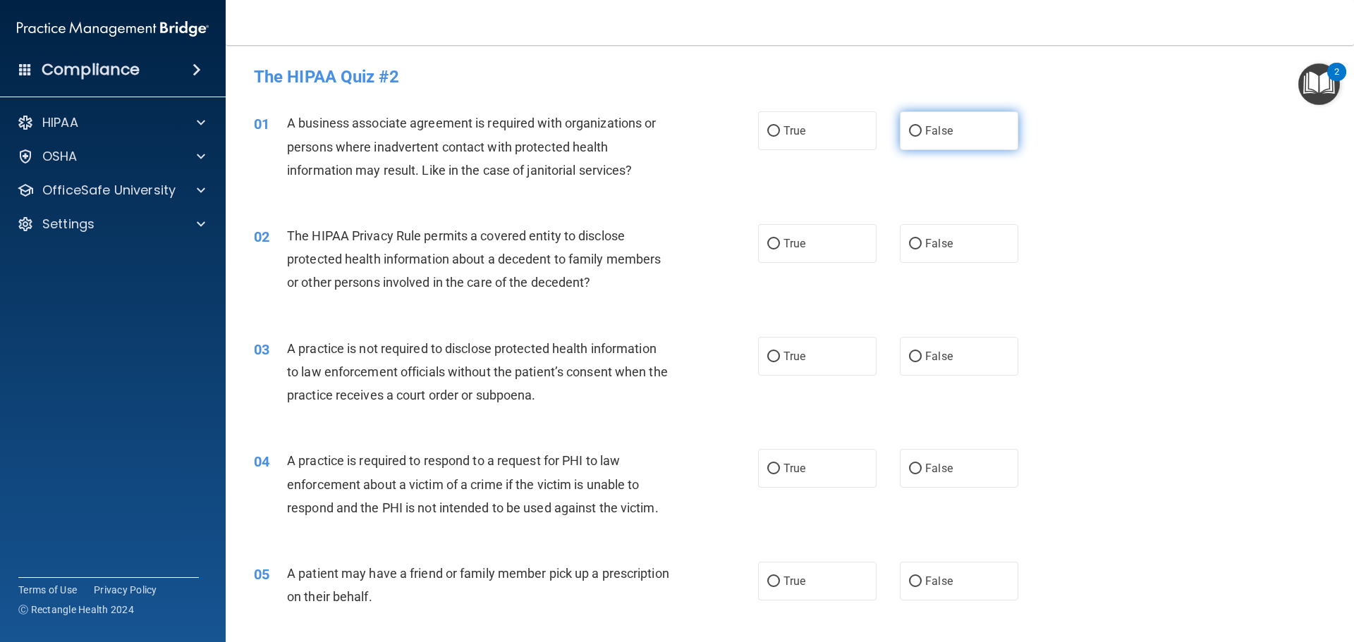
click at [909, 130] on input "False" at bounding box center [915, 131] width 13 height 11
radio input "true"
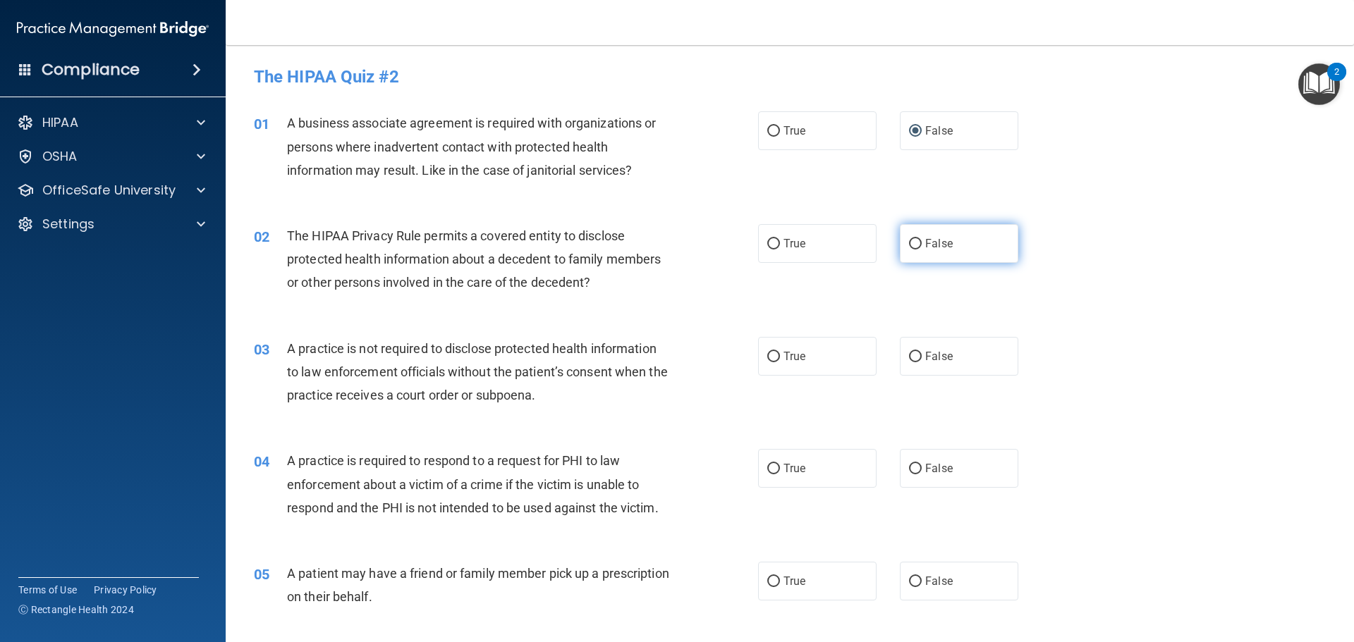
click at [909, 239] on input "False" at bounding box center [915, 244] width 13 height 11
radio input "true"
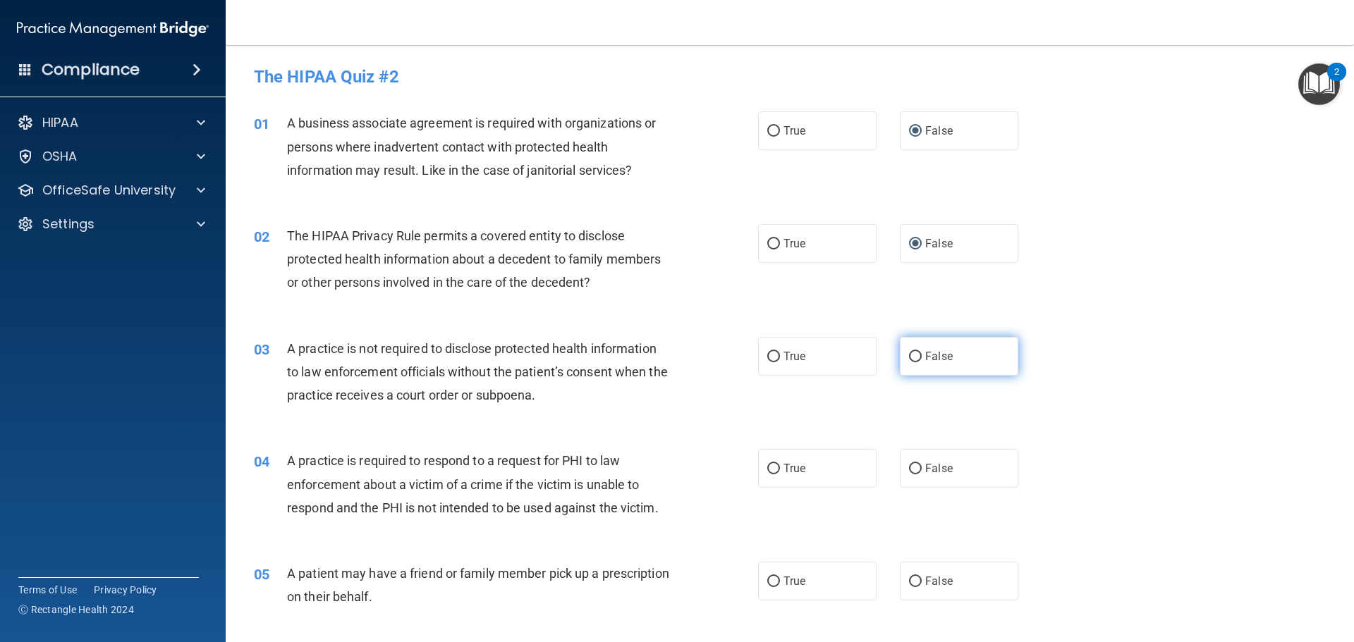
click at [912, 362] on input "False" at bounding box center [915, 357] width 13 height 11
radio input "true"
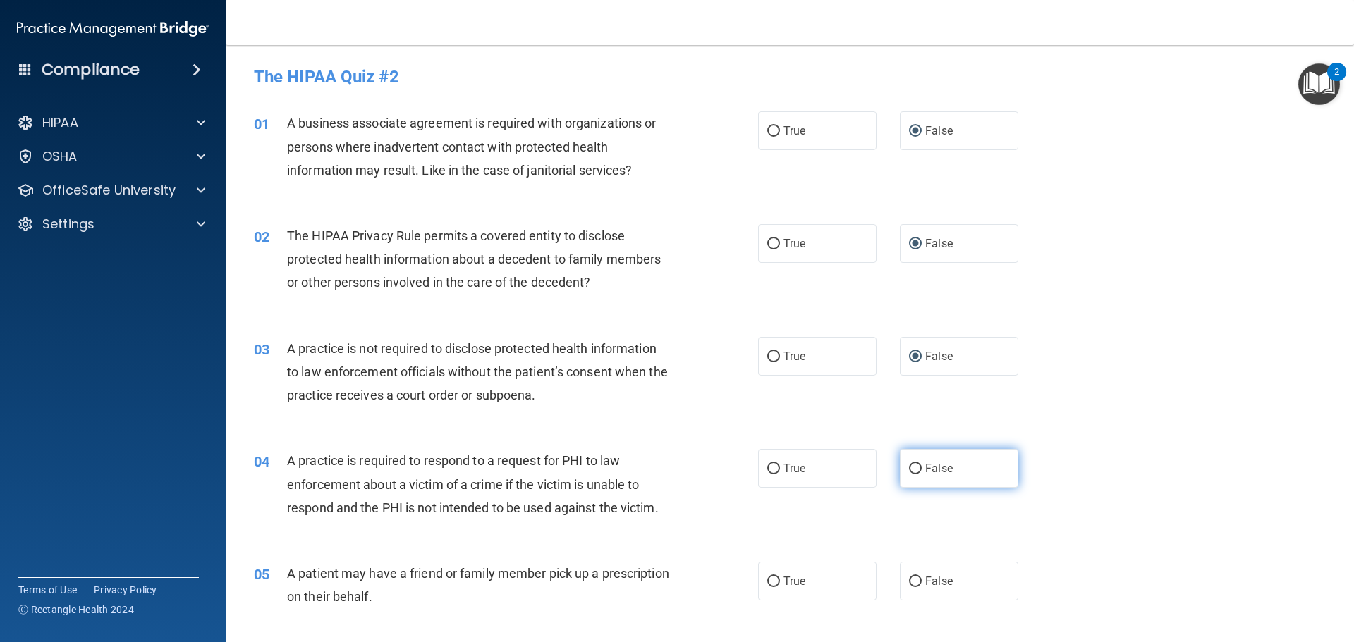
click at [915, 468] on label "False" at bounding box center [959, 468] width 118 height 39
click at [915, 468] on input "False" at bounding box center [915, 469] width 13 height 11
radio input "true"
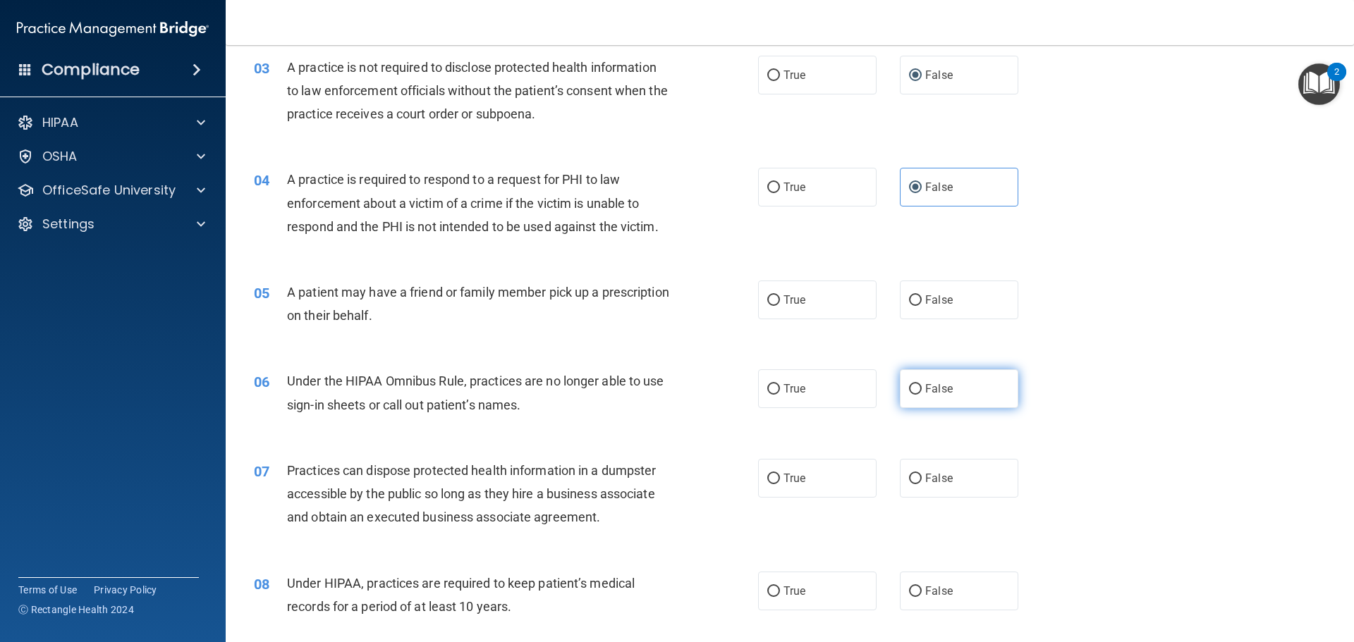
scroll to position [282, 0]
click at [909, 295] on input "False" at bounding box center [915, 300] width 13 height 11
radio input "true"
click at [913, 386] on input "False" at bounding box center [915, 388] width 13 height 11
radio input "true"
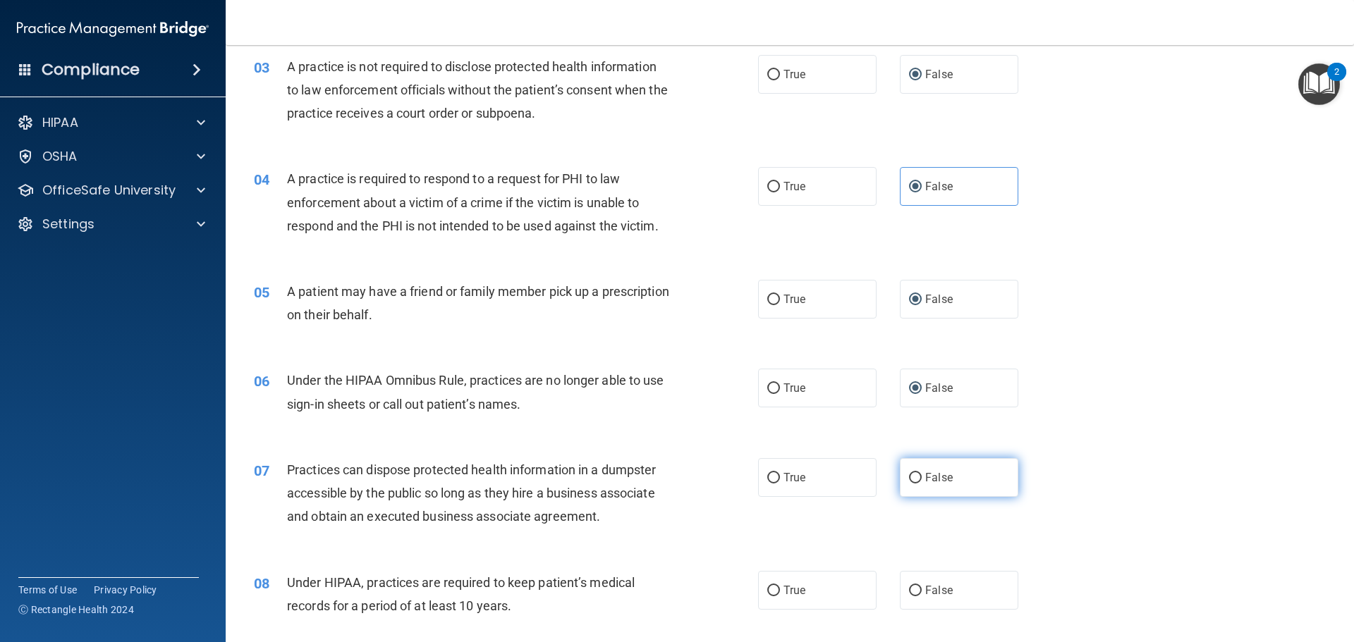
click at [909, 476] on input "False" at bounding box center [915, 478] width 13 height 11
radio input "true"
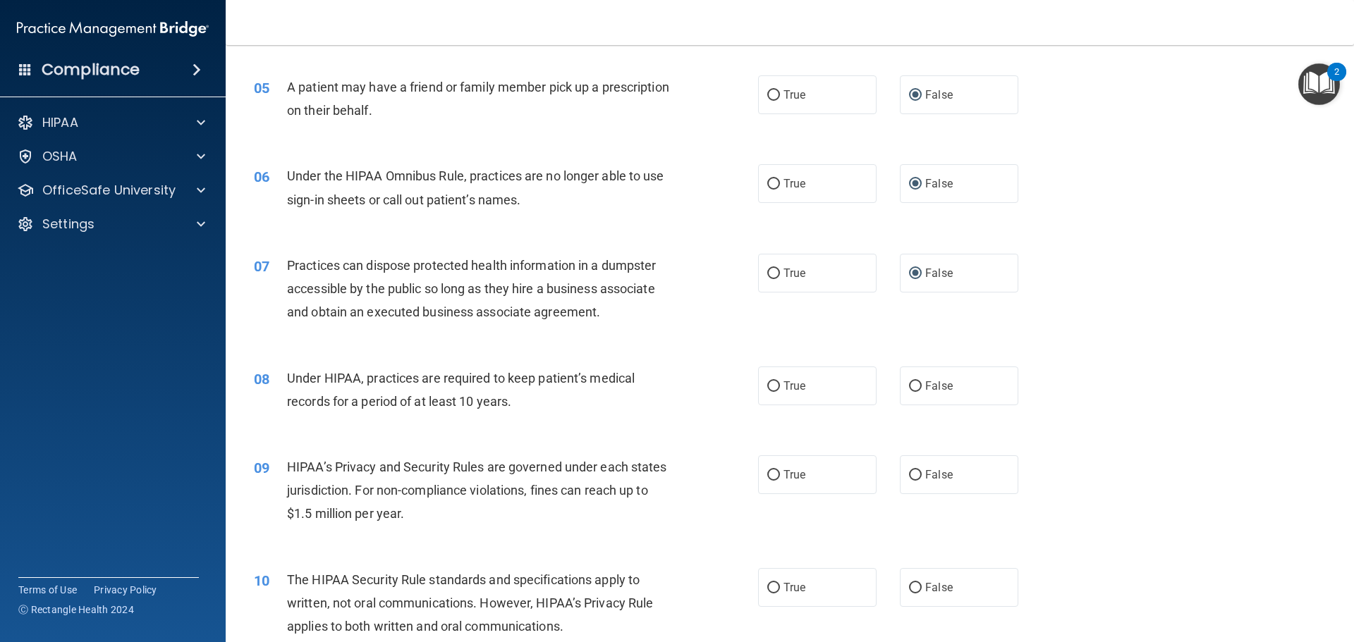
scroll to position [493, 0]
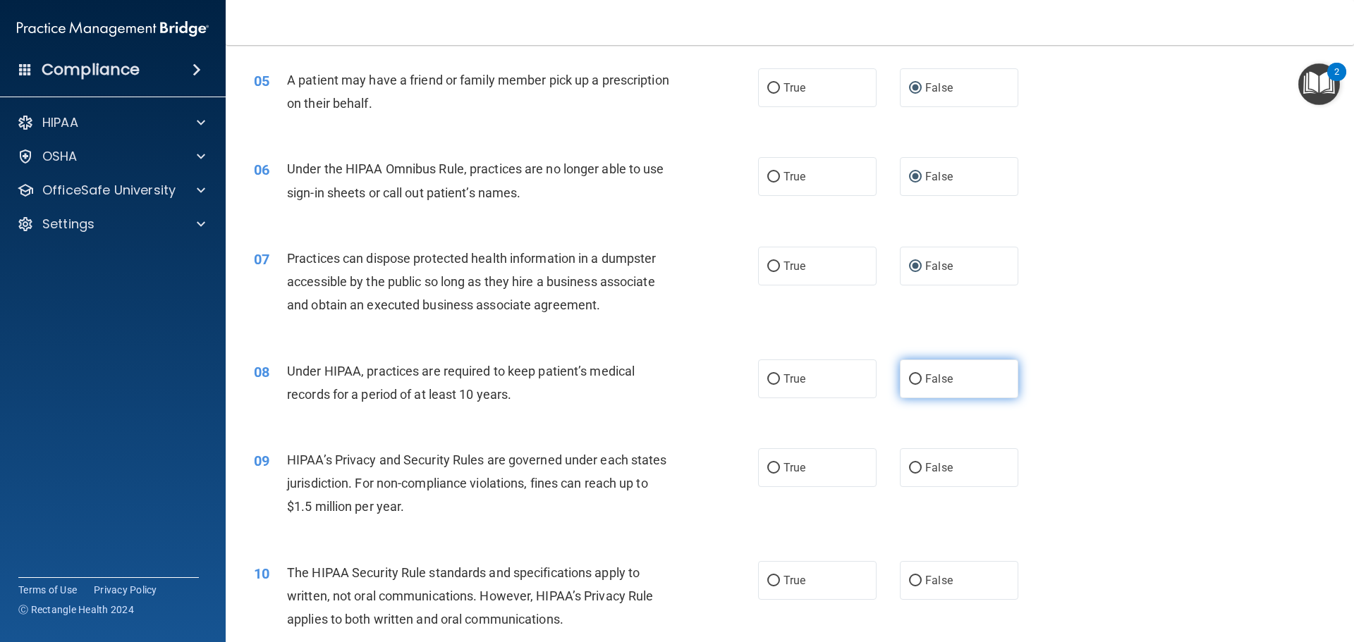
click at [909, 383] on input "False" at bounding box center [915, 379] width 13 height 11
radio input "true"
drag, startPoint x: 900, startPoint y: 449, endPoint x: 909, endPoint y: 465, distance: 18.3
click at [900, 450] on label "False" at bounding box center [959, 467] width 118 height 39
click at [909, 463] on input "False" at bounding box center [915, 468] width 13 height 11
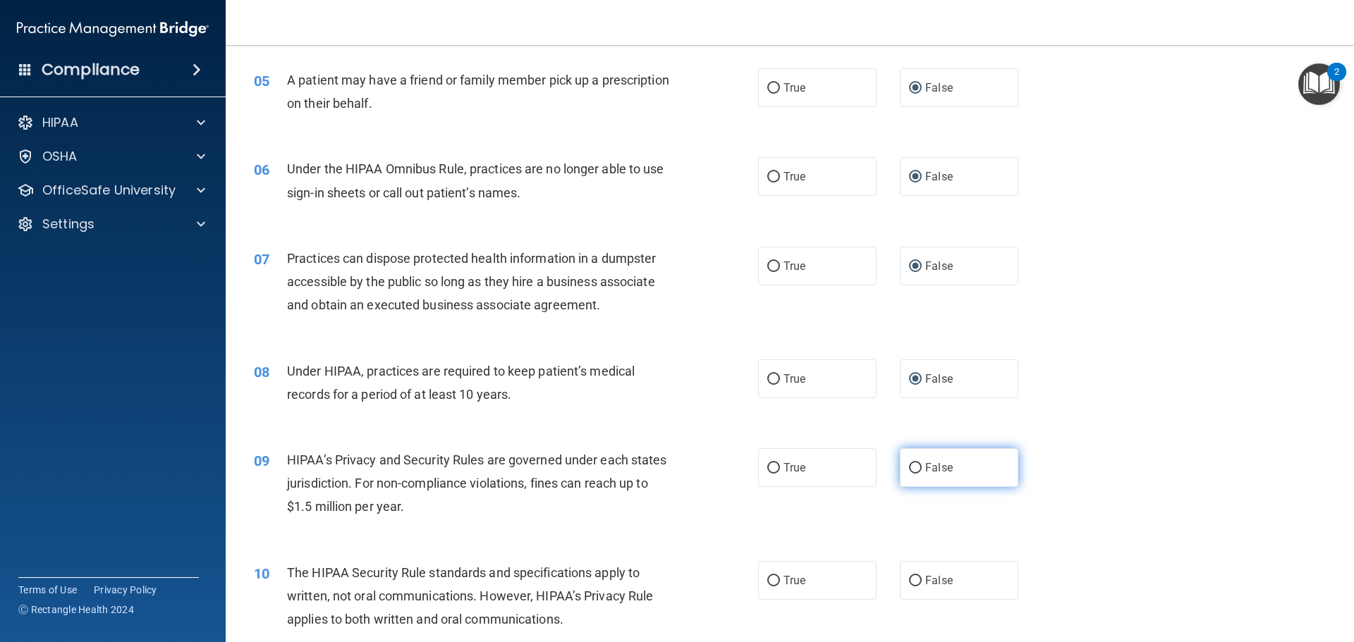
radio input "true"
click at [909, 467] on input "False" at bounding box center [915, 468] width 13 height 11
click at [911, 580] on input "False" at bounding box center [915, 581] width 13 height 11
radio input "true"
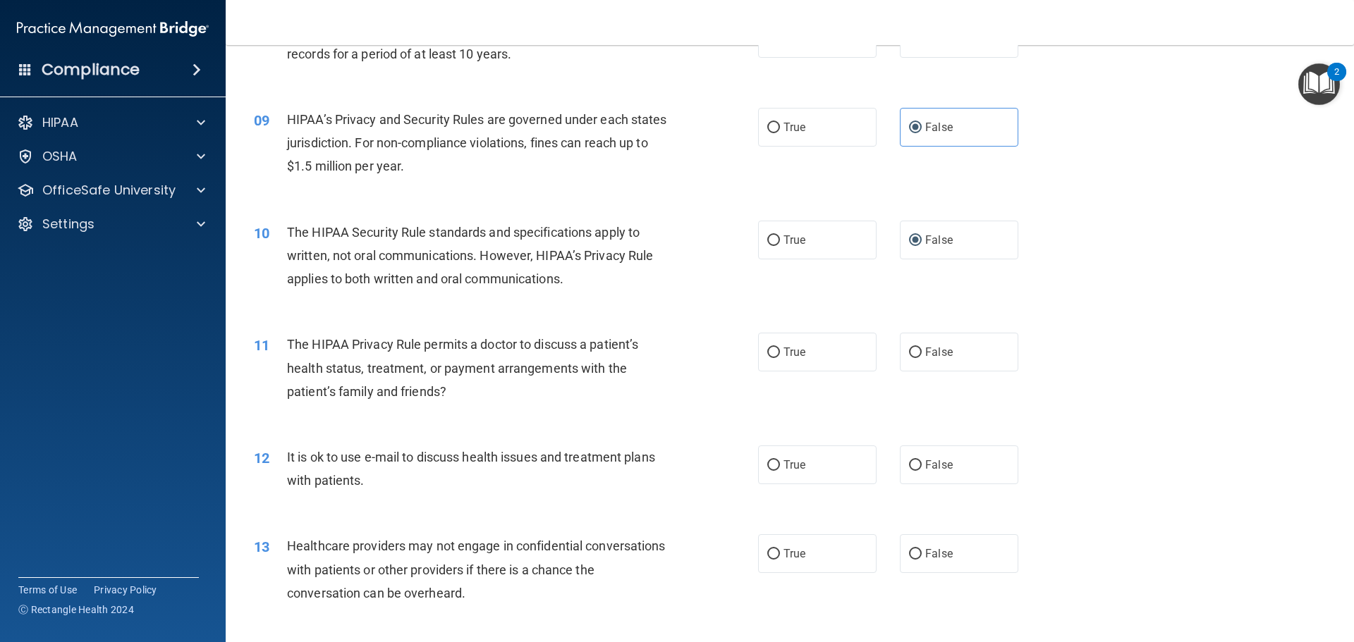
scroll to position [846, 0]
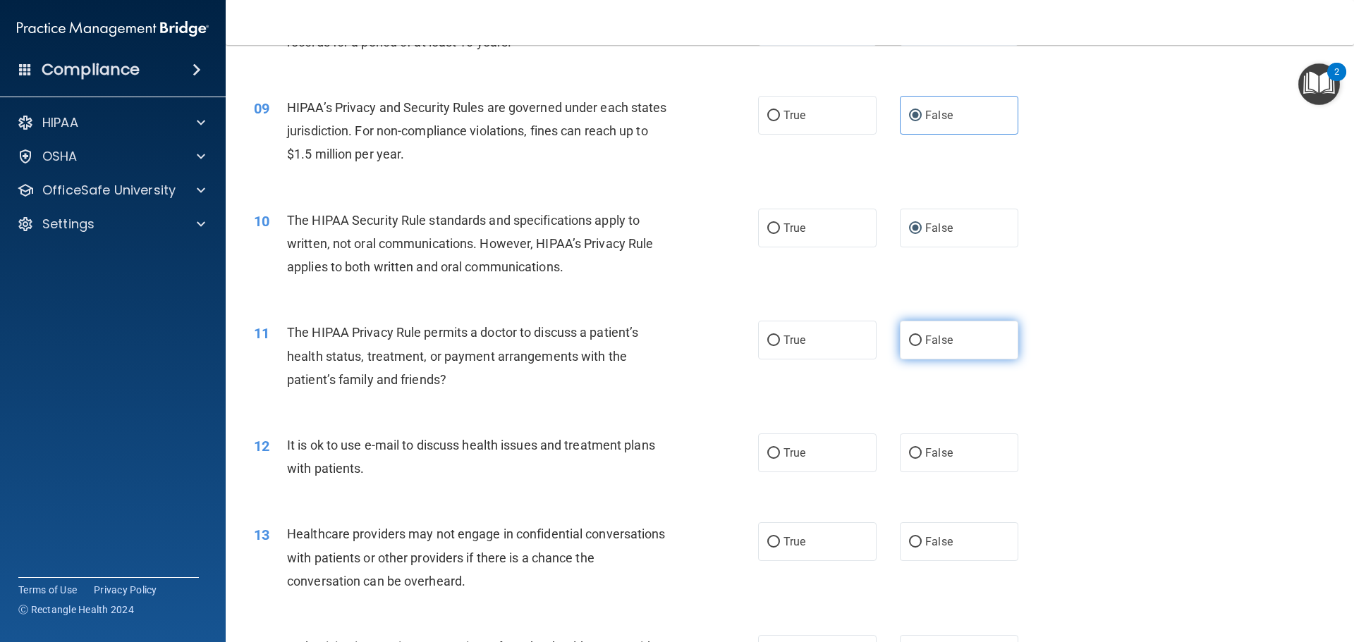
click at [910, 342] on input "False" at bounding box center [915, 341] width 13 height 11
radio input "true"
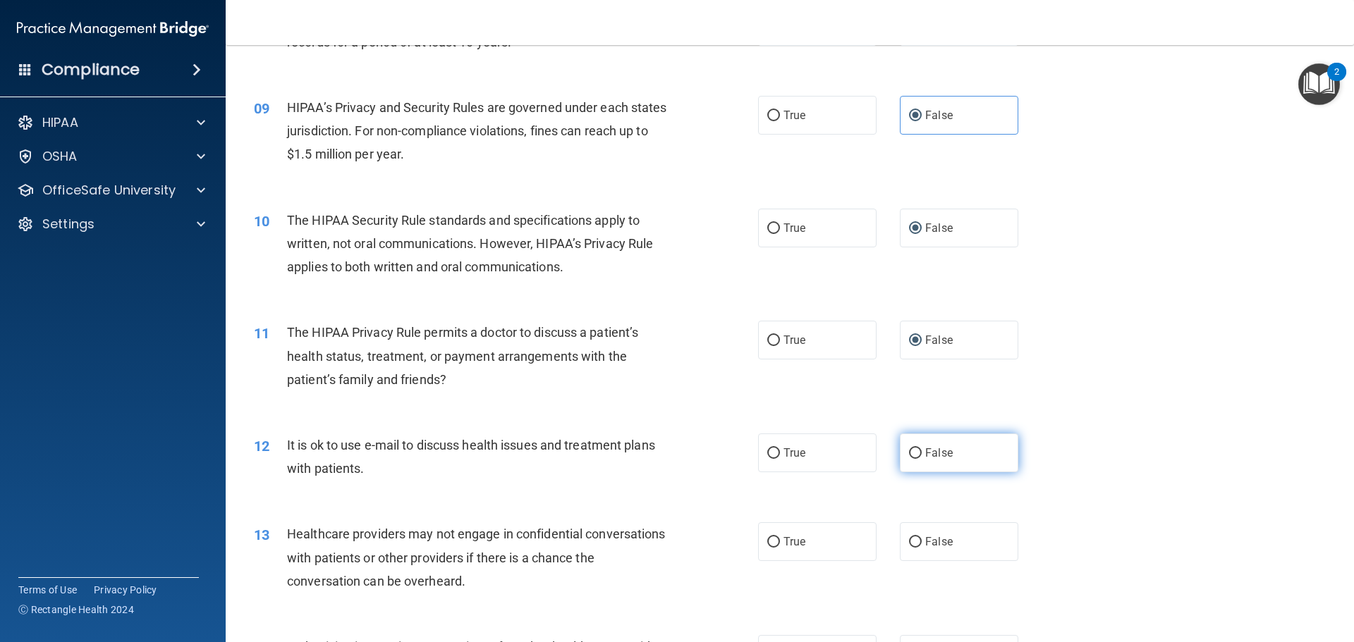
click at [908, 443] on label "False" at bounding box center [959, 453] width 118 height 39
click at [909, 448] on input "False" at bounding box center [915, 453] width 13 height 11
radio input "true"
click at [904, 556] on label "False" at bounding box center [959, 541] width 118 height 39
click at [909, 548] on input "False" at bounding box center [915, 542] width 13 height 11
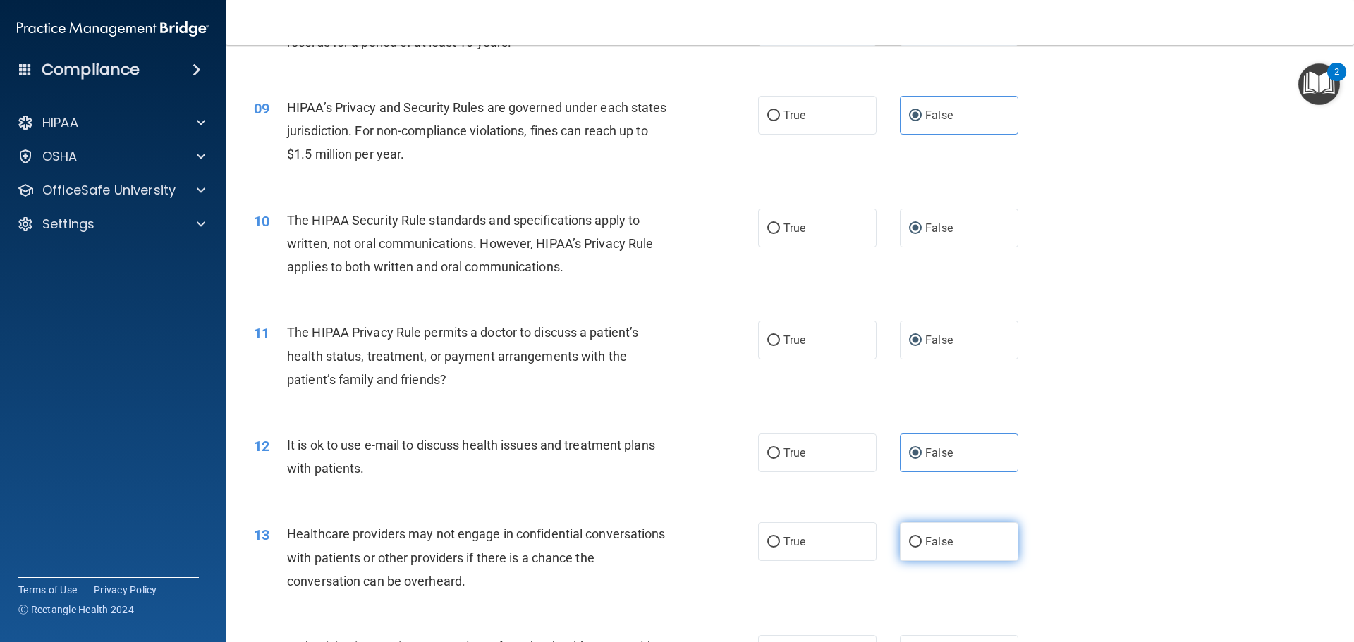
radio input "true"
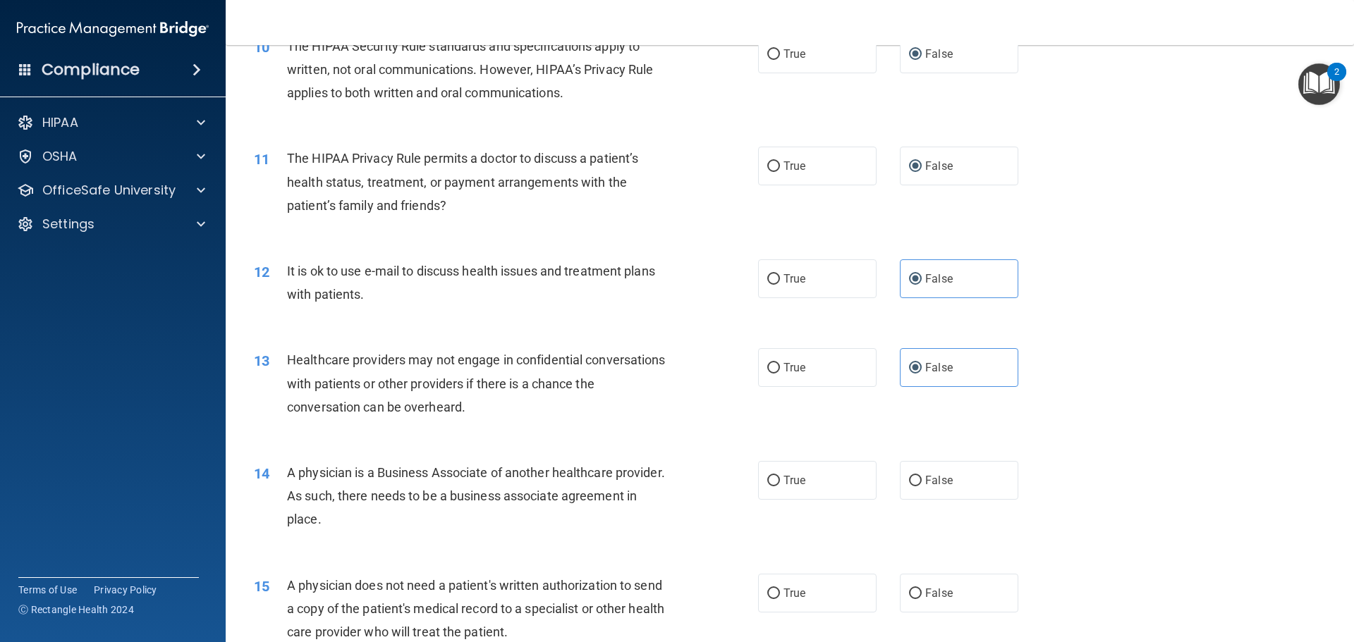
scroll to position [1198, 0]
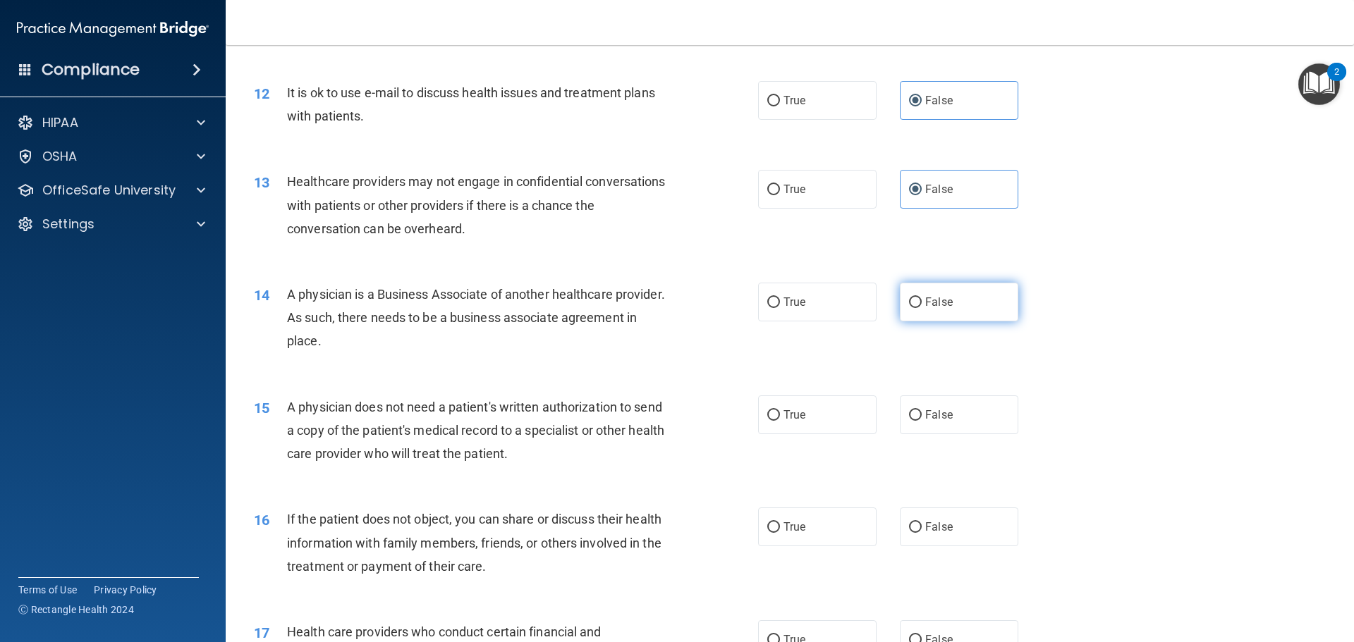
click at [909, 305] on input "False" at bounding box center [915, 302] width 13 height 11
radio input "true"
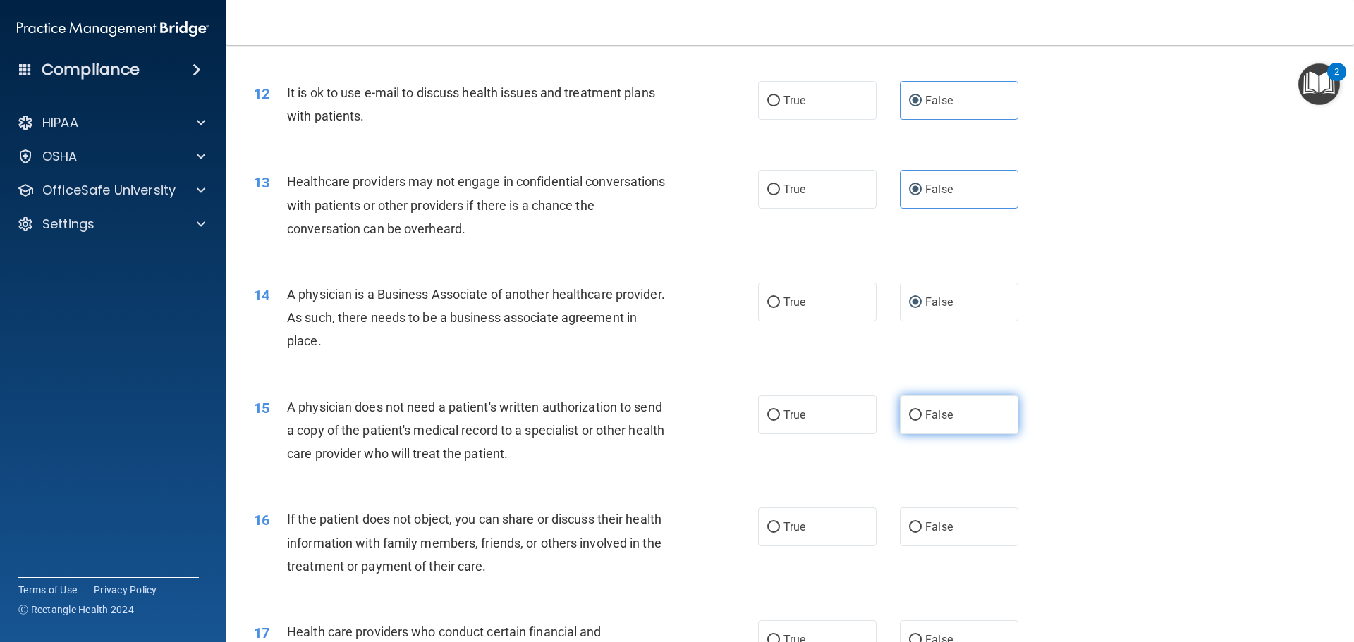
click at [909, 415] on input "False" at bounding box center [915, 415] width 13 height 11
radio input "true"
click at [909, 524] on input "False" at bounding box center [915, 527] width 13 height 11
radio input "true"
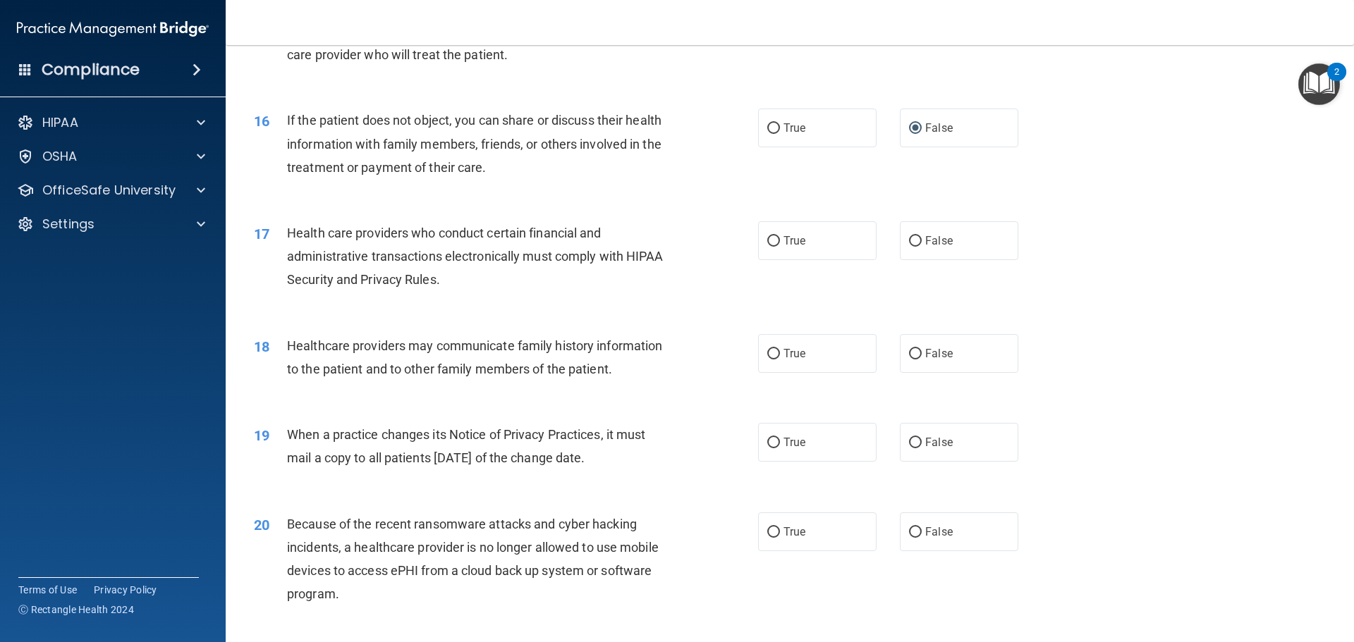
scroll to position [1621, 0]
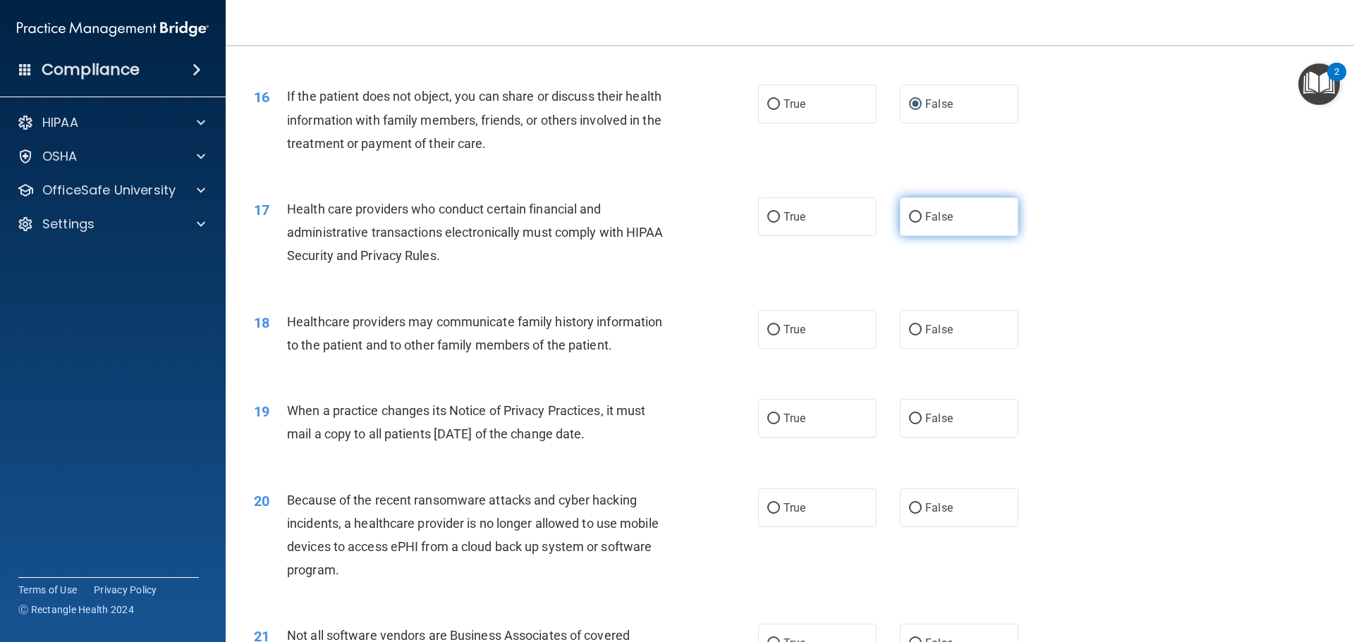
click at [909, 212] on input "False" at bounding box center [915, 217] width 13 height 11
radio input "true"
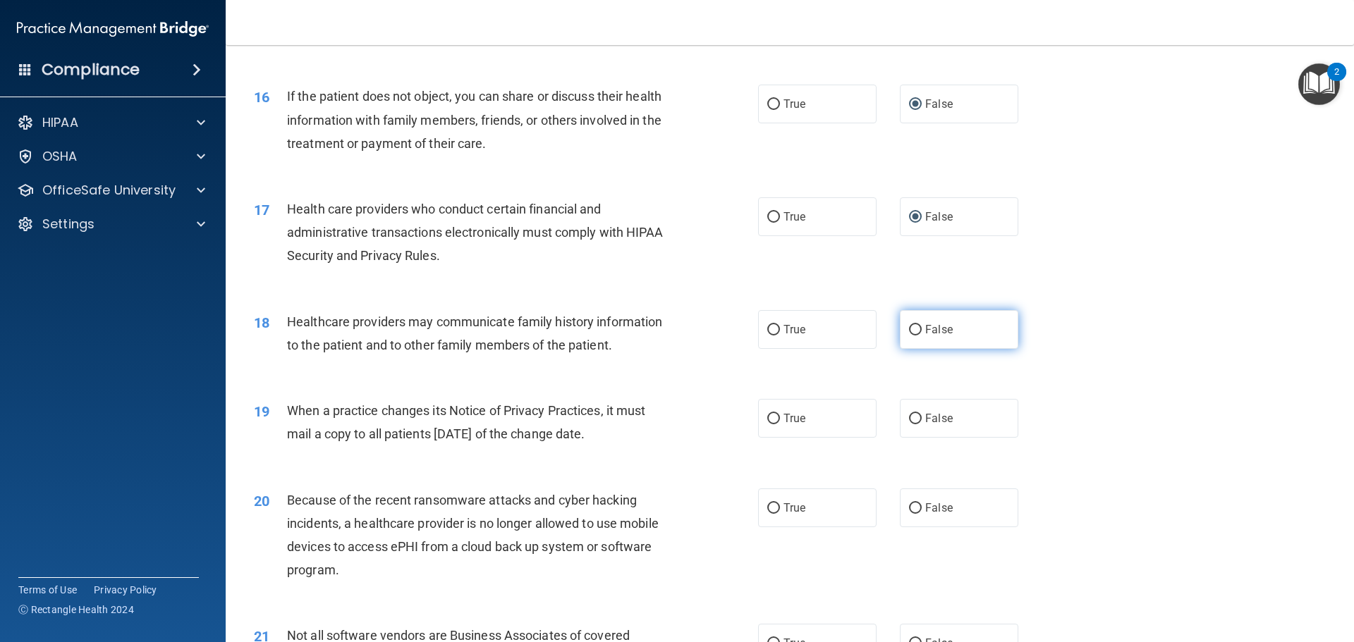
click at [909, 326] on input "False" at bounding box center [915, 330] width 13 height 11
radio input "true"
click at [915, 423] on label "False" at bounding box center [959, 418] width 118 height 39
click at [915, 423] on input "False" at bounding box center [915, 419] width 13 height 11
radio input "true"
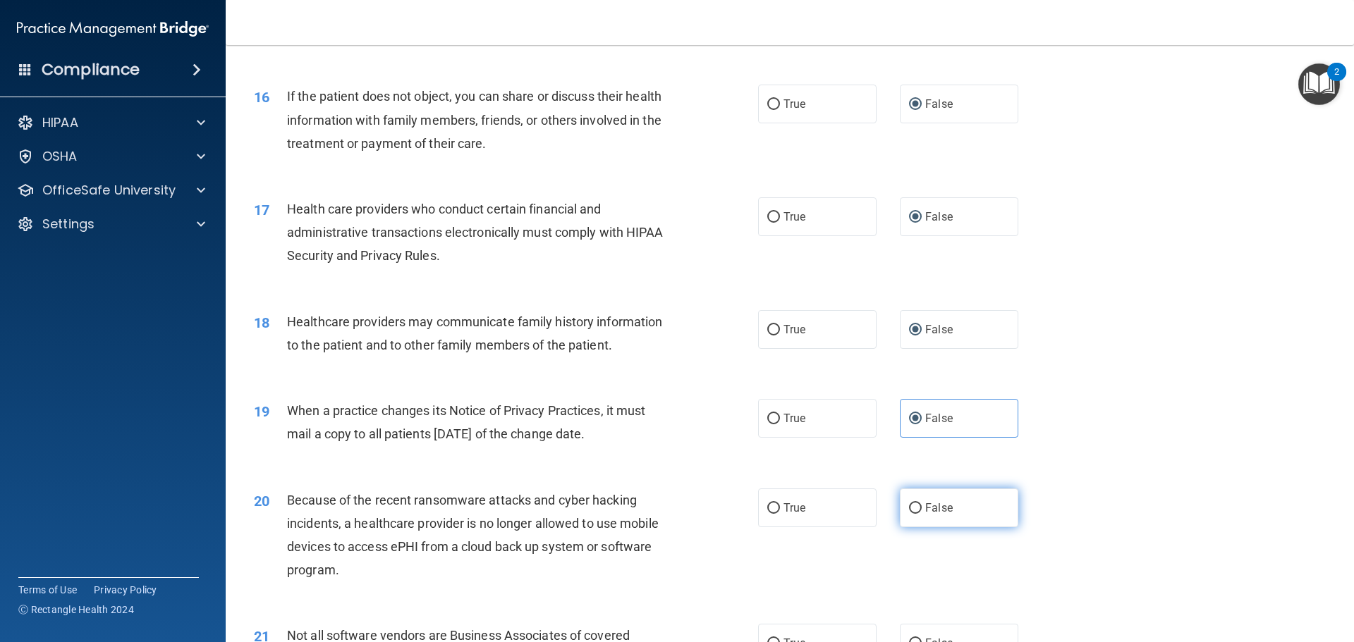
click at [909, 504] on input "False" at bounding box center [915, 508] width 13 height 11
radio input "true"
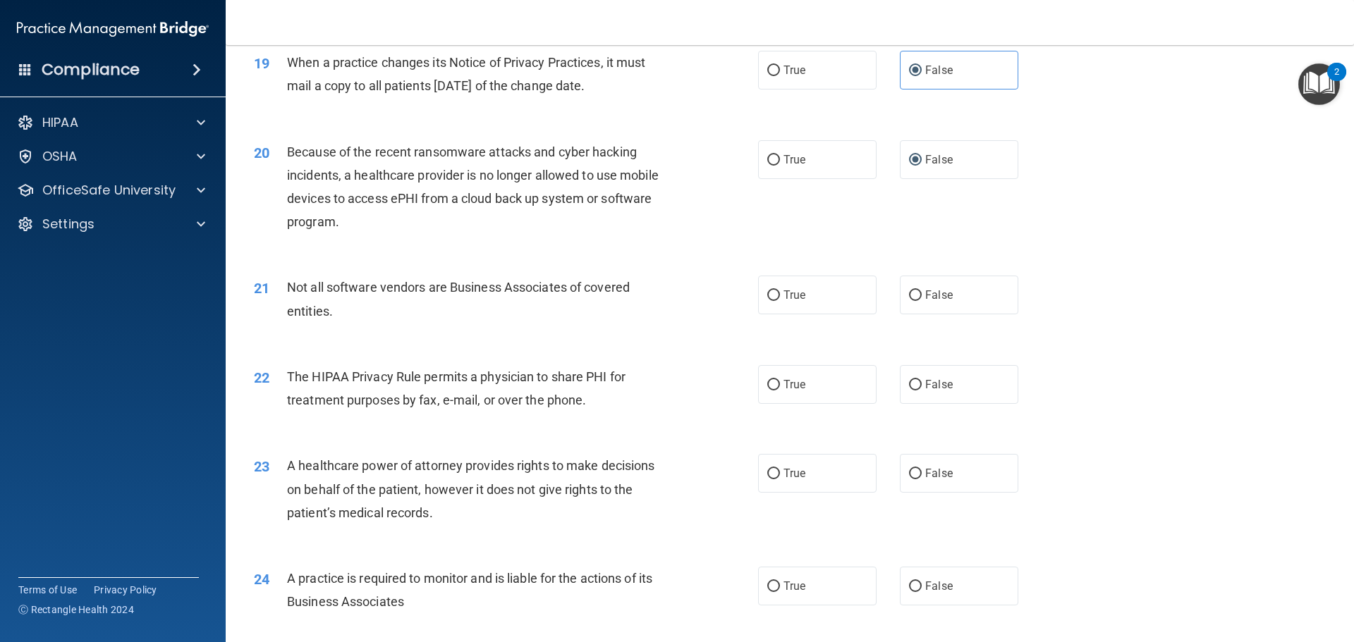
scroll to position [1974, 0]
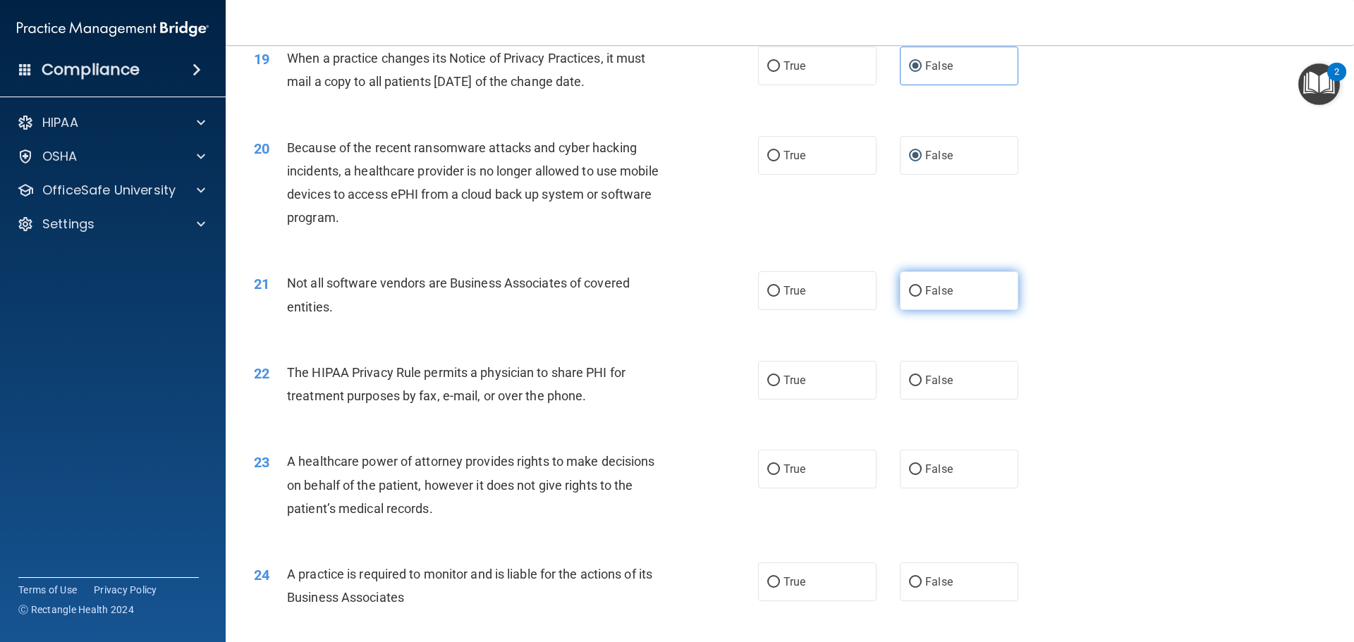
click at [914, 284] on label "False" at bounding box center [959, 290] width 118 height 39
click at [914, 286] on input "False" at bounding box center [915, 291] width 13 height 11
radio input "true"
click at [912, 382] on input "False" at bounding box center [915, 381] width 13 height 11
radio input "true"
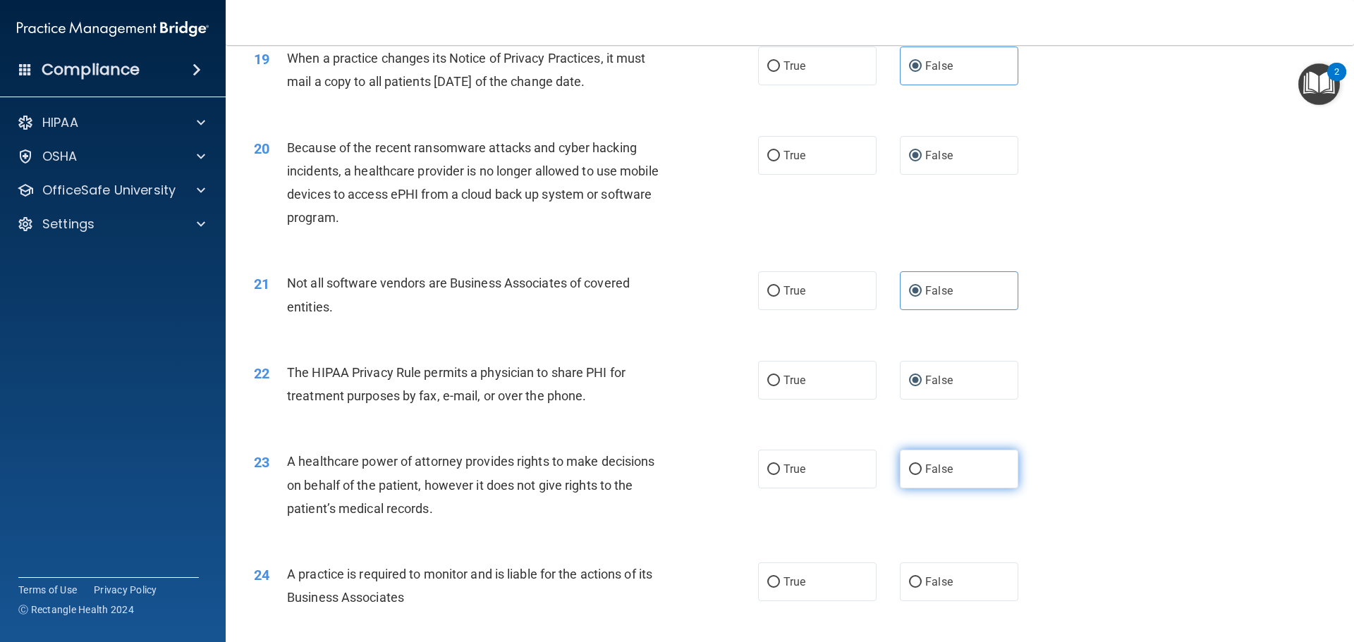
click at [912, 477] on label "False" at bounding box center [959, 469] width 118 height 39
click at [912, 475] on input "False" at bounding box center [915, 470] width 13 height 11
radio input "true"
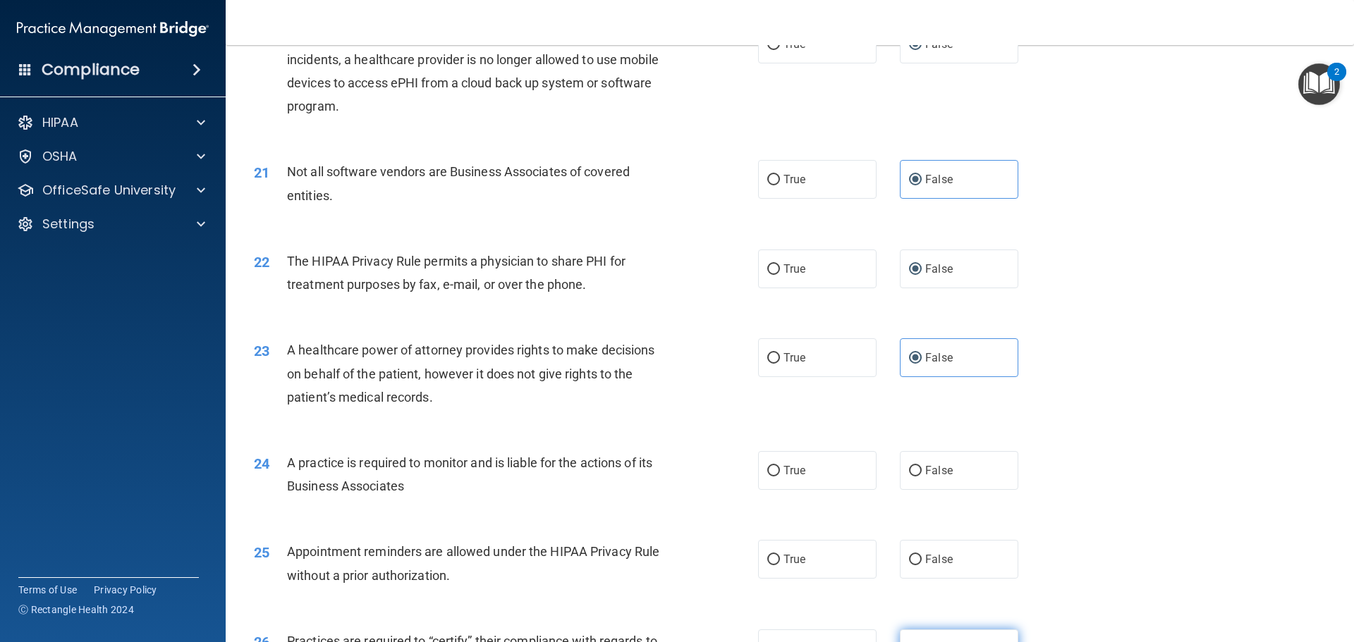
scroll to position [2256, 0]
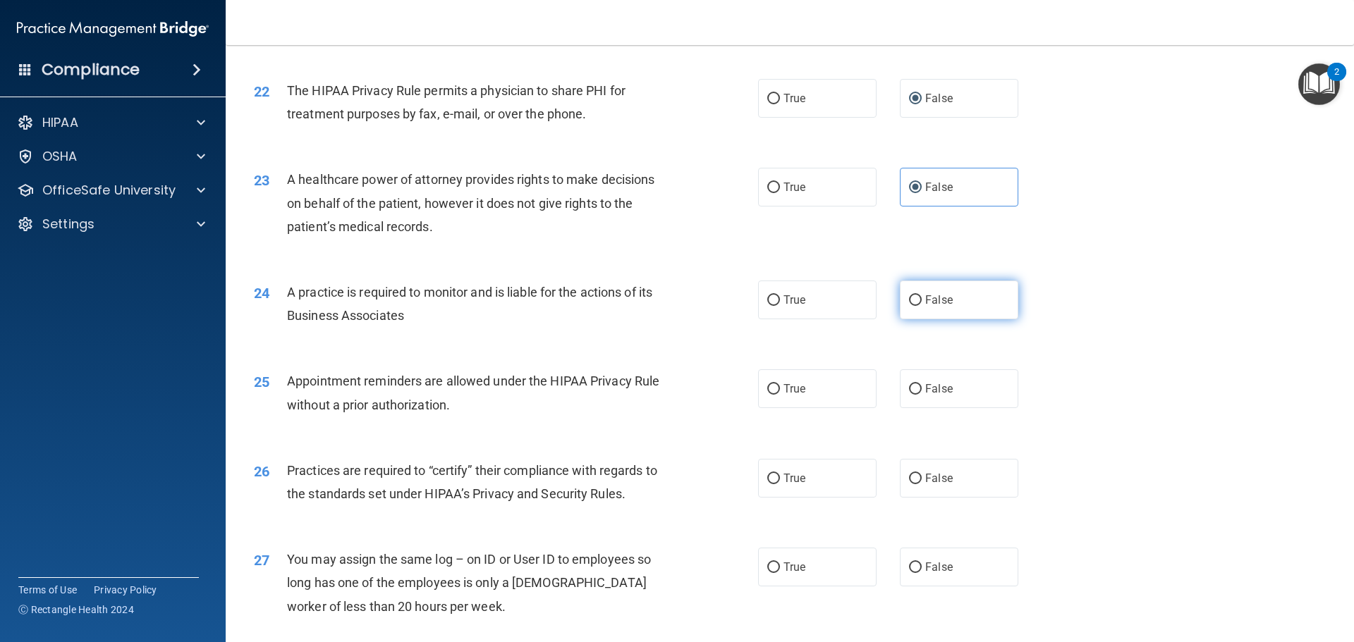
click at [937, 306] on span "False" at bounding box center [938, 299] width 27 height 13
click at [921, 306] on input "False" at bounding box center [915, 300] width 13 height 11
radio input "true"
click at [936, 379] on label "False" at bounding box center [959, 388] width 118 height 39
click at [921, 384] on input "False" at bounding box center [915, 389] width 13 height 11
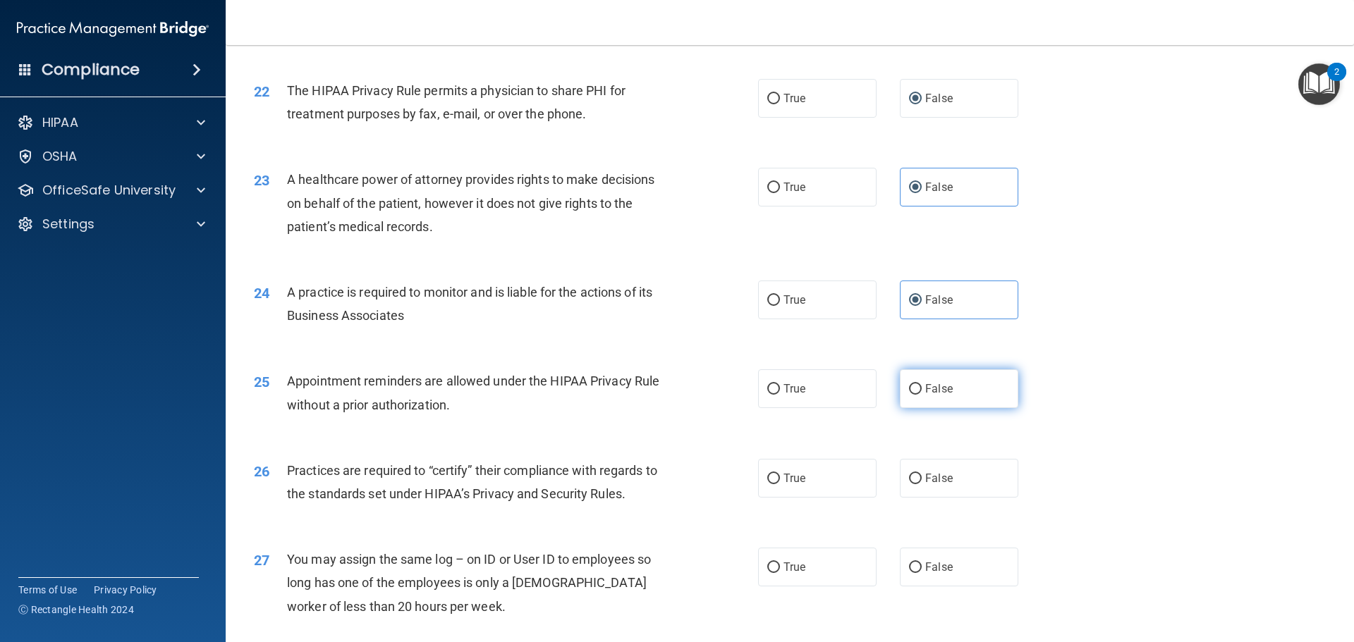
radio input "true"
click at [940, 468] on label "False" at bounding box center [959, 478] width 118 height 39
click at [921, 474] on input "False" at bounding box center [915, 479] width 13 height 11
radio input "true"
click at [948, 567] on label "False" at bounding box center [959, 567] width 118 height 39
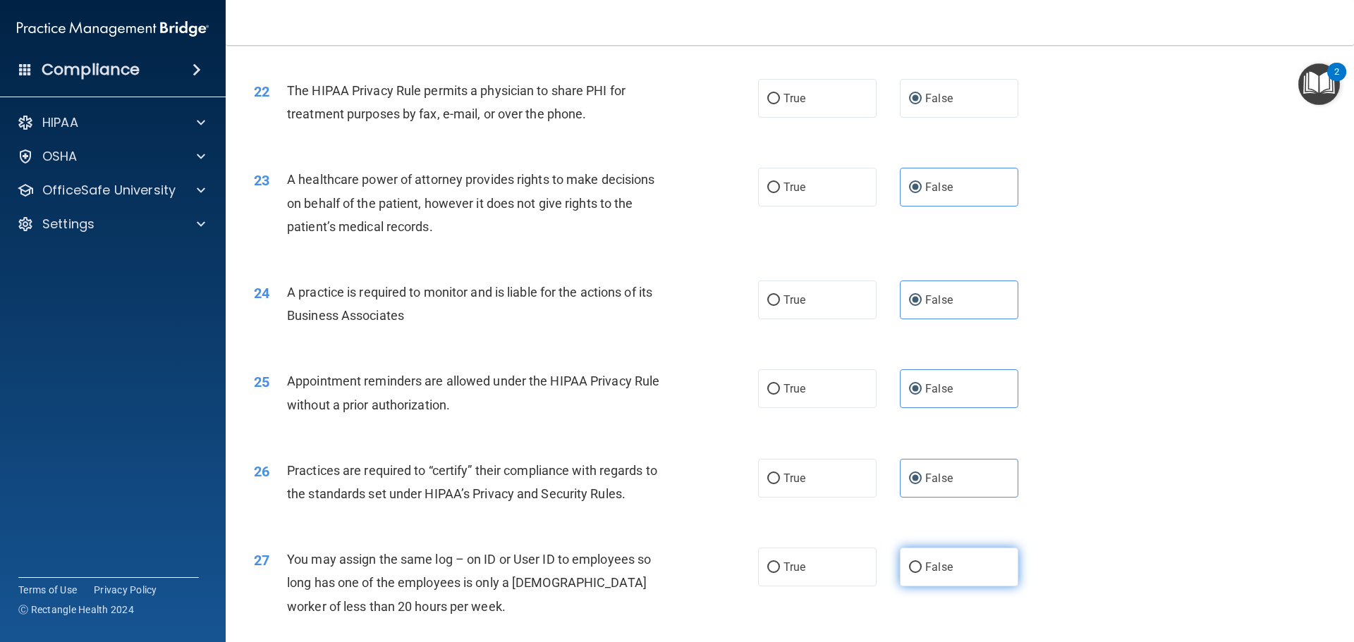
click at [921, 567] on input "False" at bounding box center [915, 568] width 13 height 11
radio input "true"
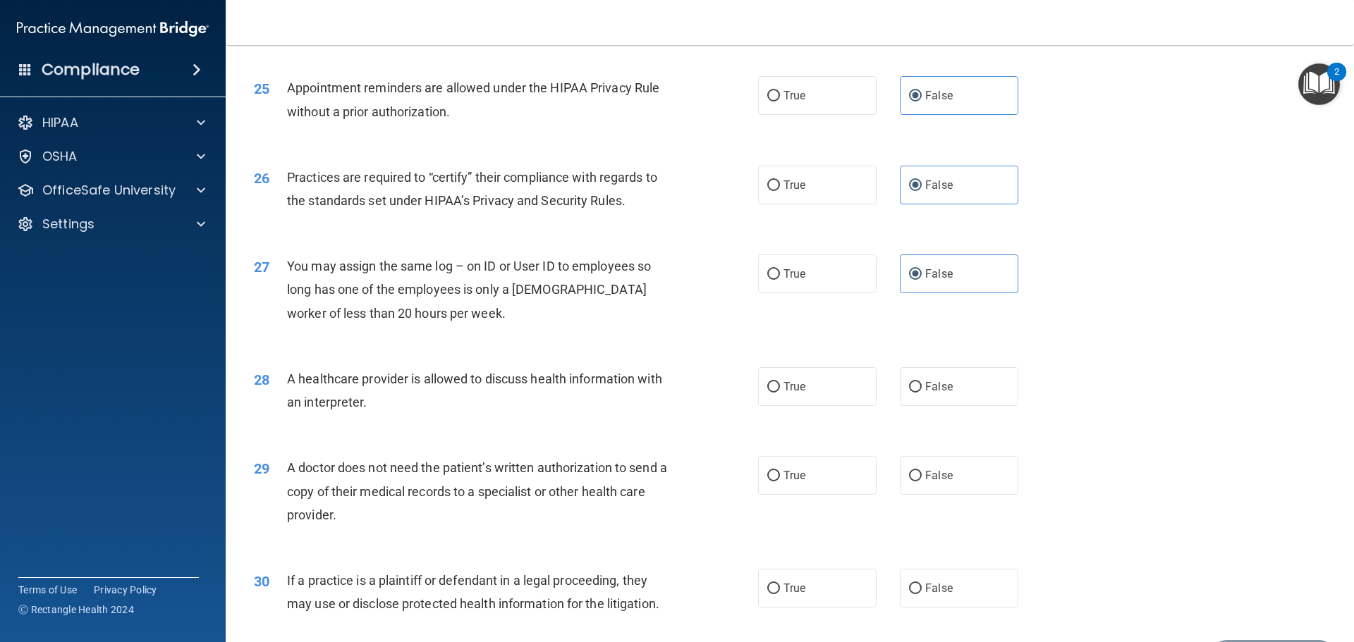
scroll to position [2608, 0]
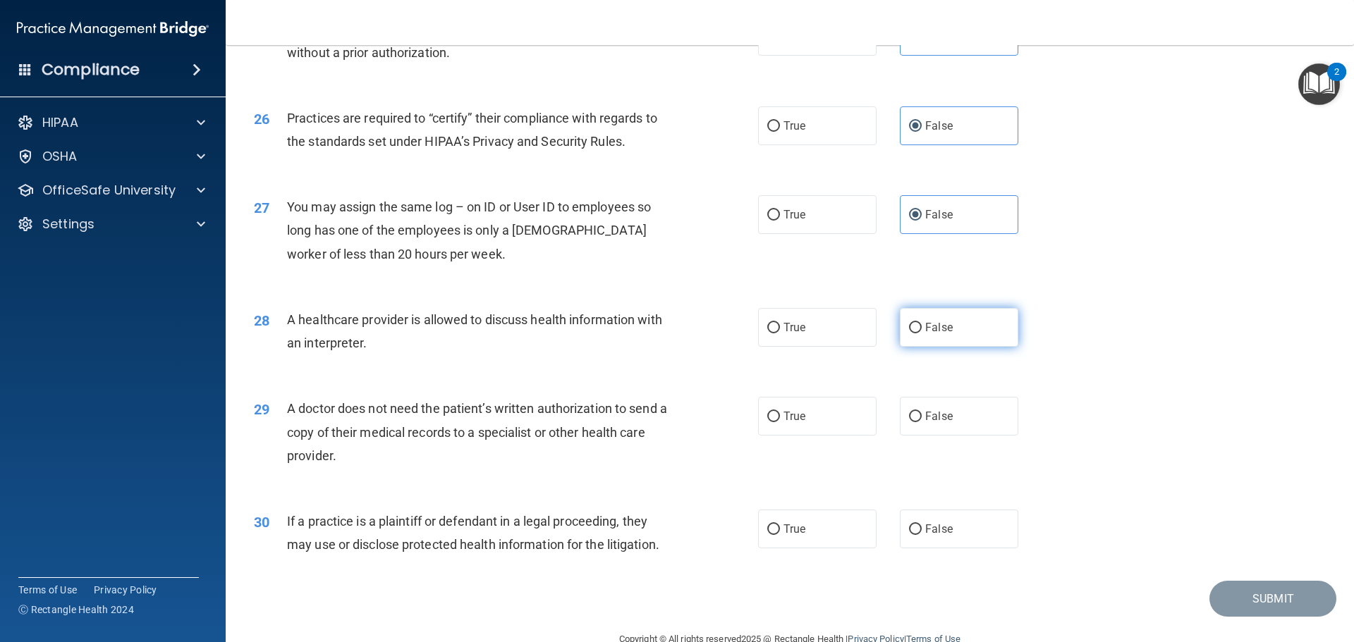
click at [916, 318] on label "False" at bounding box center [959, 327] width 118 height 39
click at [916, 323] on input "False" at bounding box center [915, 328] width 13 height 11
radio input "true"
click at [912, 398] on label "False" at bounding box center [959, 416] width 118 height 39
click at [912, 412] on input "False" at bounding box center [915, 417] width 13 height 11
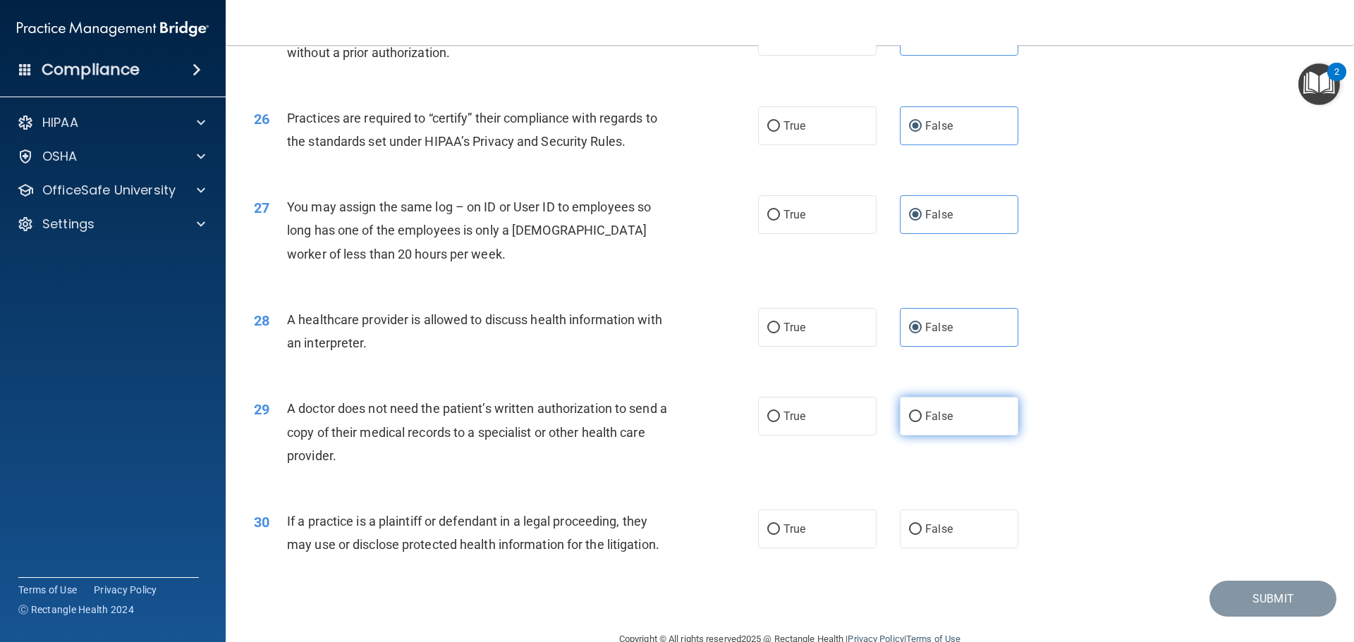
radio input "true"
click at [913, 520] on label "False" at bounding box center [959, 529] width 118 height 39
click at [913, 524] on input "False" at bounding box center [915, 529] width 13 height 11
radio input "true"
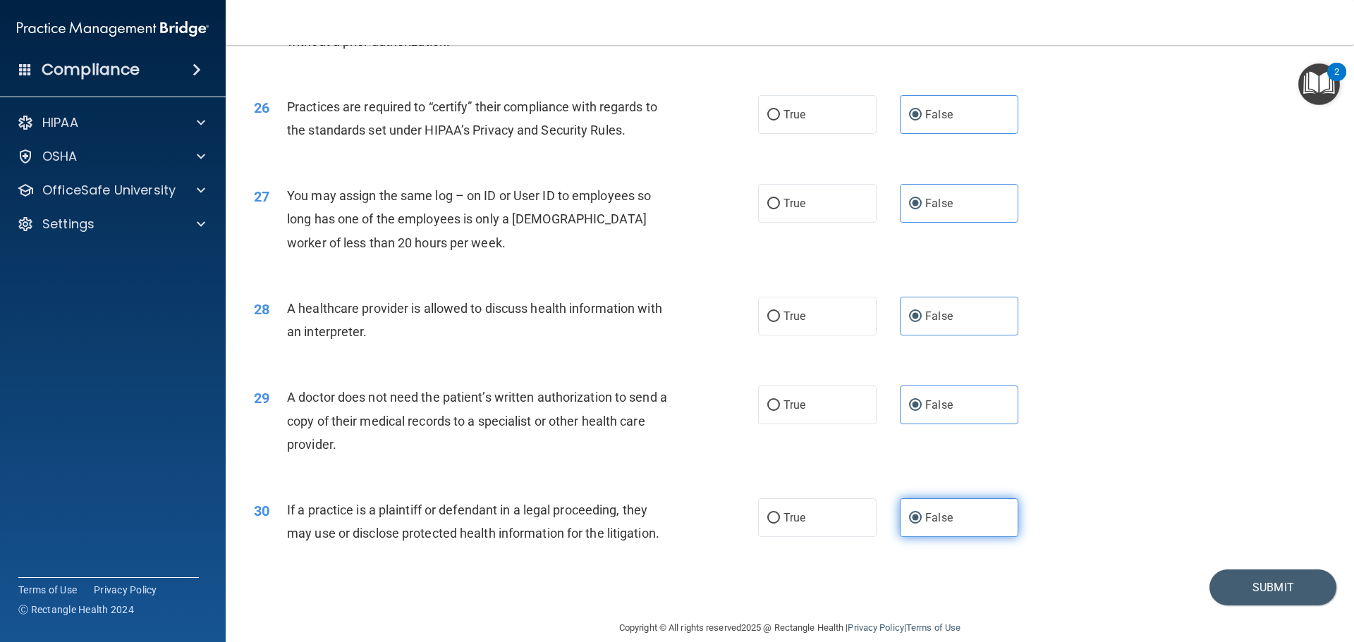
scroll to position [2639, 0]
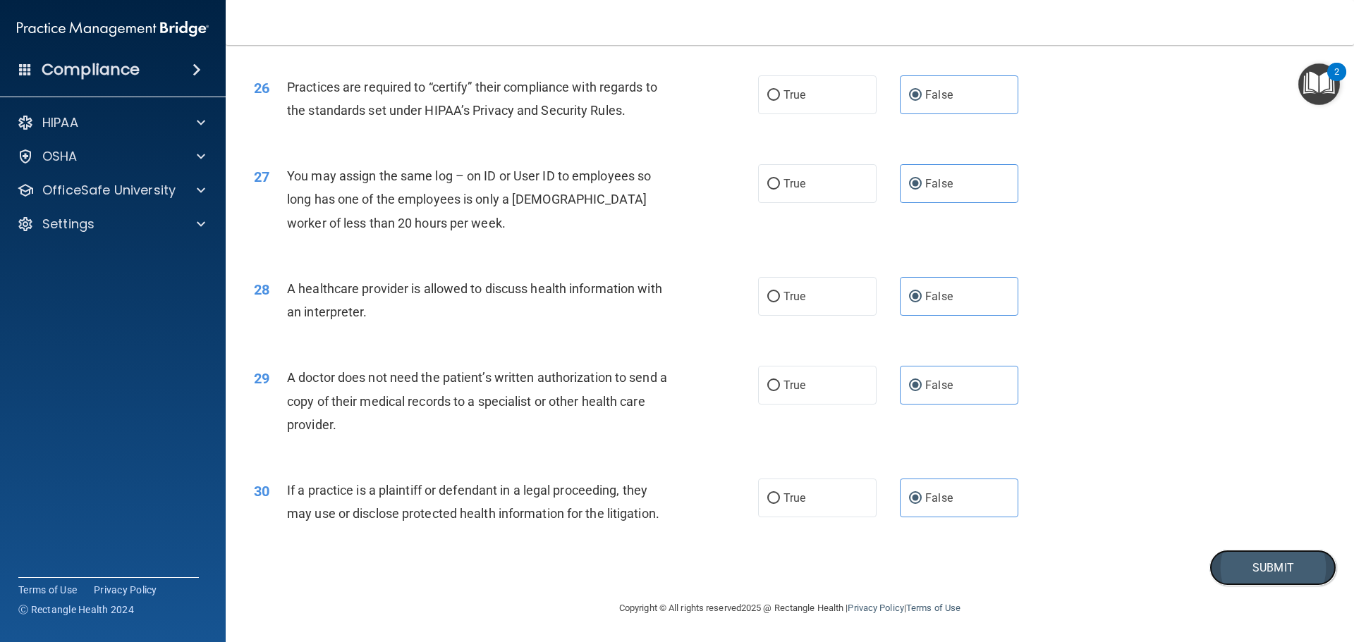
click at [1261, 556] on button "Submit" at bounding box center [1272, 568] width 127 height 36
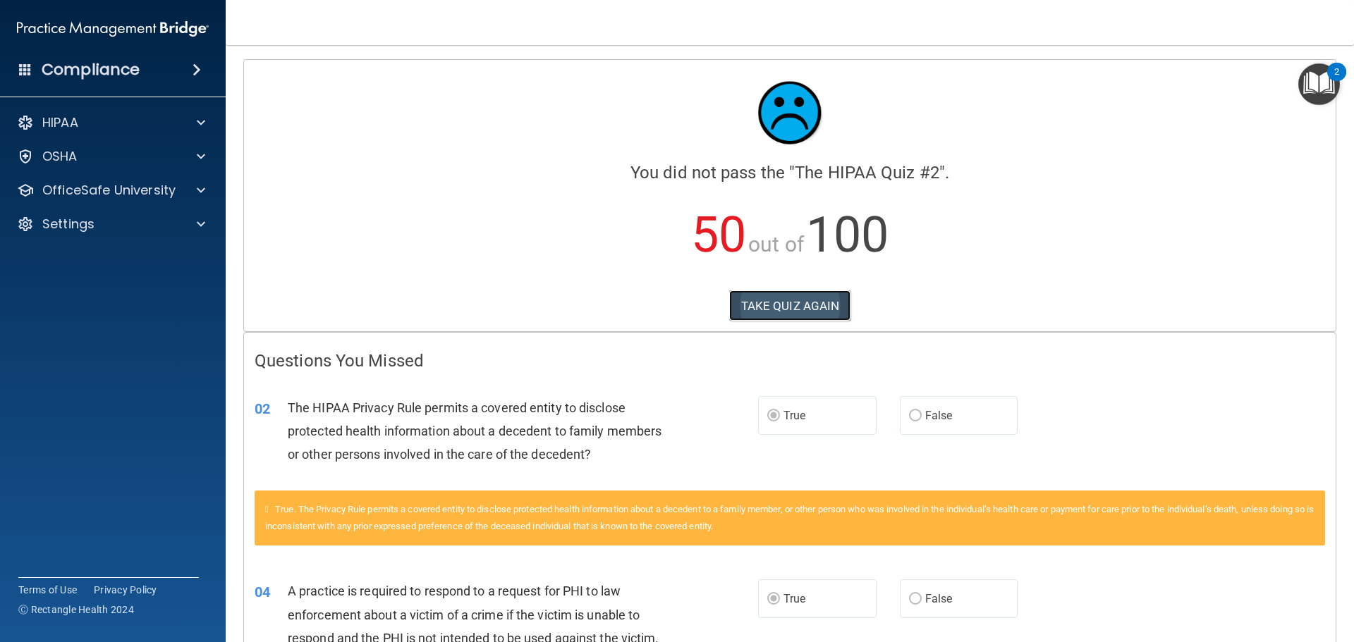
click at [788, 297] on button "TAKE QUIZ AGAIN" at bounding box center [790, 305] width 122 height 31
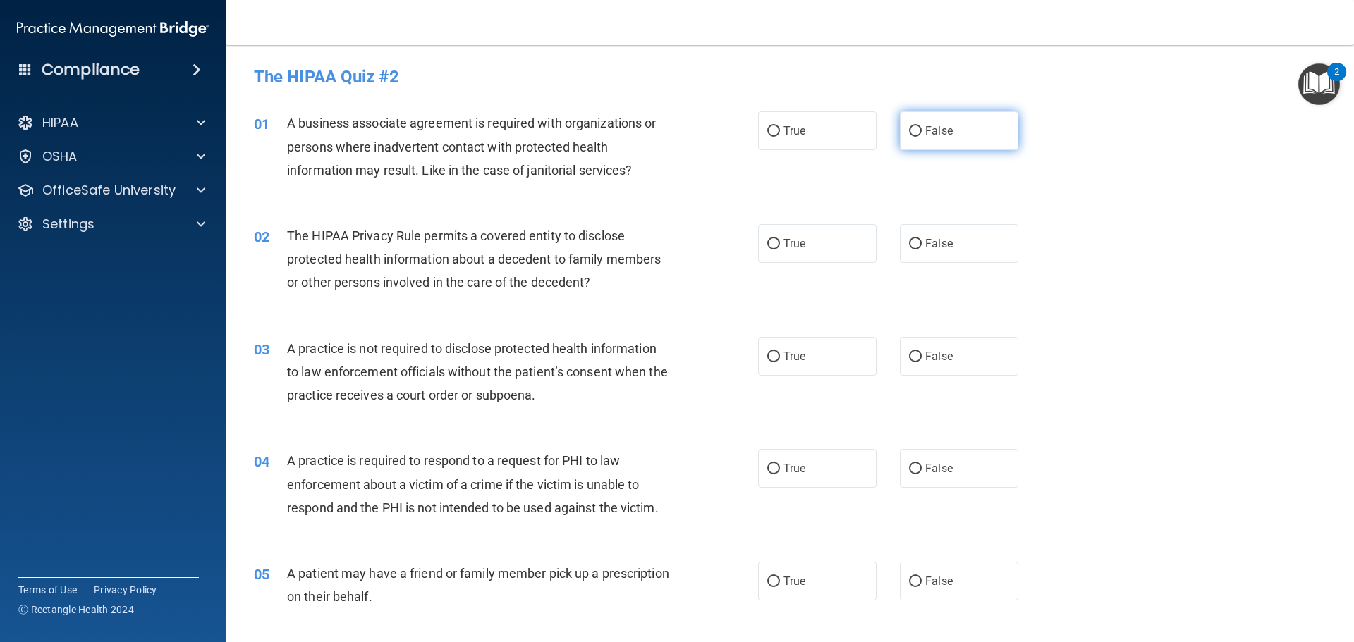
click at [914, 132] on input "False" at bounding box center [915, 131] width 13 height 11
radio input "true"
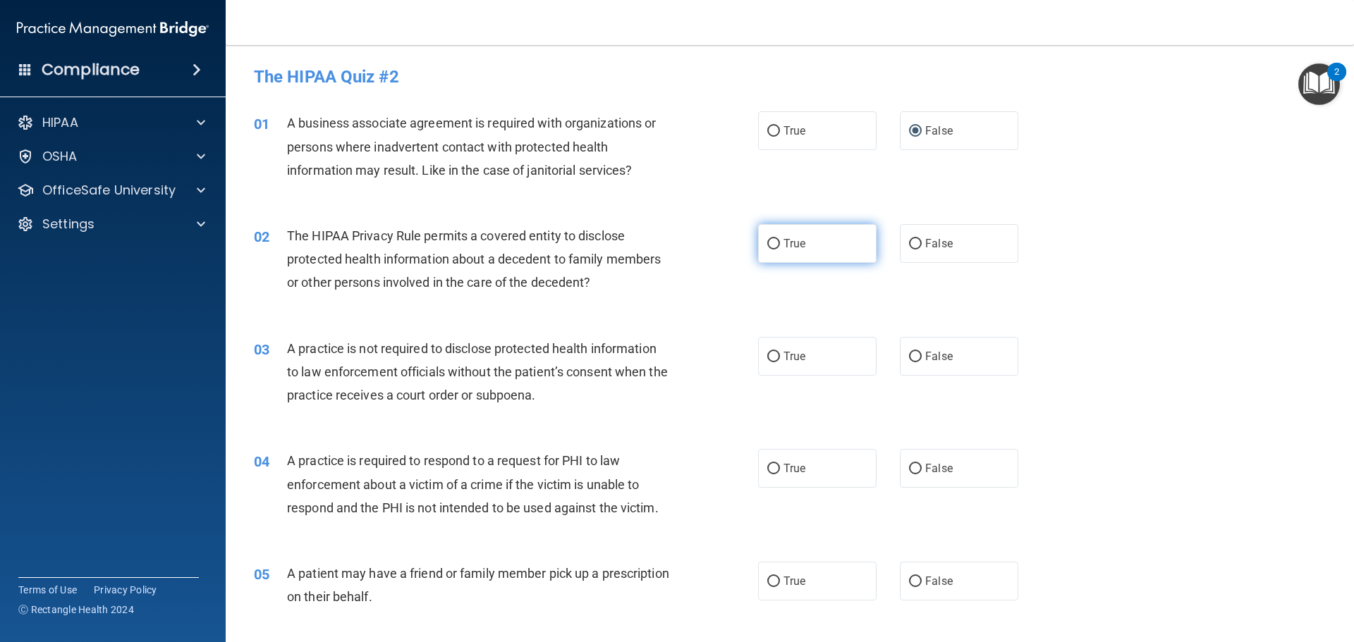
click at [770, 244] on input "True" at bounding box center [773, 244] width 13 height 11
radio input "true"
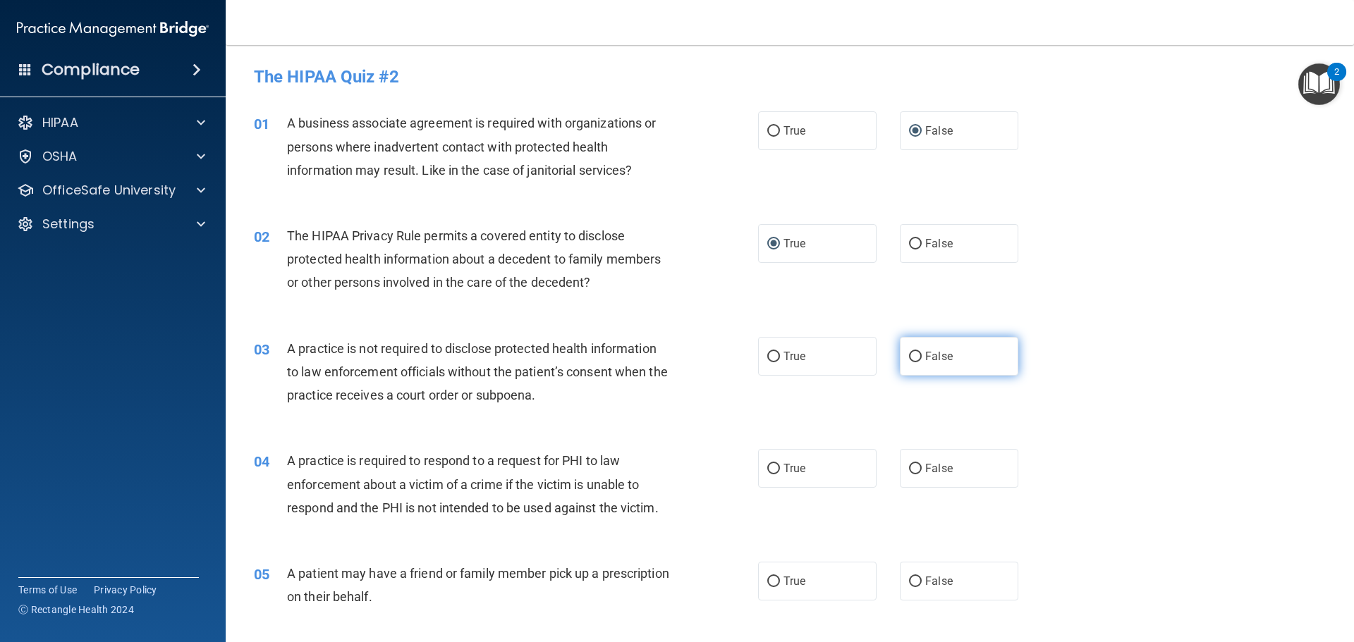
click at [910, 354] on input "False" at bounding box center [915, 357] width 13 height 11
radio input "true"
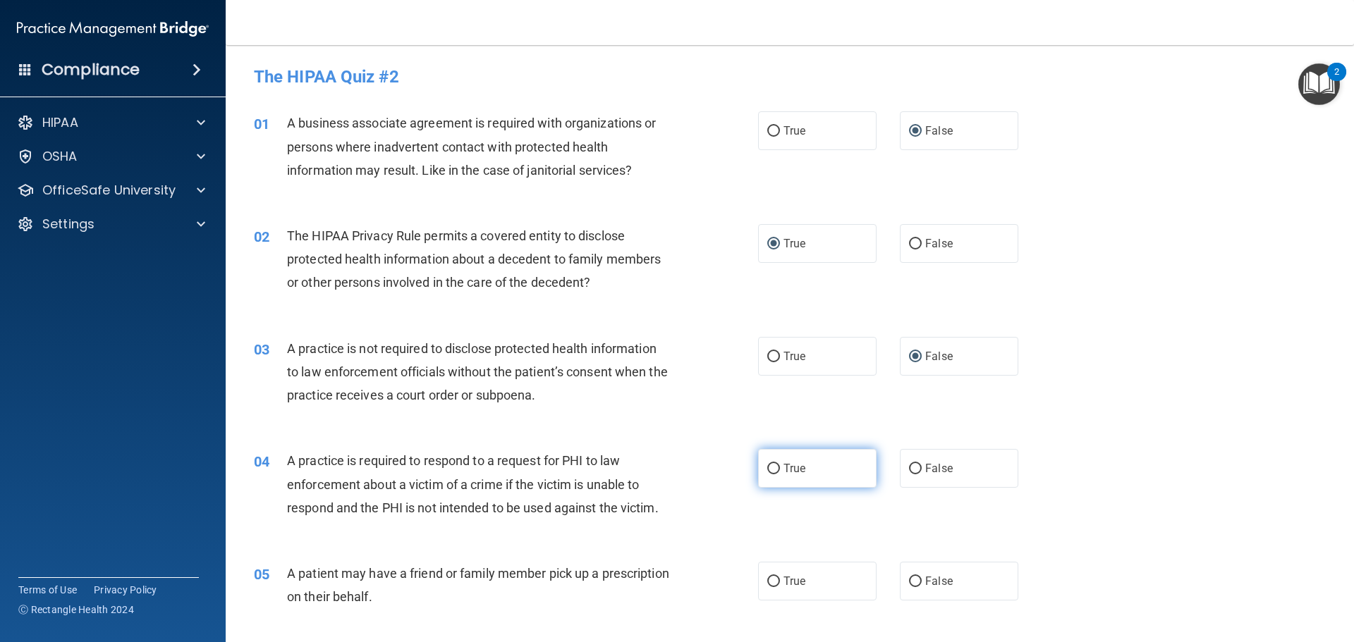
click at [773, 469] on input "True" at bounding box center [773, 469] width 13 height 11
radio input "true"
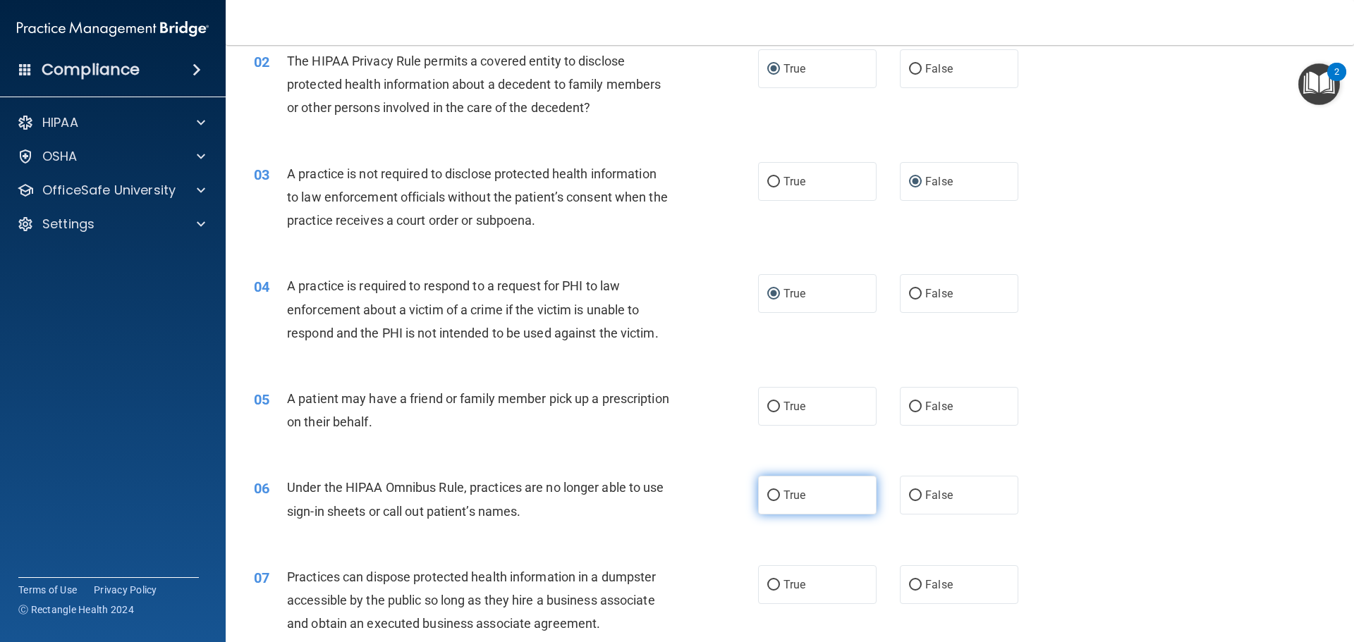
scroll to position [211, 0]
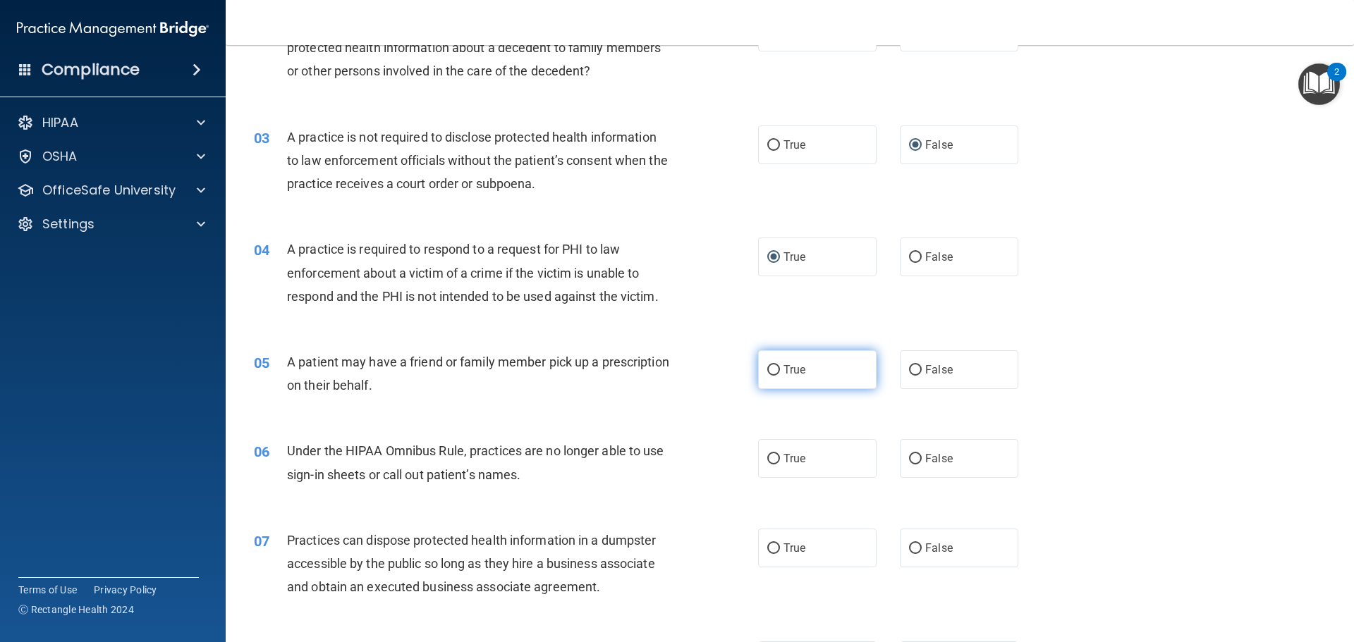
click at [769, 373] on input "True" at bounding box center [773, 370] width 13 height 11
radio input "true"
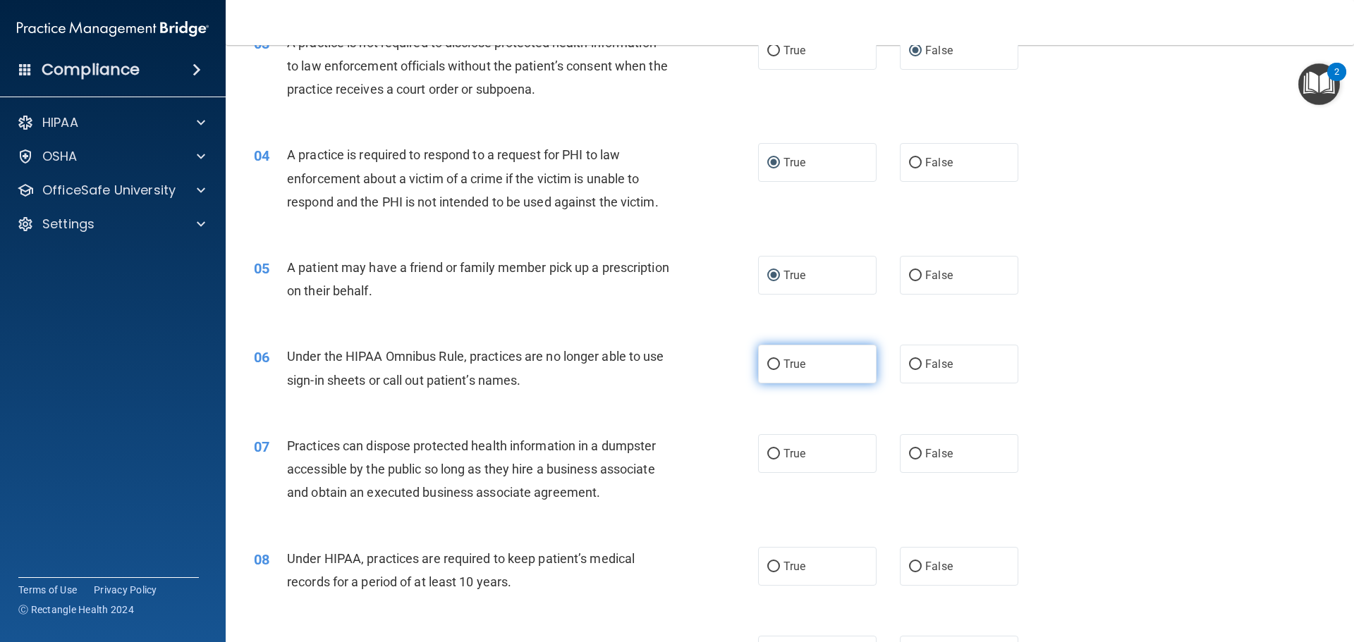
scroll to position [352, 0]
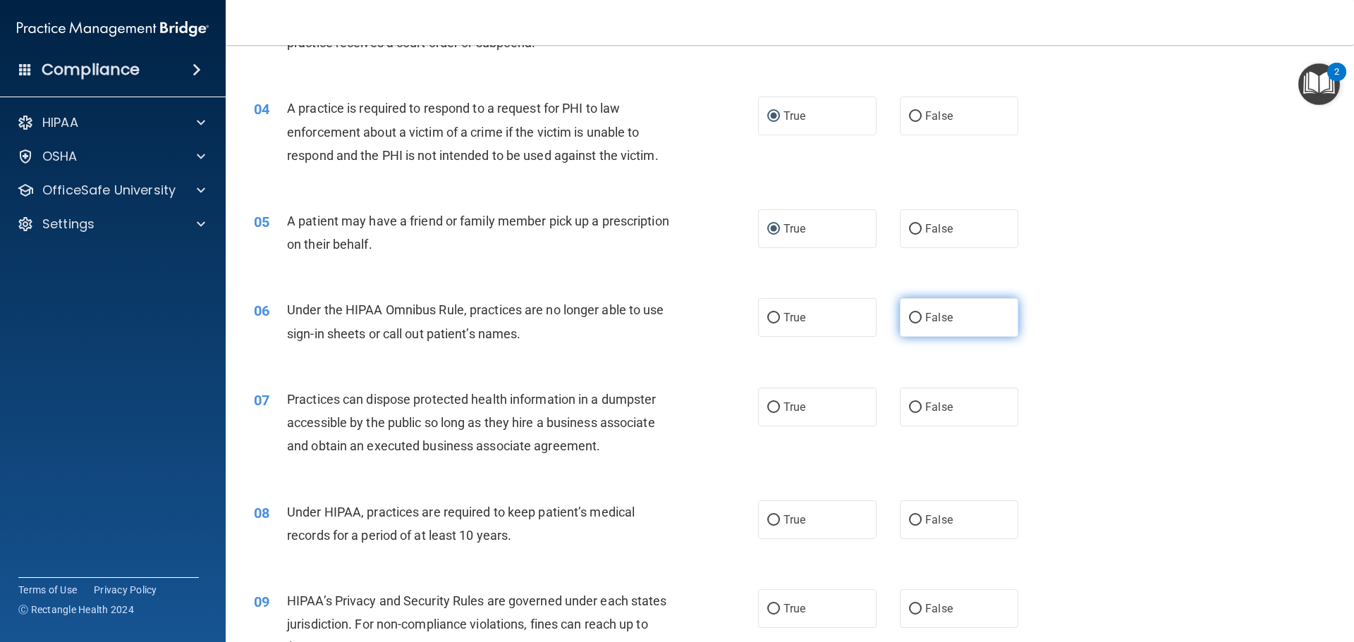
click at [909, 315] on input "False" at bounding box center [915, 318] width 13 height 11
radio input "true"
click at [909, 405] on input "False" at bounding box center [915, 408] width 13 height 11
radio input "true"
click at [909, 522] on input "False" at bounding box center [915, 520] width 13 height 11
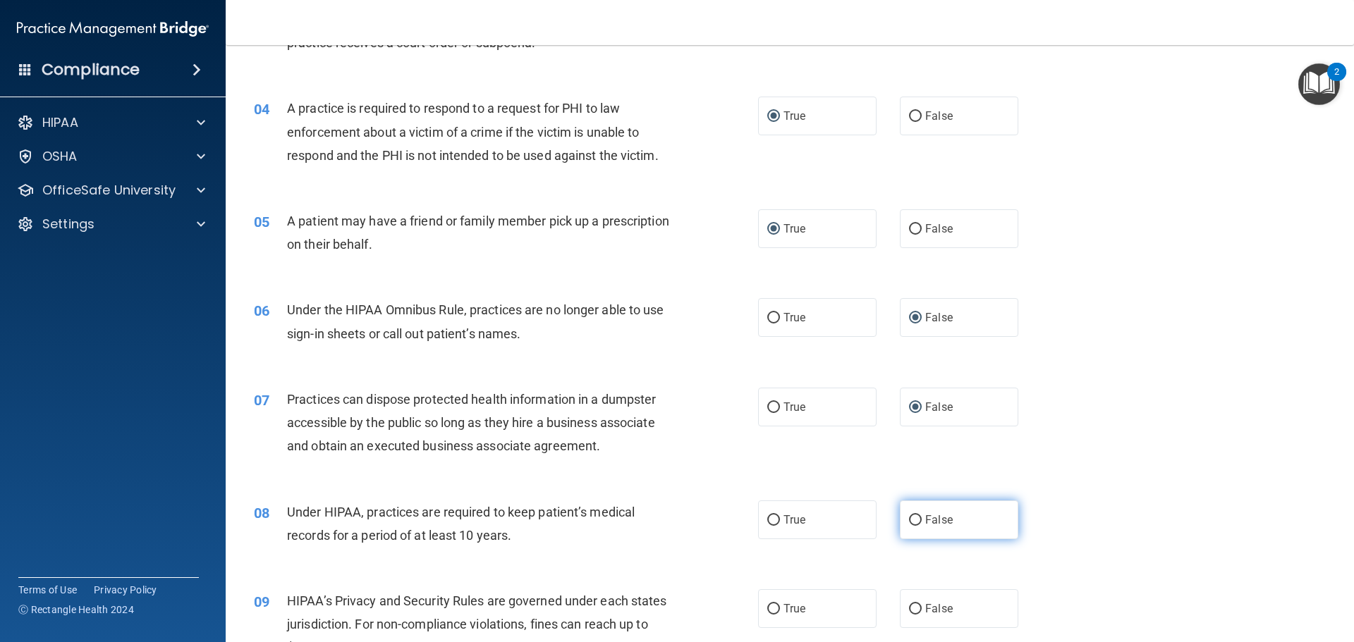
radio input "true"
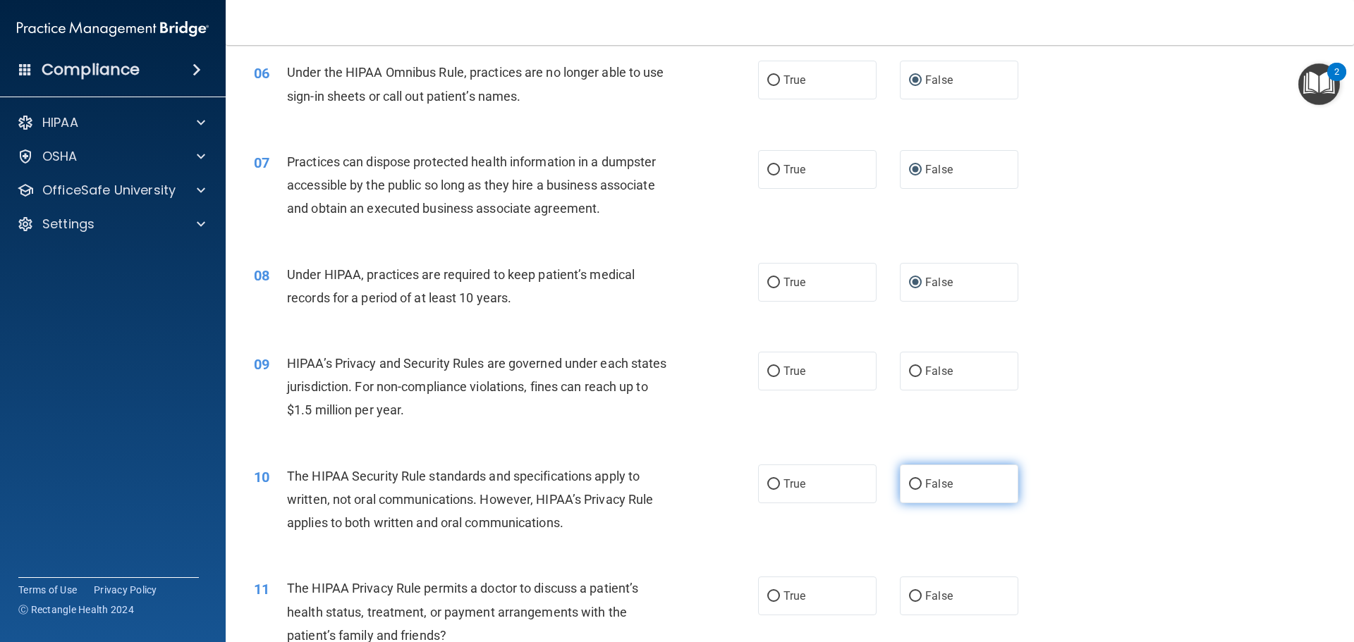
scroll to position [634, 0]
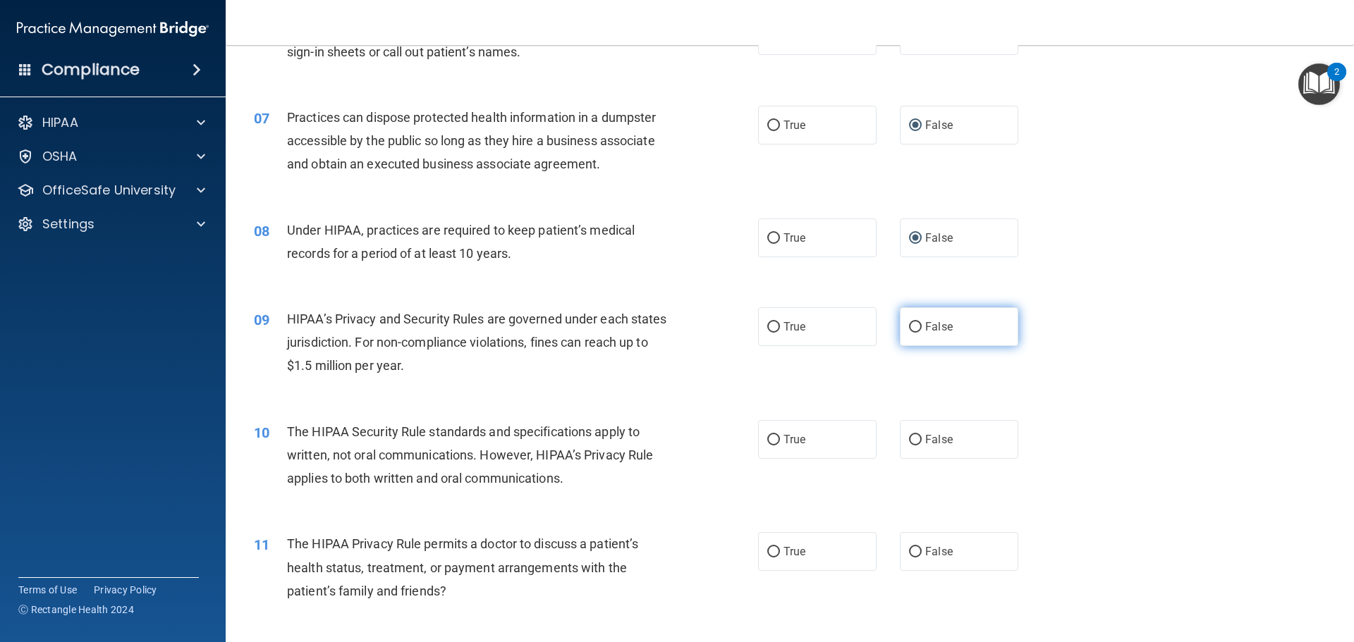
click at [909, 323] on input "False" at bounding box center [915, 327] width 13 height 11
radio input "true"
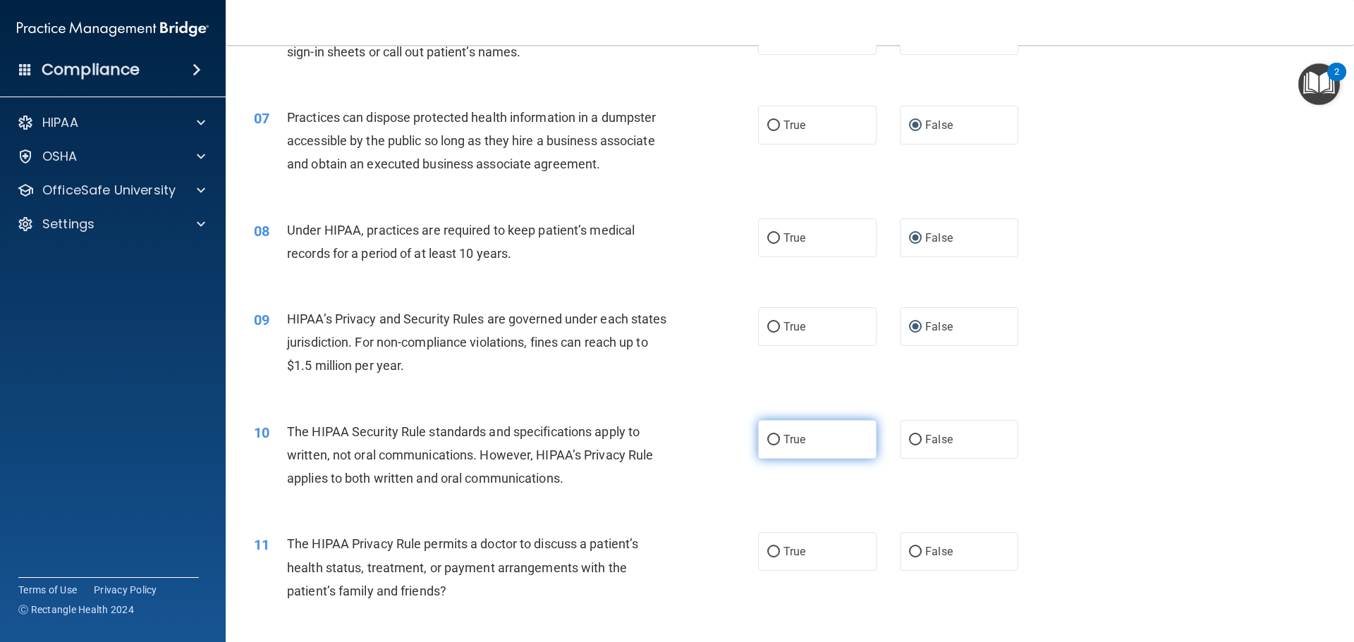
click at [770, 438] on input "True" at bounding box center [773, 440] width 13 height 11
radio input "true"
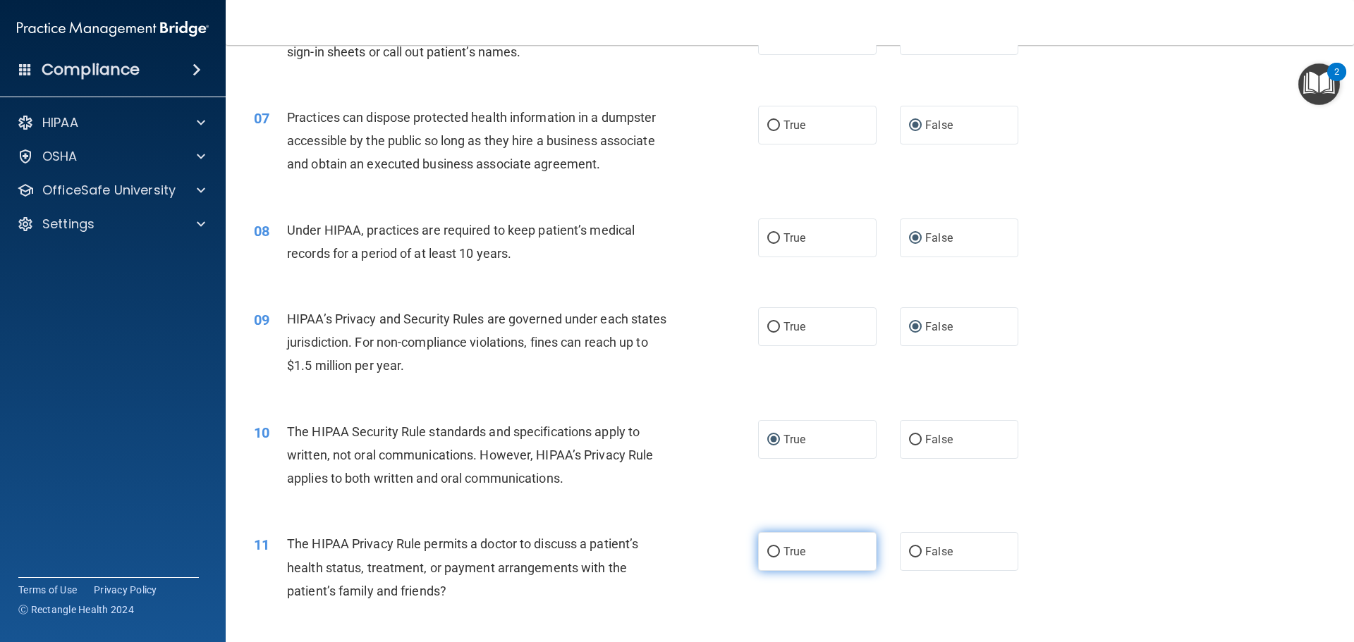
click at [770, 553] on input "True" at bounding box center [773, 552] width 13 height 11
radio input "true"
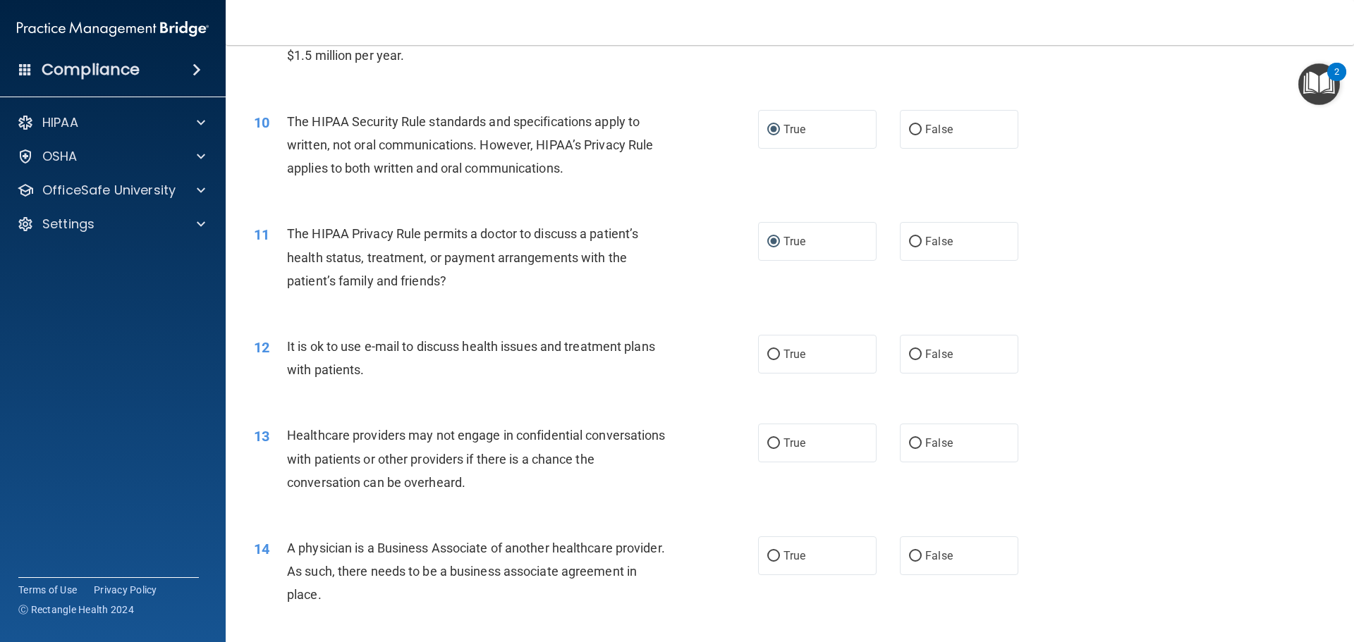
scroll to position [987, 0]
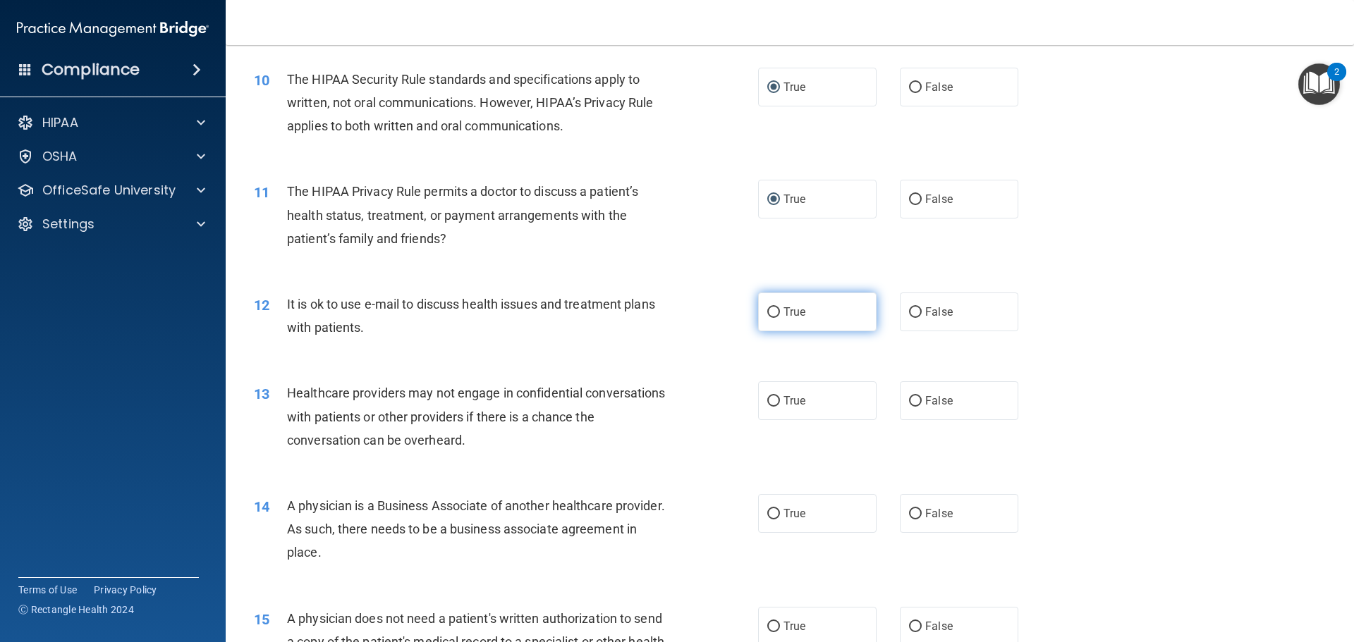
click at [767, 315] on input "True" at bounding box center [773, 312] width 13 height 11
radio input "true"
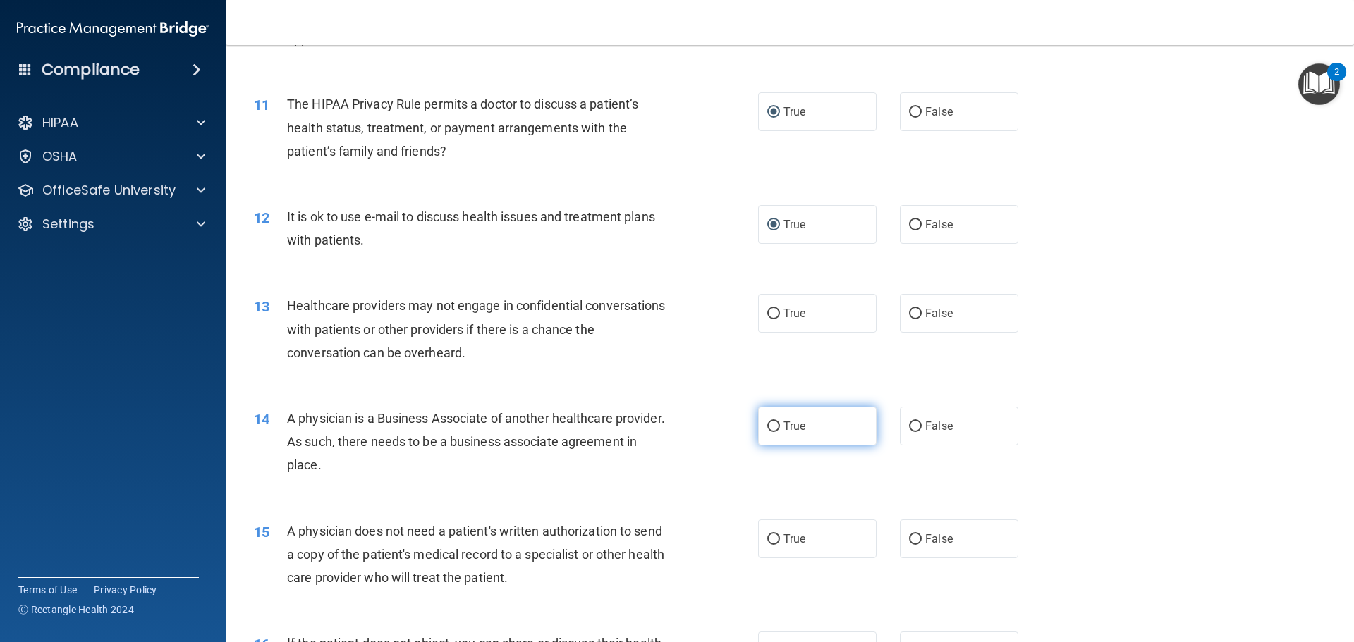
scroll to position [1198, 0]
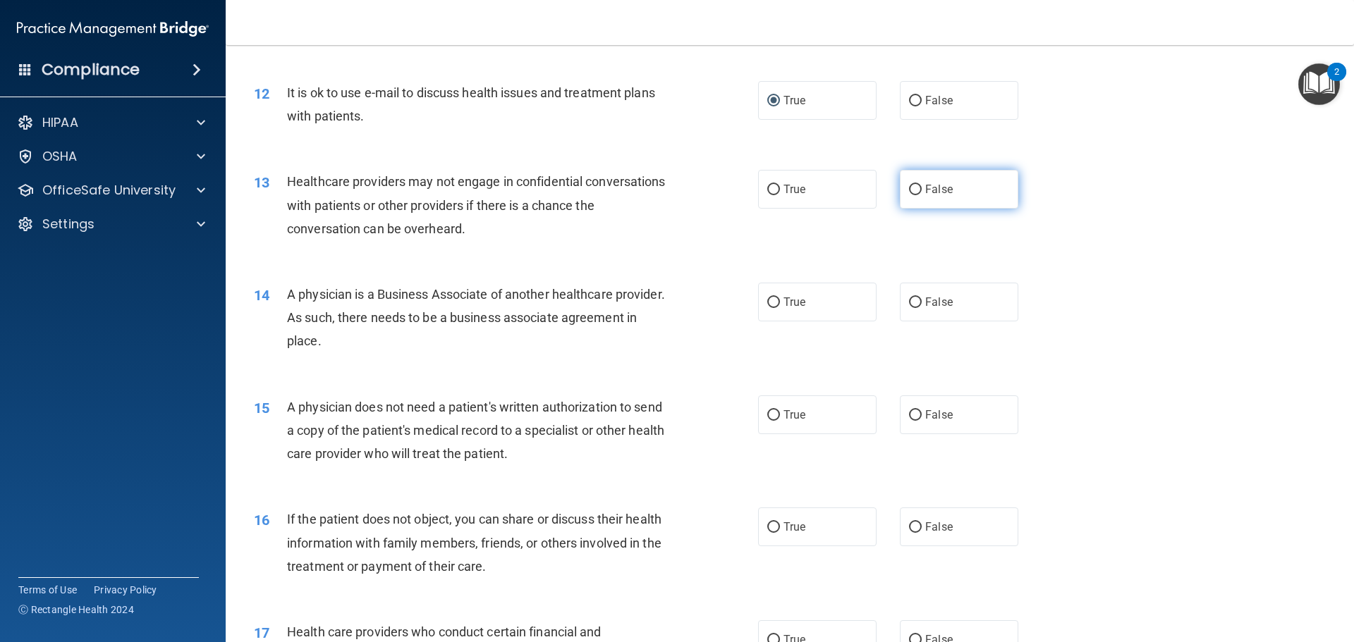
click at [902, 190] on label "False" at bounding box center [959, 189] width 118 height 39
click at [909, 193] on input "False" at bounding box center [915, 190] width 13 height 11
radio input "true"
click at [912, 297] on input "False" at bounding box center [915, 302] width 13 height 11
radio input "true"
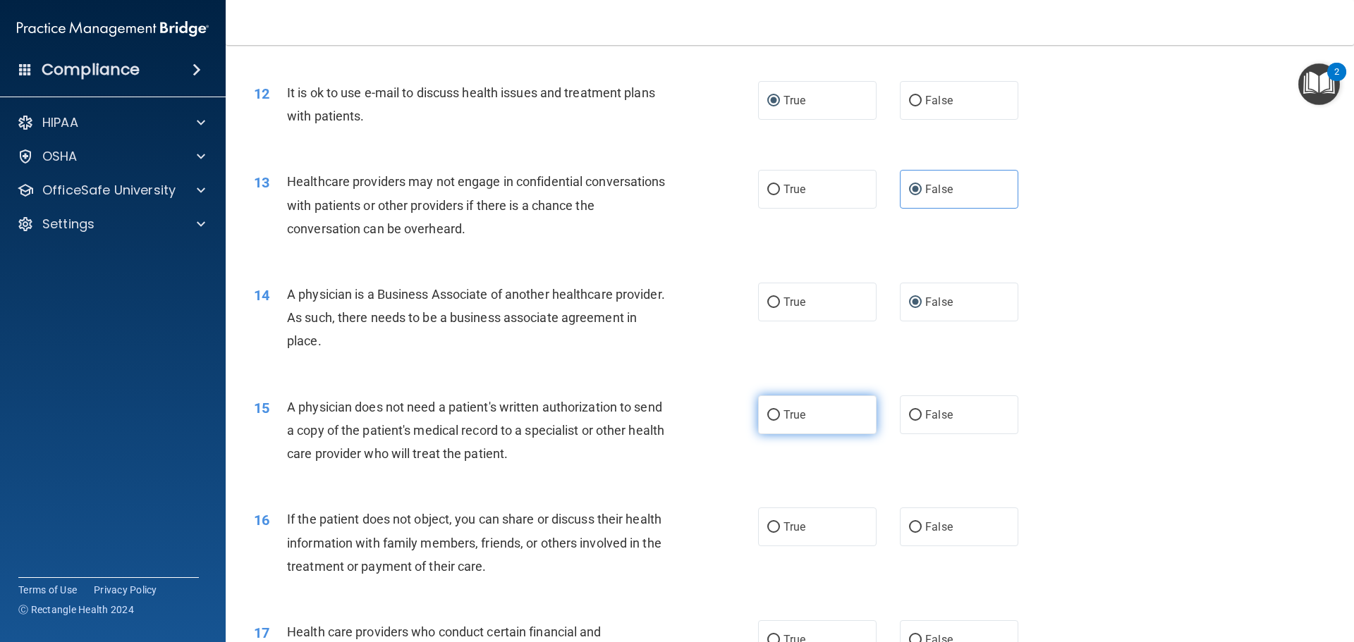
click at [766, 424] on label "True" at bounding box center [817, 414] width 118 height 39
click at [767, 421] on input "True" at bounding box center [773, 415] width 13 height 11
radio input "true"
click at [768, 530] on input "True" at bounding box center [773, 527] width 13 height 11
radio input "true"
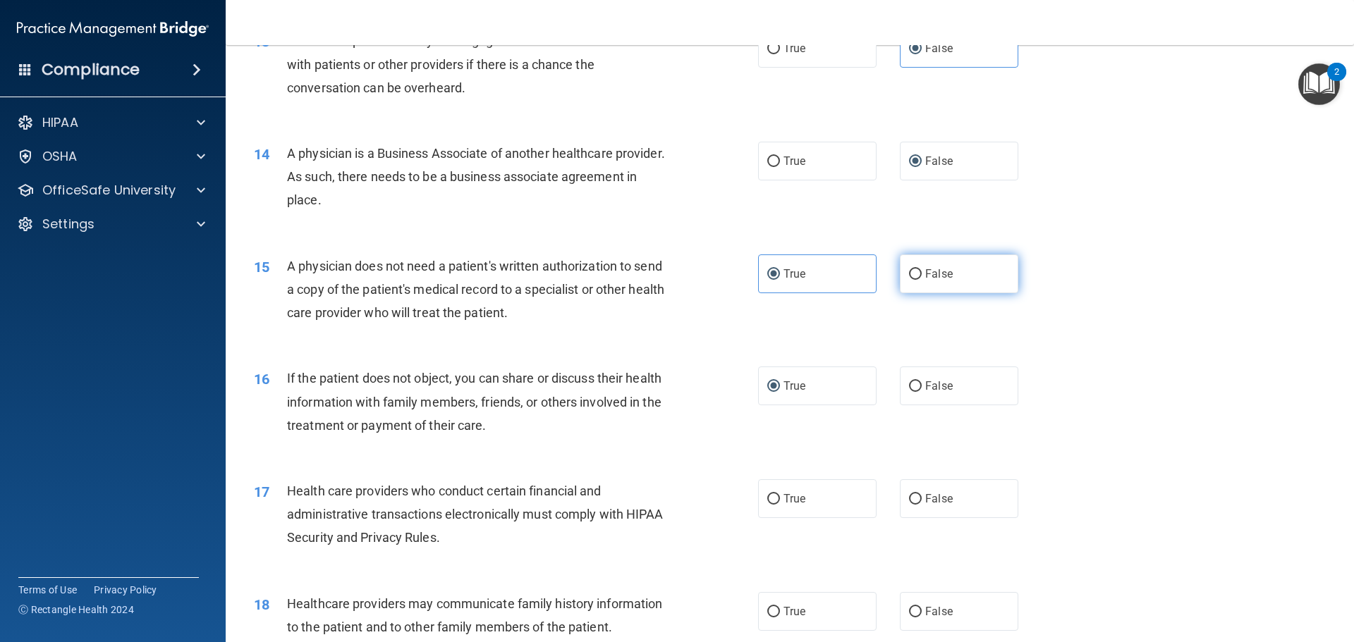
scroll to position [1480, 0]
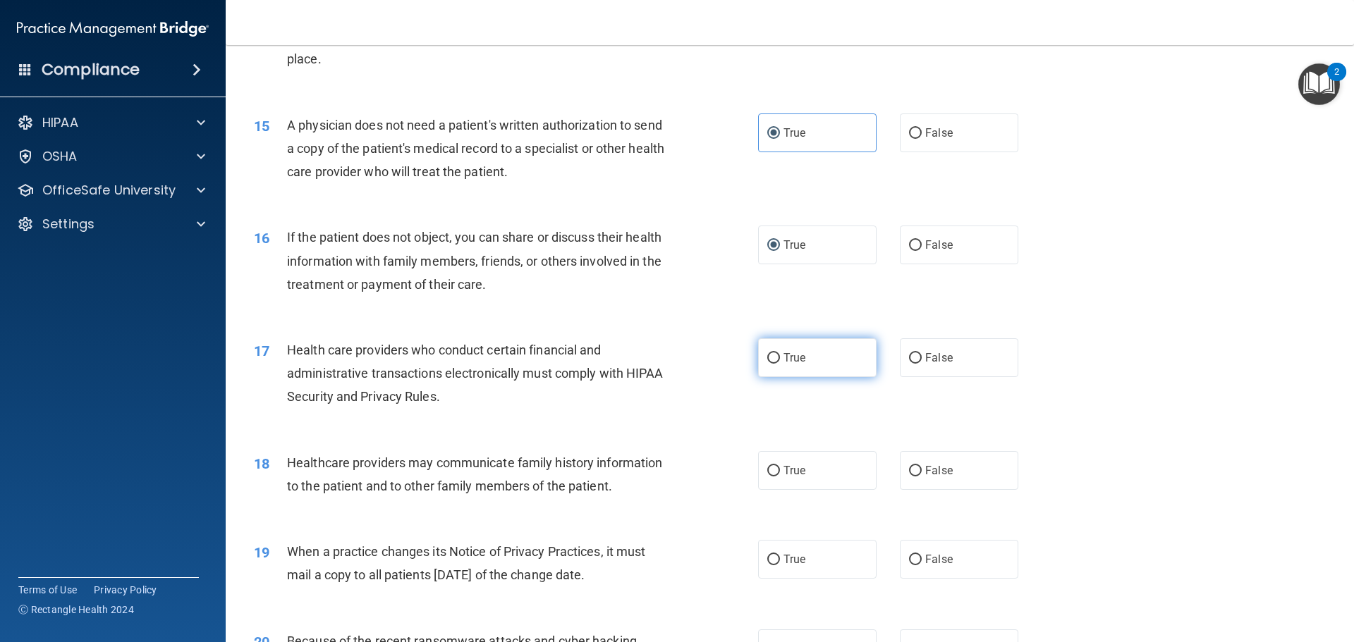
click at [773, 357] on input "True" at bounding box center [773, 358] width 13 height 11
radio input "true"
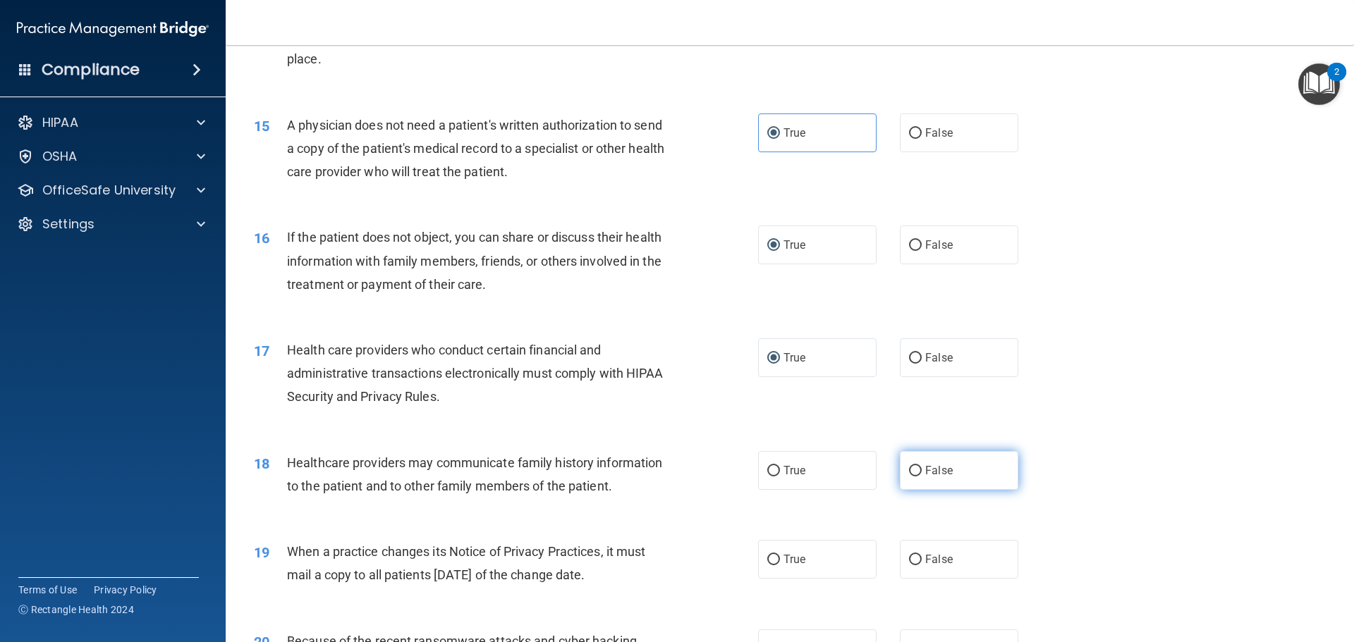
click at [909, 469] on input "False" at bounding box center [915, 471] width 13 height 11
radio input "true"
click at [909, 561] on input "False" at bounding box center [915, 560] width 13 height 11
radio input "true"
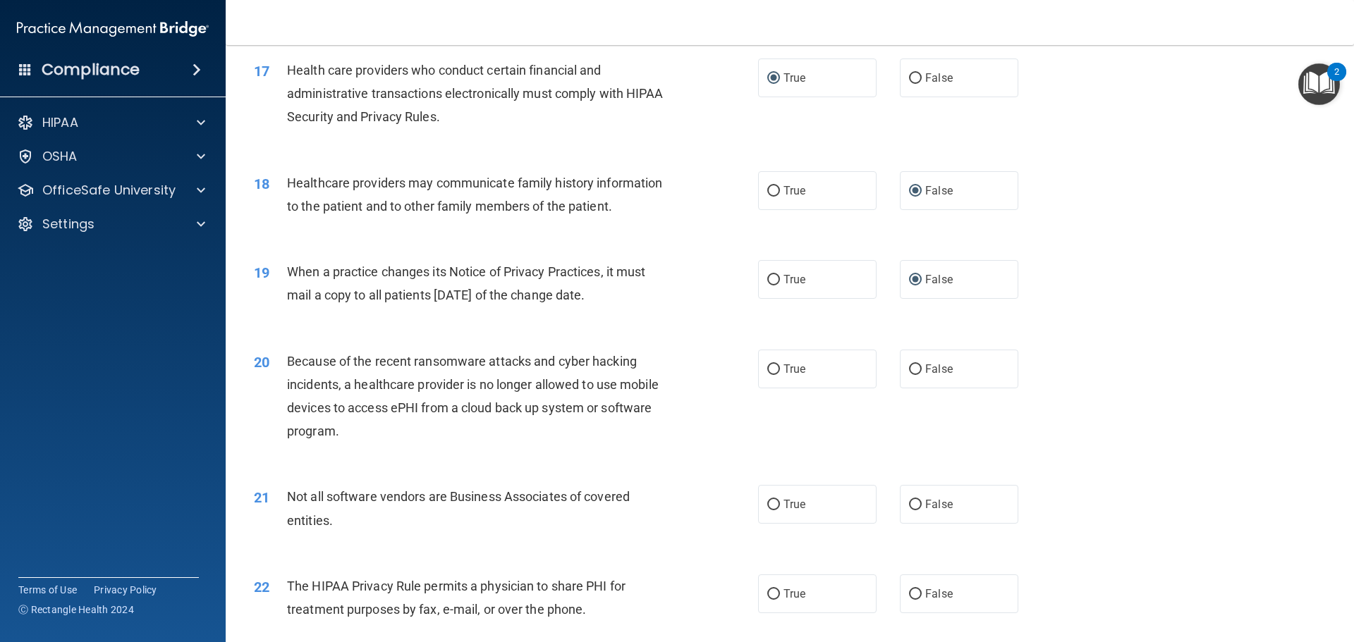
scroll to position [1762, 0]
click at [909, 366] on input "False" at bounding box center [915, 367] width 13 height 11
radio input "true"
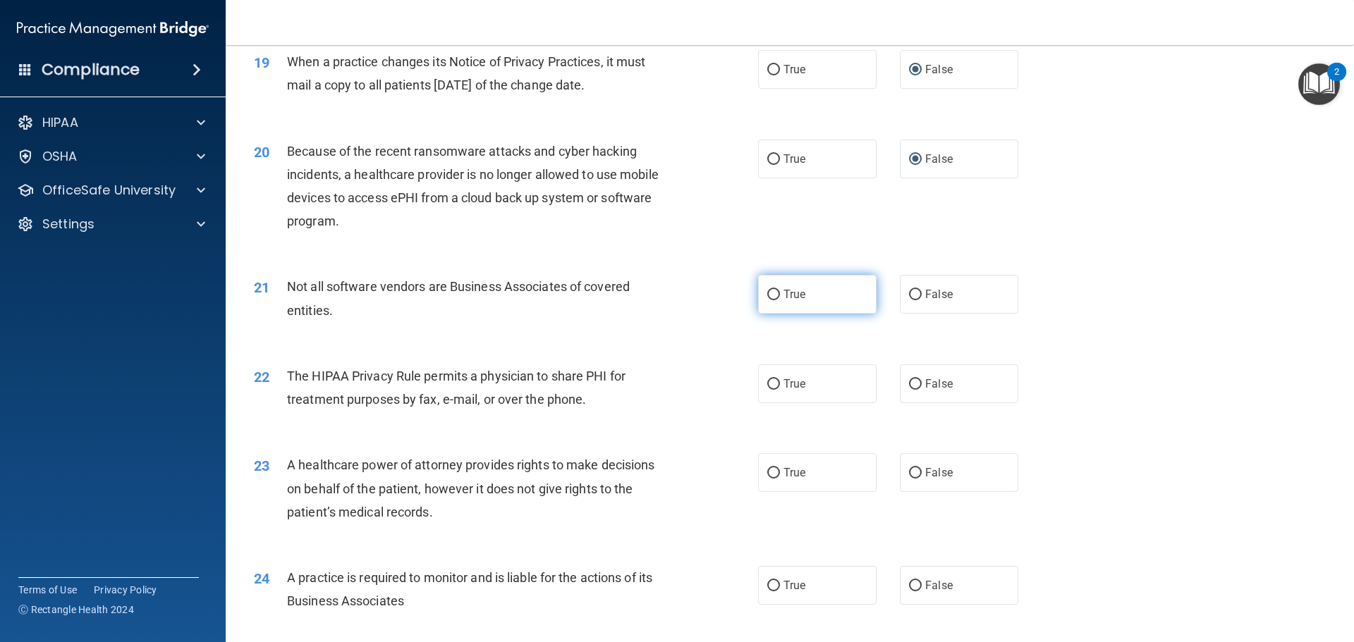
scroll to position [1974, 0]
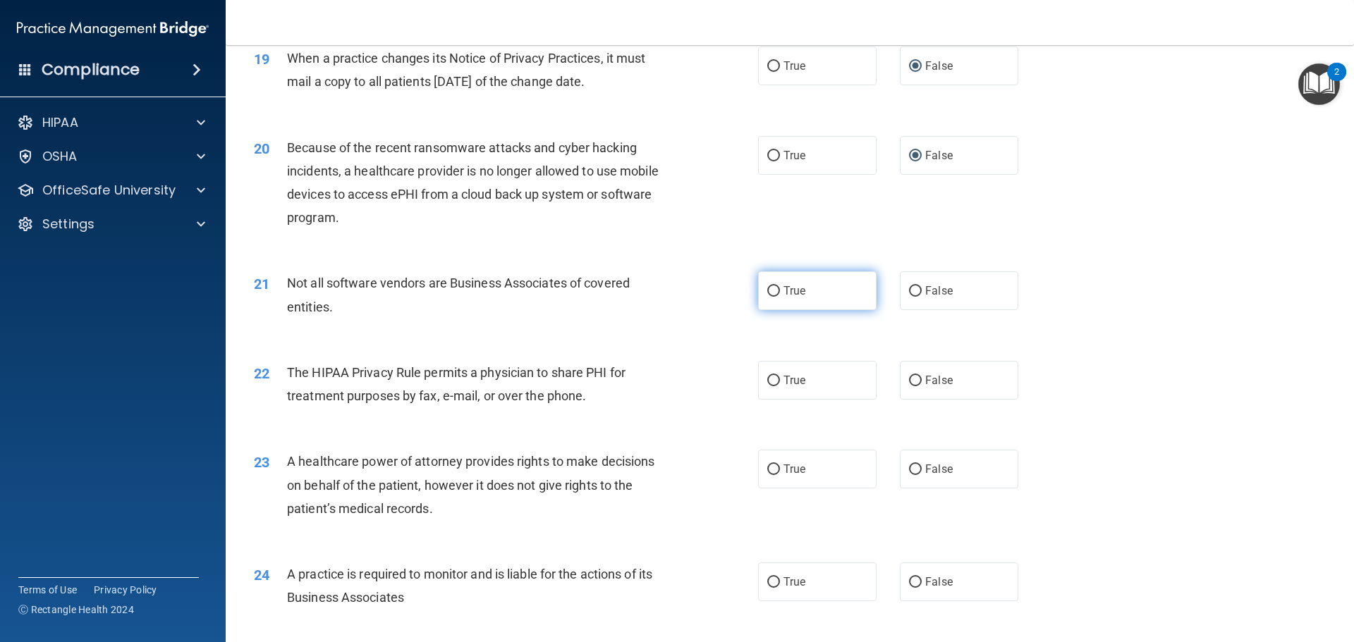
click at [767, 288] on input "True" at bounding box center [773, 291] width 13 height 11
radio input "true"
click at [783, 384] on span "True" at bounding box center [794, 380] width 22 height 13
click at [779, 384] on input "True" at bounding box center [773, 381] width 13 height 11
radio input "true"
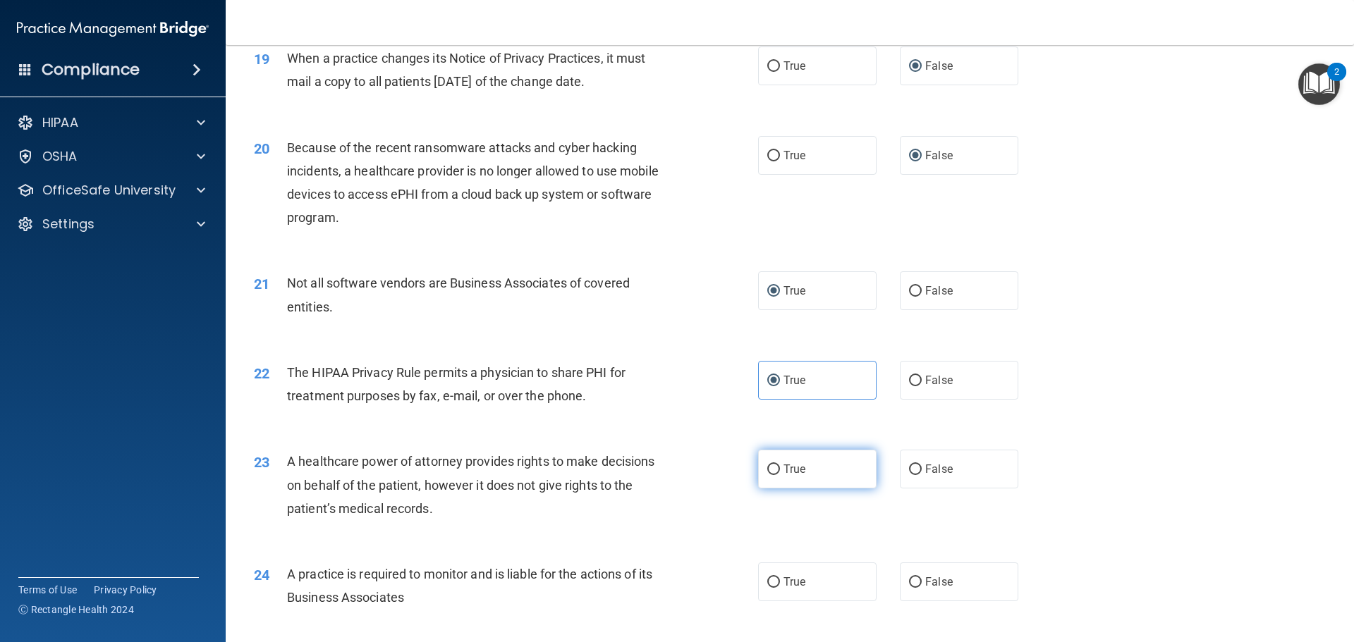
click at [773, 466] on input "True" at bounding box center [773, 470] width 13 height 11
radio input "true"
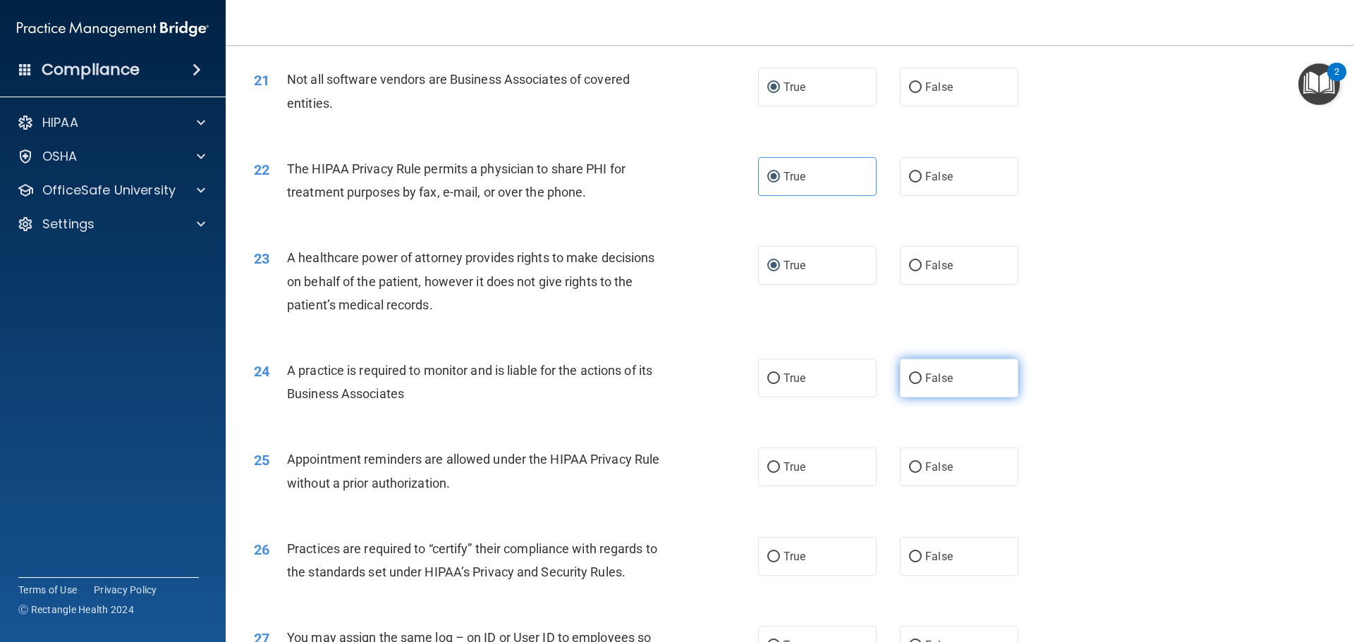
scroll to position [2185, 0]
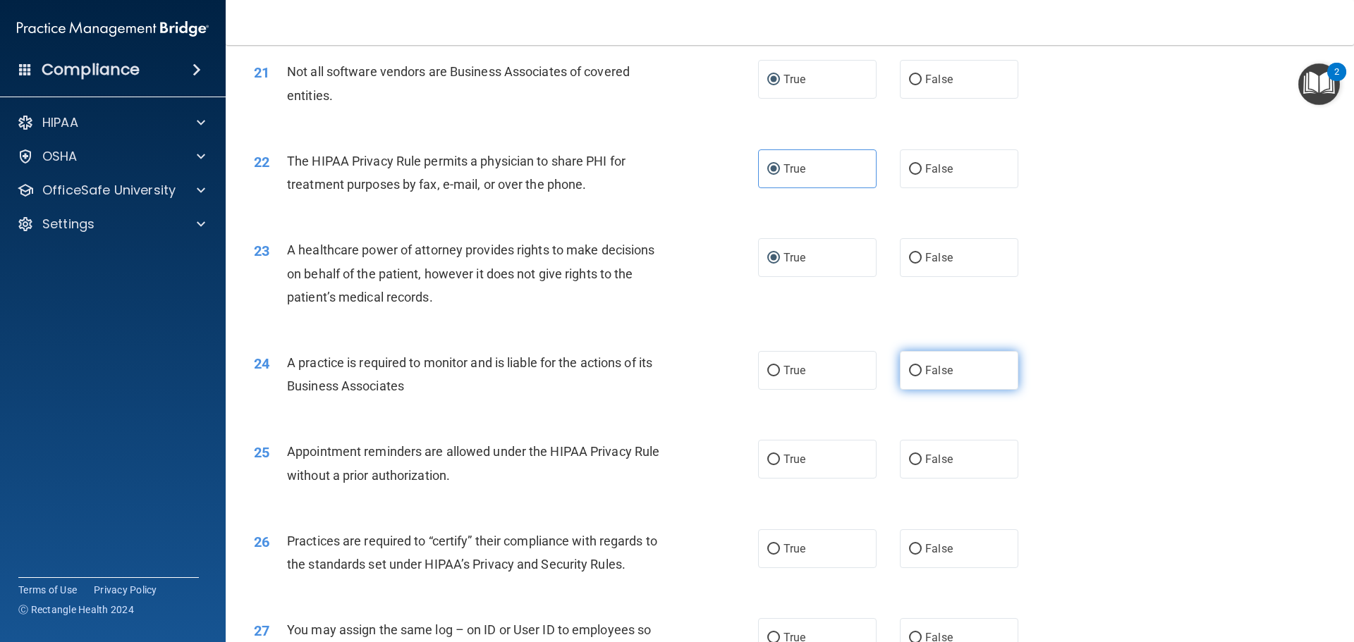
click at [909, 369] on input "False" at bounding box center [915, 371] width 13 height 11
radio input "true"
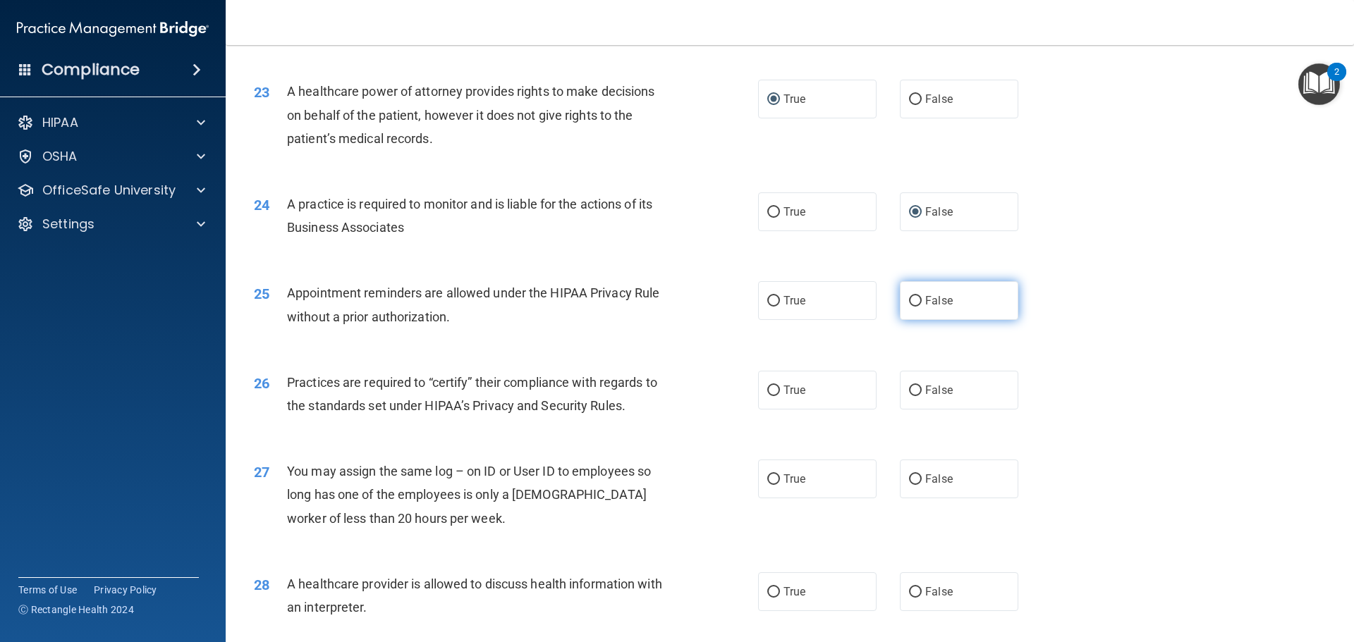
scroll to position [2397, 0]
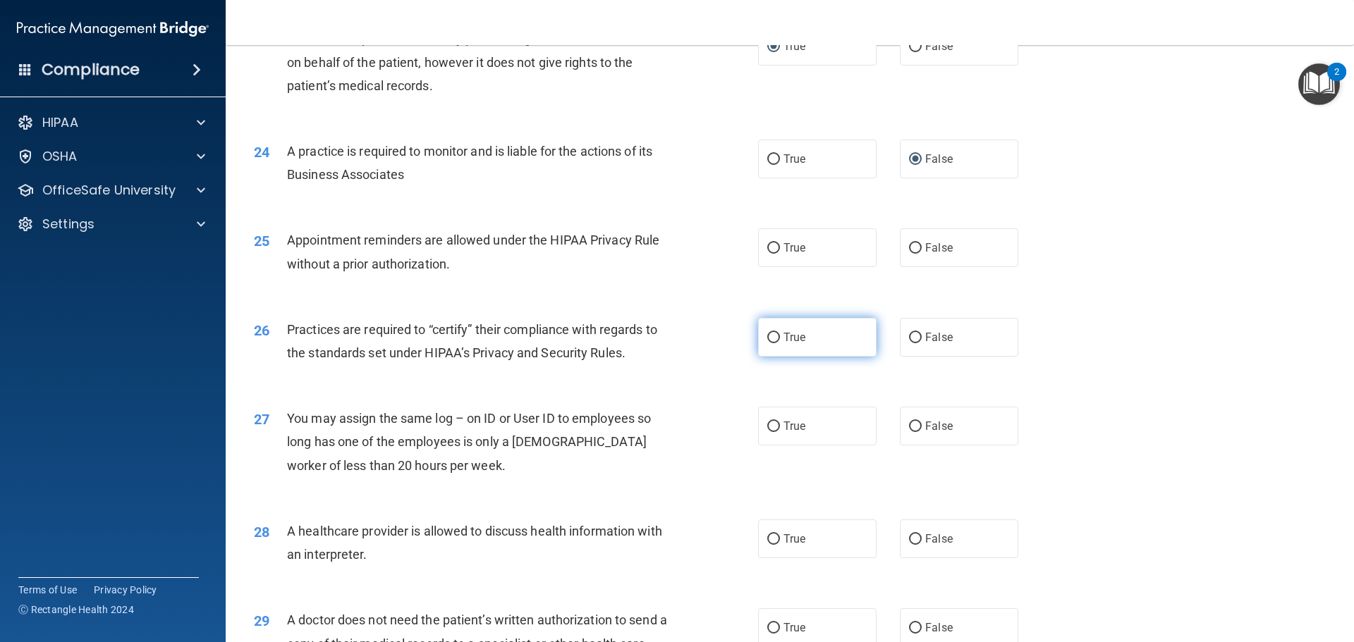
click at [777, 336] on label "True" at bounding box center [817, 337] width 118 height 39
click at [777, 336] on input "True" at bounding box center [773, 338] width 13 height 11
radio input "true"
click at [768, 249] on input "True" at bounding box center [773, 248] width 13 height 11
radio input "true"
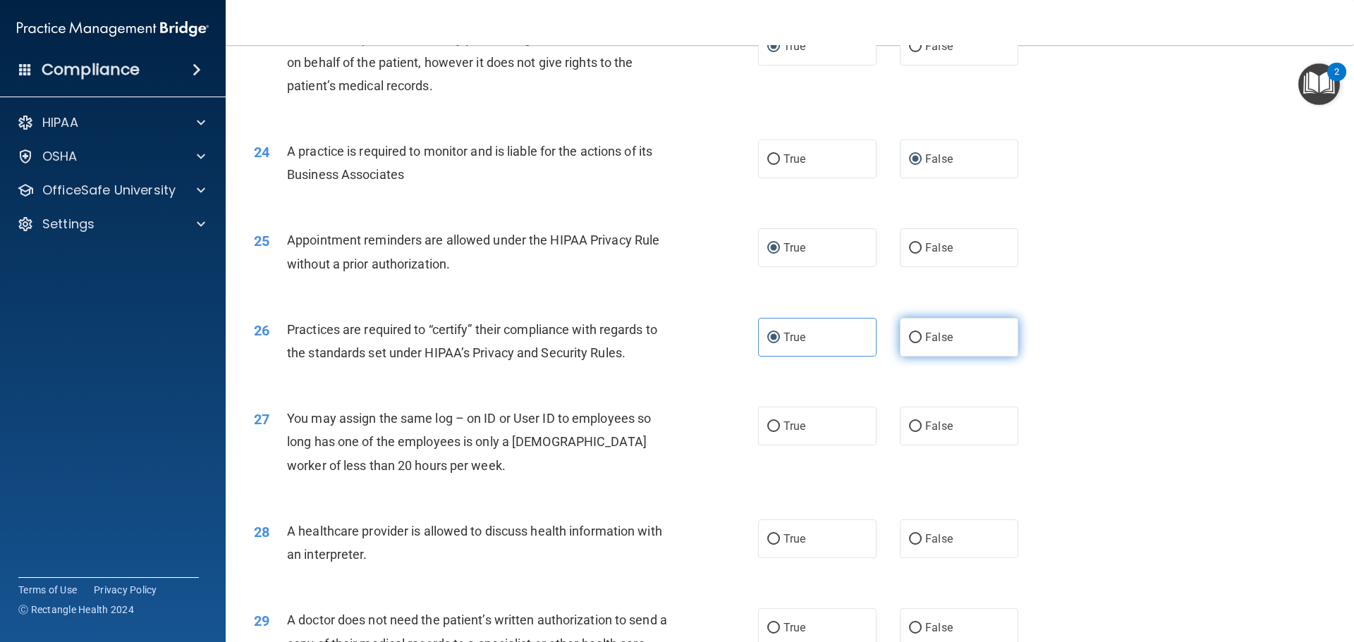
click at [909, 335] on input "False" at bounding box center [915, 338] width 13 height 11
radio input "true"
radio input "false"
click at [925, 419] on span "False" at bounding box center [938, 425] width 27 height 13
click at [921, 422] on input "False" at bounding box center [915, 427] width 13 height 11
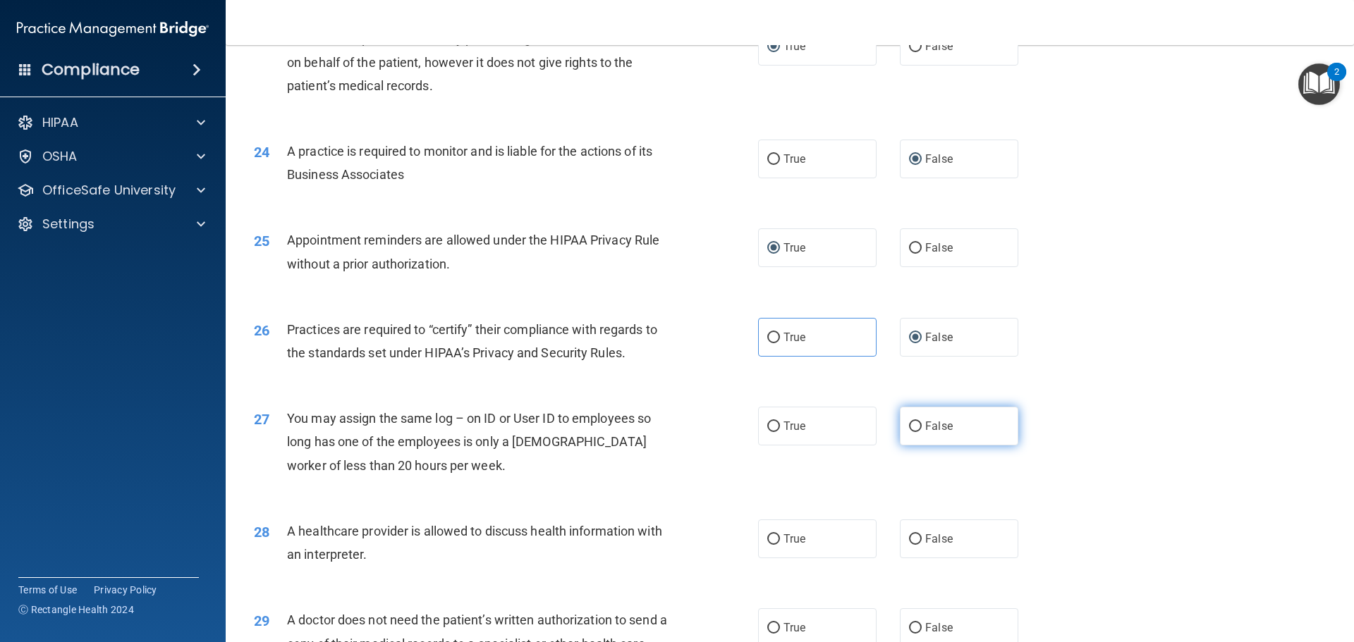
radio input "true"
click at [782, 547] on label "True" at bounding box center [817, 539] width 118 height 39
click at [780, 545] on input "True" at bounding box center [773, 539] width 13 height 11
radio input "true"
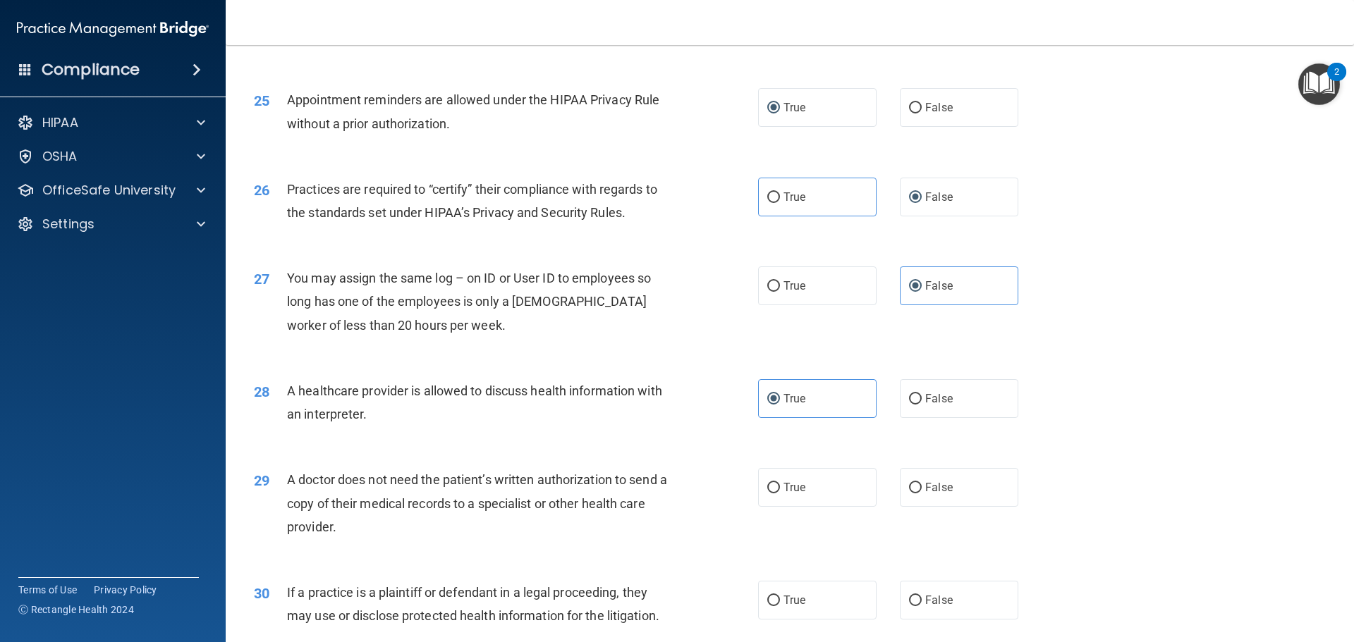
scroll to position [2538, 0]
click at [796, 485] on span "True" at bounding box center [794, 486] width 22 height 13
click at [780, 485] on input "True" at bounding box center [773, 487] width 13 height 11
radio input "true"
click at [793, 594] on span "True" at bounding box center [794, 599] width 22 height 13
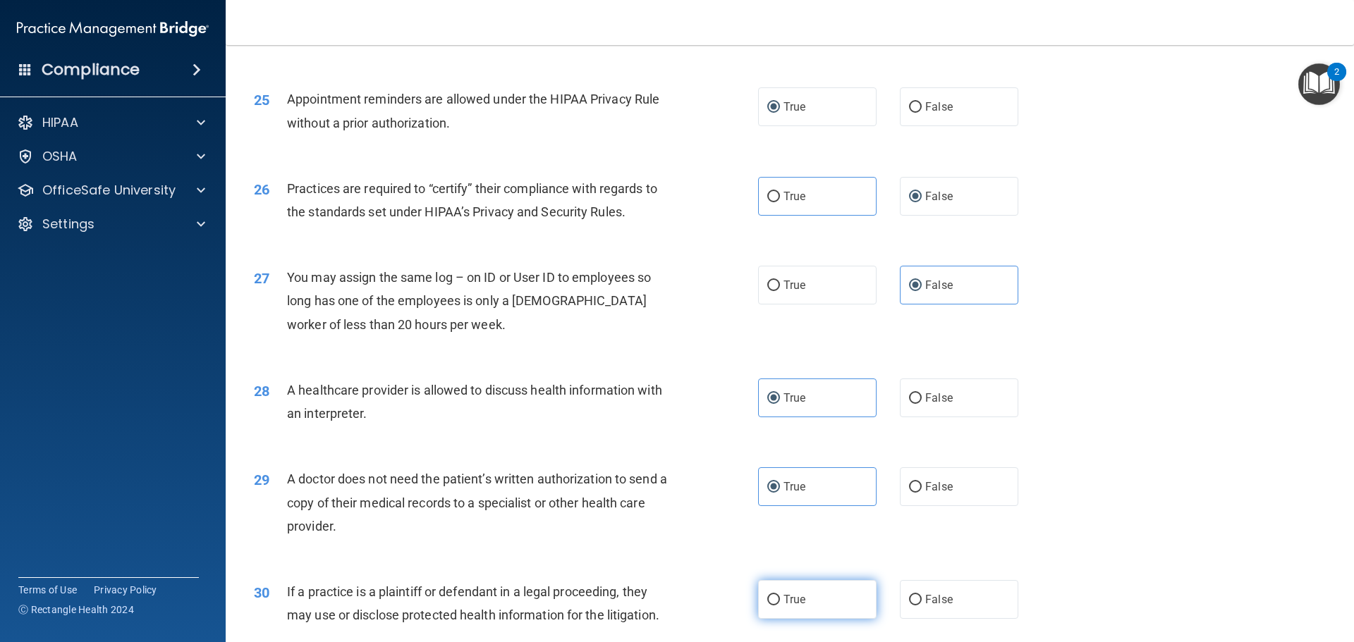
click at [780, 595] on input "True" at bounding box center [773, 600] width 13 height 11
radio input "true"
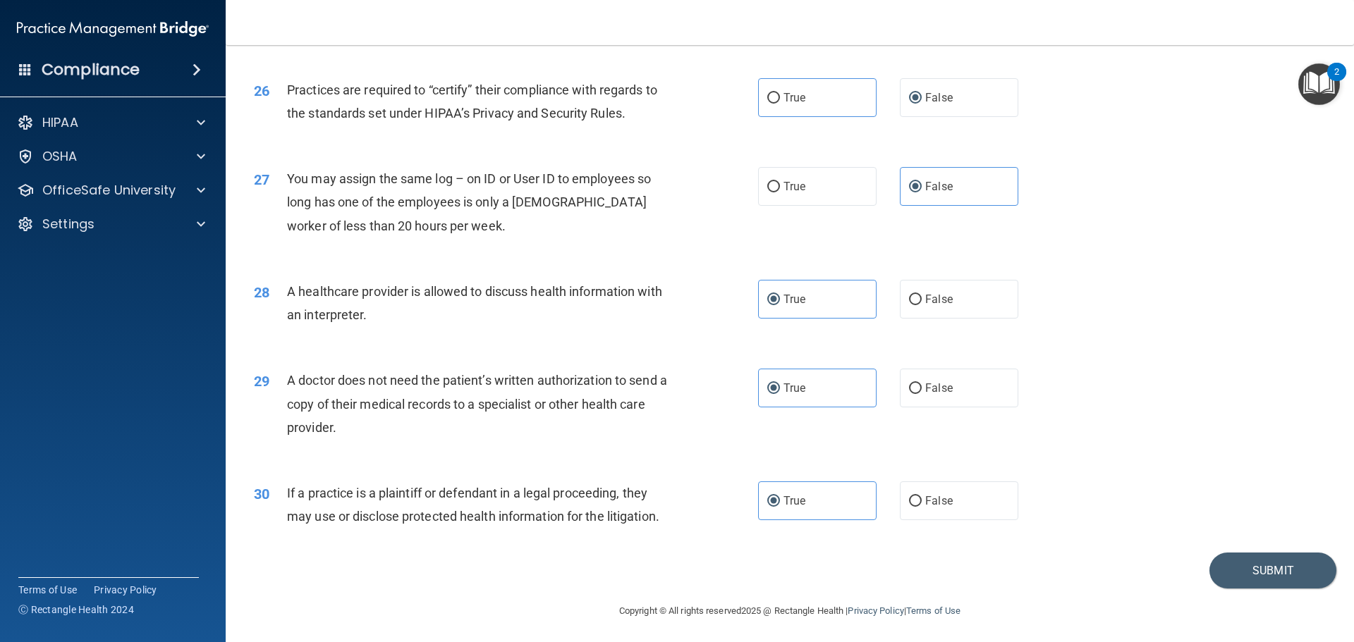
scroll to position [2639, 0]
click at [1236, 561] on button "Submit" at bounding box center [1272, 568] width 127 height 36
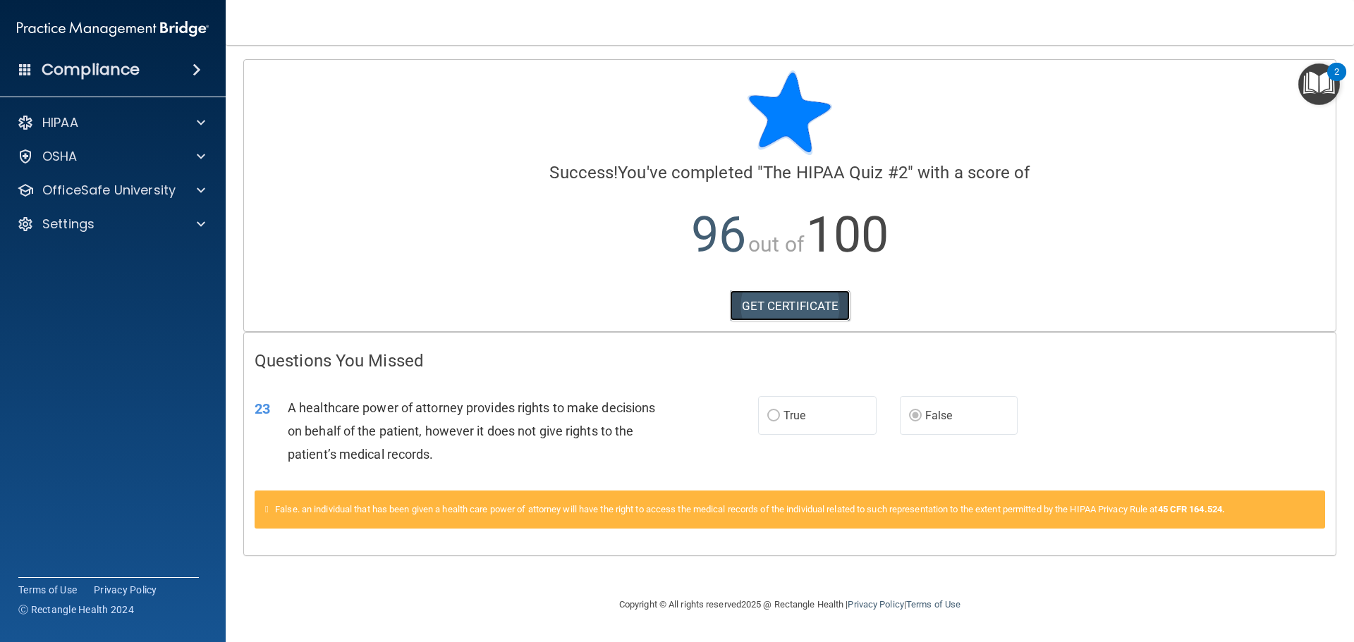
click at [786, 309] on link "GET CERTIFICATE" at bounding box center [790, 305] width 121 height 31
click at [102, 223] on div "Settings" at bounding box center [93, 224] width 175 height 17
click at [88, 257] on p "My Account" at bounding box center [105, 258] width 192 height 14
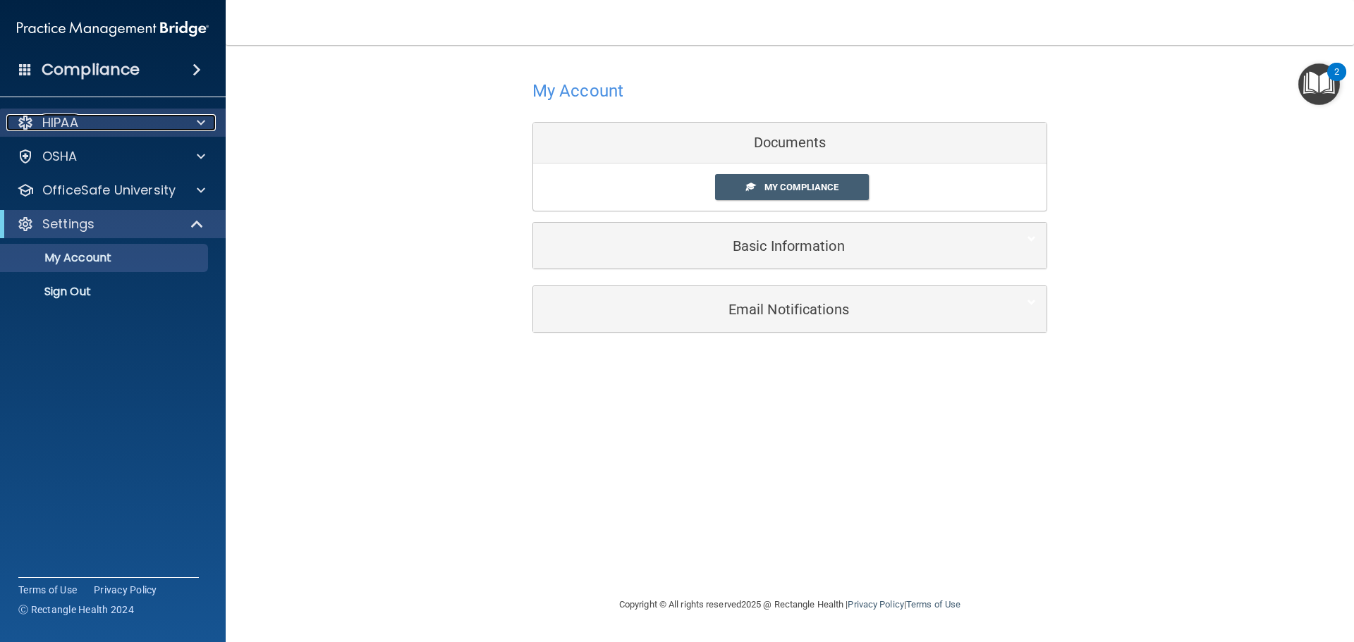
click at [111, 124] on div "HIPAA" at bounding box center [93, 122] width 175 height 17
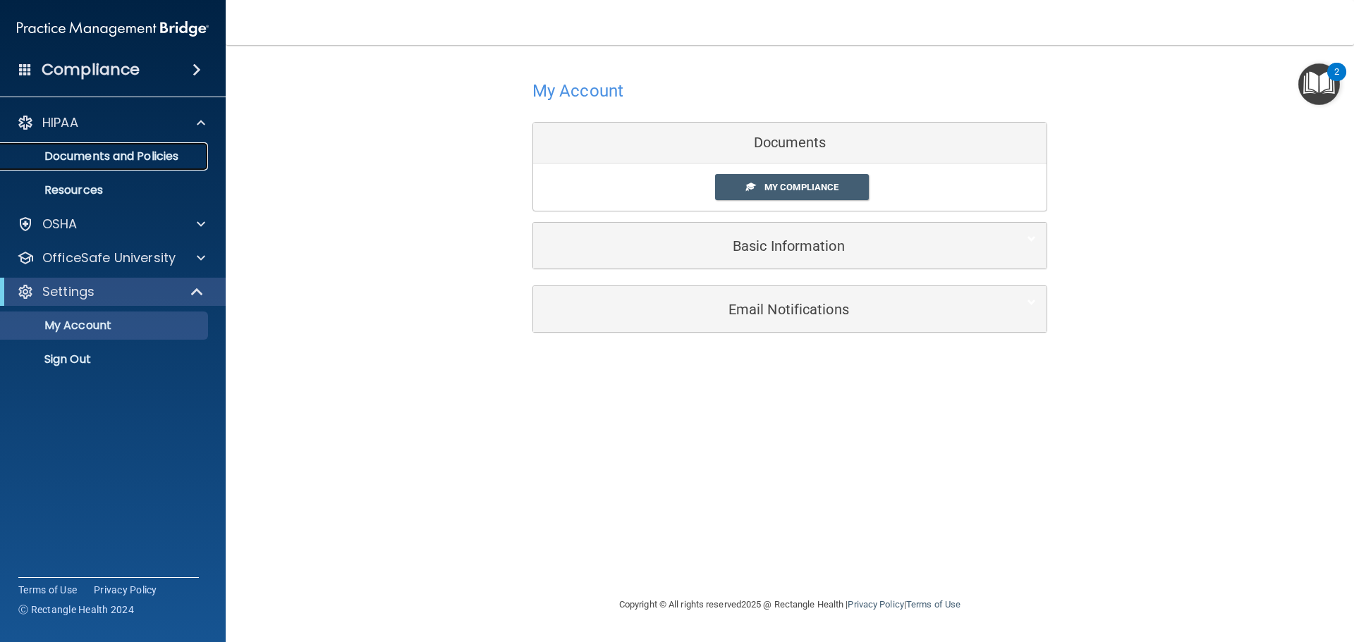
click at [84, 156] on p "Documents and Policies" at bounding box center [105, 156] width 192 height 14
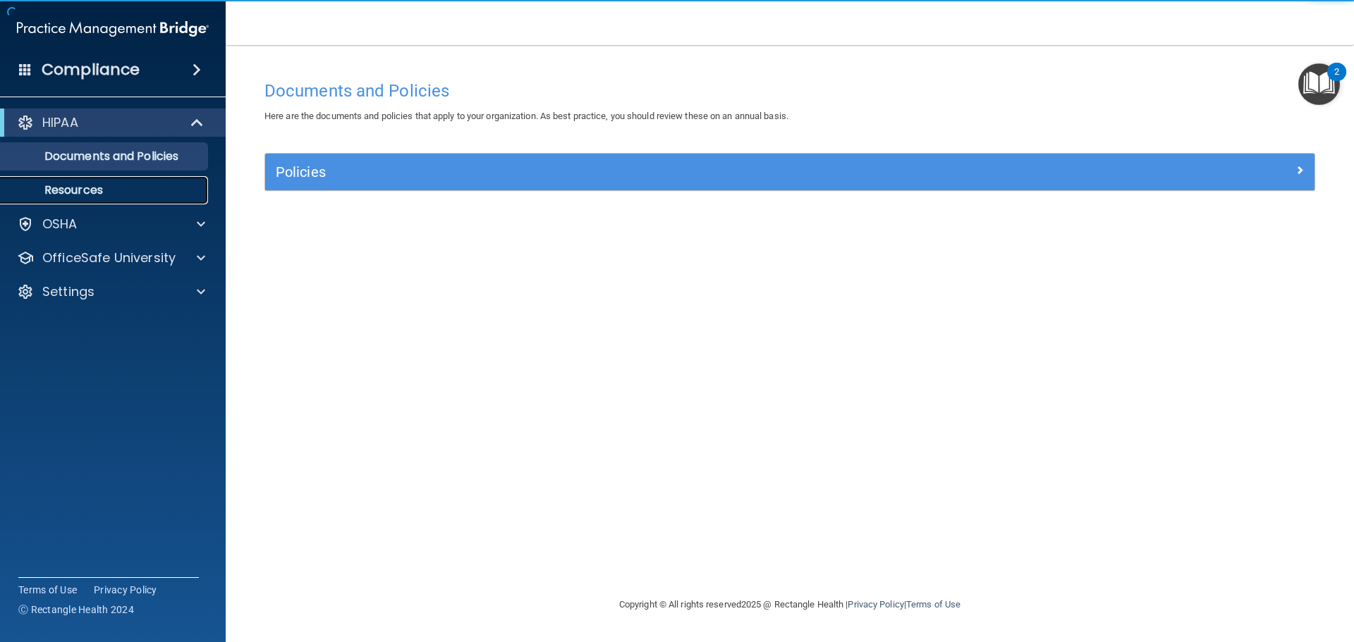
click at [109, 189] on p "Resources" at bounding box center [105, 190] width 192 height 14
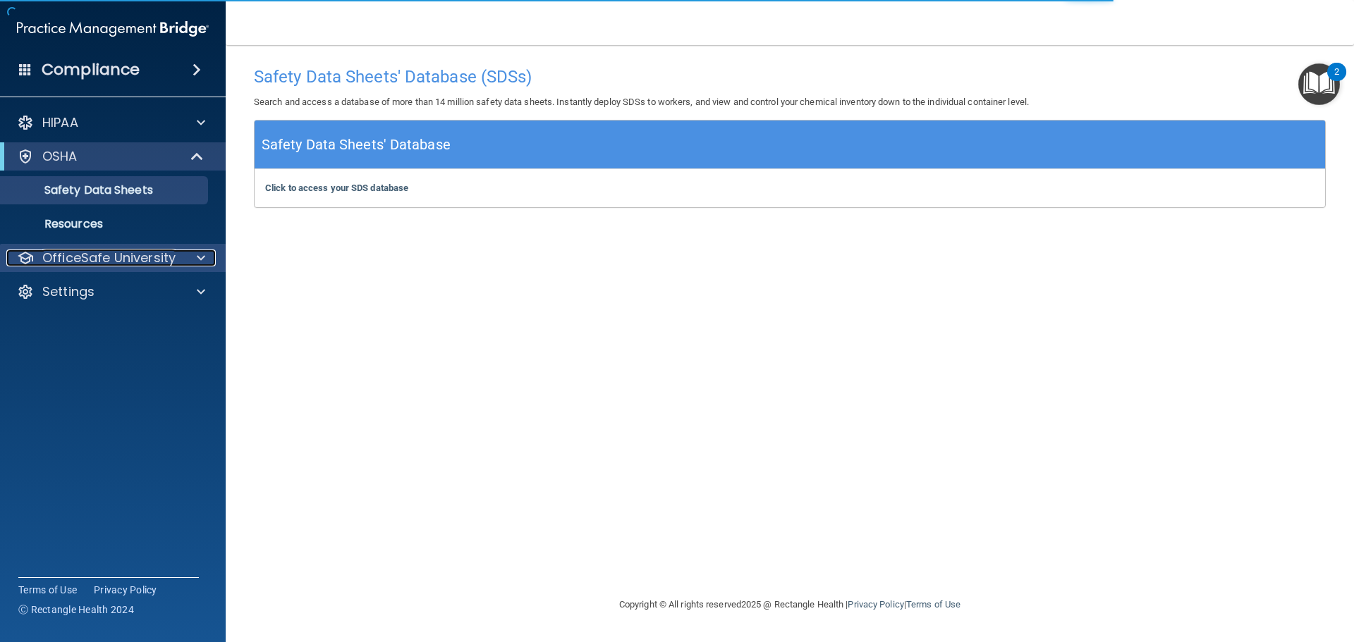
click at [103, 260] on p "OfficeSafe University" at bounding box center [108, 258] width 133 height 17
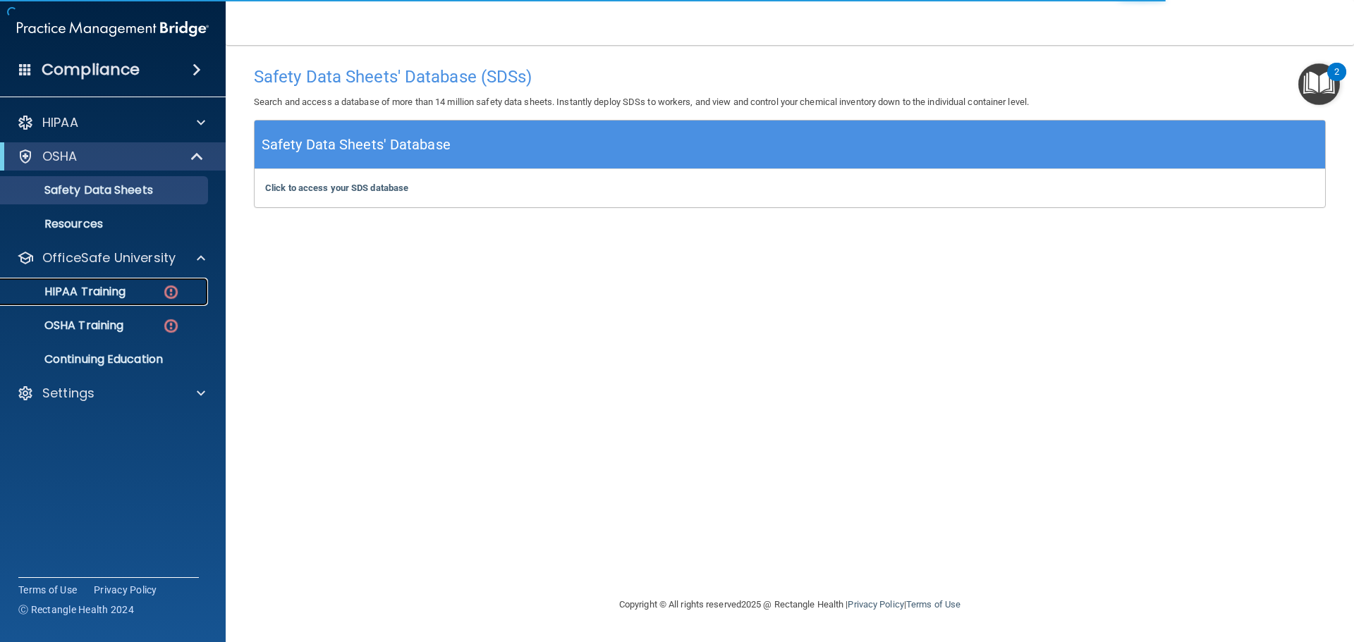
click at [102, 292] on p "HIPAA Training" at bounding box center [67, 292] width 116 height 14
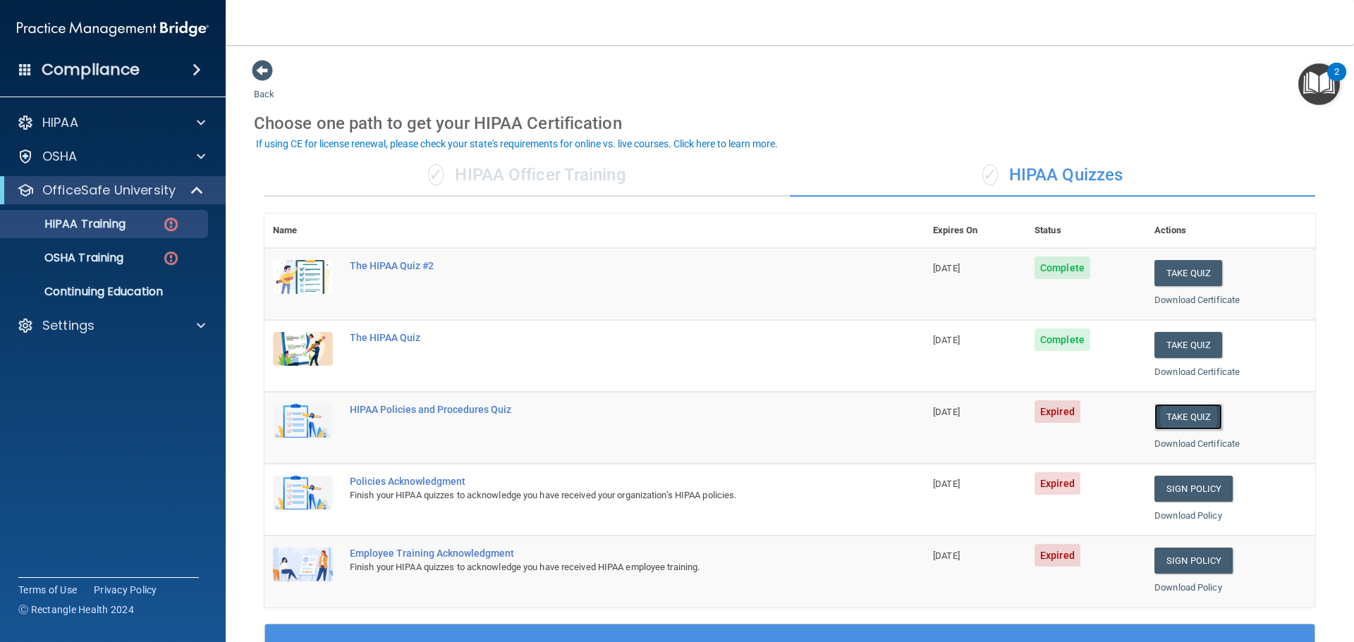
click at [1169, 414] on button "Take Quiz" at bounding box center [1188, 417] width 68 height 26
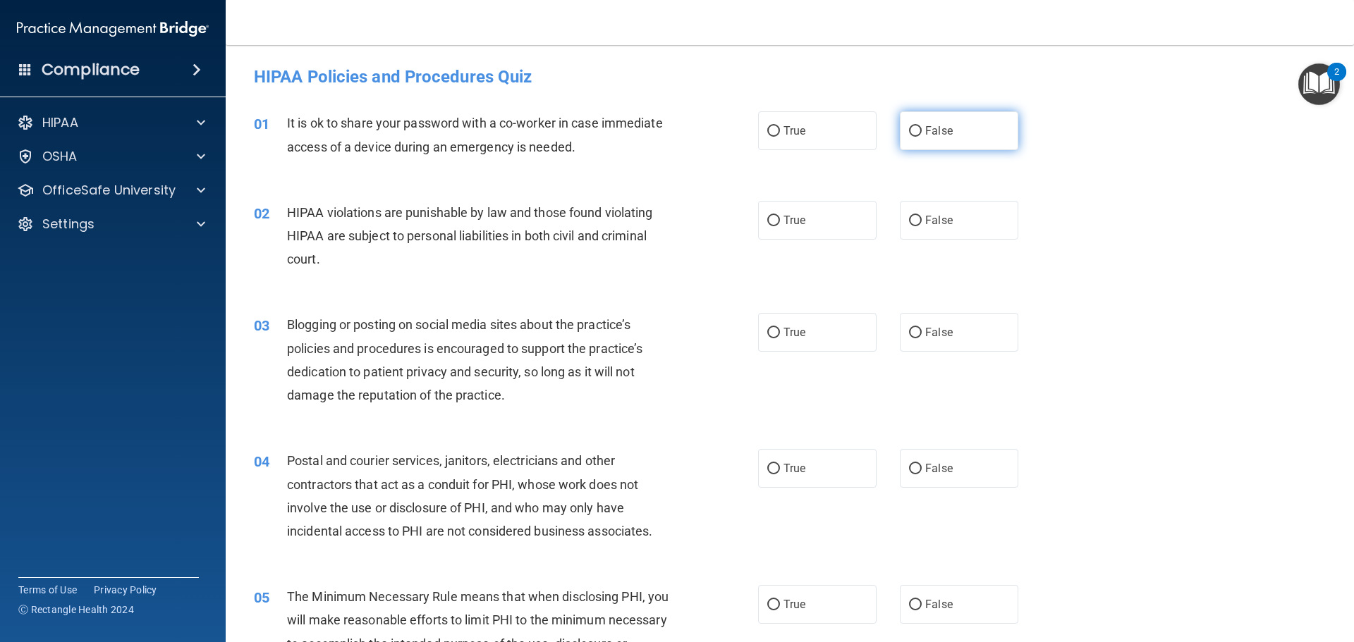
click at [909, 129] on input "False" at bounding box center [915, 131] width 13 height 11
radio input "true"
click at [771, 221] on input "True" at bounding box center [773, 221] width 13 height 11
radio input "true"
click at [909, 331] on input "False" at bounding box center [915, 333] width 13 height 11
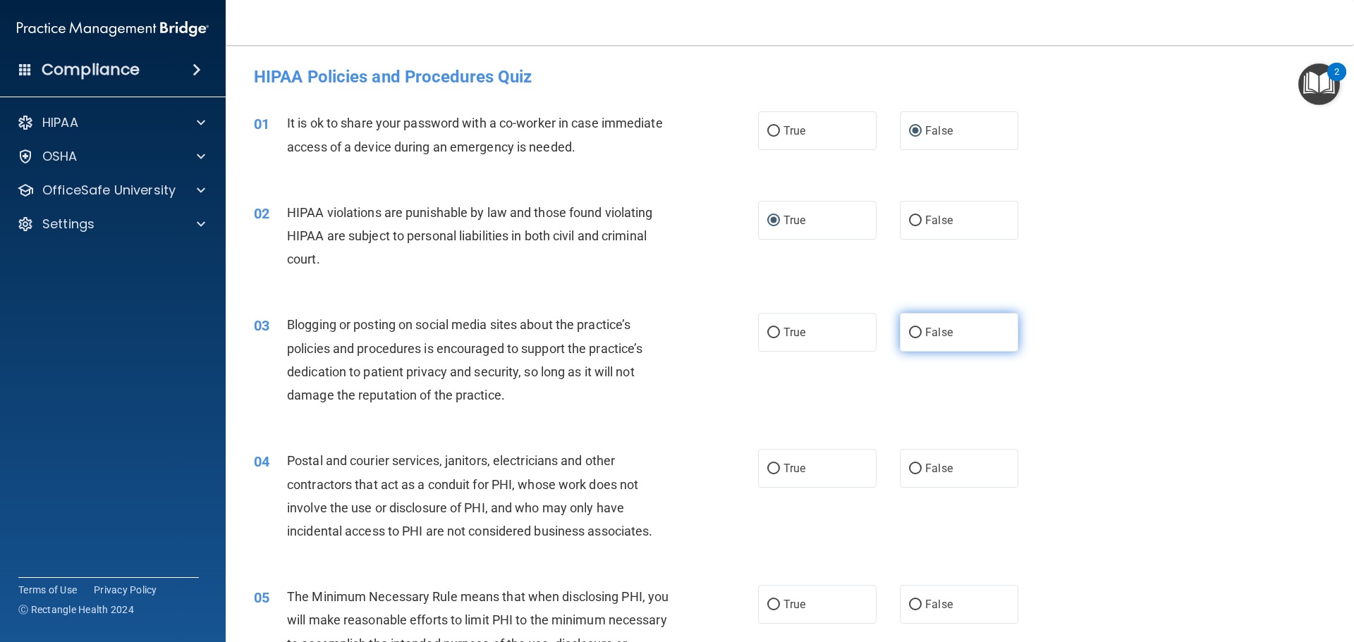
radio input "true"
click at [767, 467] on input "True" at bounding box center [773, 469] width 13 height 11
radio input "true"
click at [771, 603] on input "True" at bounding box center [773, 605] width 13 height 11
radio input "true"
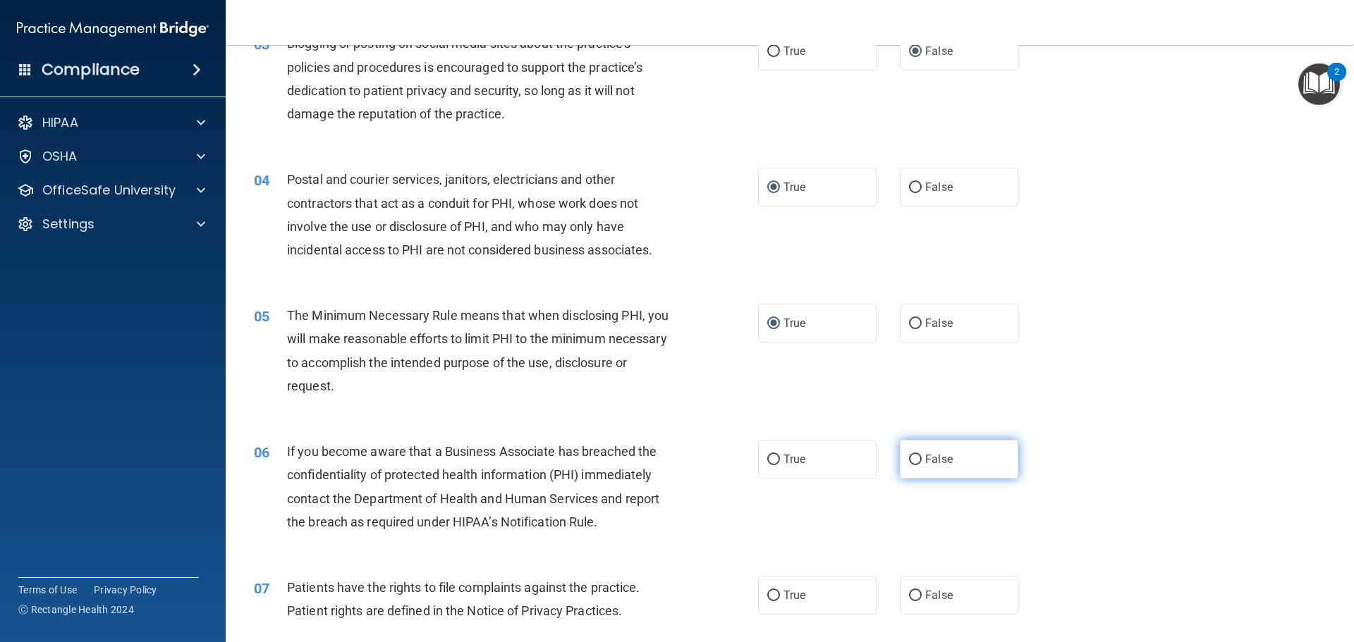
scroll to position [282, 0]
click at [909, 458] on input "False" at bounding box center [915, 459] width 13 height 11
radio input "true"
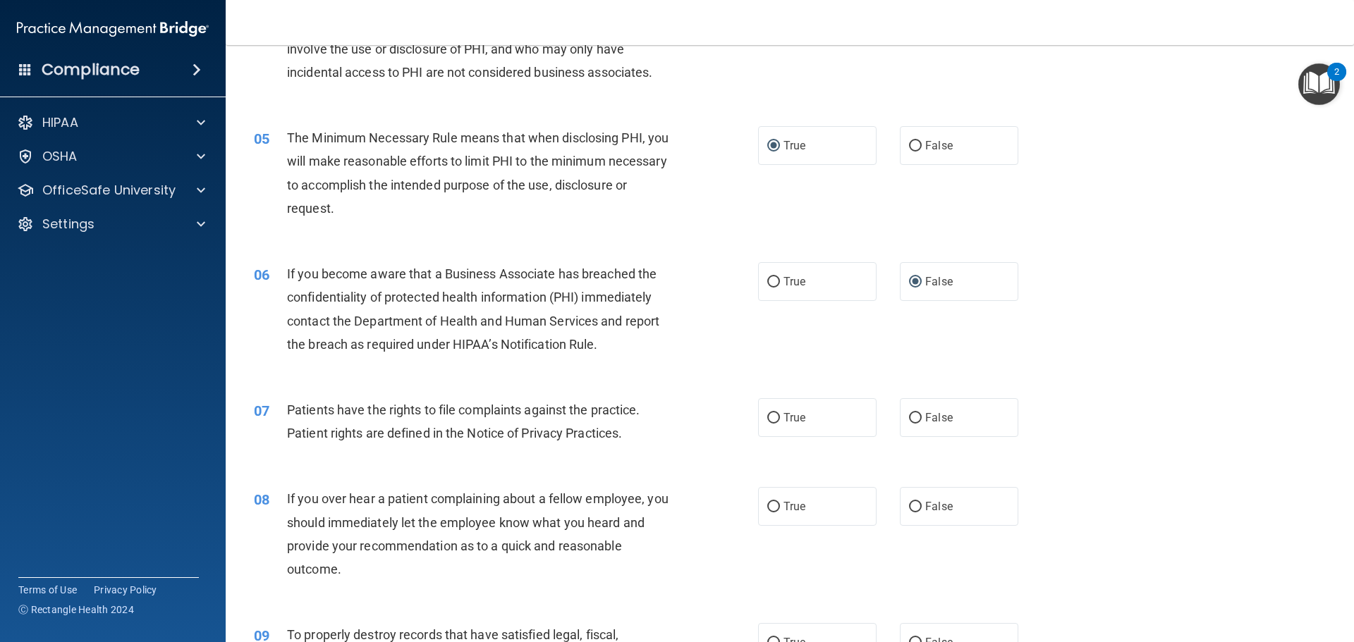
scroll to position [493, 0]
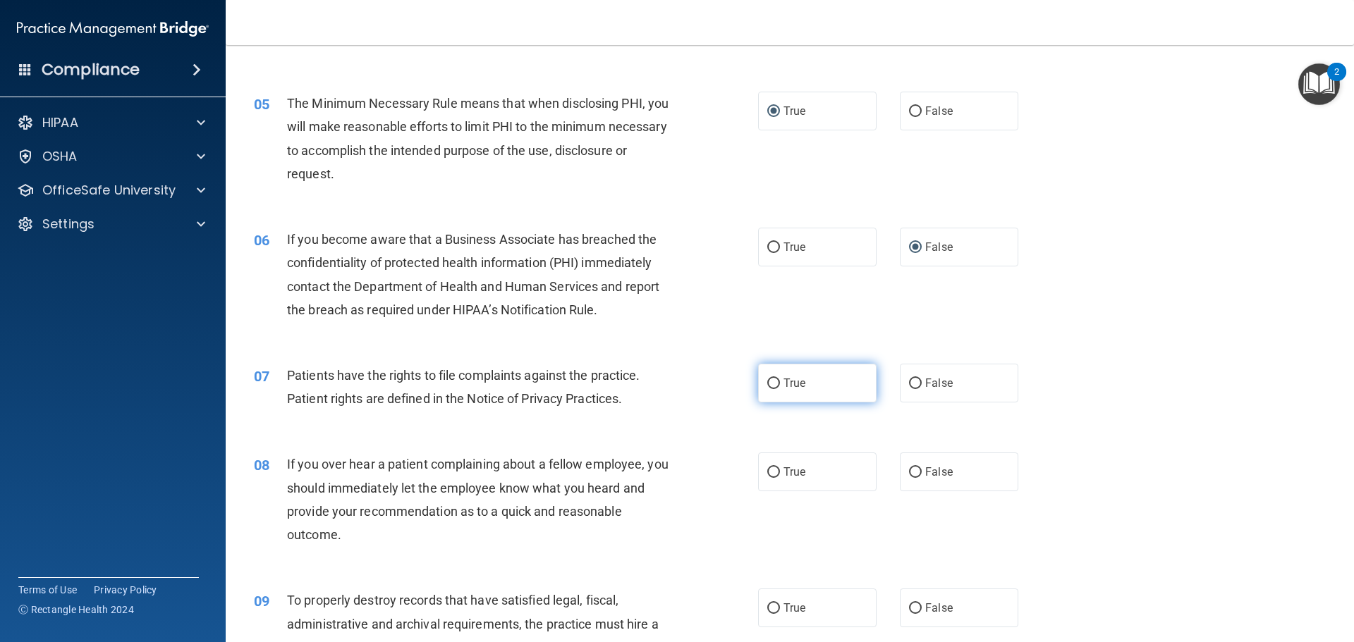
click at [768, 386] on input "True" at bounding box center [773, 384] width 13 height 11
radio input "true"
click at [900, 475] on label "False" at bounding box center [959, 472] width 118 height 39
click at [909, 475] on input "False" at bounding box center [915, 472] width 13 height 11
radio input "true"
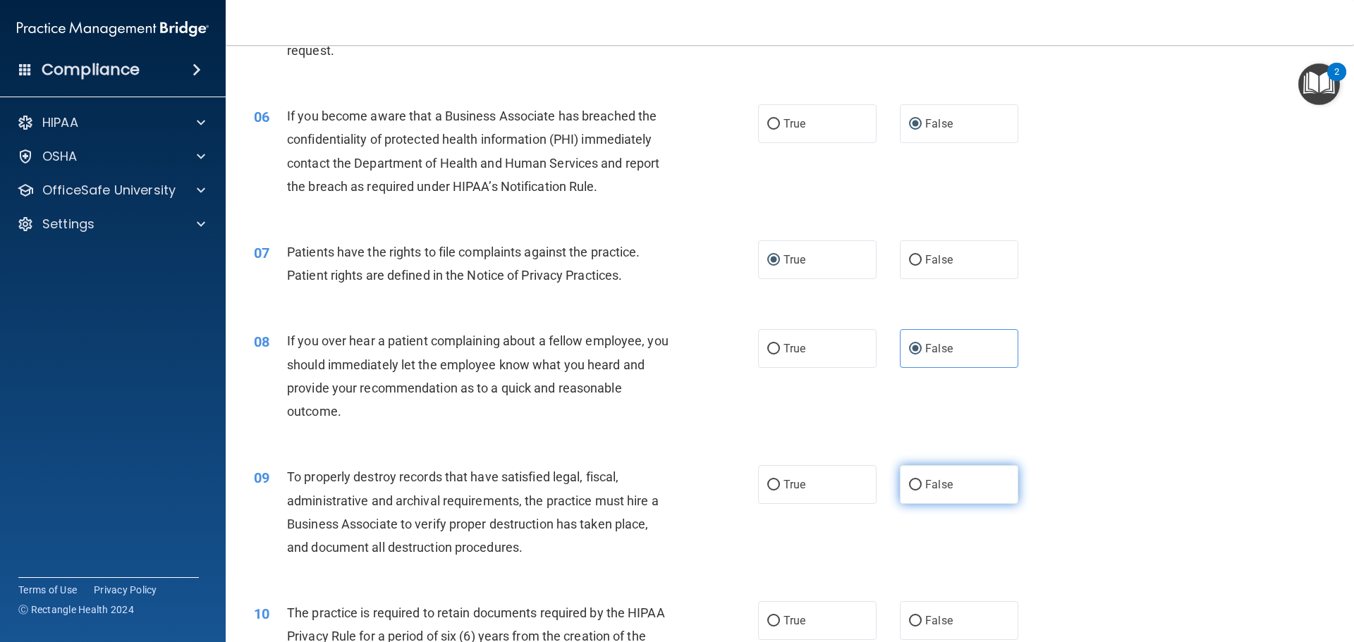
scroll to position [634, 0]
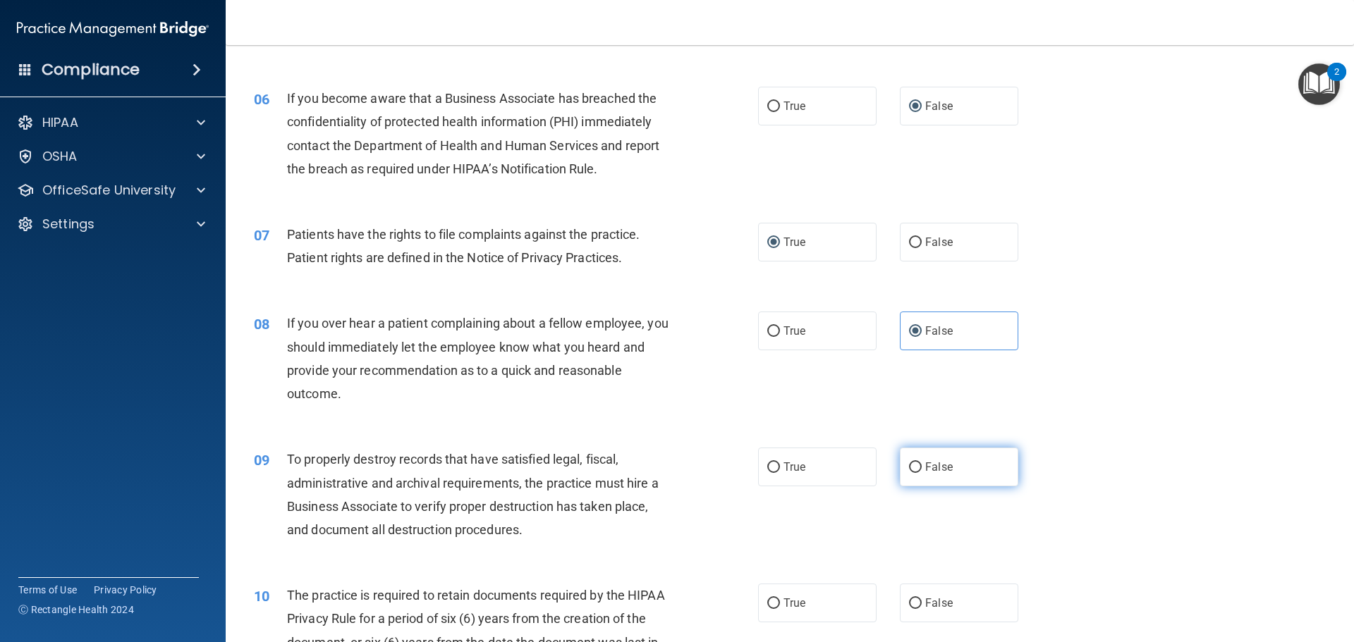
click at [909, 467] on input "False" at bounding box center [915, 467] width 13 height 11
radio input "true"
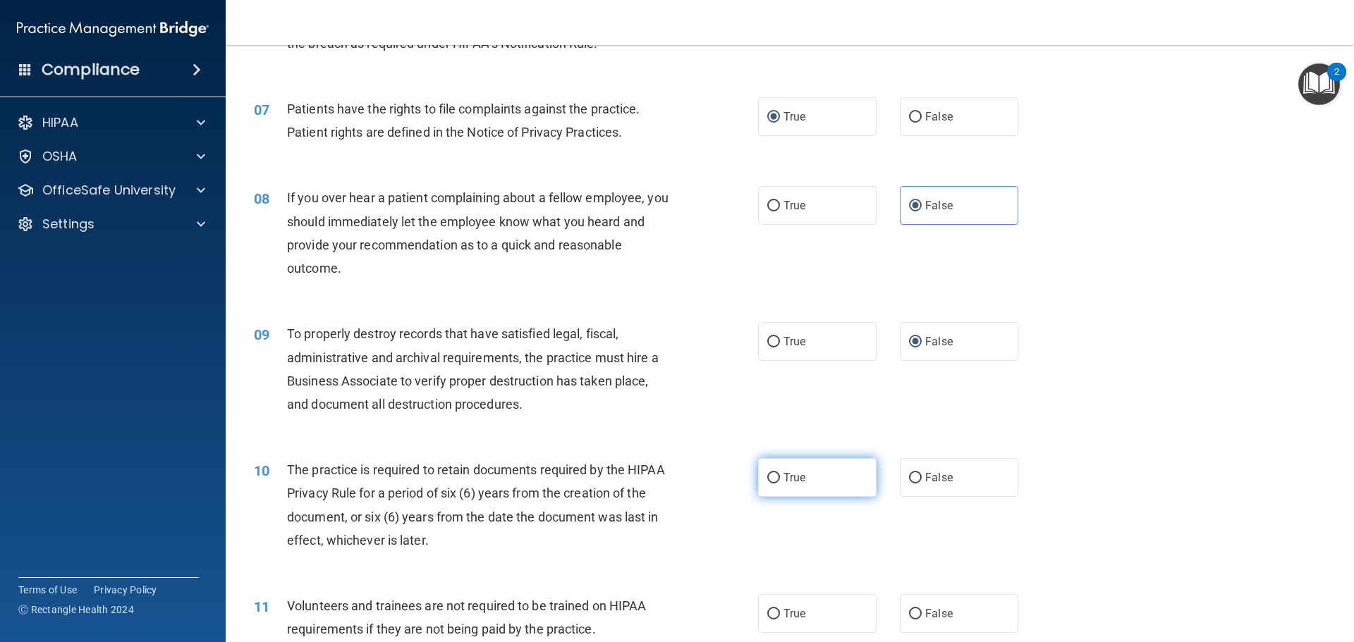
scroll to position [775, 0]
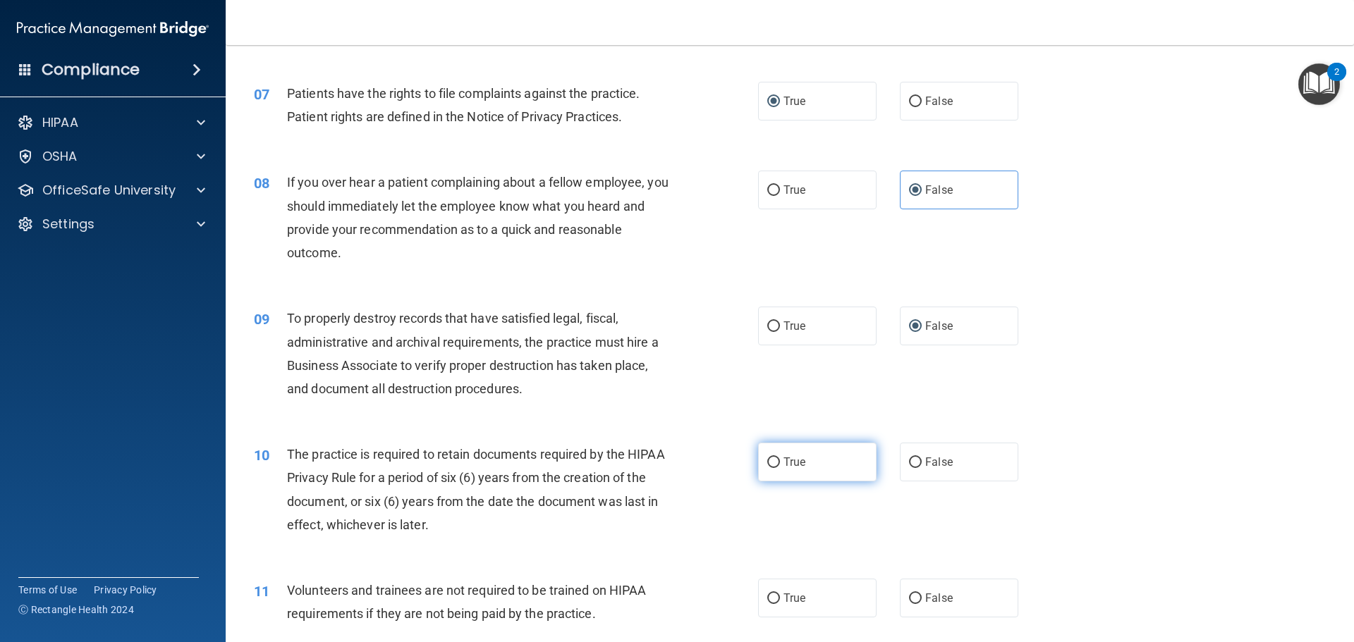
click at [771, 462] on input "True" at bounding box center [773, 463] width 13 height 11
radio input "true"
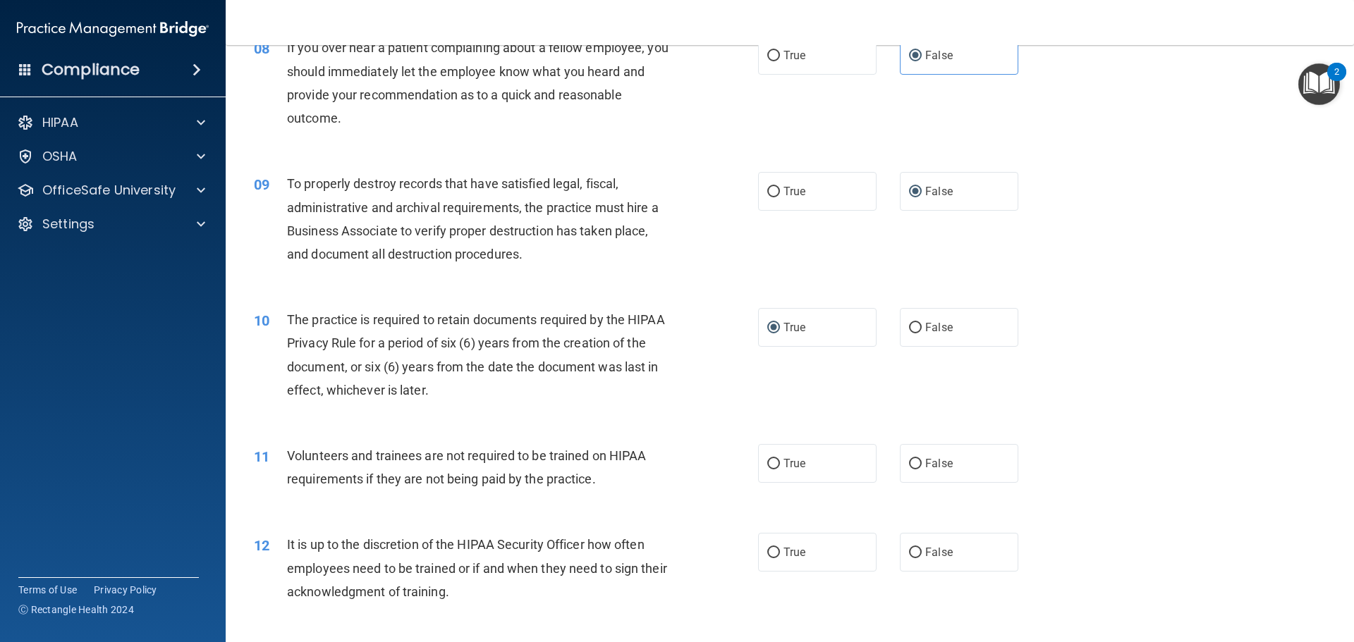
scroll to position [916, 0]
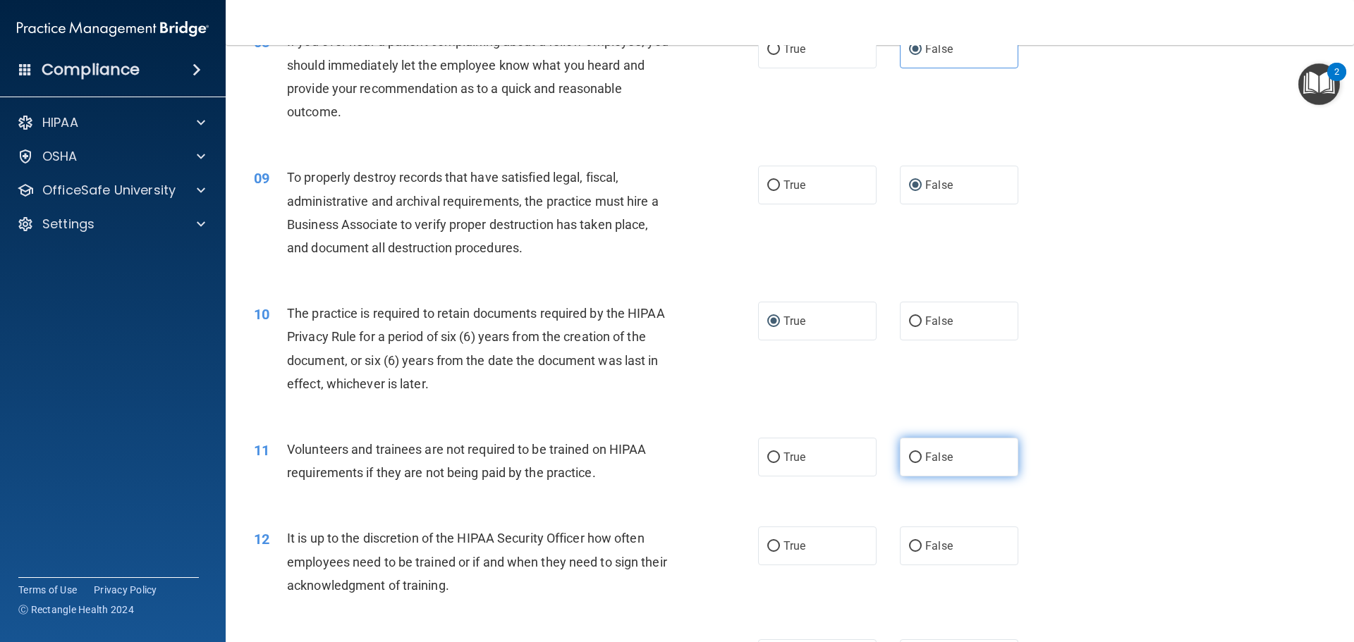
click at [909, 458] on input "False" at bounding box center [915, 458] width 13 height 11
radio input "true"
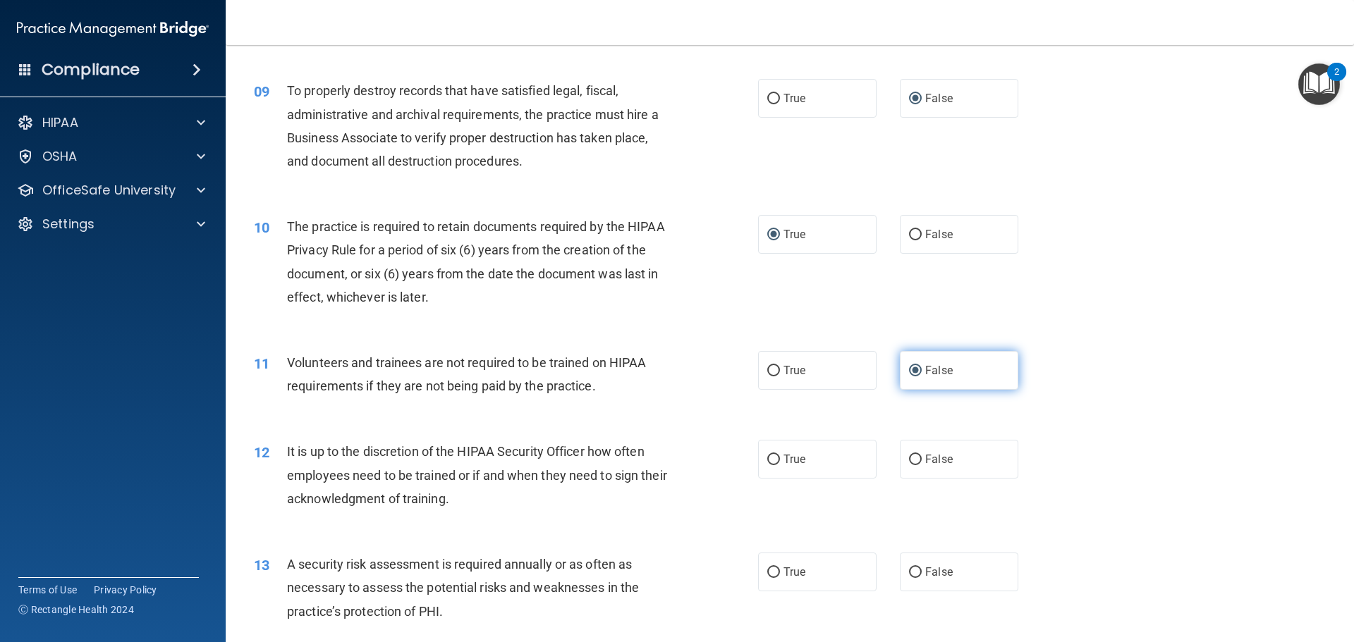
scroll to position [1128, 0]
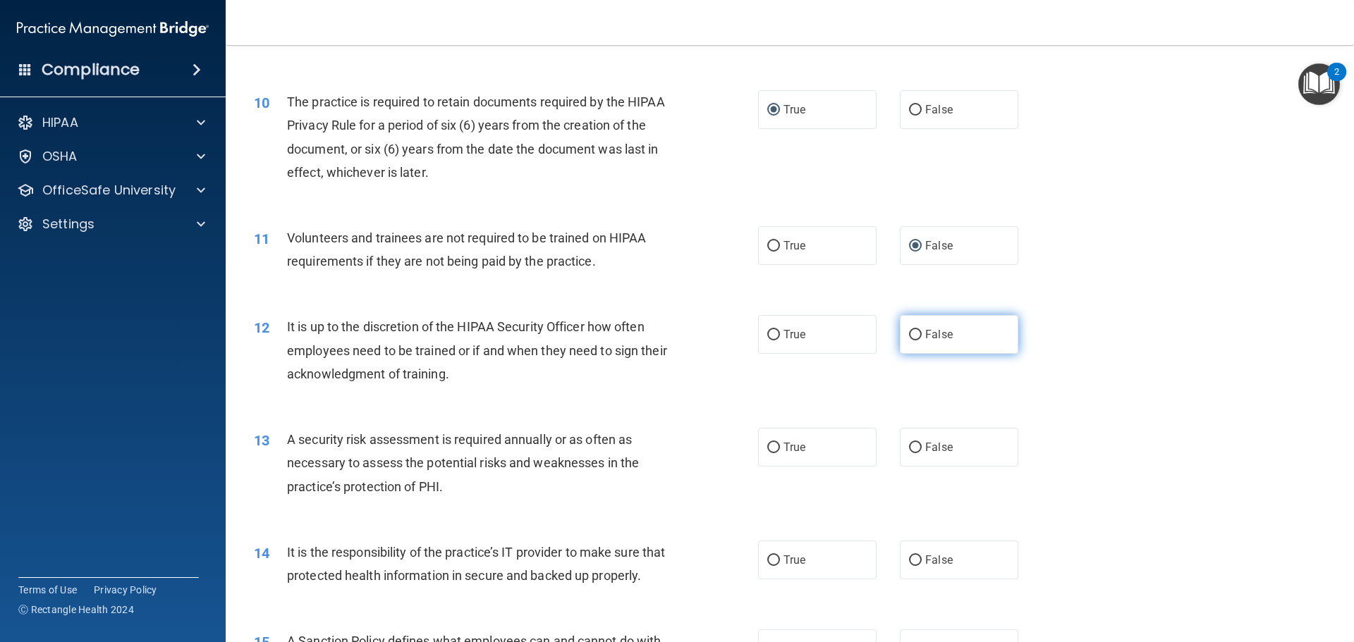
click at [909, 335] on input "False" at bounding box center [915, 335] width 13 height 11
radio input "true"
click at [773, 445] on input "True" at bounding box center [773, 448] width 13 height 11
radio input "true"
click at [912, 559] on input "False" at bounding box center [915, 561] width 13 height 11
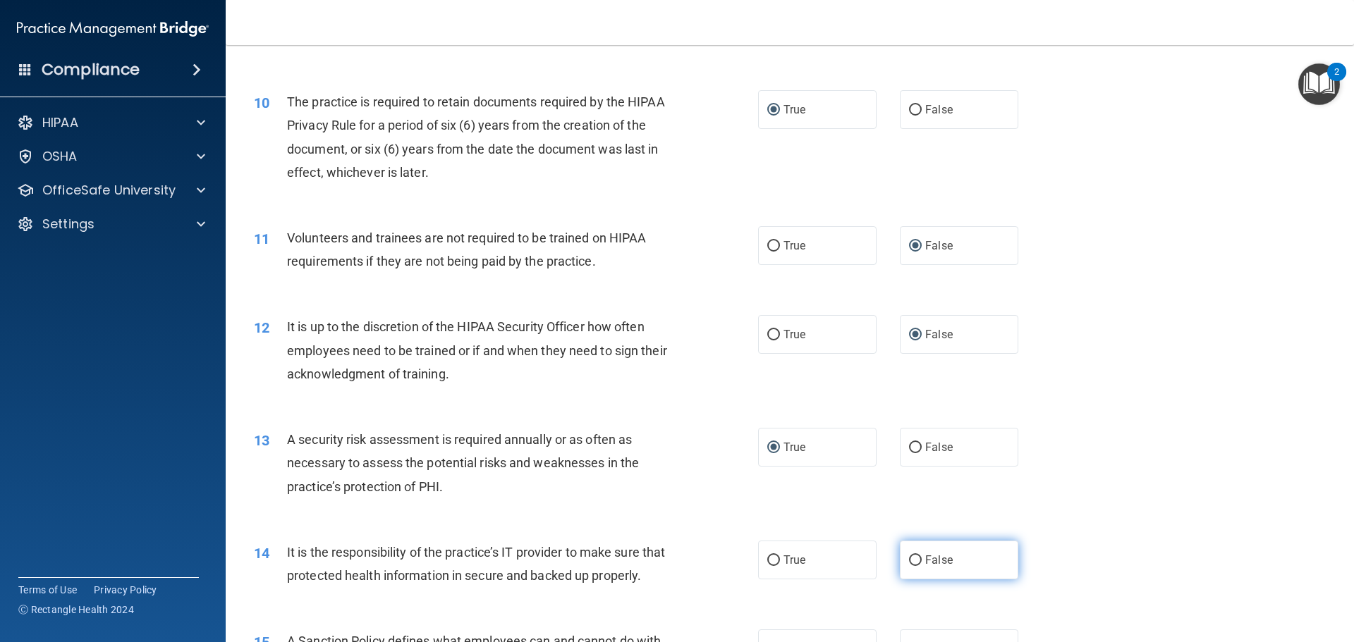
radio input "true"
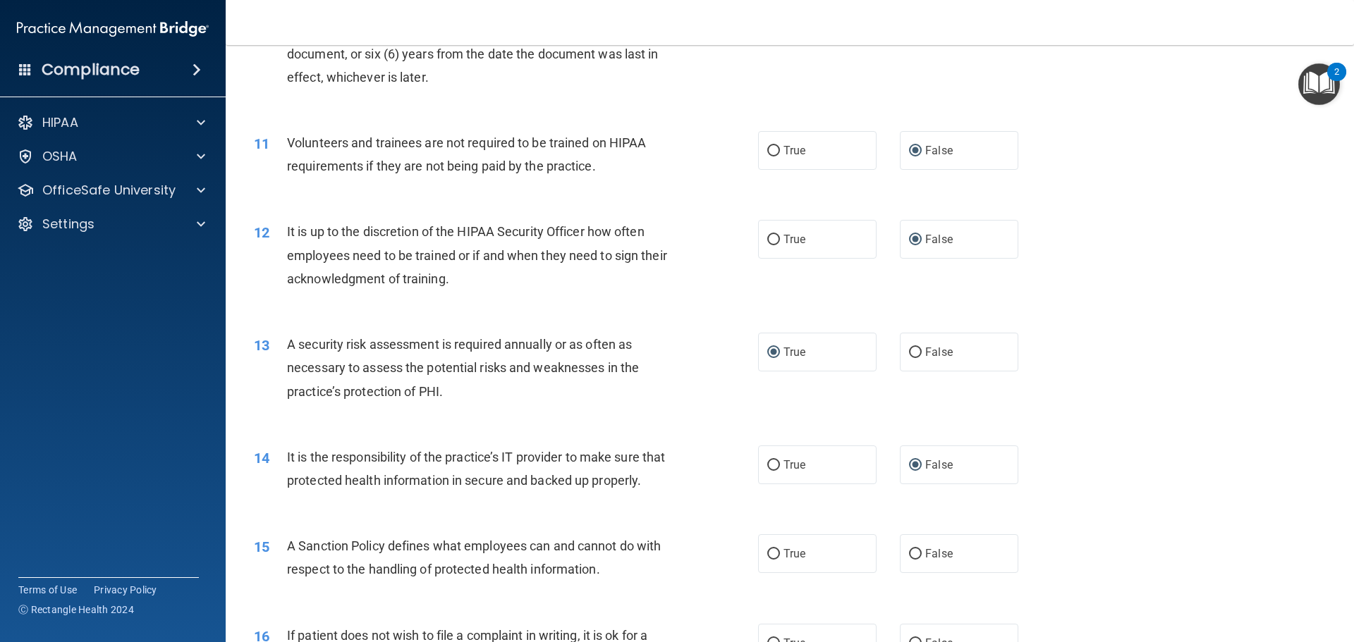
scroll to position [1410, 0]
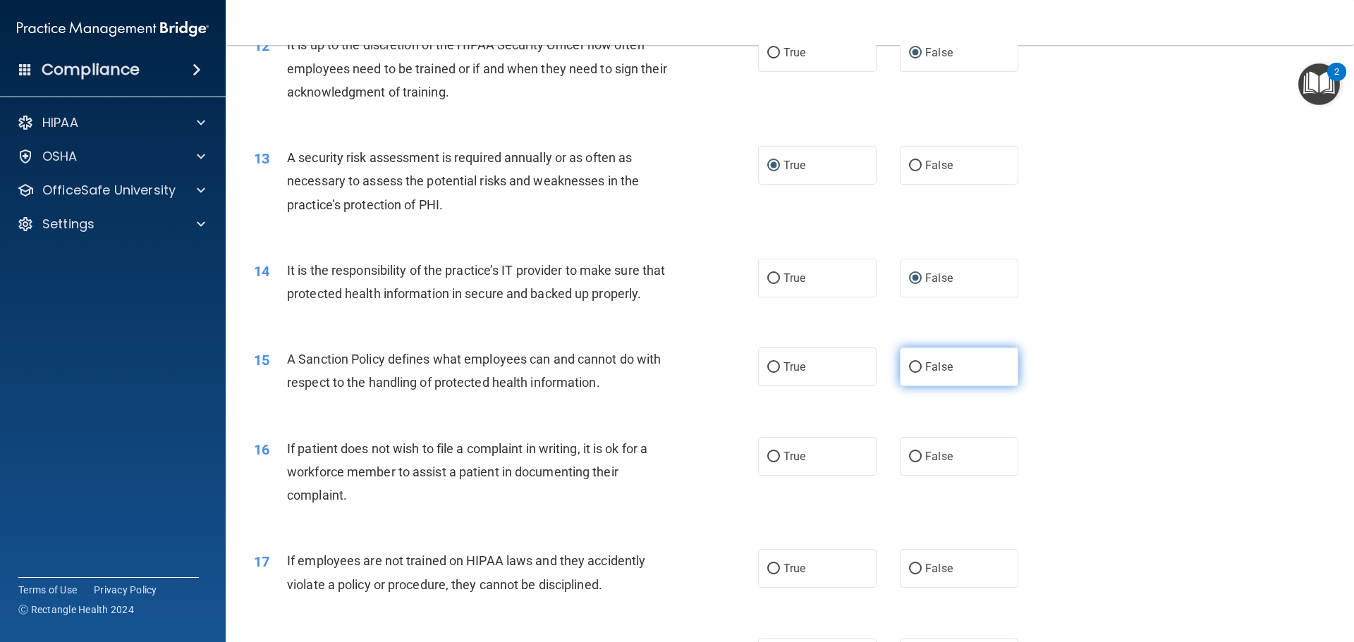
click at [909, 373] on input "False" at bounding box center [915, 367] width 13 height 11
radio input "true"
click at [767, 462] on input "True" at bounding box center [773, 457] width 13 height 11
radio input "true"
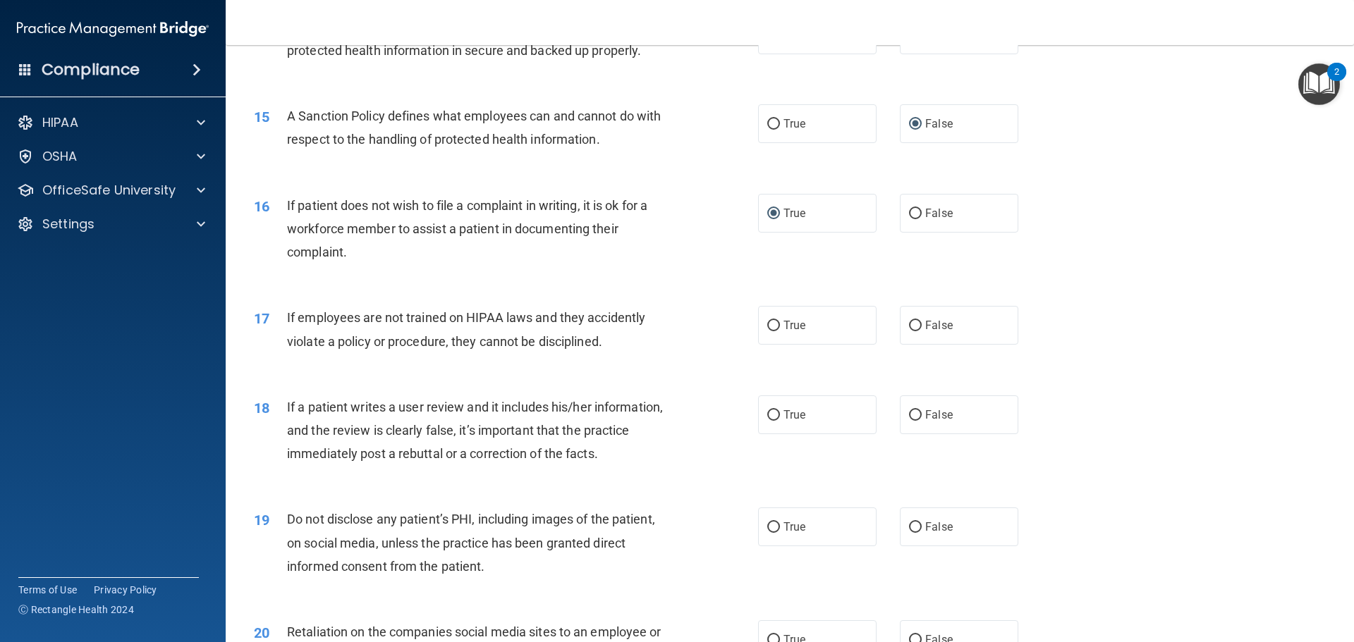
scroll to position [1692, 0]
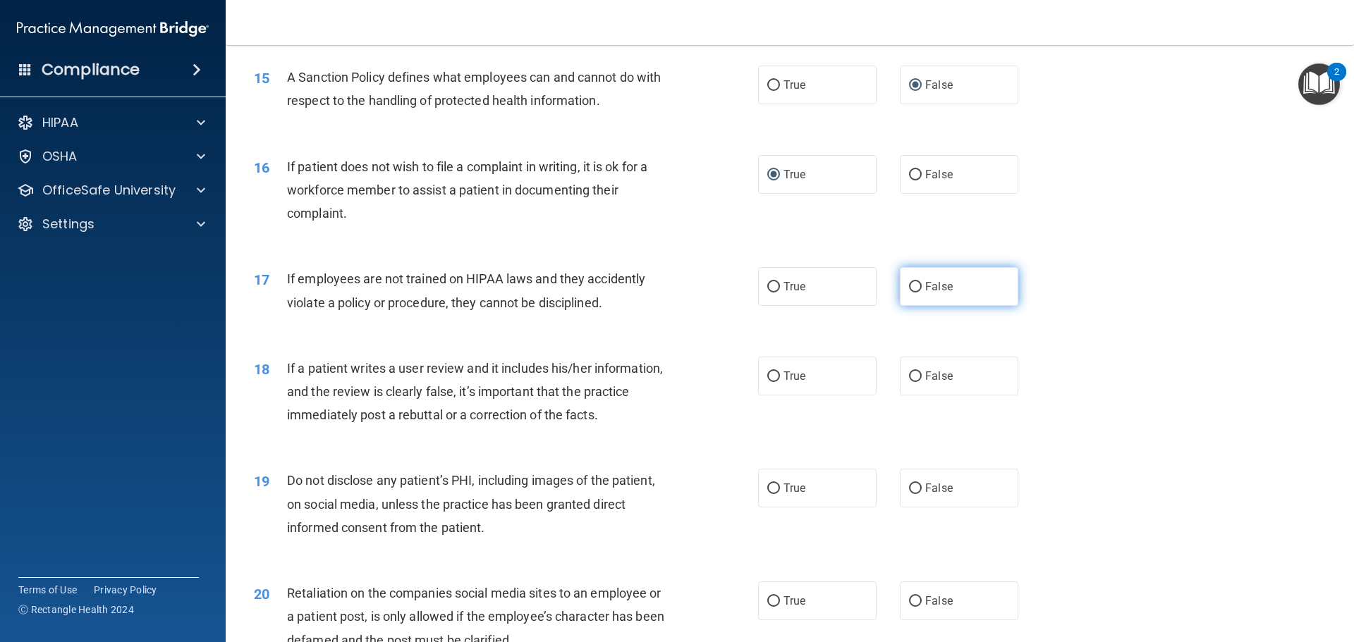
click at [909, 293] on input "False" at bounding box center [915, 287] width 13 height 11
radio input "true"
click at [909, 382] on input "False" at bounding box center [915, 377] width 13 height 11
radio input "true"
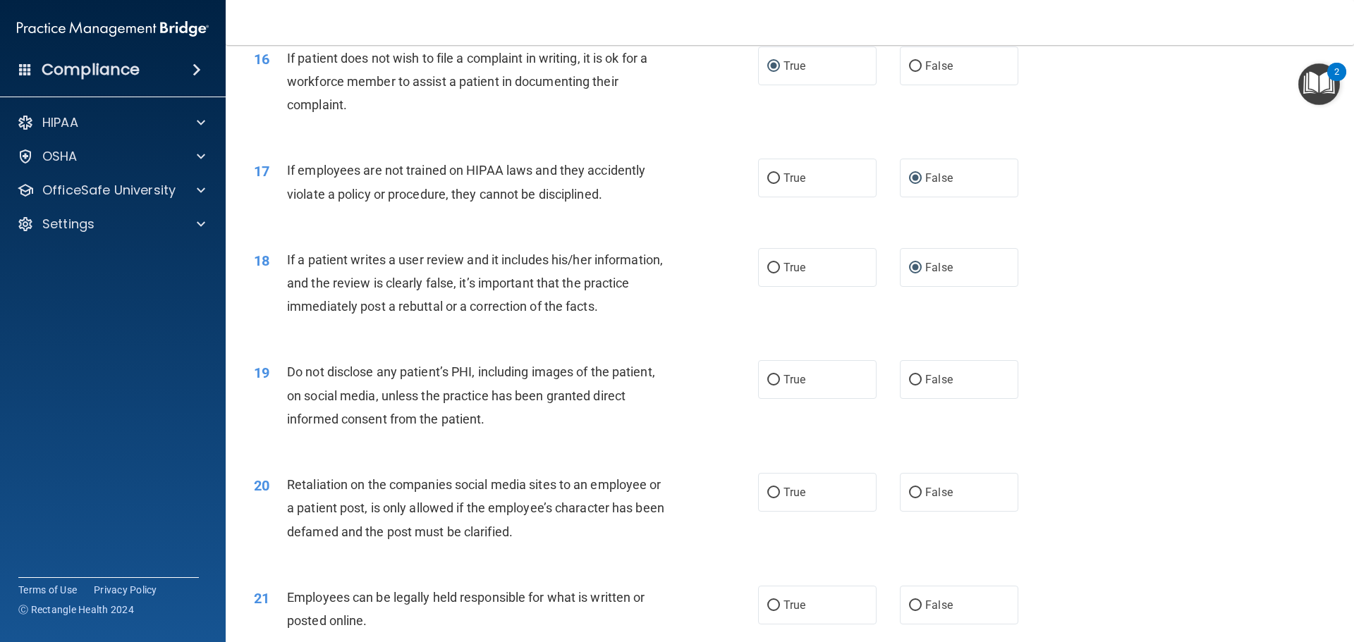
scroll to position [1833, 0]
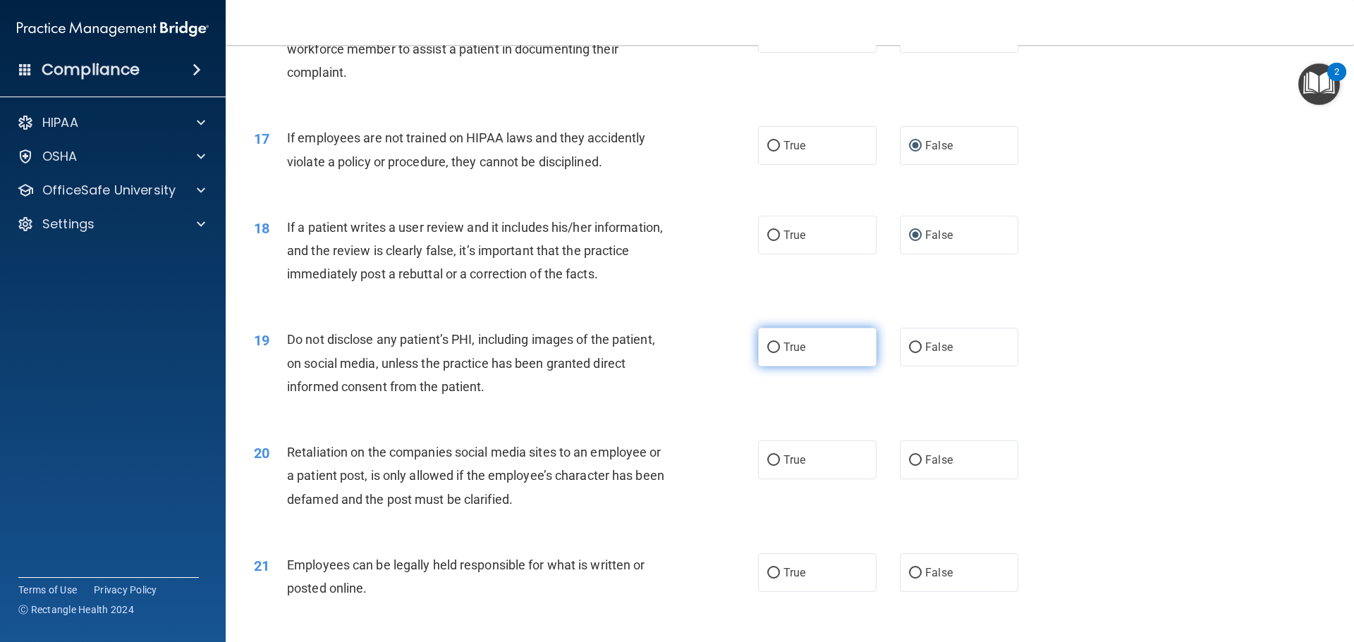
click at [767, 353] on input "True" at bounding box center [773, 348] width 13 height 11
radio input "true"
click at [913, 477] on label "False" at bounding box center [959, 460] width 118 height 39
click at [913, 466] on input "False" at bounding box center [915, 460] width 13 height 11
radio input "true"
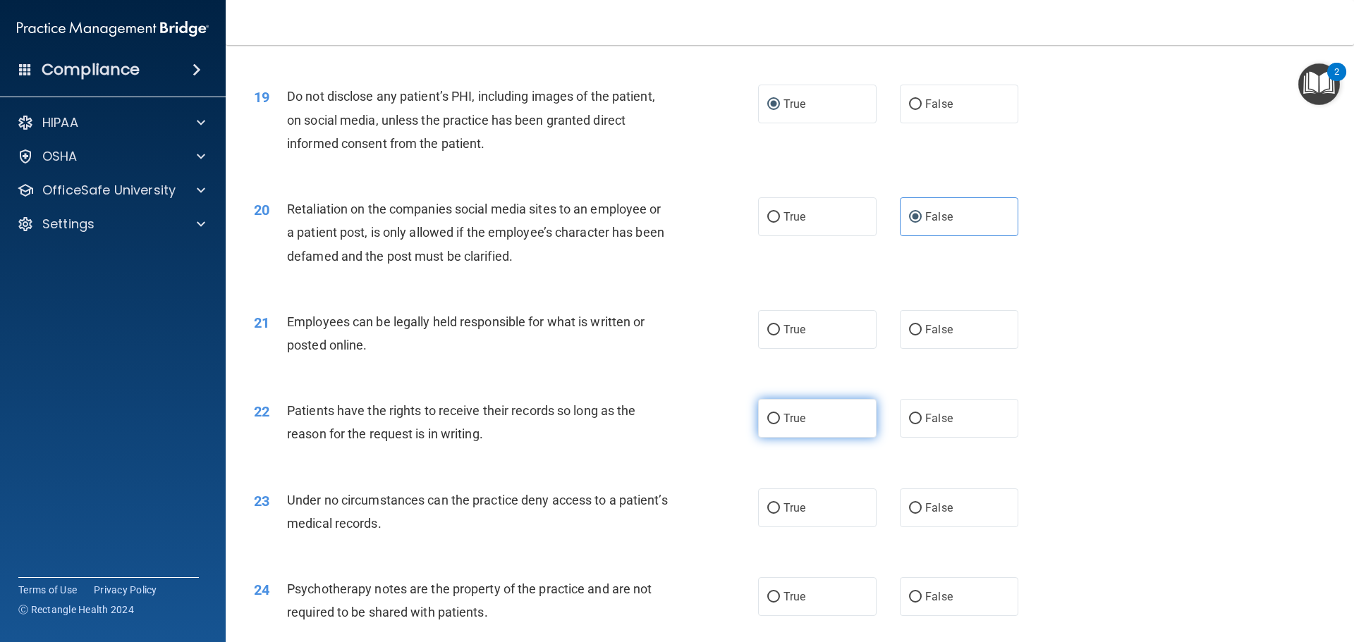
scroll to position [2115, 0]
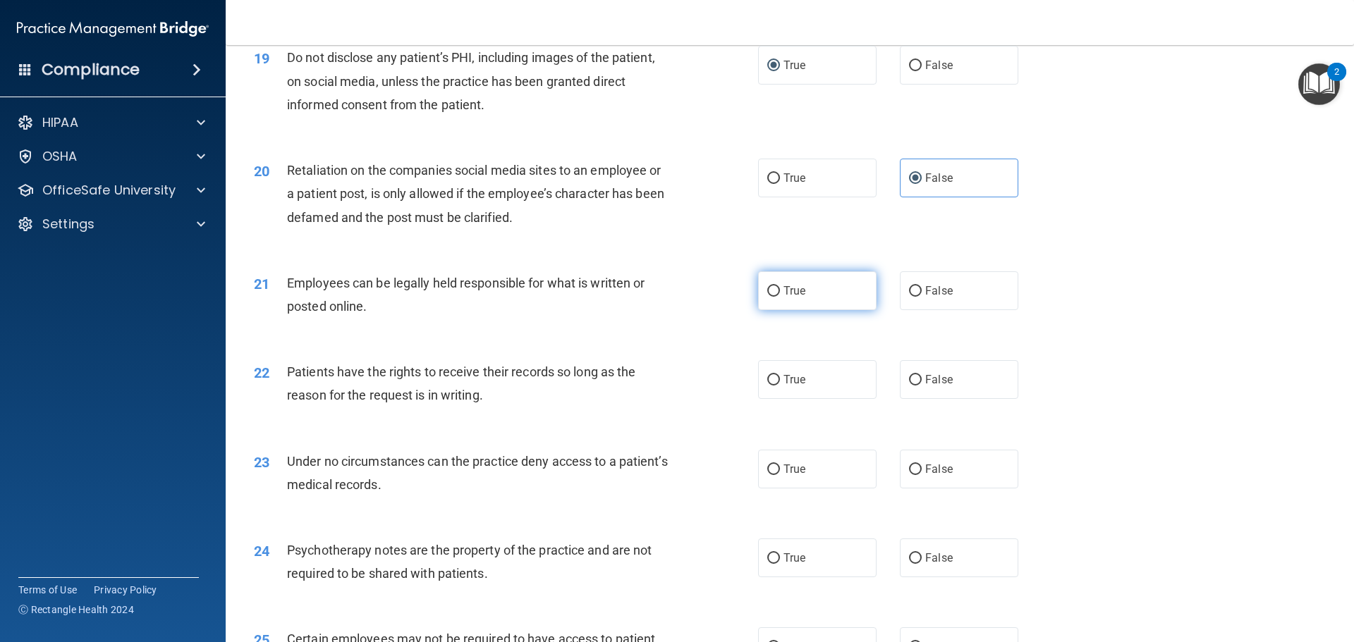
click at [767, 297] on input "True" at bounding box center [773, 291] width 13 height 11
radio input "true"
click at [909, 386] on input "False" at bounding box center [915, 380] width 13 height 11
radio input "true"
click at [910, 475] on input "False" at bounding box center [915, 470] width 13 height 11
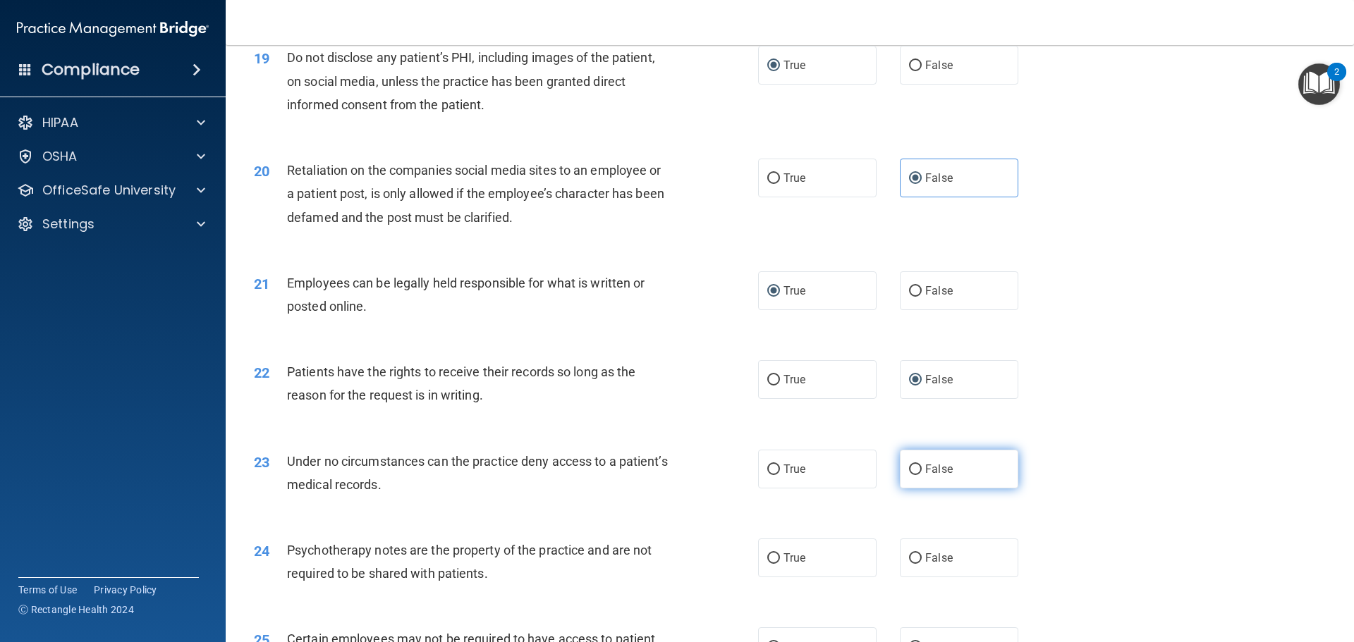
radio input "true"
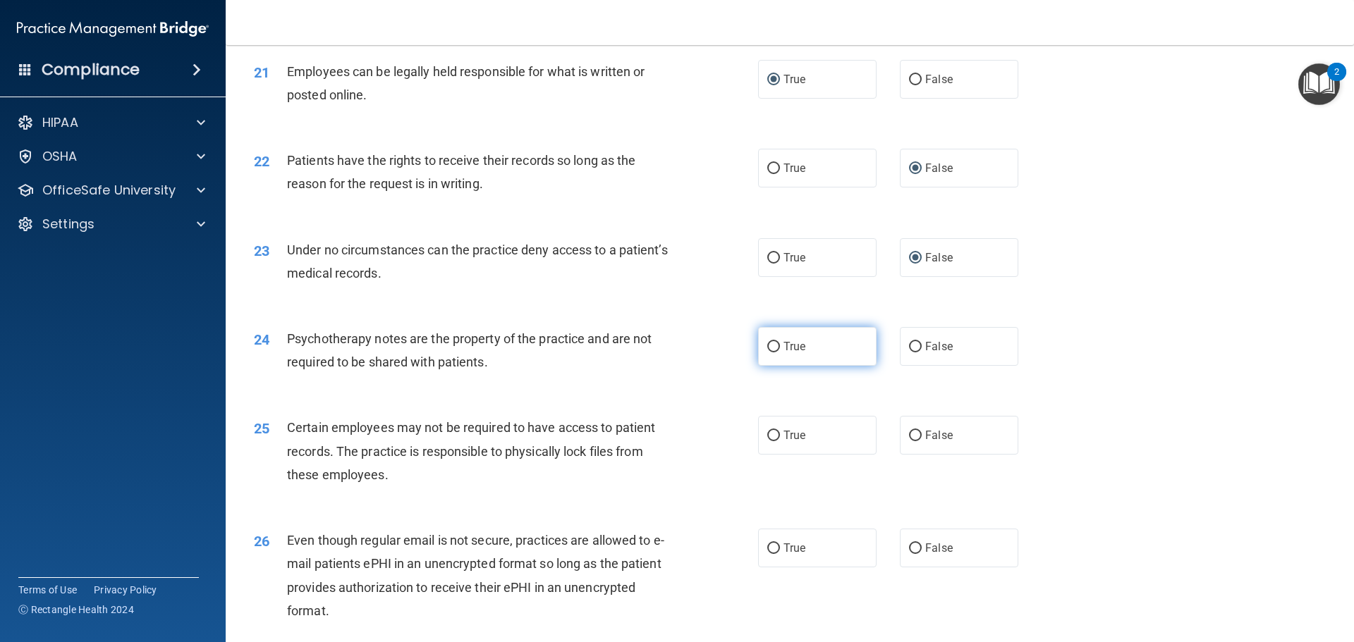
click at [785, 353] on span "True" at bounding box center [794, 346] width 22 height 13
click at [780, 352] on input "True" at bounding box center [773, 347] width 13 height 11
radio input "true"
click at [778, 455] on label "True" at bounding box center [817, 435] width 118 height 39
click at [778, 441] on input "True" at bounding box center [773, 436] width 13 height 11
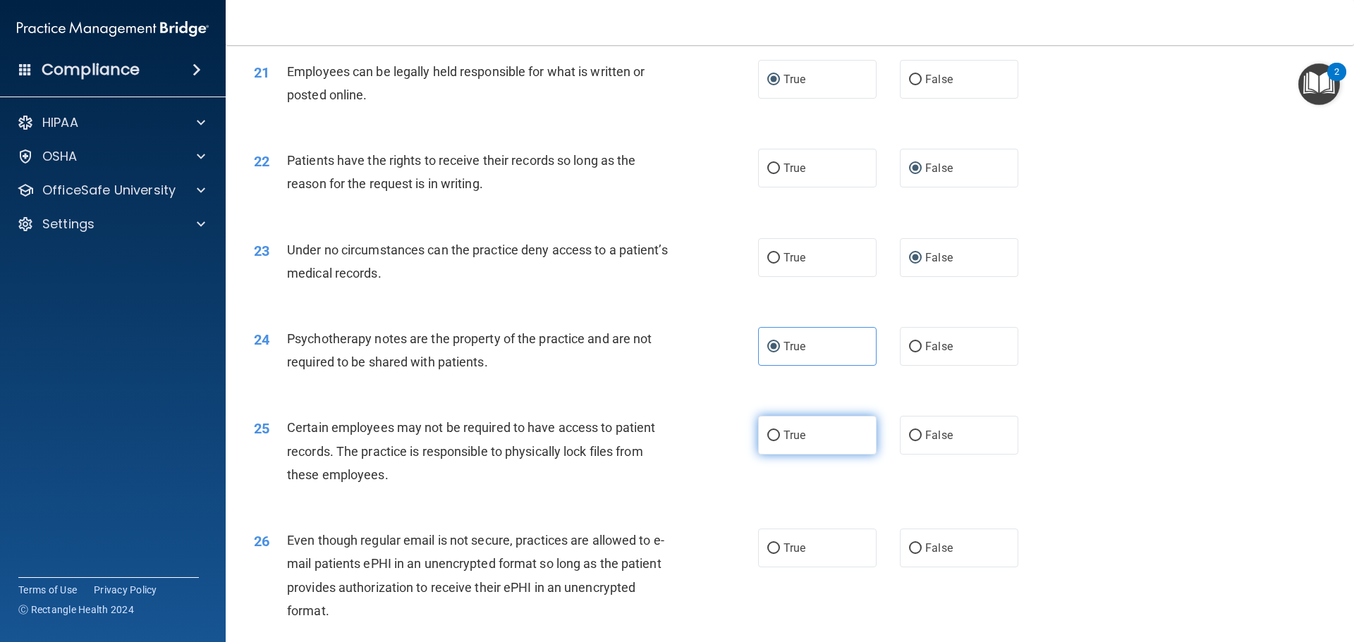
radio input "true"
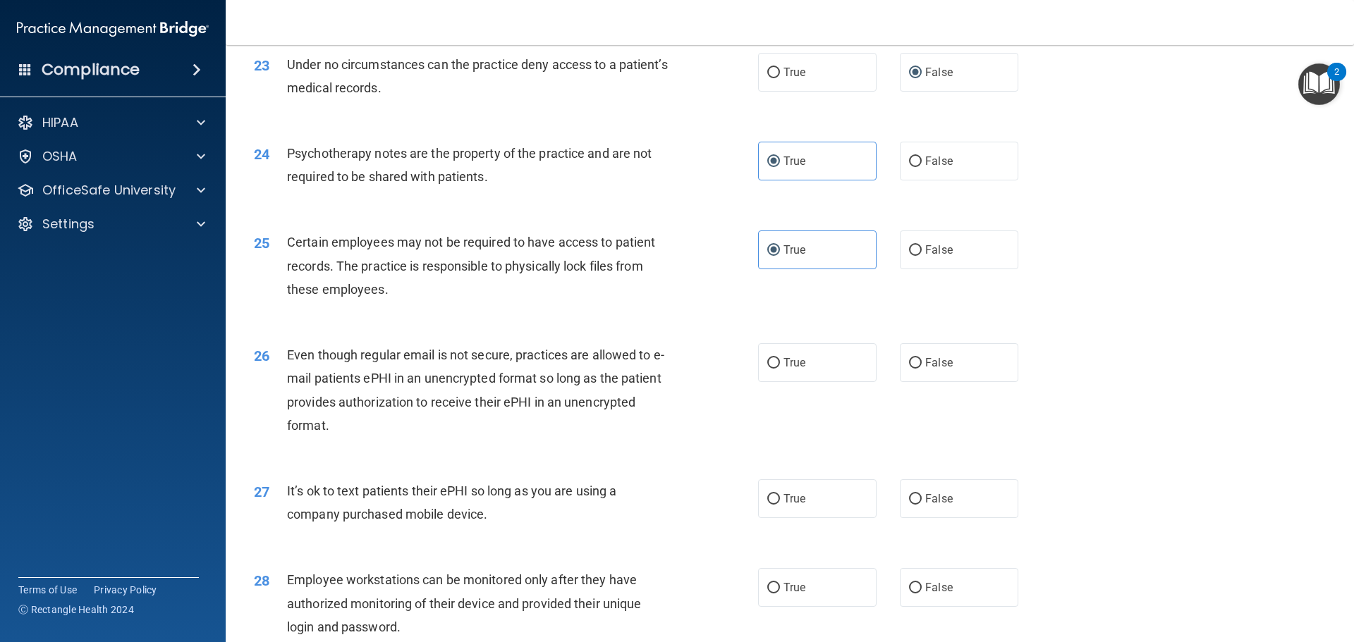
scroll to position [2538, 0]
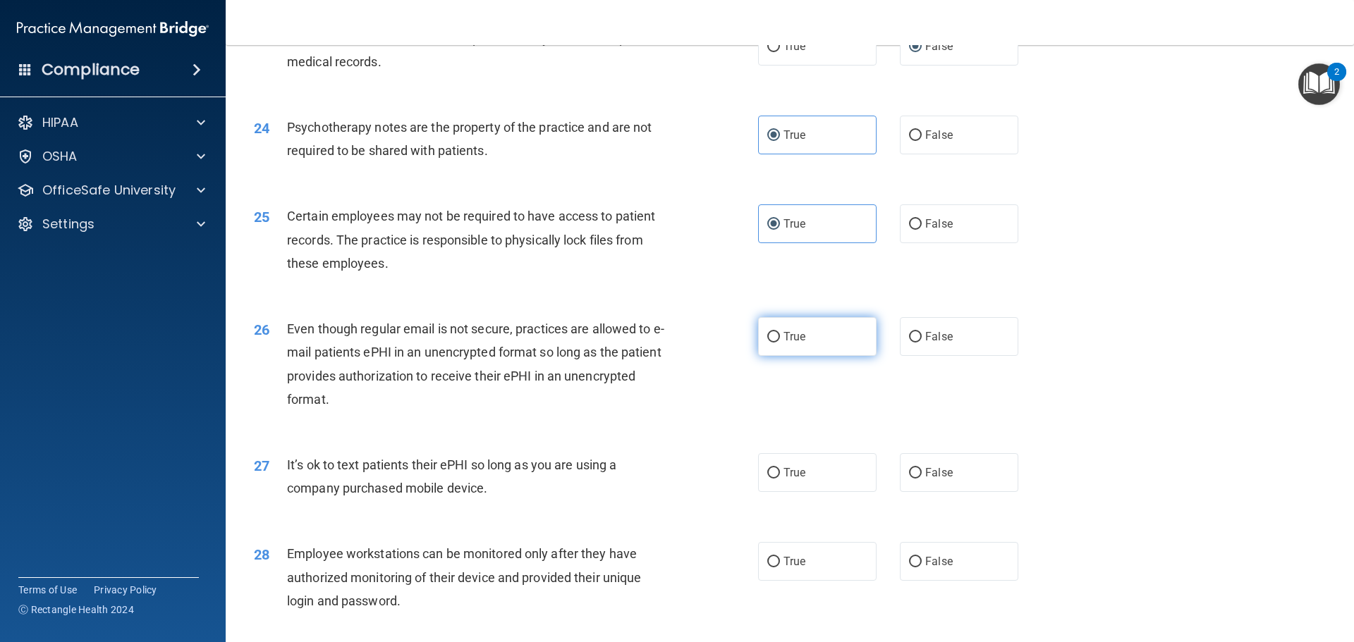
click at [771, 350] on label "True" at bounding box center [817, 336] width 118 height 39
click at [771, 343] on input "True" at bounding box center [773, 337] width 13 height 11
radio input "true"
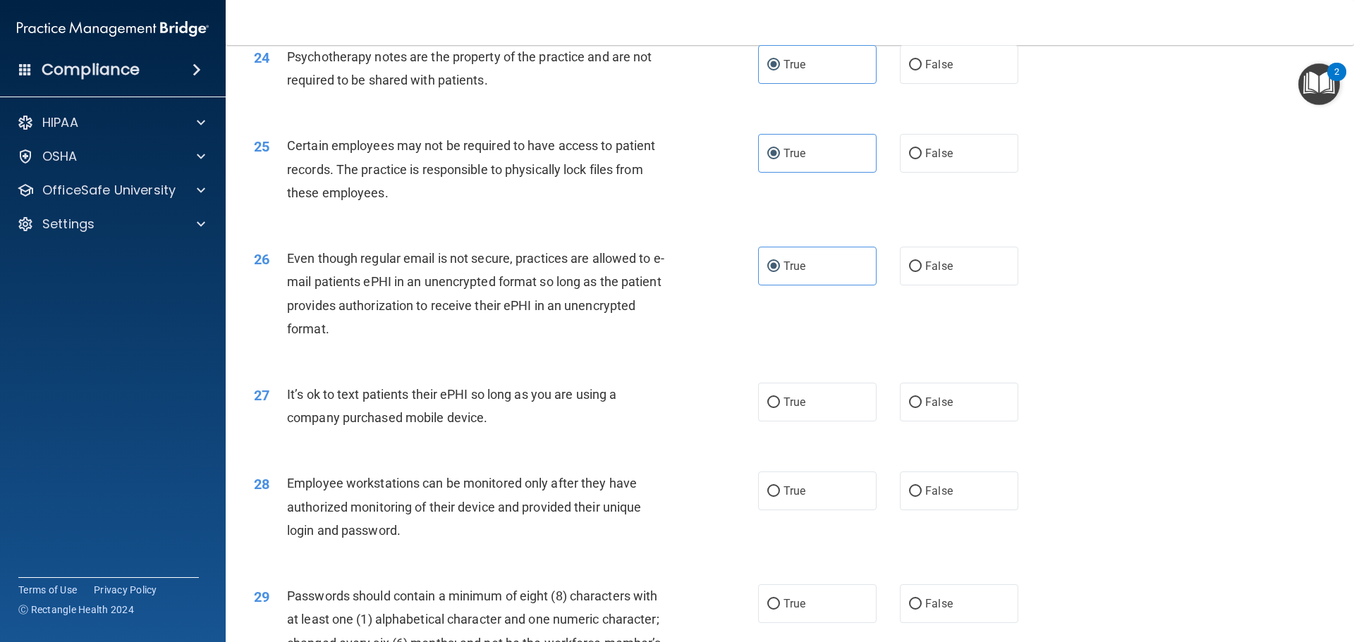
scroll to position [2679, 0]
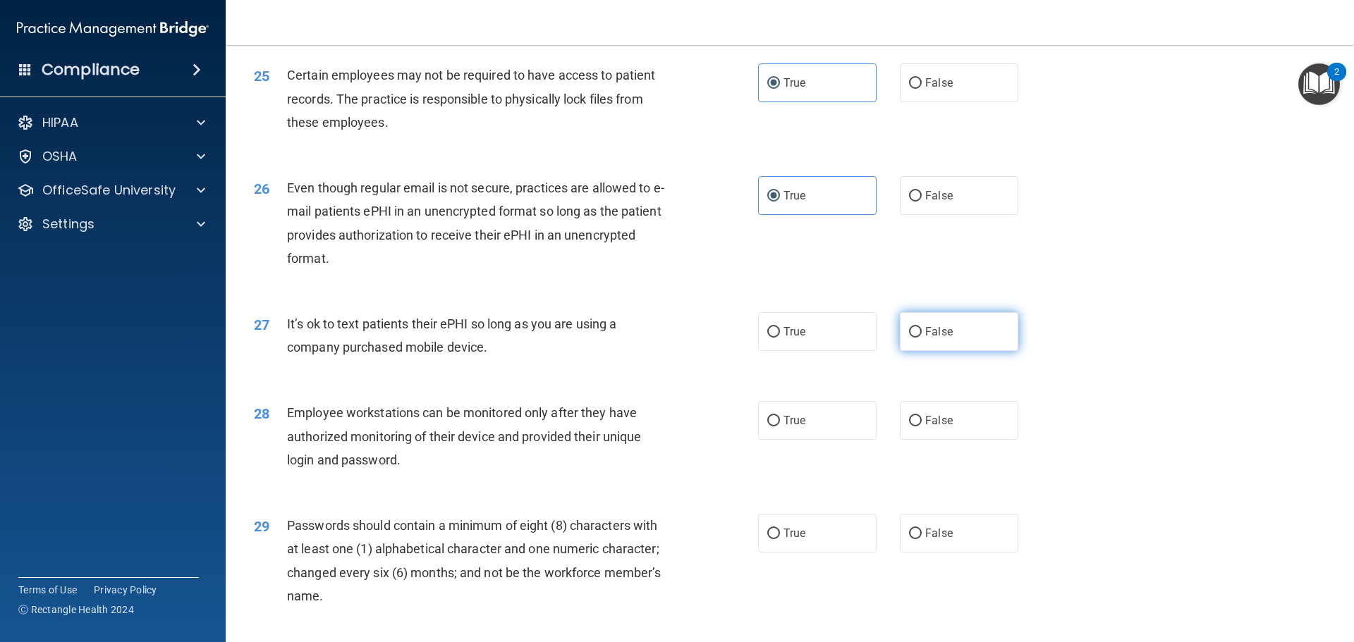
click at [900, 351] on label "False" at bounding box center [959, 331] width 118 height 39
click at [909, 338] on input "False" at bounding box center [915, 332] width 13 height 11
radio input "true"
click at [916, 440] on label "False" at bounding box center [959, 420] width 118 height 39
click at [916, 426] on input "False" at bounding box center [915, 421] width 13 height 11
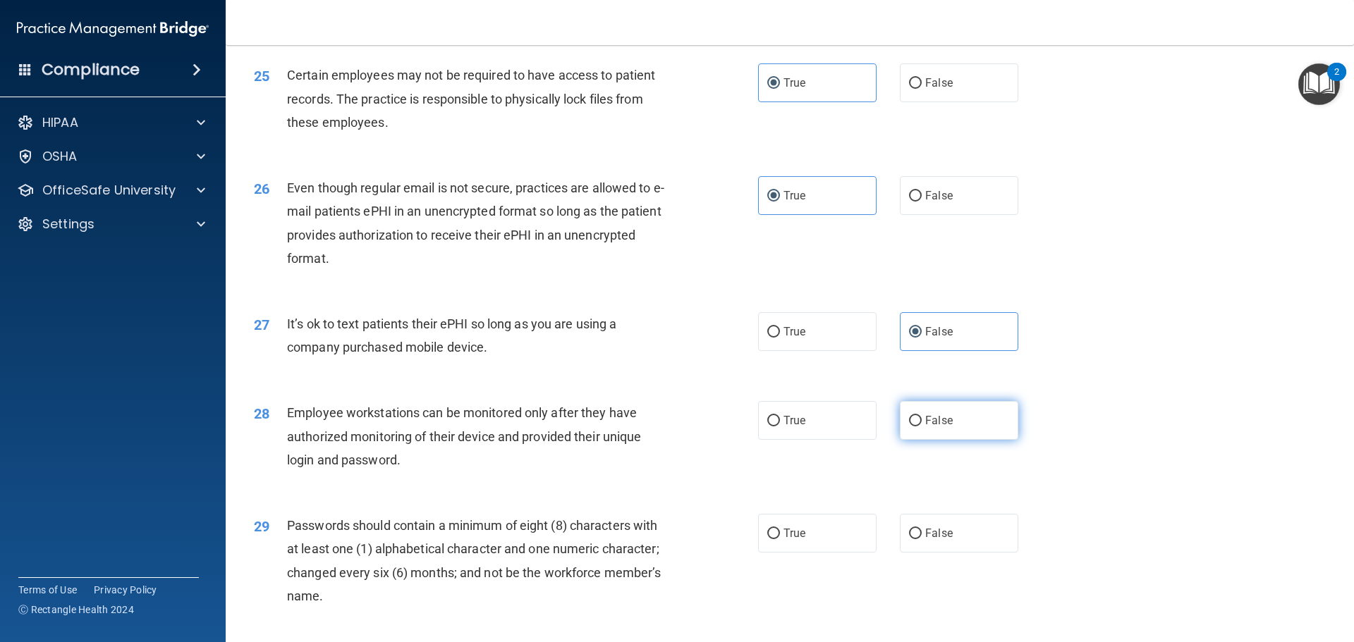
radio input "true"
click at [774, 539] on input "True" at bounding box center [773, 534] width 13 height 11
radio input "true"
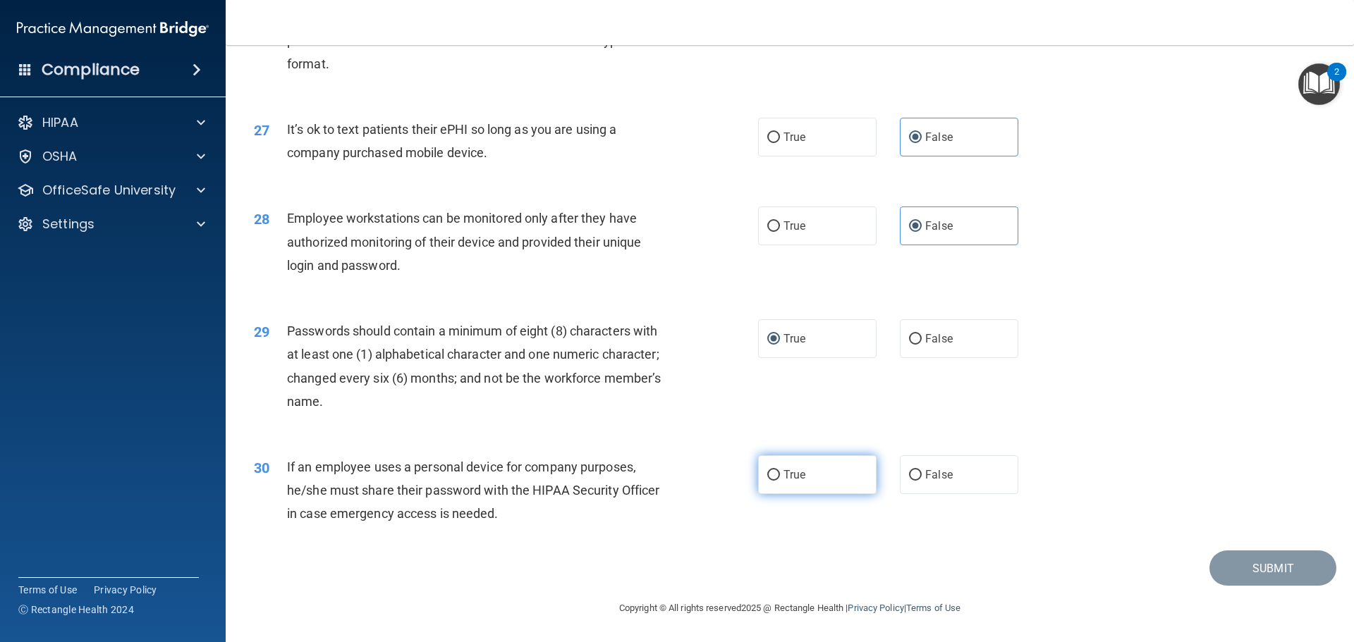
scroll to position [2890, 0]
click at [909, 477] on input "False" at bounding box center [915, 475] width 13 height 11
radio input "true"
click at [1256, 574] on button "Submit" at bounding box center [1272, 569] width 127 height 36
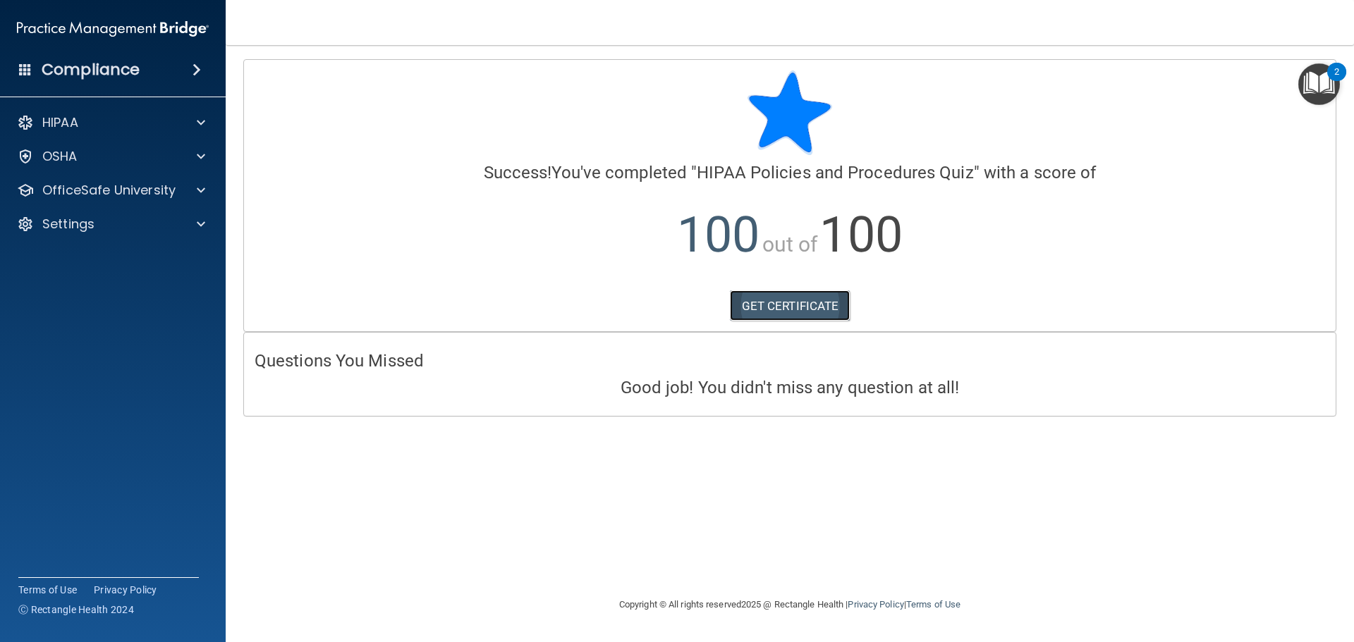
click at [811, 301] on link "GET CERTIFICATE" at bounding box center [790, 305] width 121 height 31
click at [69, 221] on p "Settings" at bounding box center [68, 224] width 52 height 17
click at [78, 126] on p "HIPAA" at bounding box center [60, 122] width 36 height 17
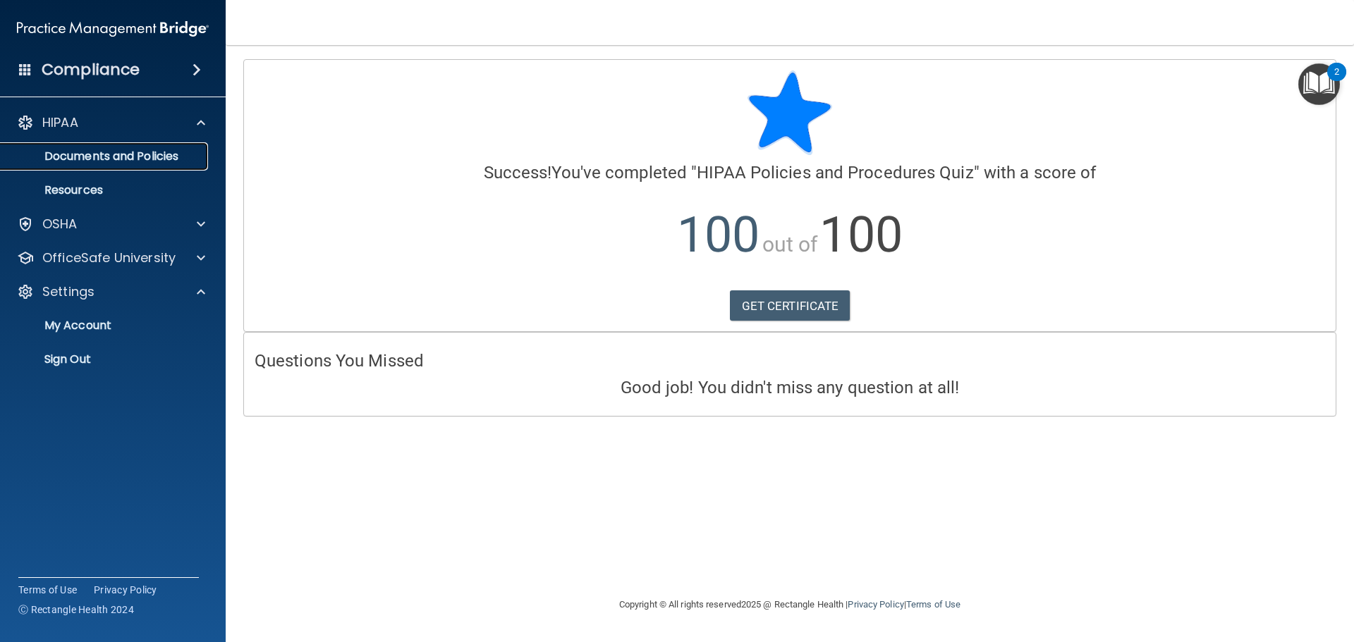
click at [80, 156] on p "Documents and Policies" at bounding box center [105, 156] width 192 height 14
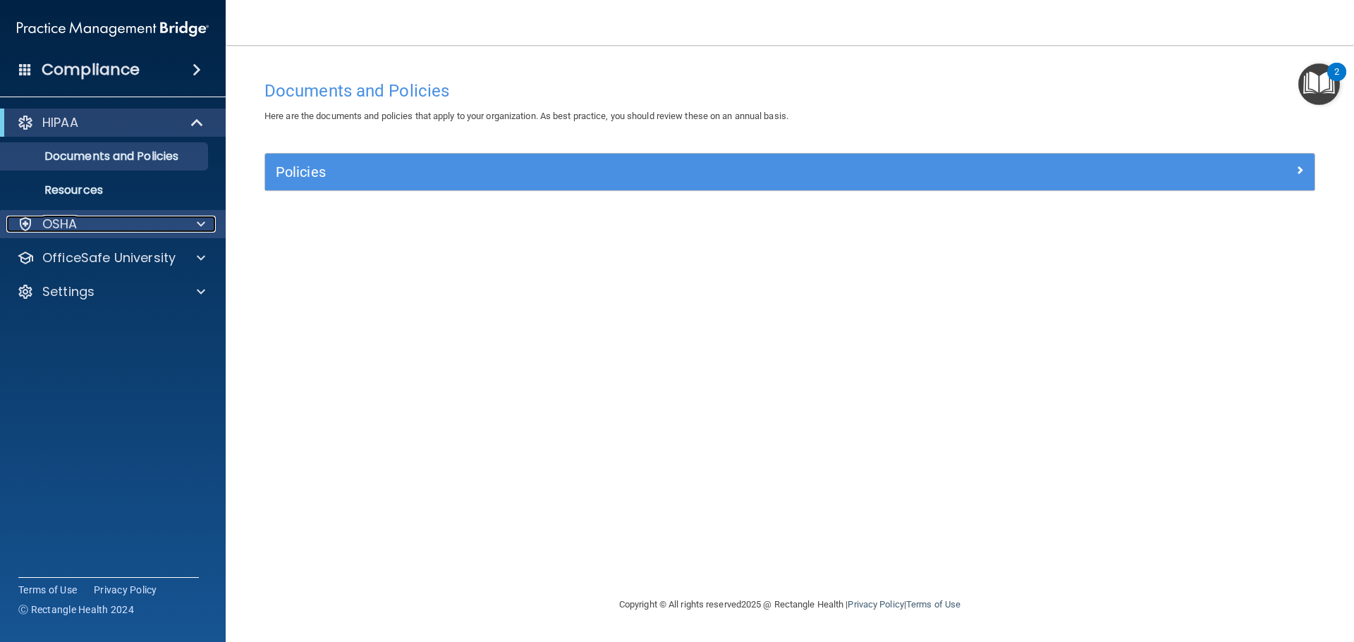
click at [77, 228] on p "OSHA" at bounding box center [59, 224] width 35 height 17
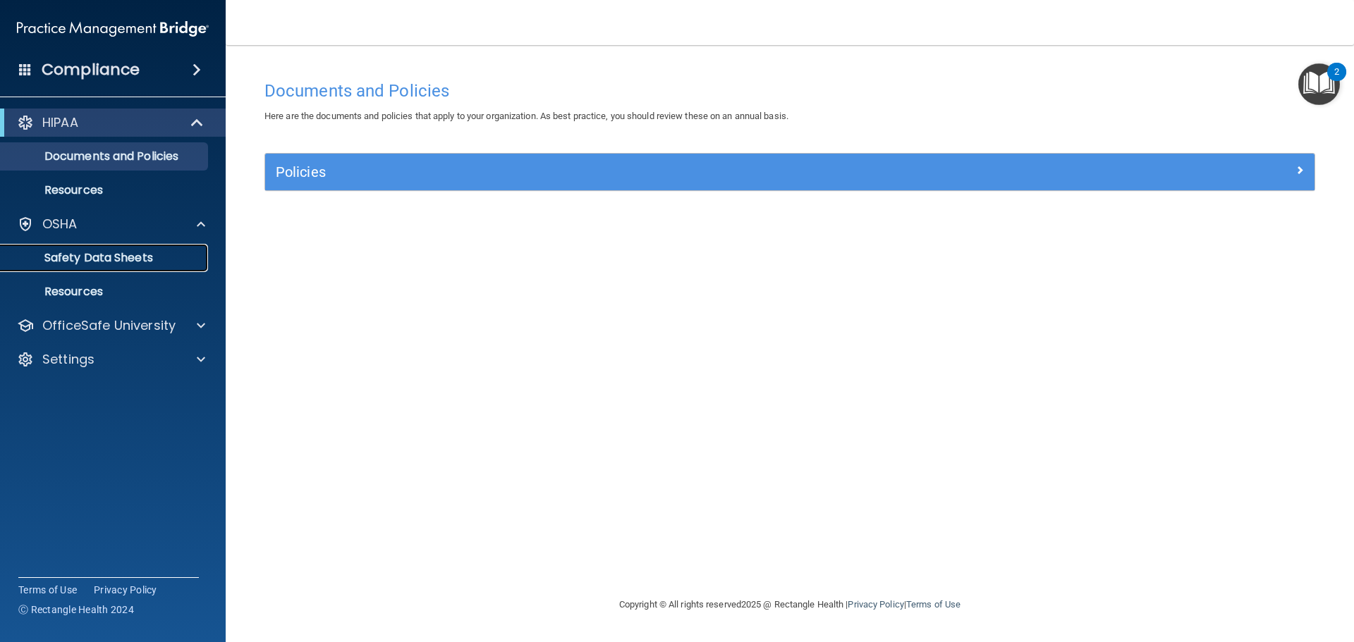
click at [73, 254] on p "Safety Data Sheets" at bounding box center [105, 258] width 192 height 14
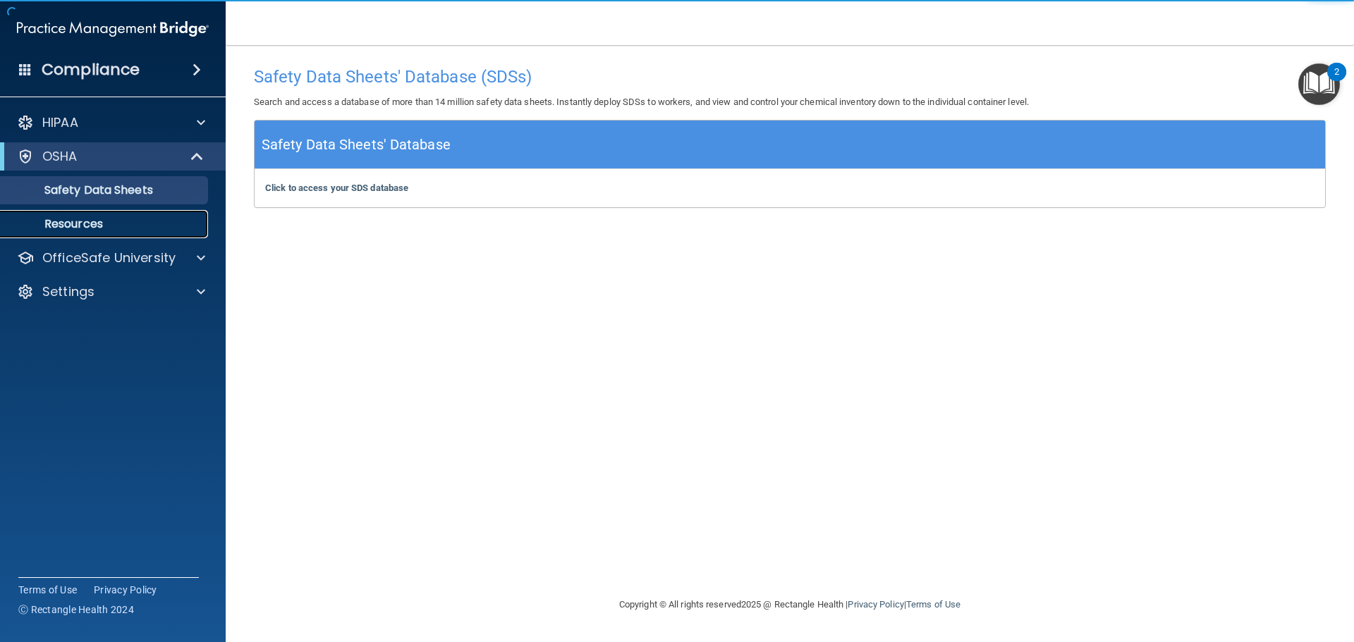
click at [83, 228] on p "Resources" at bounding box center [105, 224] width 192 height 14
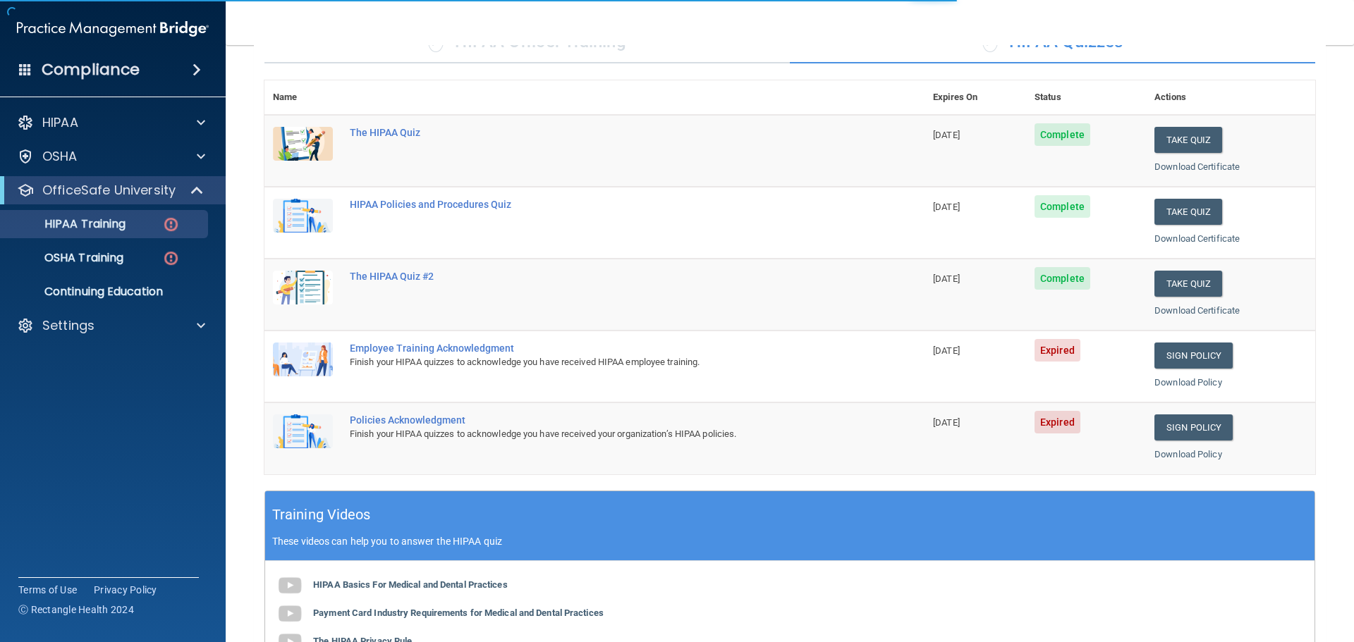
scroll to position [141, 0]
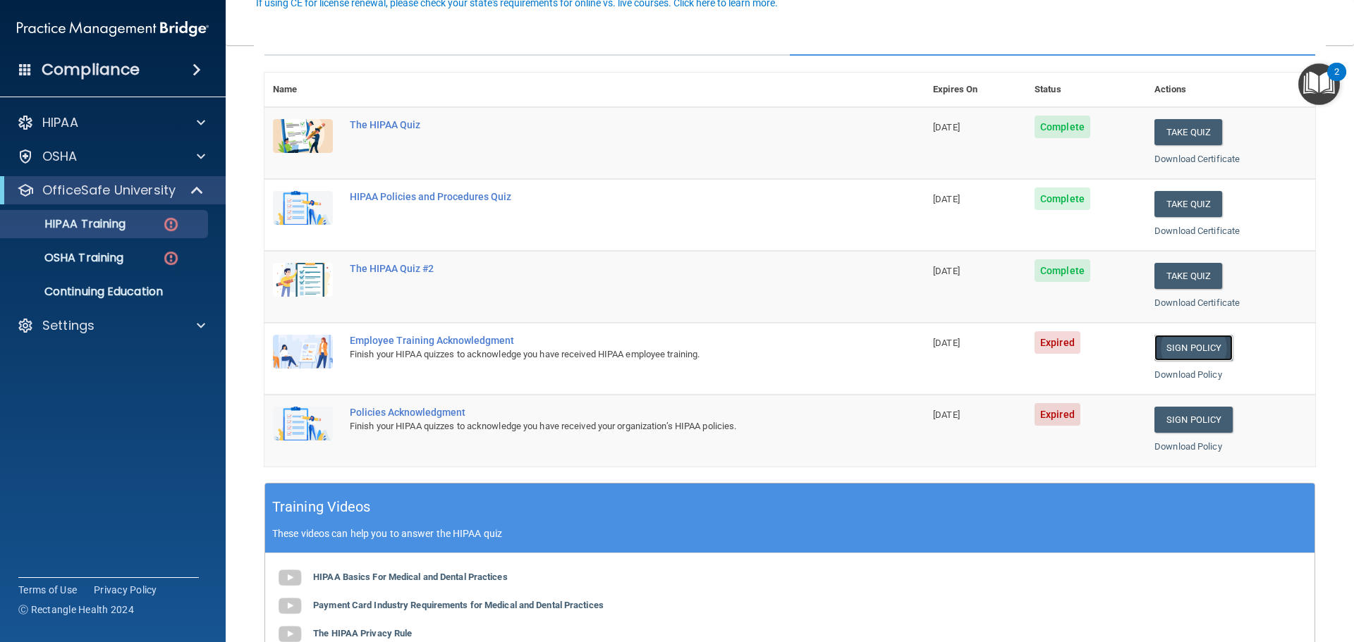
click at [1191, 353] on link "Sign Policy" at bounding box center [1193, 348] width 78 height 26
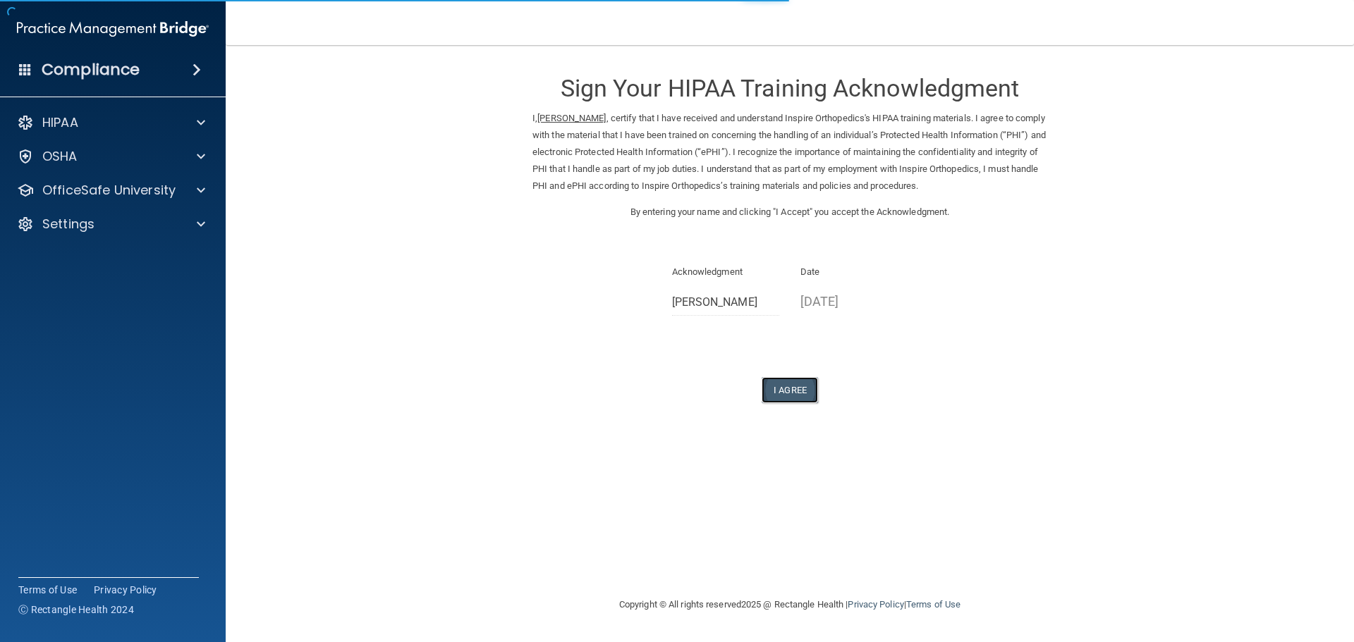
click at [800, 386] on button "I Agree" at bounding box center [789, 390] width 56 height 26
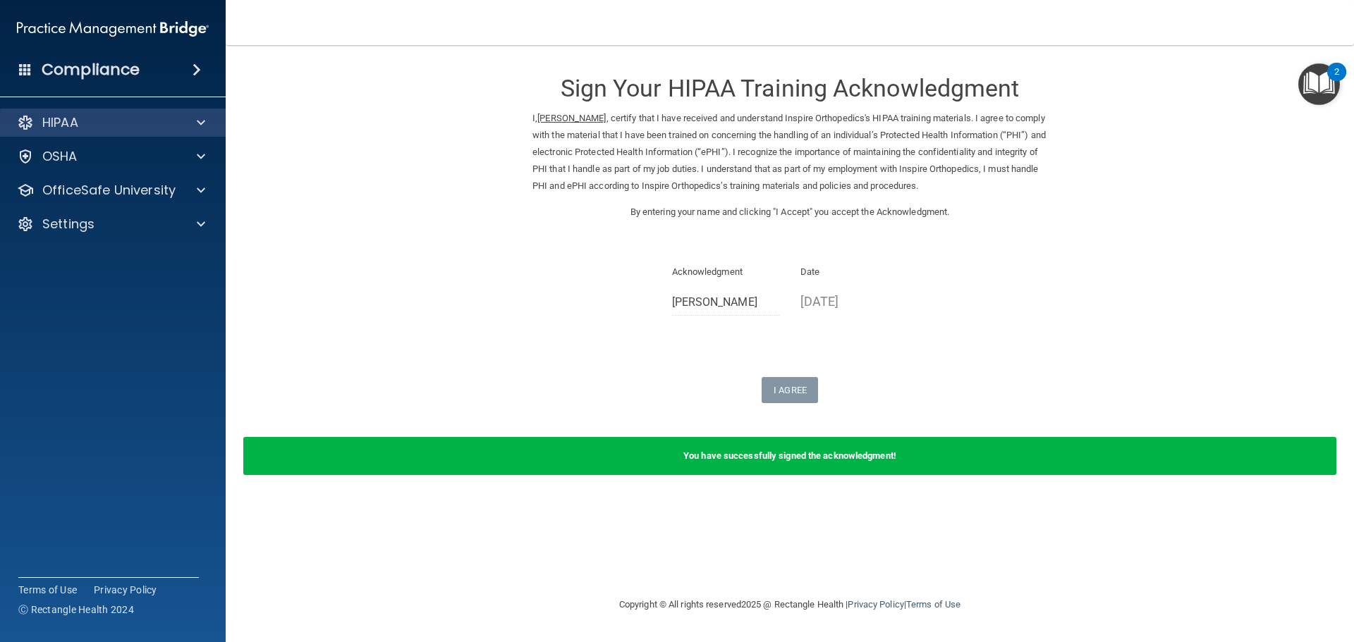
click at [103, 113] on div "HIPAA" at bounding box center [113, 123] width 226 height 28
click at [87, 129] on div "HIPAA" at bounding box center [93, 122] width 175 height 17
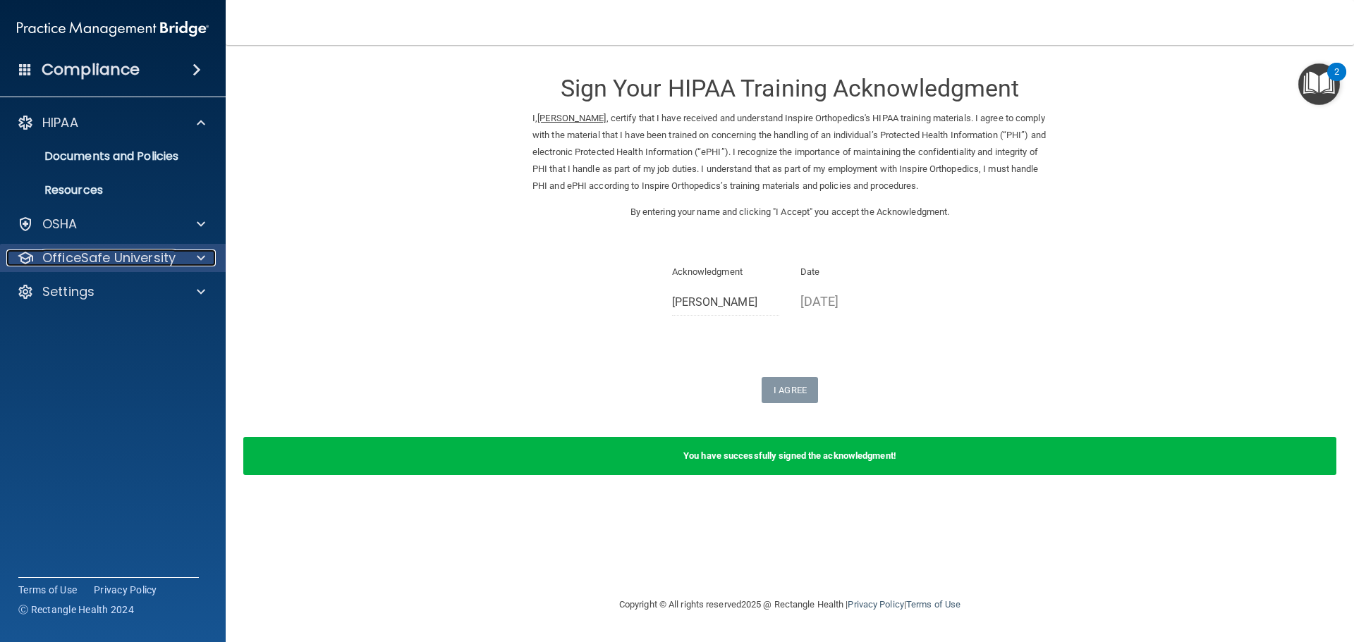
click at [75, 258] on p "OfficeSafe University" at bounding box center [108, 258] width 133 height 17
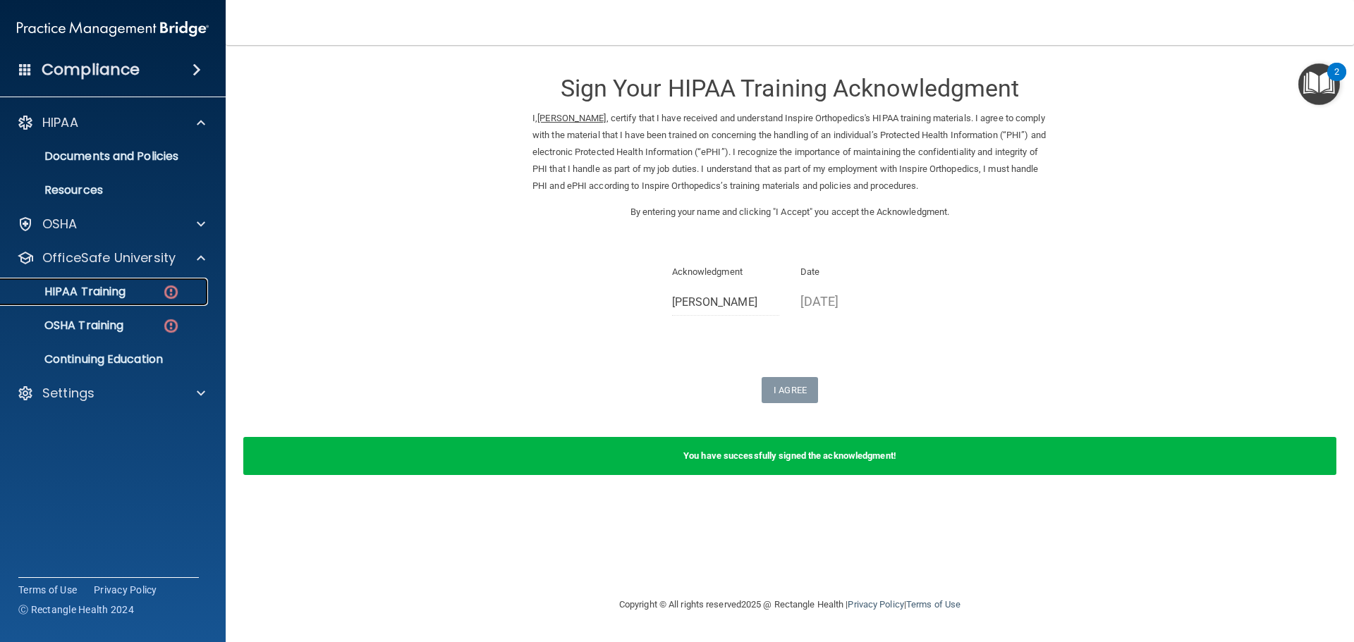
click at [85, 288] on p "HIPAA Training" at bounding box center [67, 292] width 116 height 14
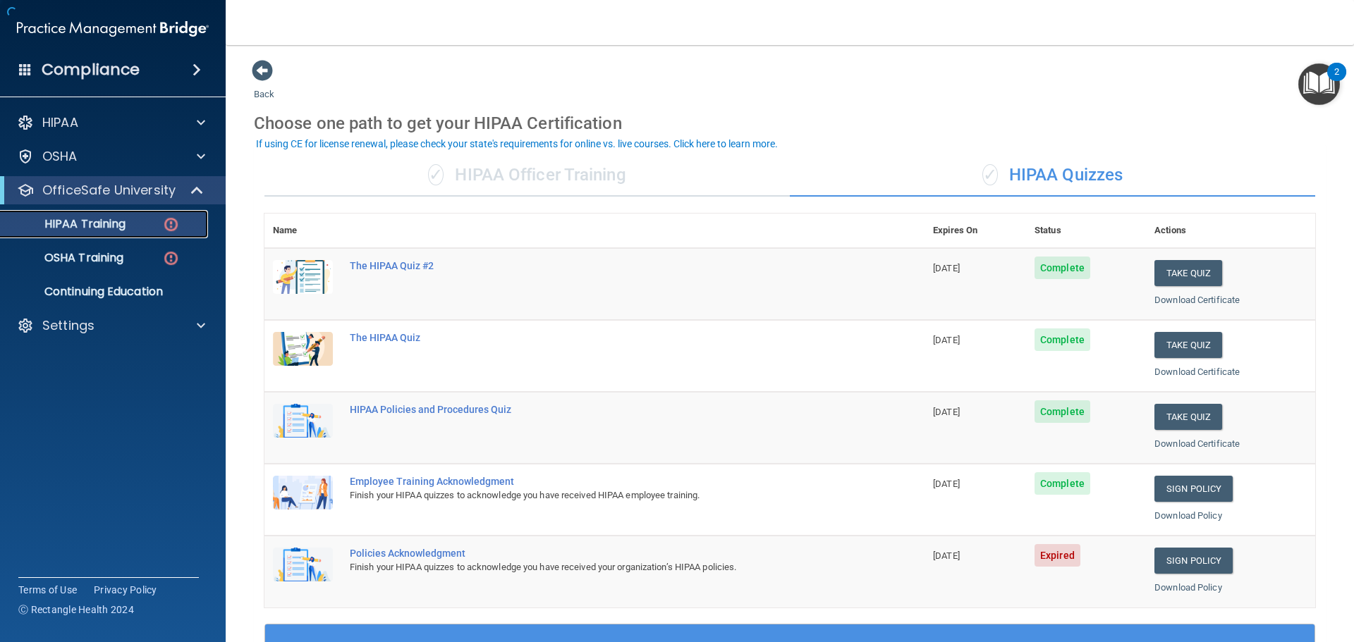
scroll to position [211, 0]
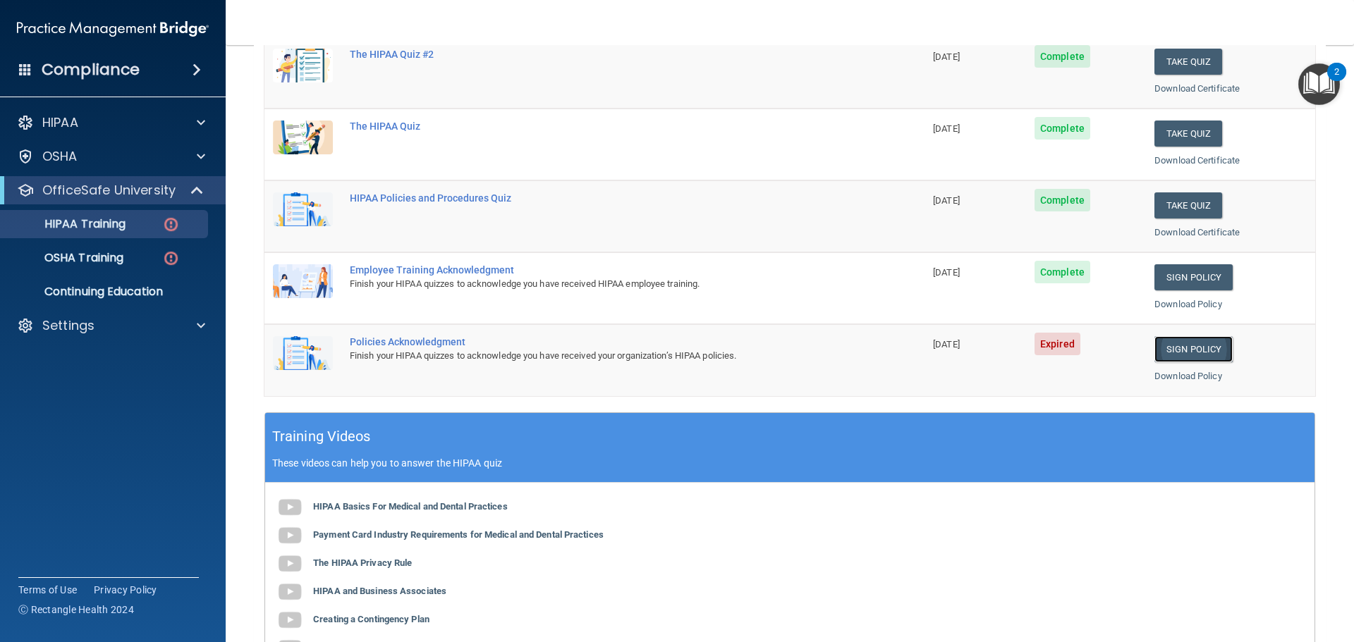
click at [1183, 350] on link "Sign Policy" at bounding box center [1193, 349] width 78 height 26
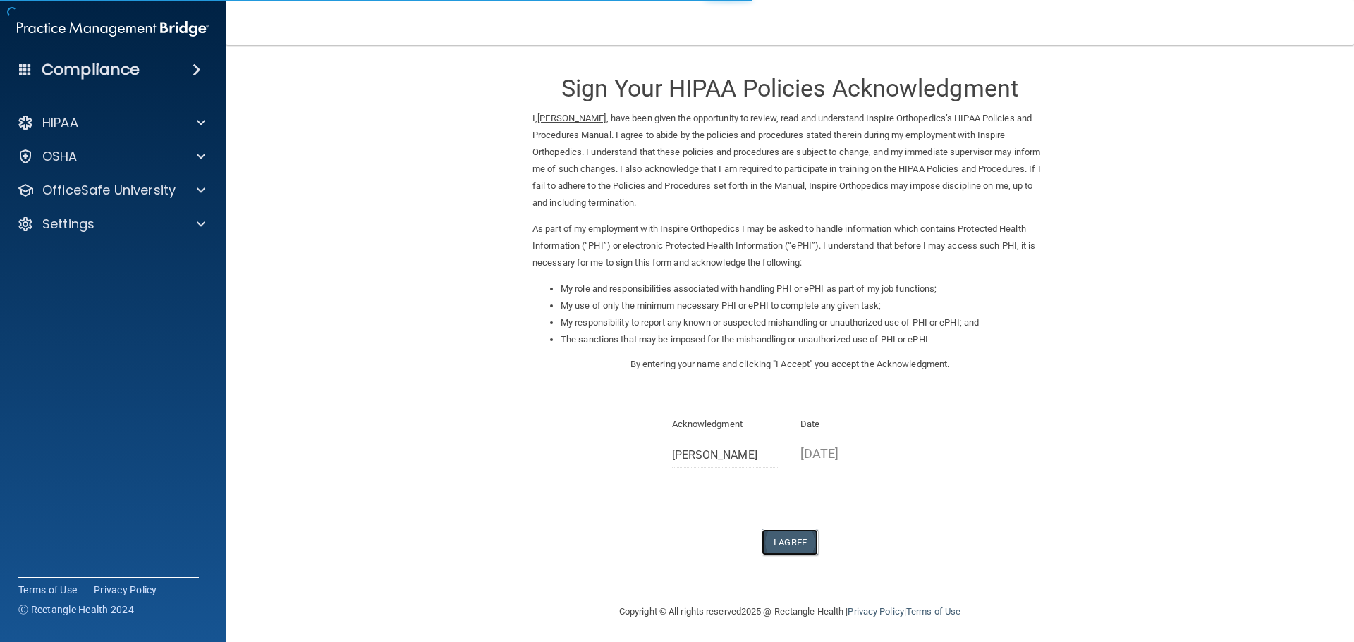
click at [778, 539] on button "I Agree" at bounding box center [789, 542] width 56 height 26
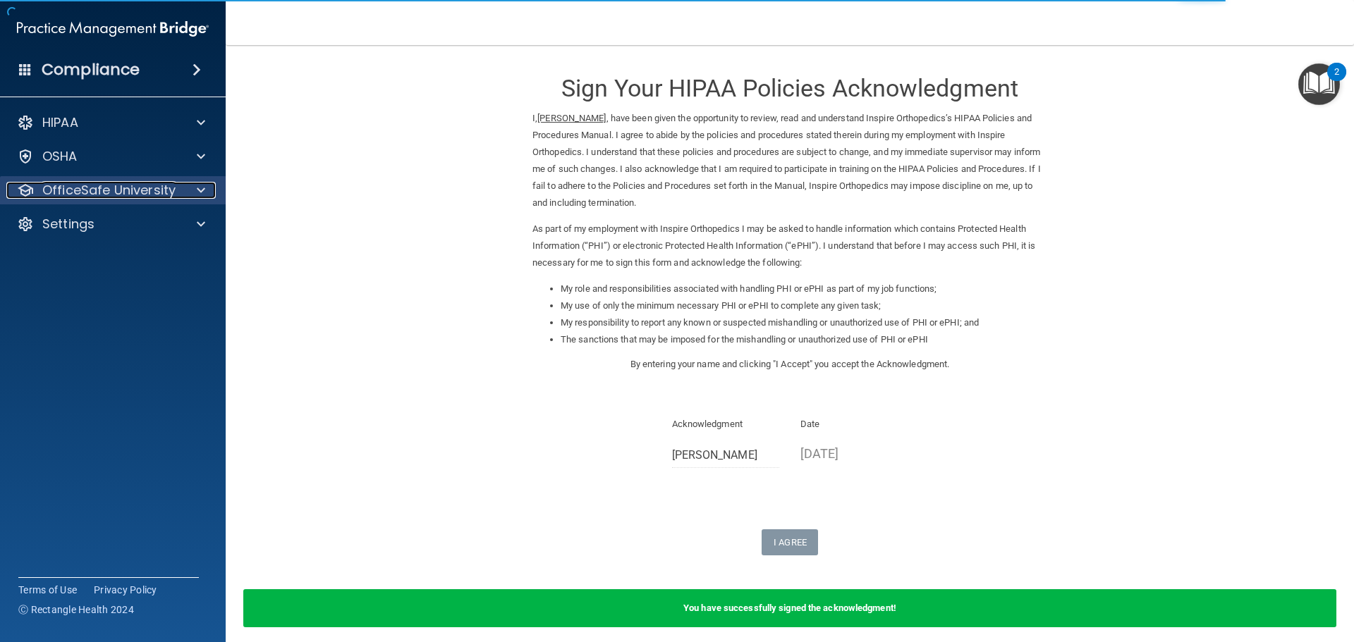
click at [83, 189] on p "OfficeSafe University" at bounding box center [108, 190] width 133 height 17
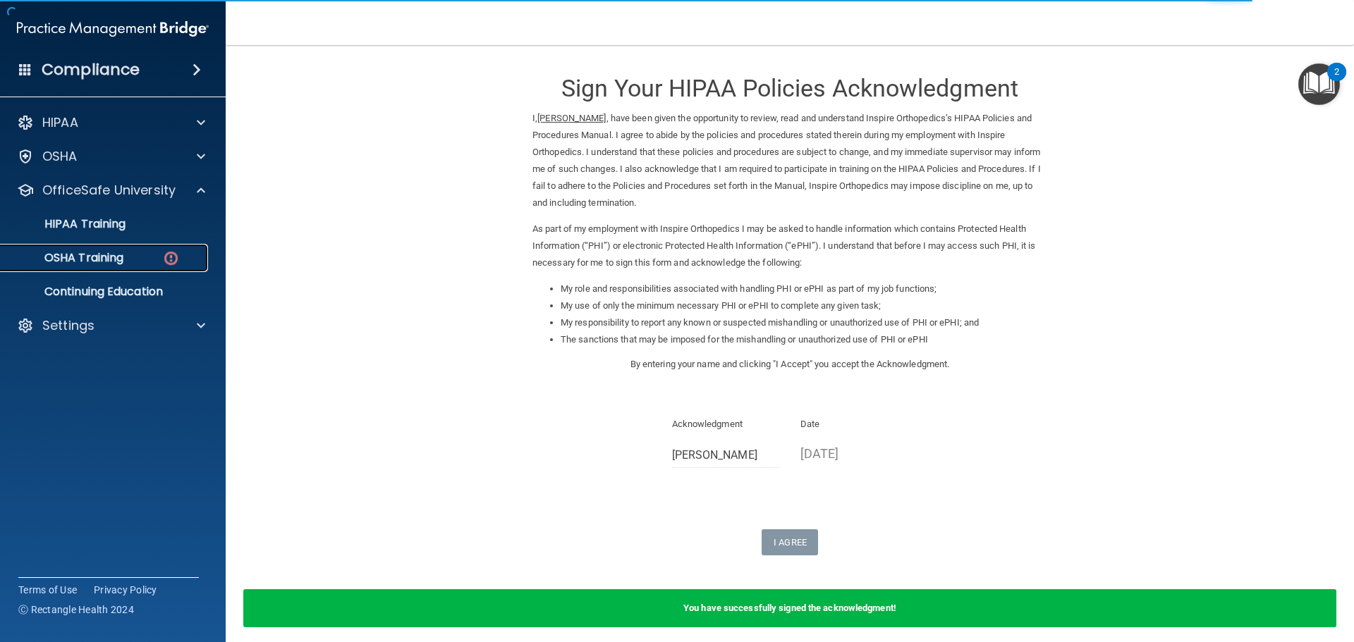
click at [82, 258] on p "OSHA Training" at bounding box center [66, 258] width 114 height 14
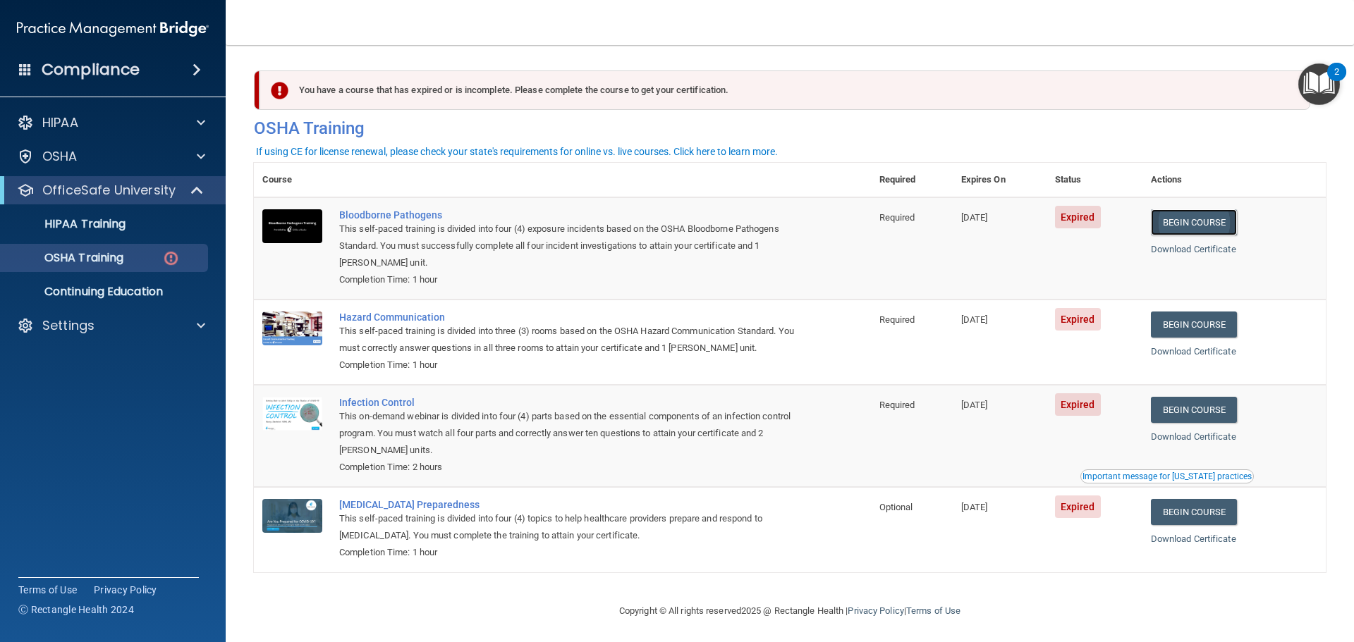
click at [1189, 222] on link "Begin Course" at bounding box center [1193, 222] width 86 height 26
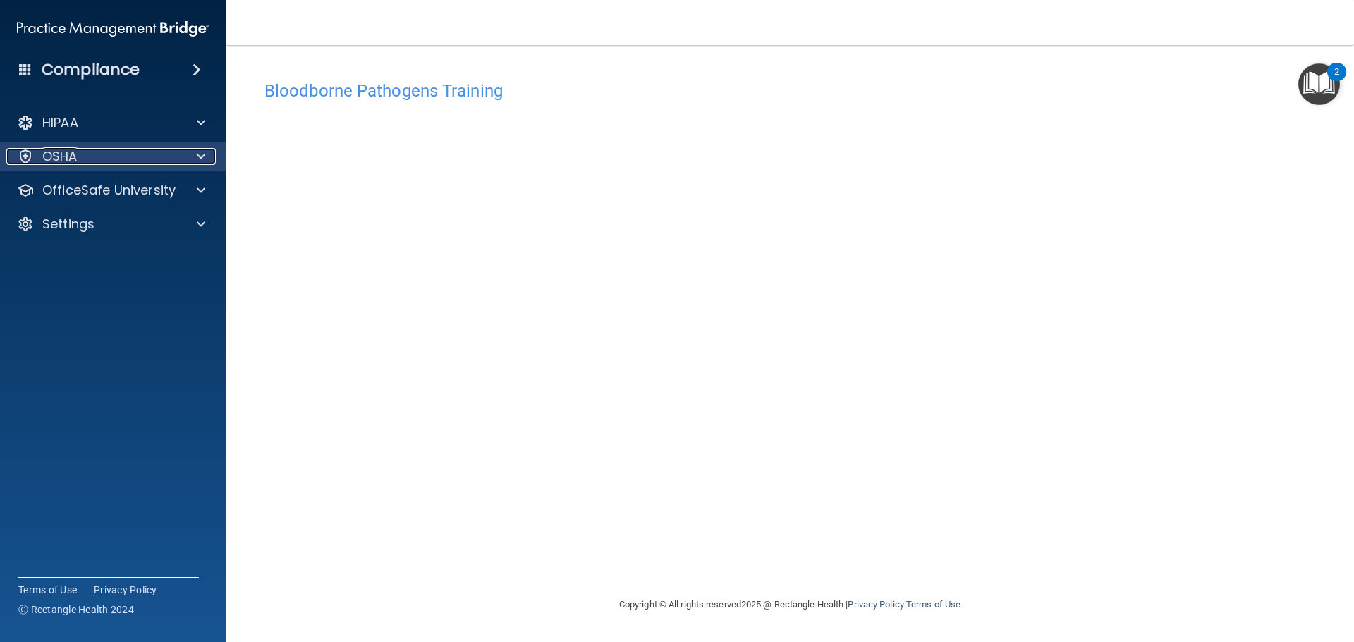
click at [146, 156] on div "OSHA" at bounding box center [93, 156] width 175 height 17
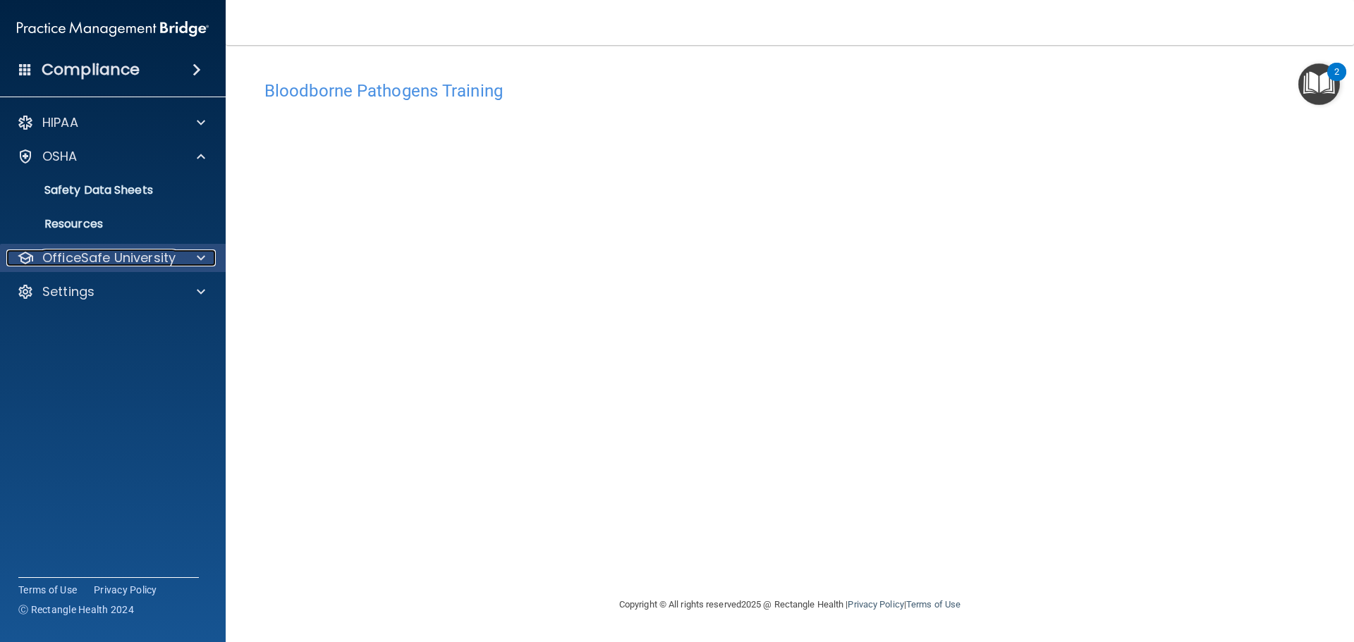
click at [97, 256] on p "OfficeSafe University" at bounding box center [108, 258] width 133 height 17
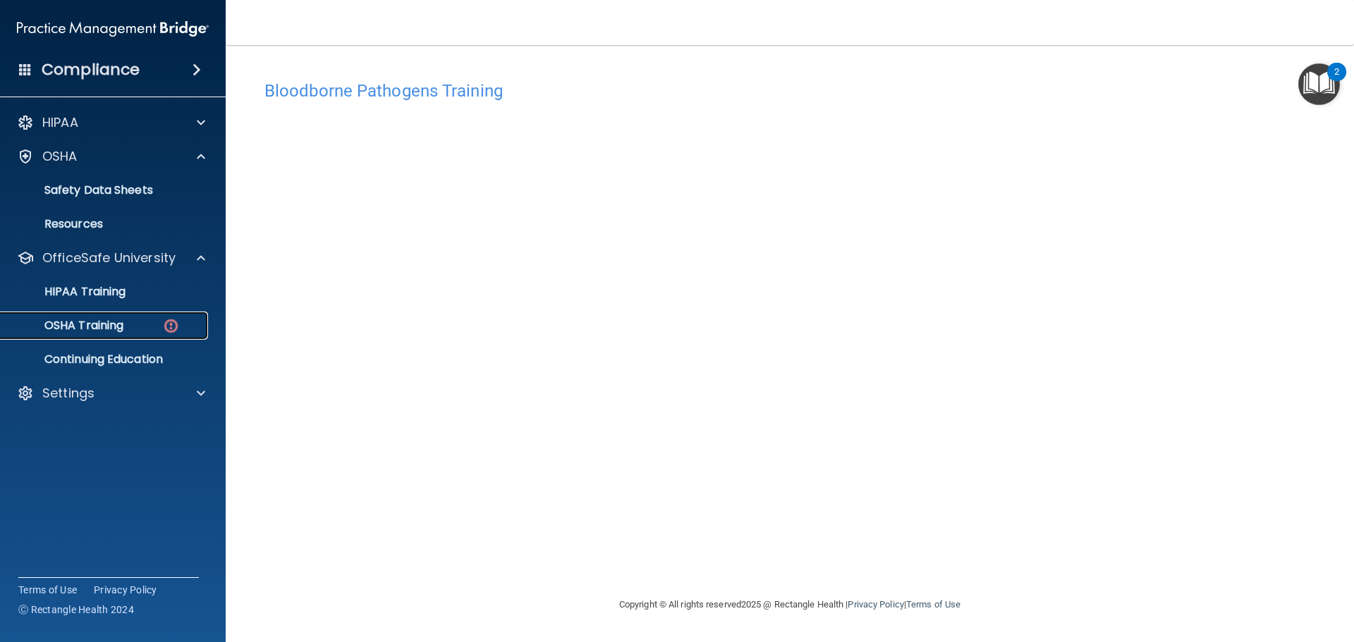
click at [83, 324] on p "OSHA Training" at bounding box center [66, 326] width 114 height 14
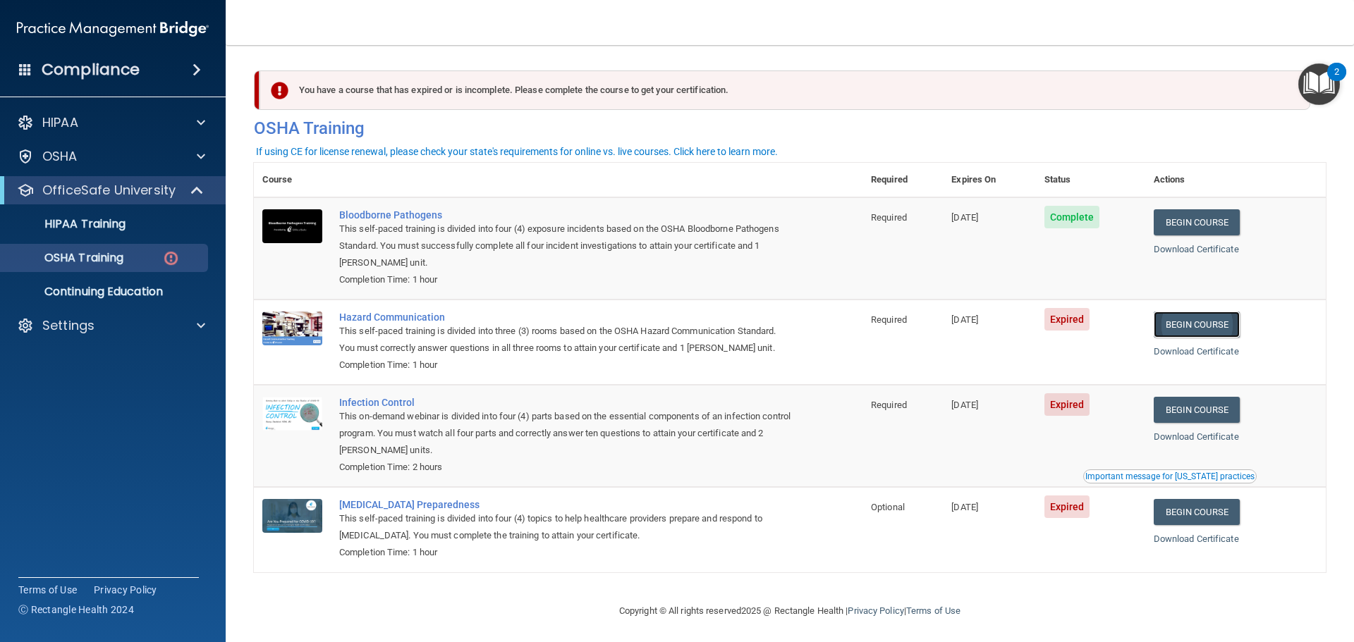
click at [1194, 325] on link "Begin Course" at bounding box center [1196, 325] width 86 height 26
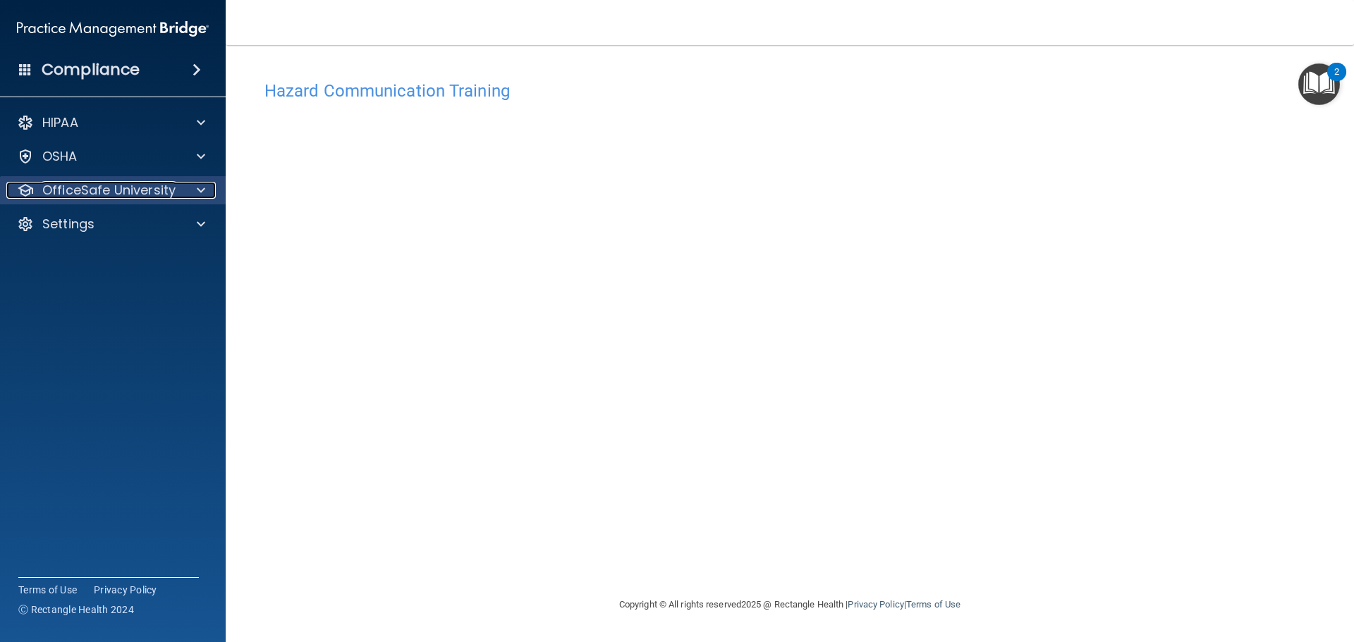
click at [101, 186] on p "OfficeSafe University" at bounding box center [108, 190] width 133 height 17
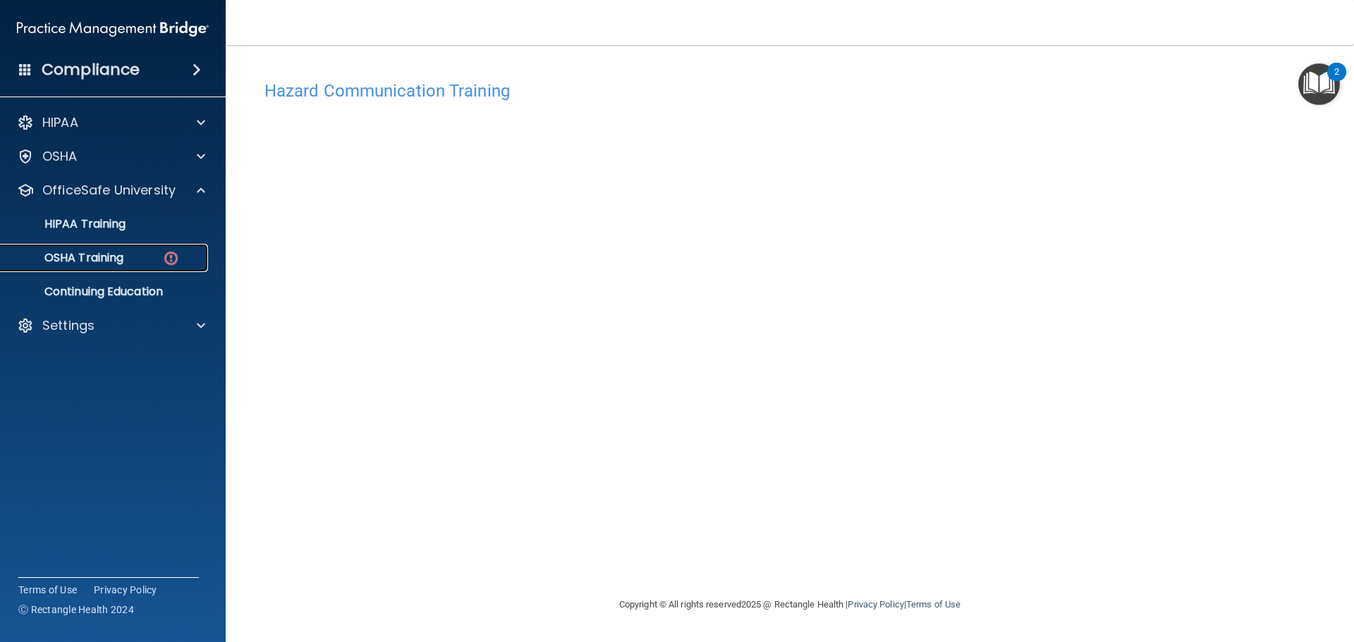
click at [87, 259] on p "OSHA Training" at bounding box center [66, 258] width 114 height 14
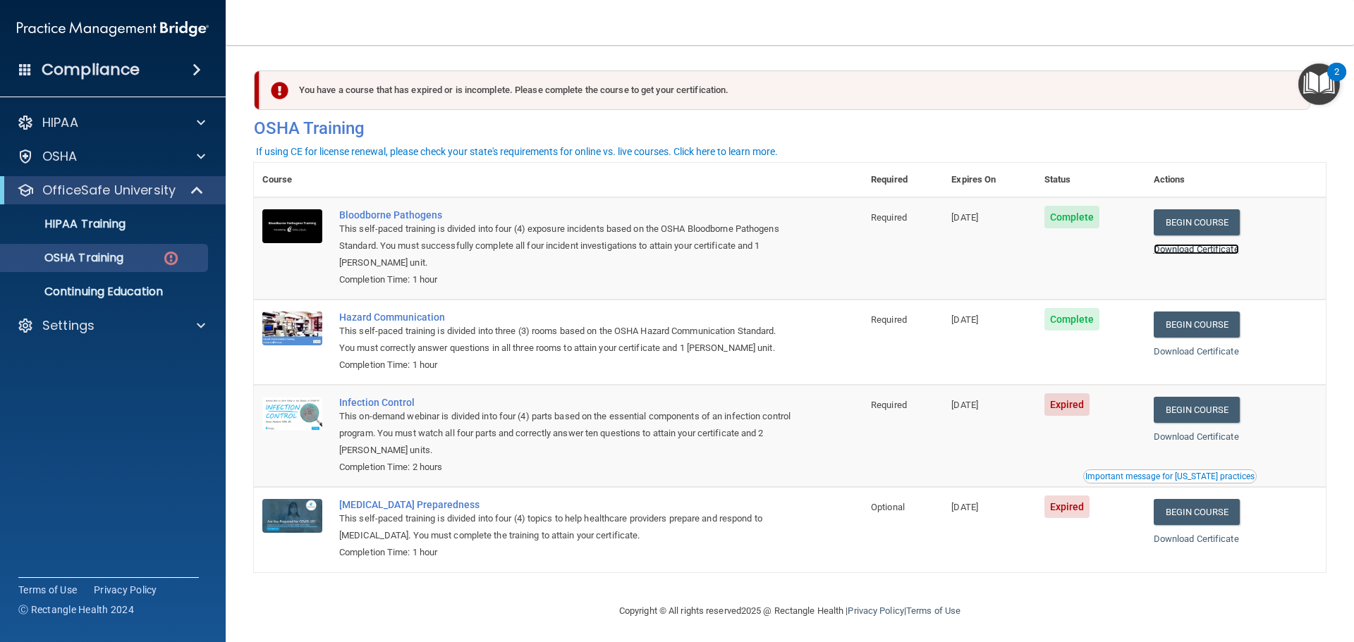
click at [1203, 250] on link "Download Certificate" at bounding box center [1195, 249] width 85 height 11
click at [1188, 350] on link "Download Certificate" at bounding box center [1195, 351] width 85 height 11
click at [1194, 409] on link "Begin Course" at bounding box center [1196, 410] width 86 height 26
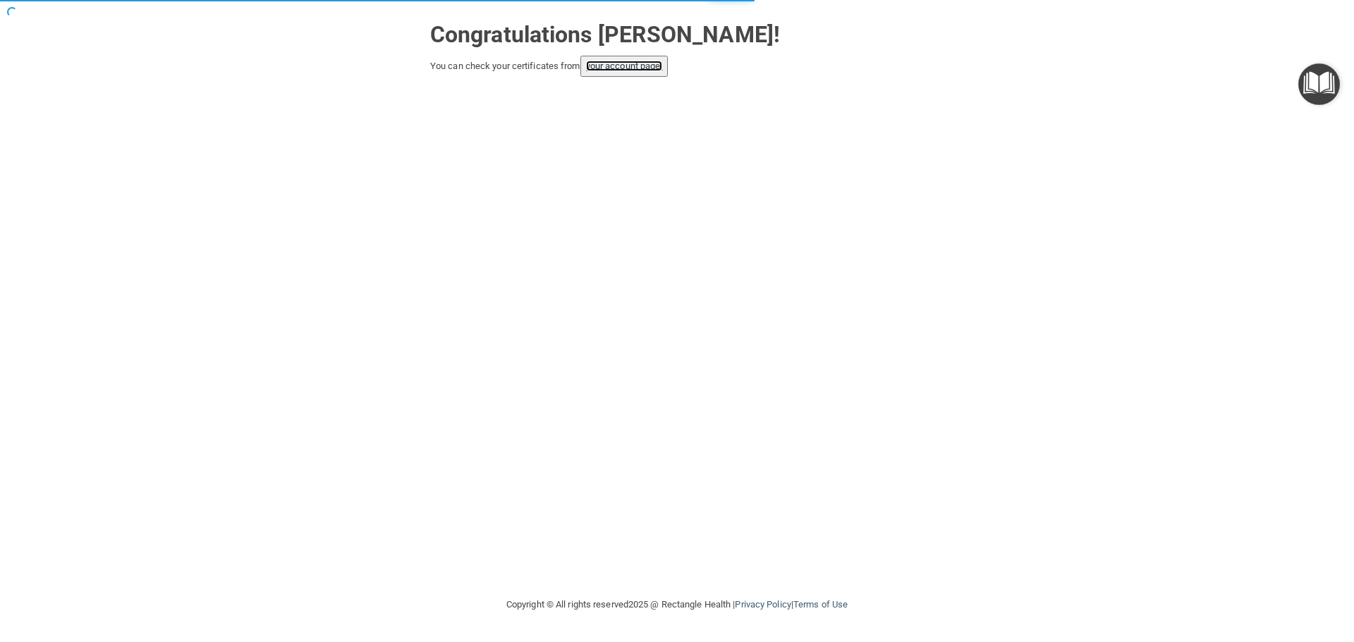
click at [610, 66] on link "your account page!" at bounding box center [624, 66] width 77 height 11
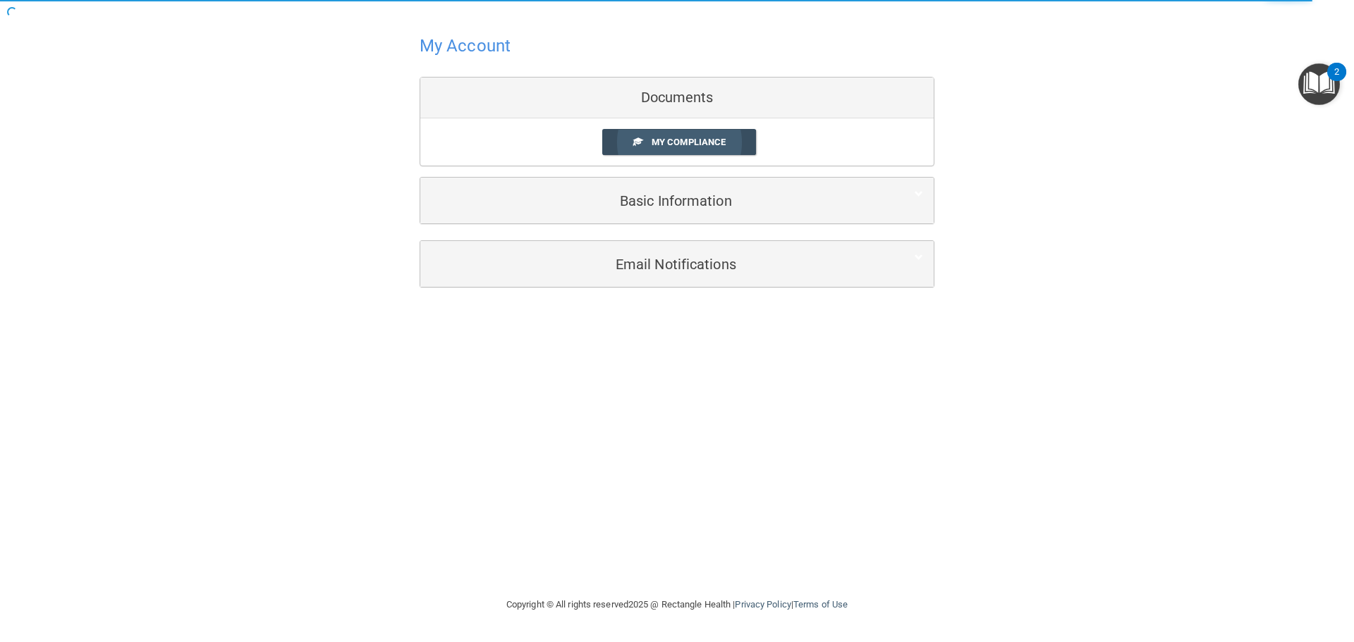
click at [696, 146] on span "My Compliance" at bounding box center [688, 142] width 74 height 11
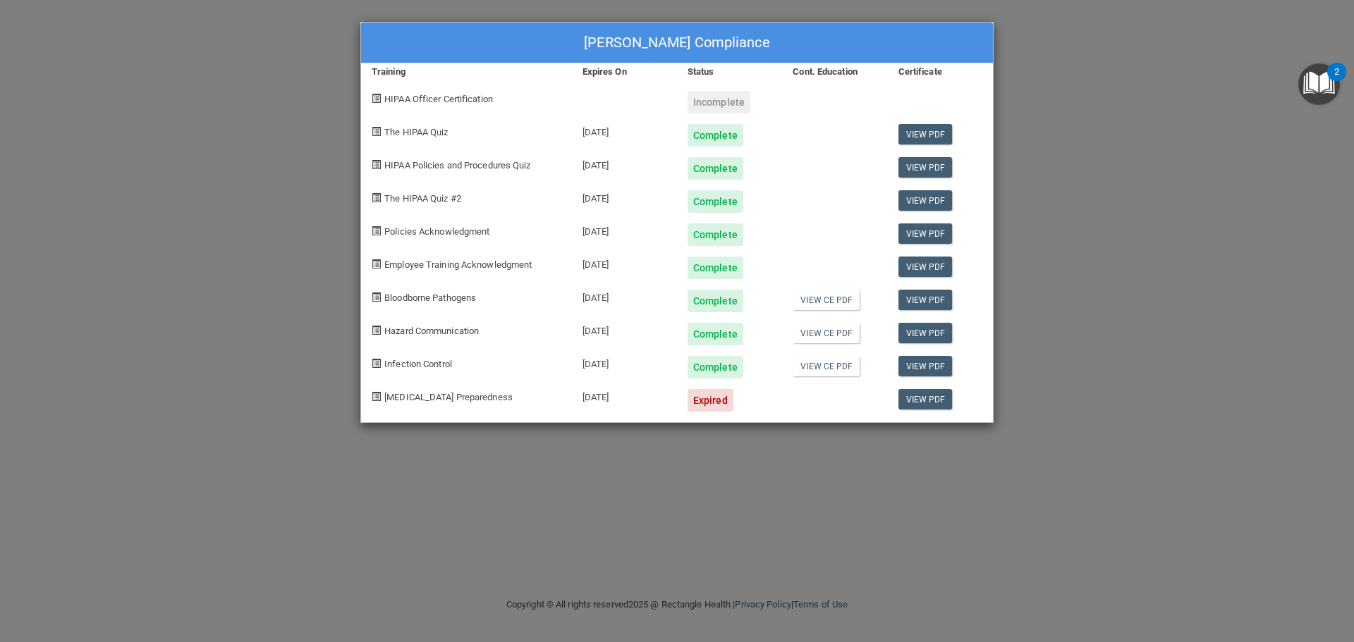
click at [1094, 245] on div "[PERSON_NAME] Compliance Training Expires On Status Cont. Education Certificate…" at bounding box center [677, 321] width 1354 height 642
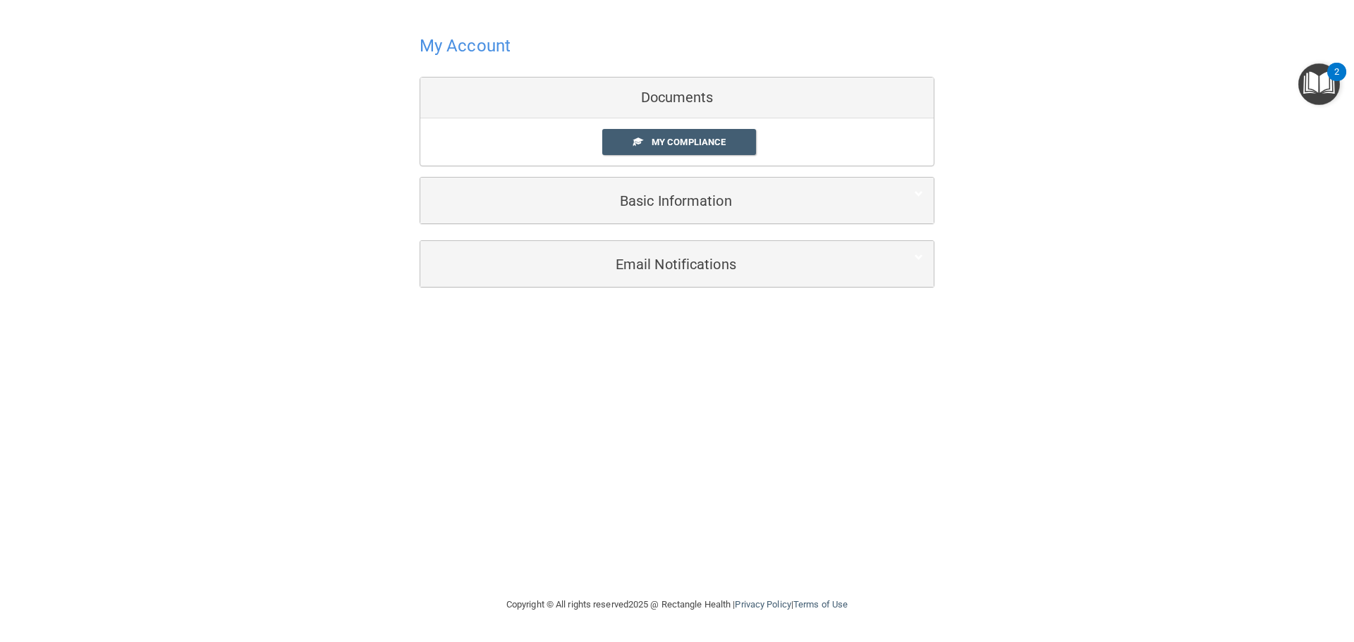
click at [438, 50] on h4 "My Account" at bounding box center [464, 46] width 91 height 18
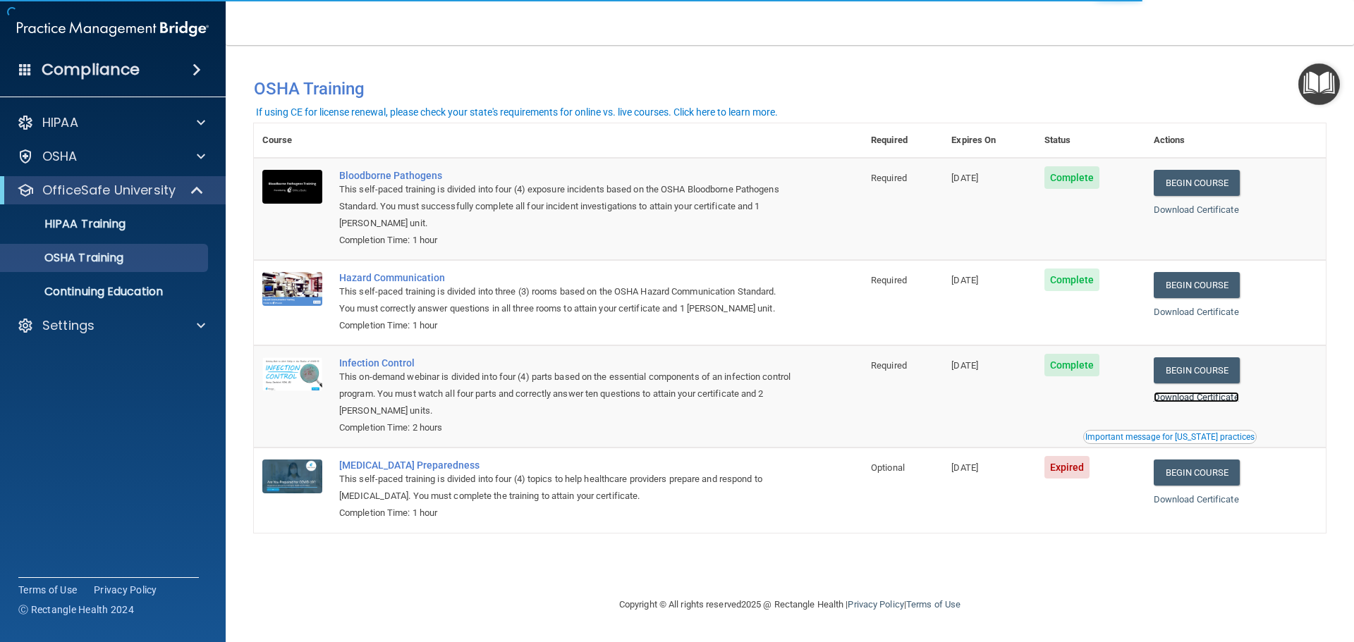
click at [1210, 402] on link "Download Certificate" at bounding box center [1195, 397] width 85 height 11
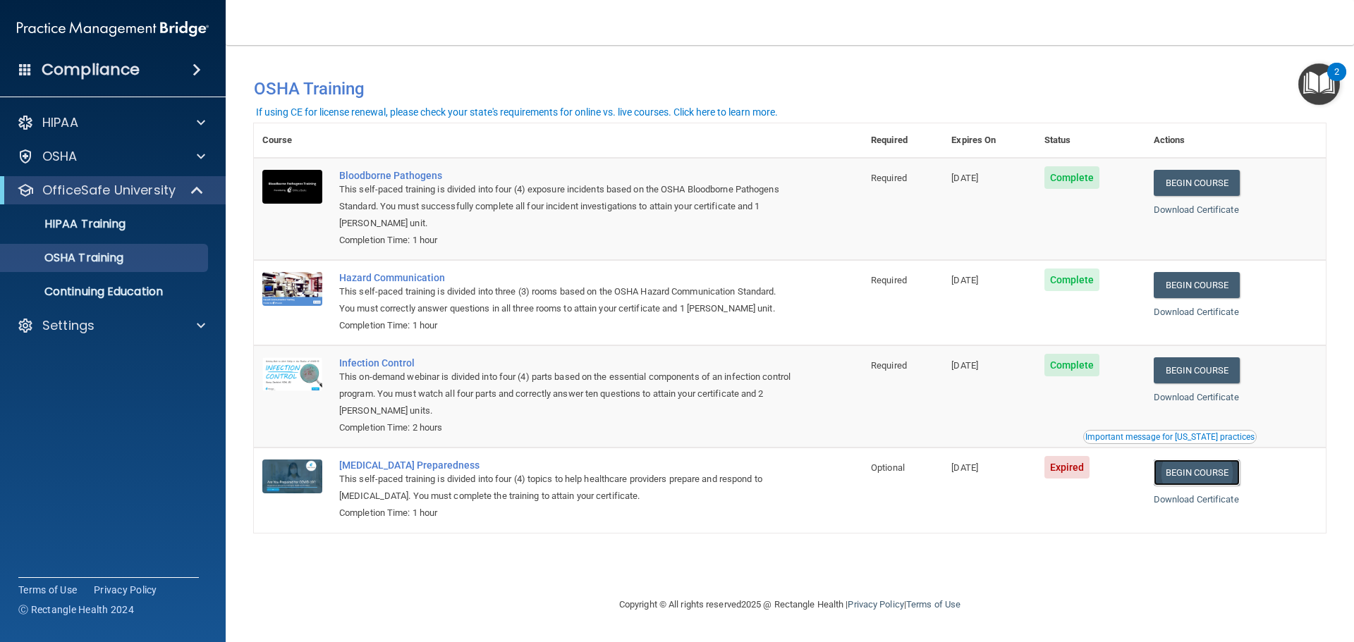
click at [1214, 475] on link "Begin Course" at bounding box center [1196, 473] width 86 height 26
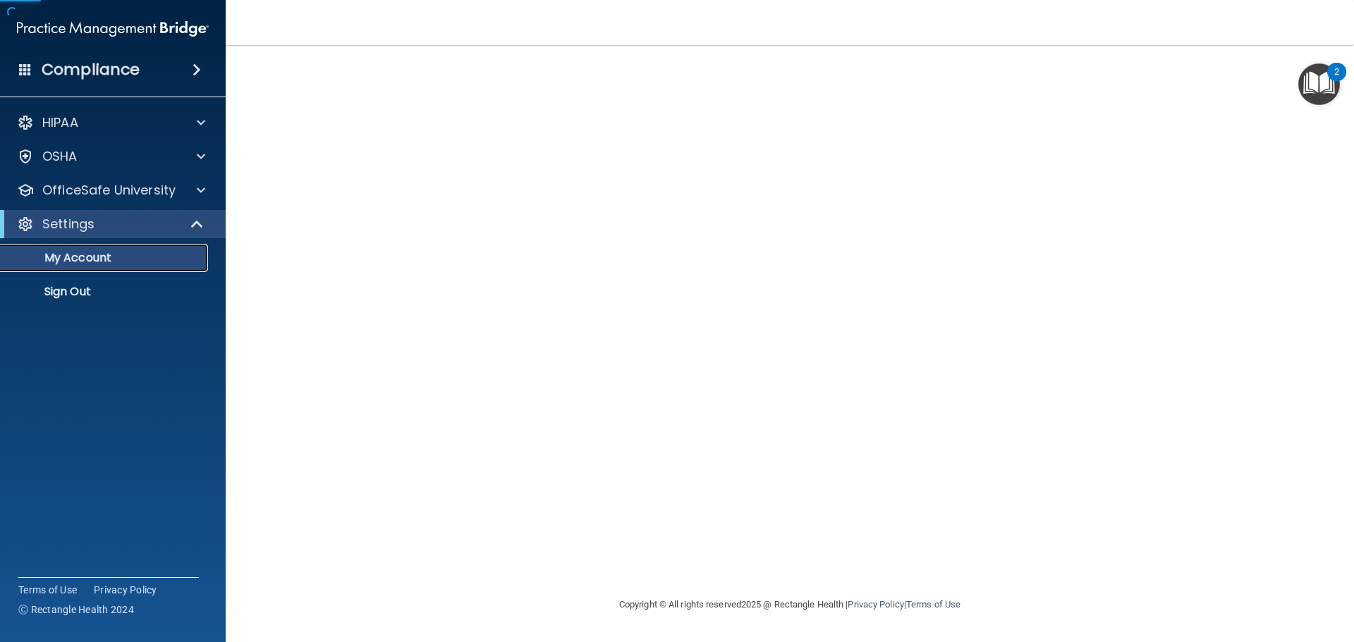
click at [56, 261] on p "My Account" at bounding box center [105, 258] width 192 height 14
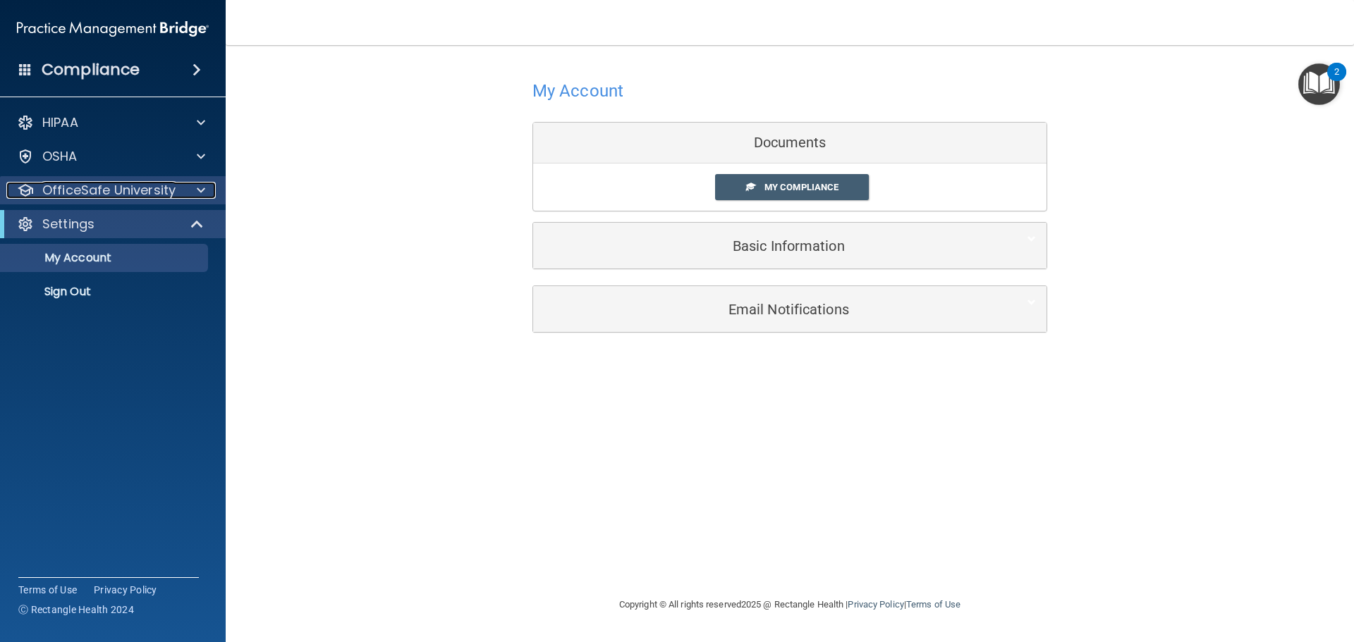
click at [82, 189] on p "OfficeSafe University" at bounding box center [108, 190] width 133 height 17
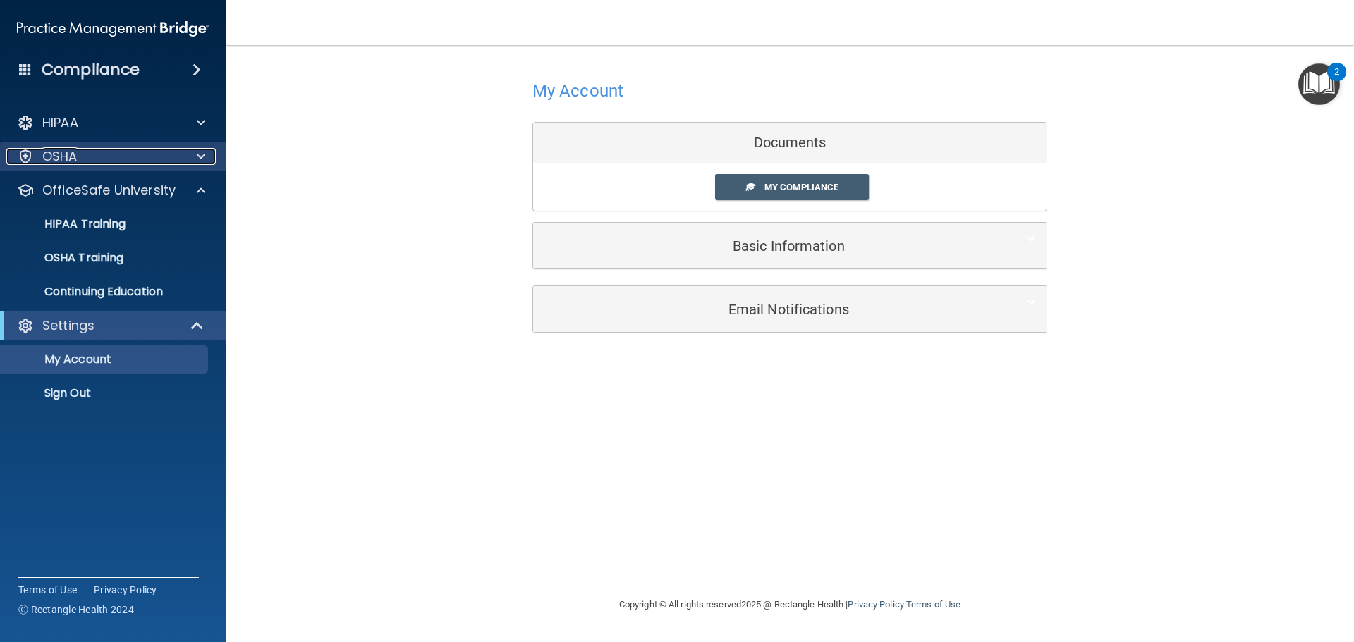
click at [81, 161] on div "OSHA" at bounding box center [93, 156] width 175 height 17
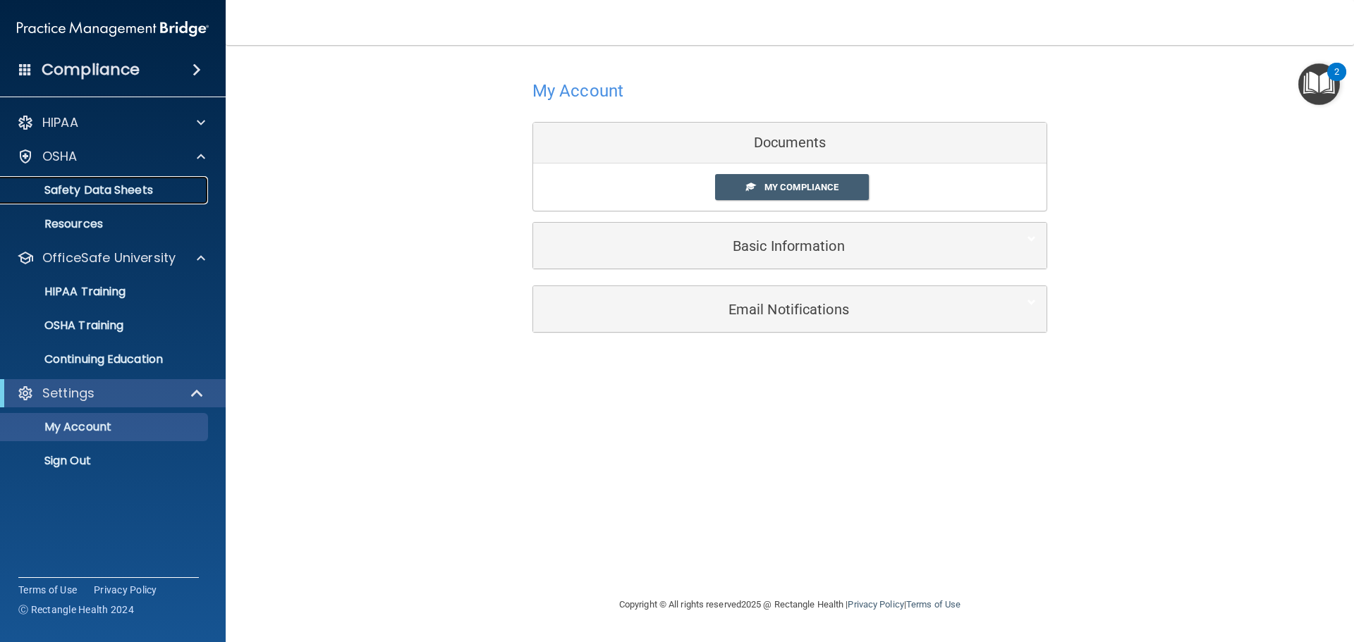
click at [73, 188] on p "Safety Data Sheets" at bounding box center [105, 190] width 192 height 14
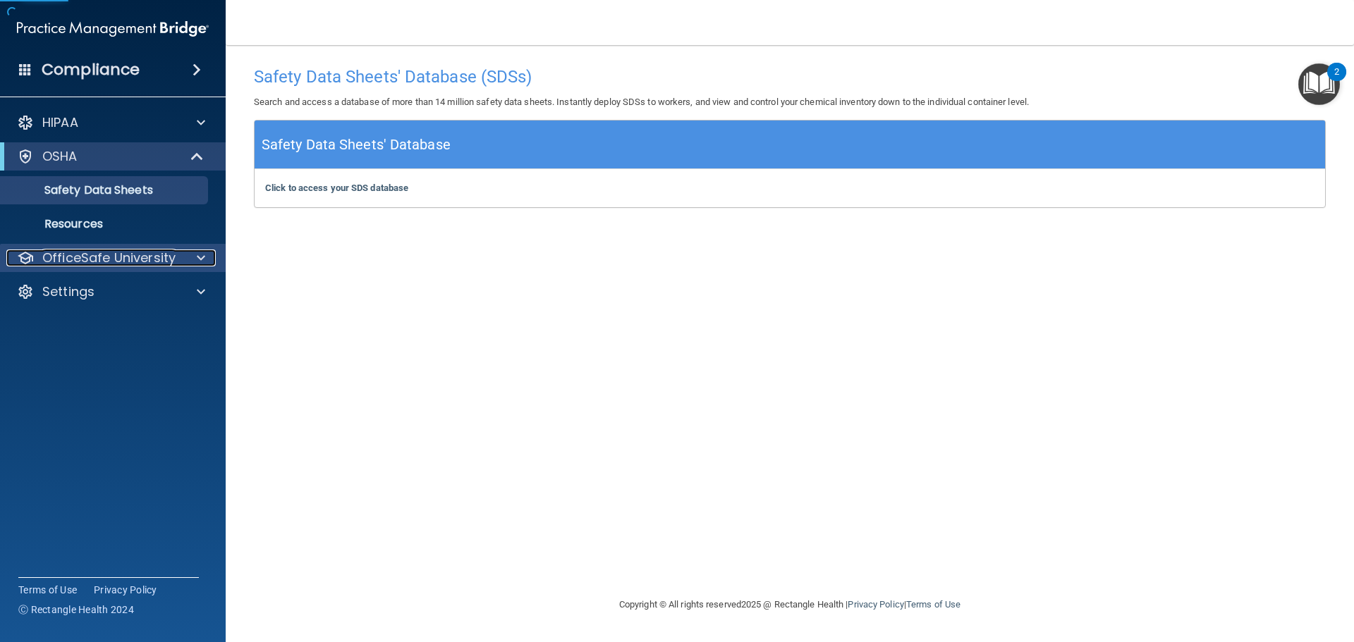
click at [93, 257] on p "OfficeSafe University" at bounding box center [108, 258] width 133 height 17
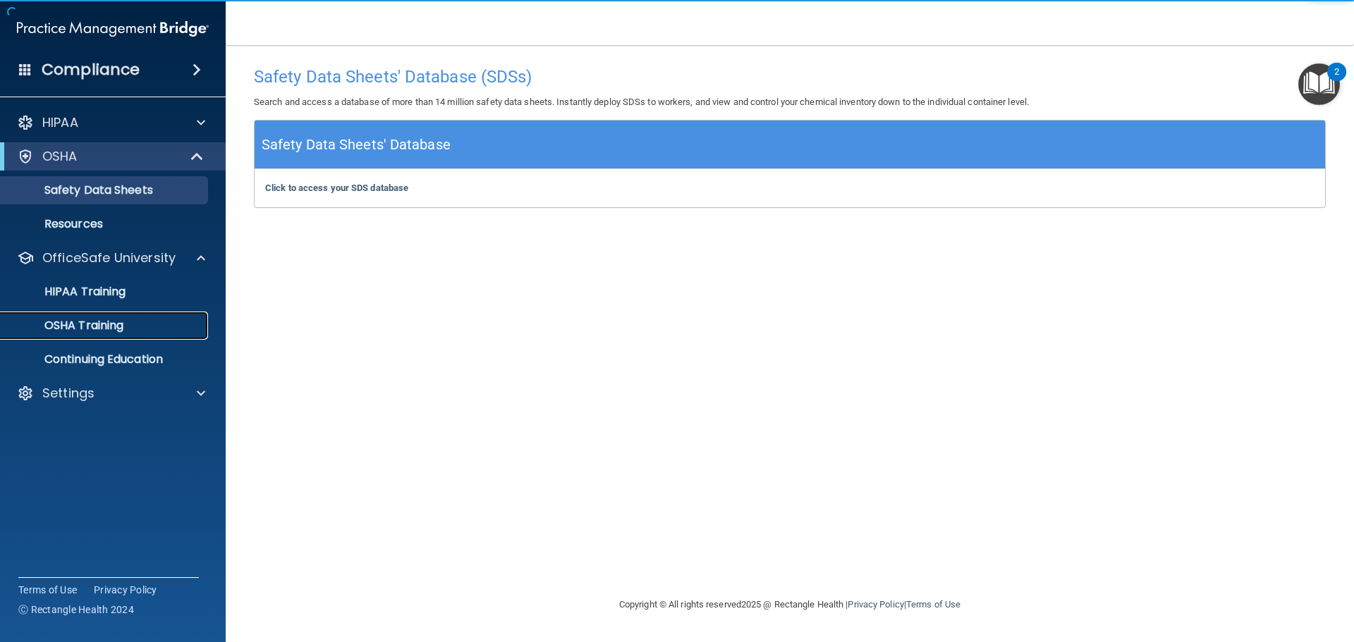
click at [80, 326] on p "OSHA Training" at bounding box center [66, 326] width 114 height 14
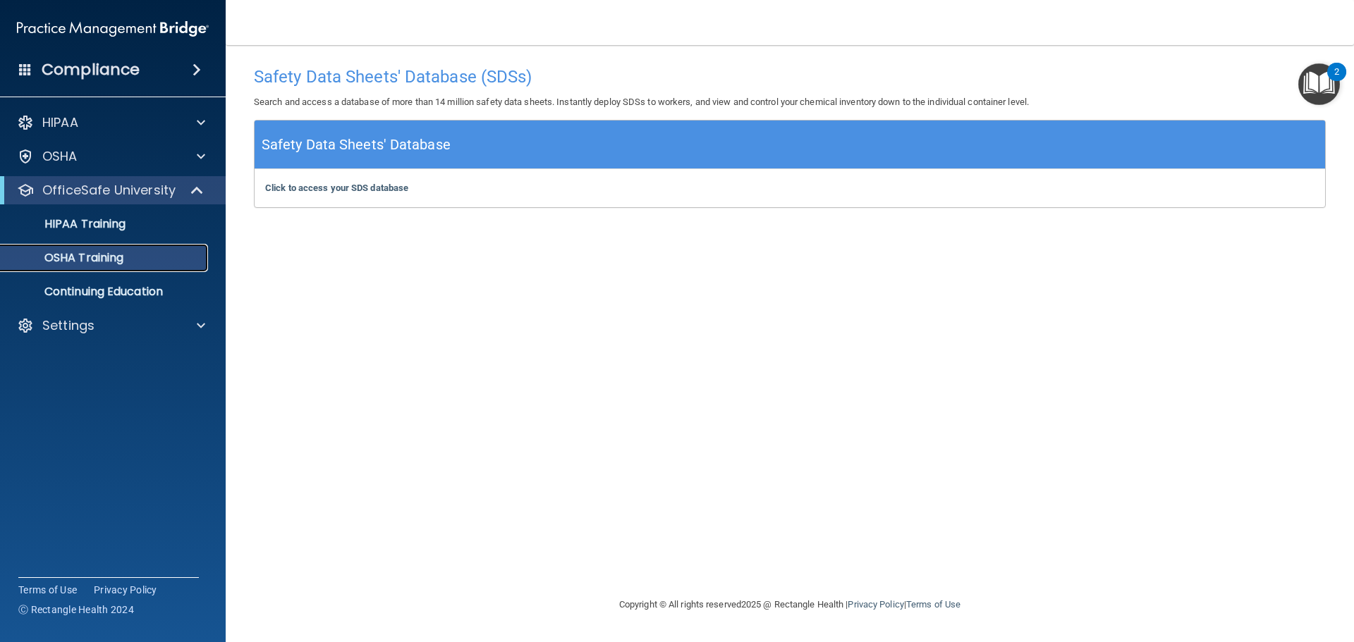
click at [132, 258] on div "OSHA Training" at bounding box center [105, 258] width 192 height 14
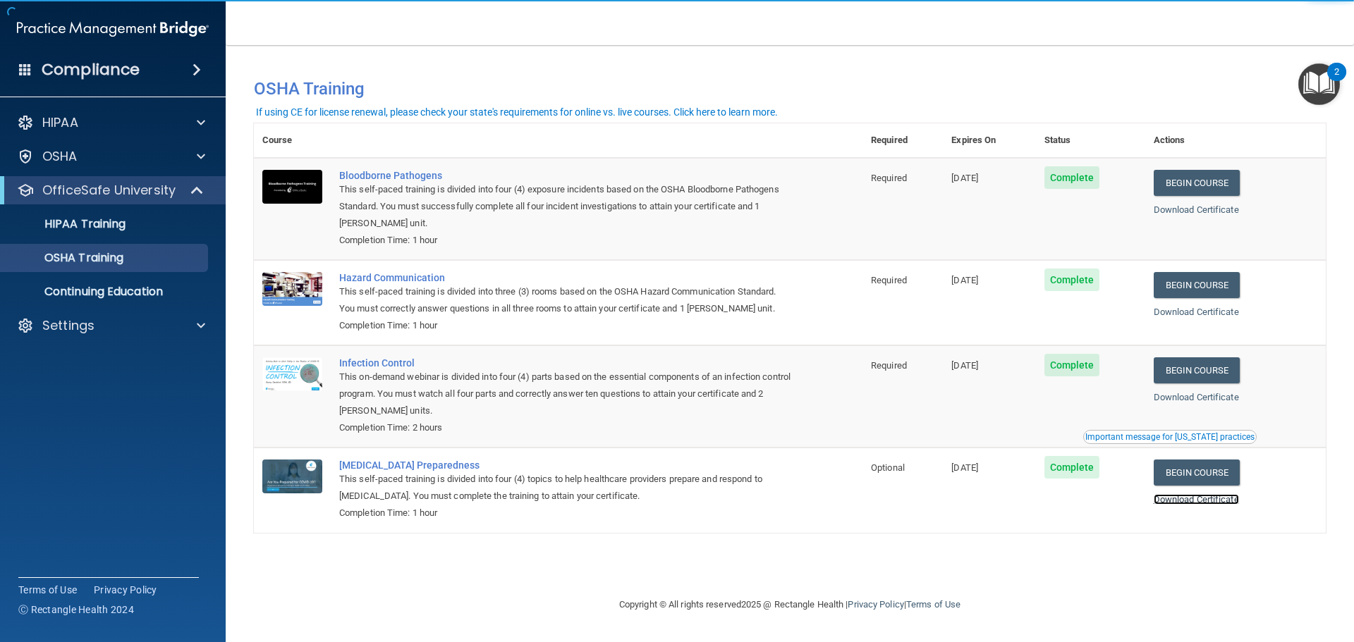
click at [1210, 501] on link "Download Certificate" at bounding box center [1195, 499] width 85 height 11
